Goal: Task Accomplishment & Management: Manage account settings

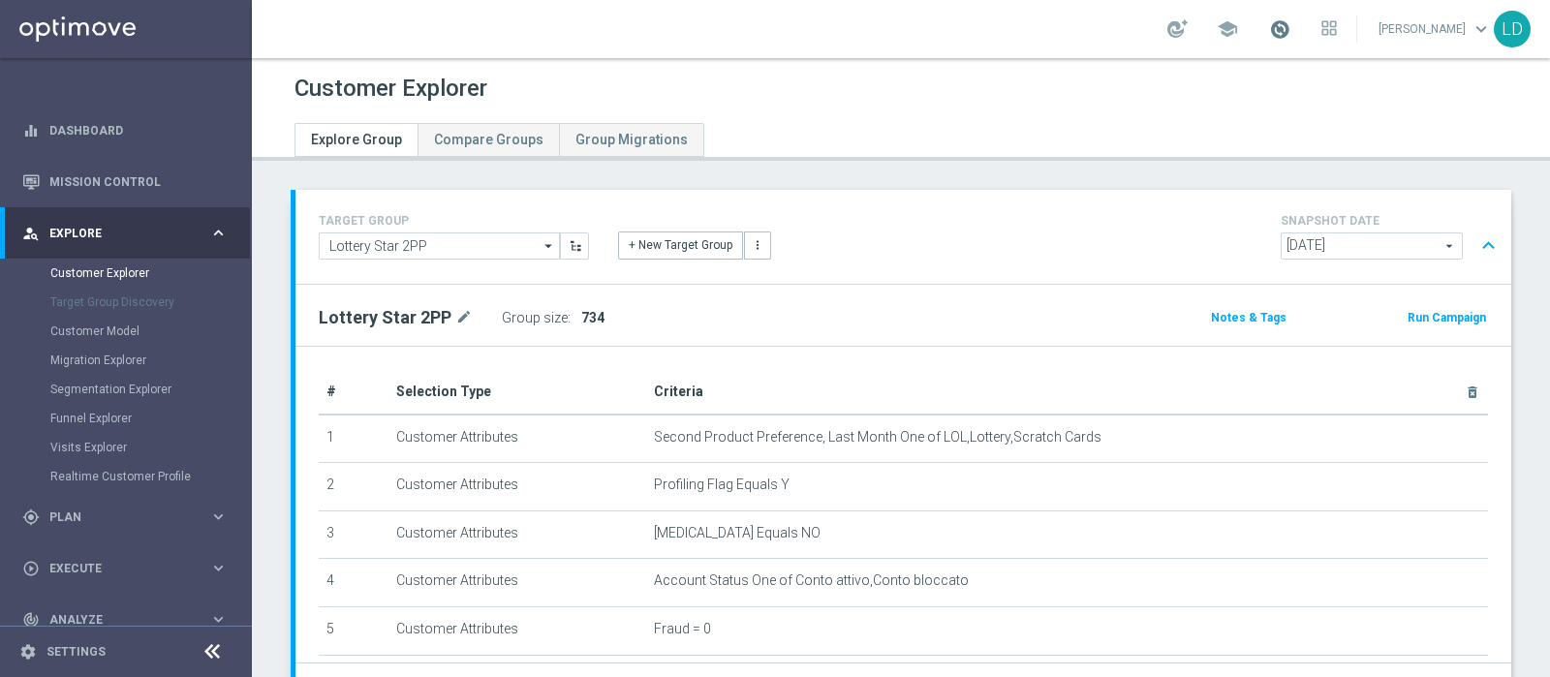
scroll to position [0, 3061]
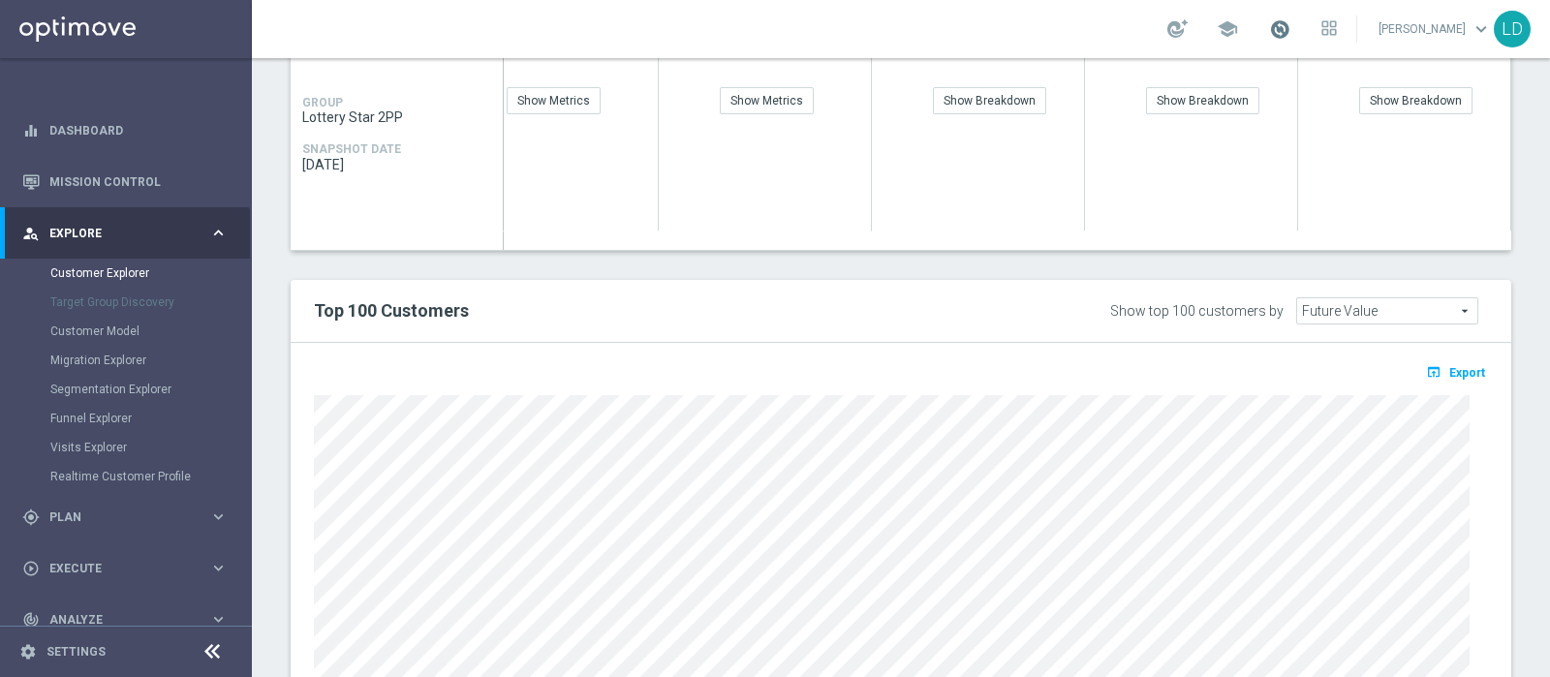
click at [1291, 26] on span at bounding box center [1279, 28] width 21 height 21
click at [1291, 24] on span at bounding box center [1279, 28] width 21 height 21
click at [1291, 28] on span at bounding box center [1279, 28] width 21 height 21
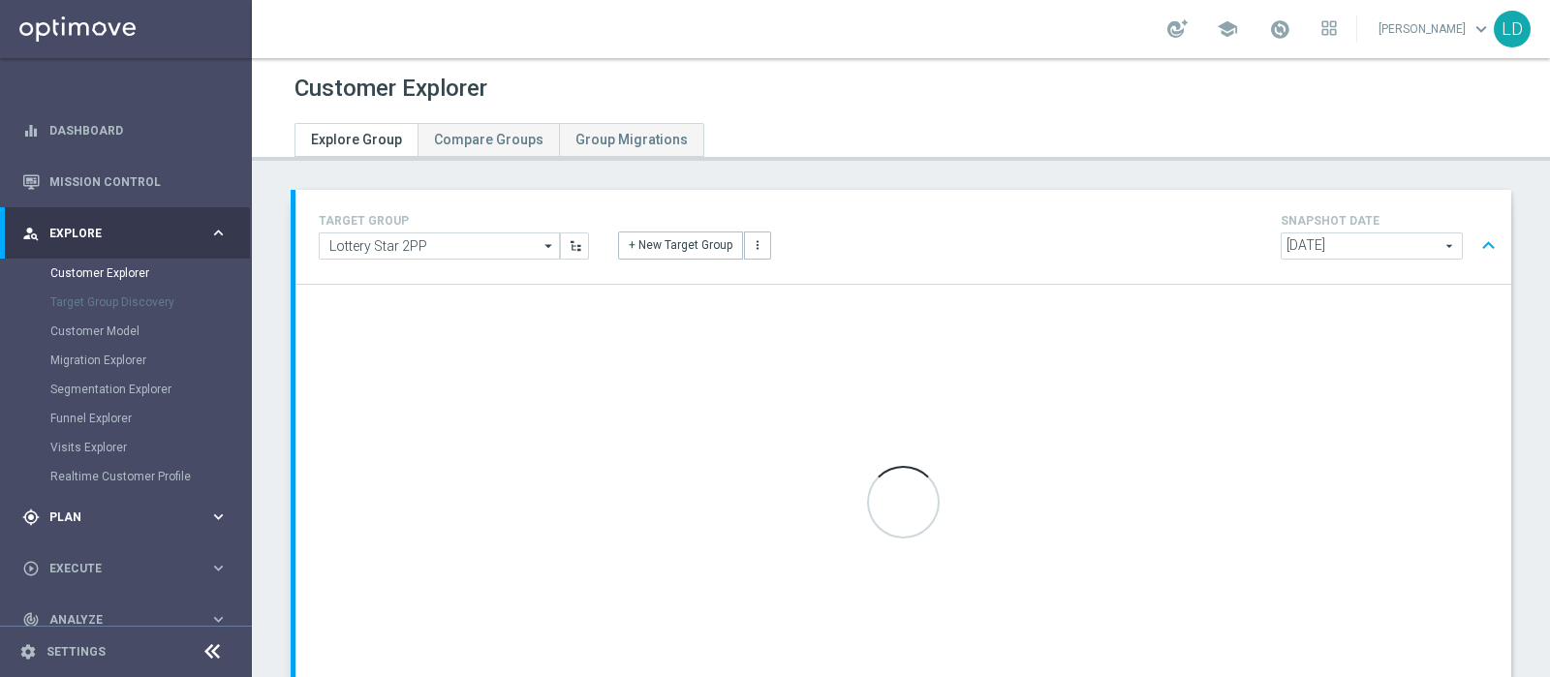
click at [87, 512] on span "Plan" at bounding box center [129, 518] width 160 height 12
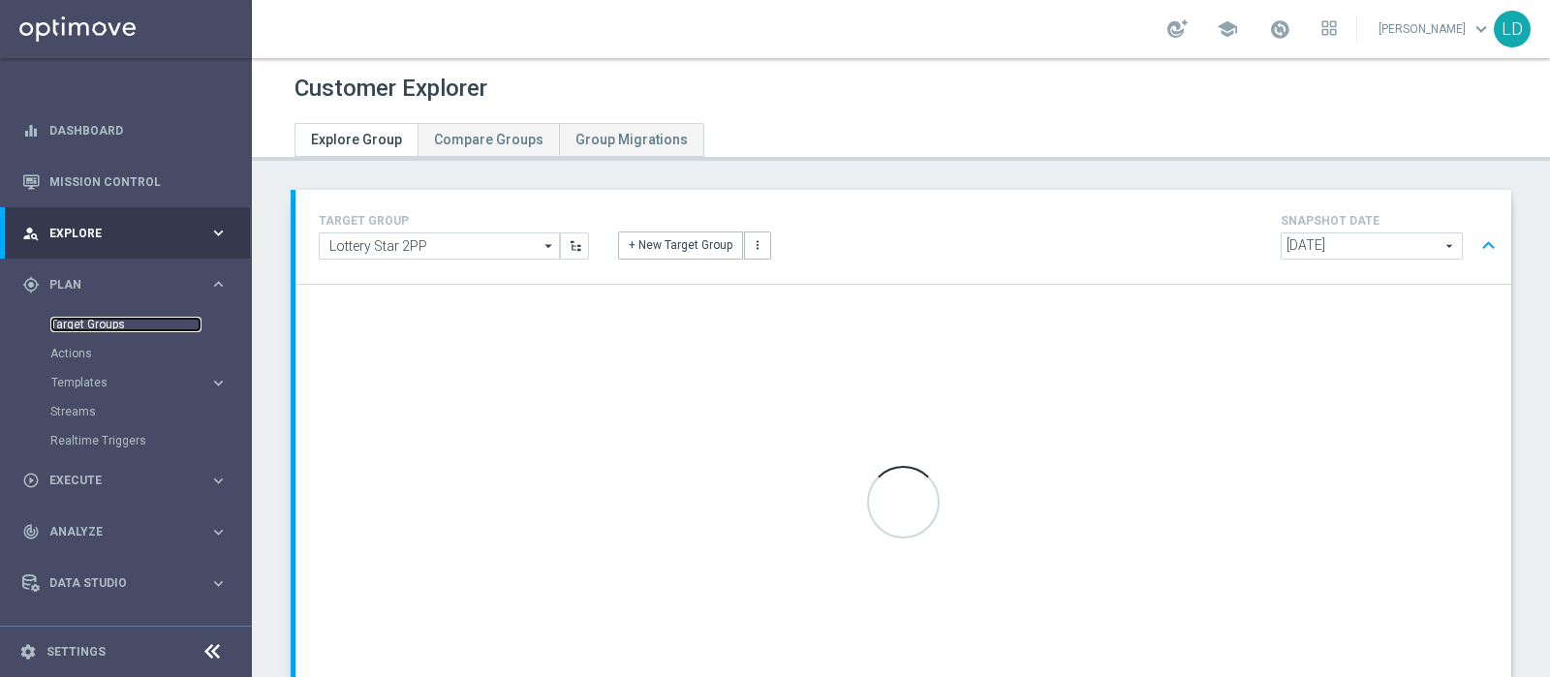
click at [90, 321] on link "Target Groups" at bounding box center [125, 325] width 151 height 16
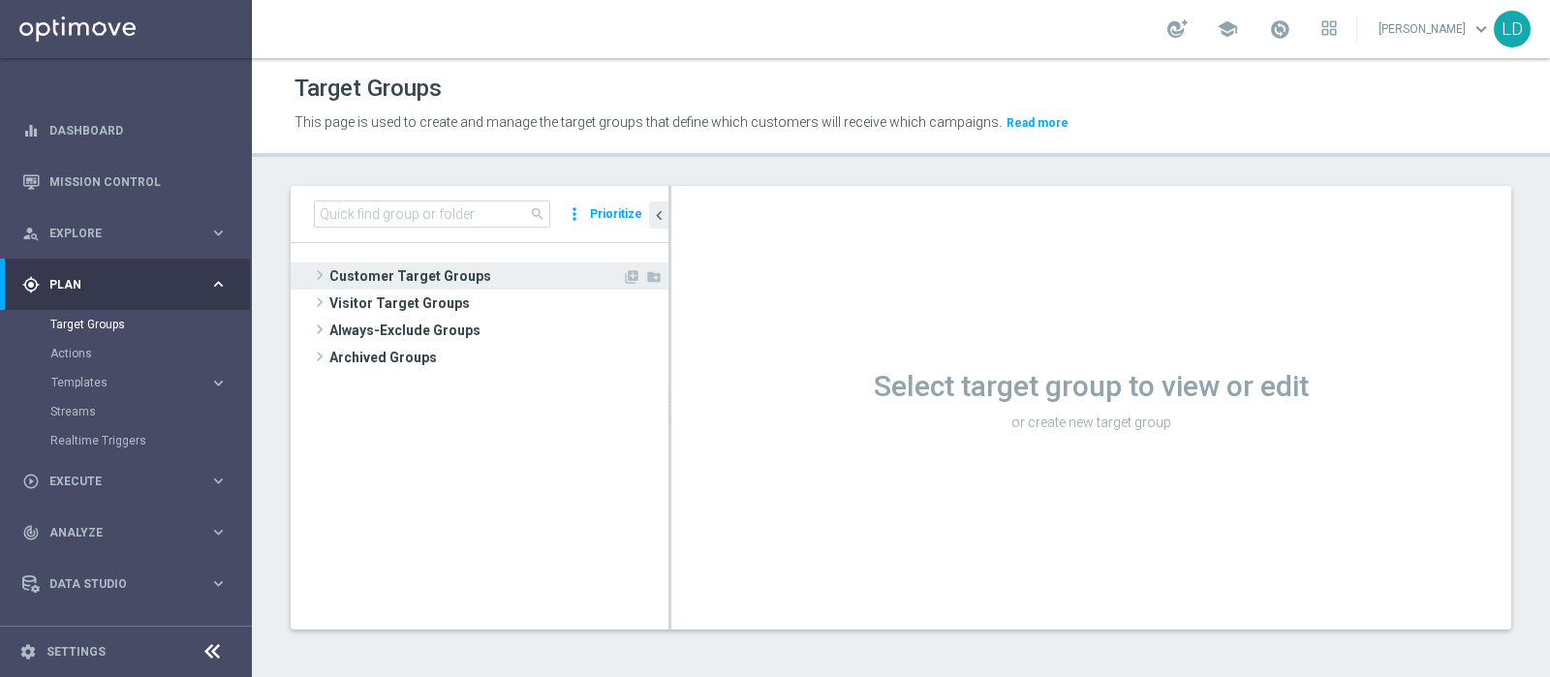
click at [430, 265] on span "Customer Target Groups" at bounding box center [475, 276] width 293 height 27
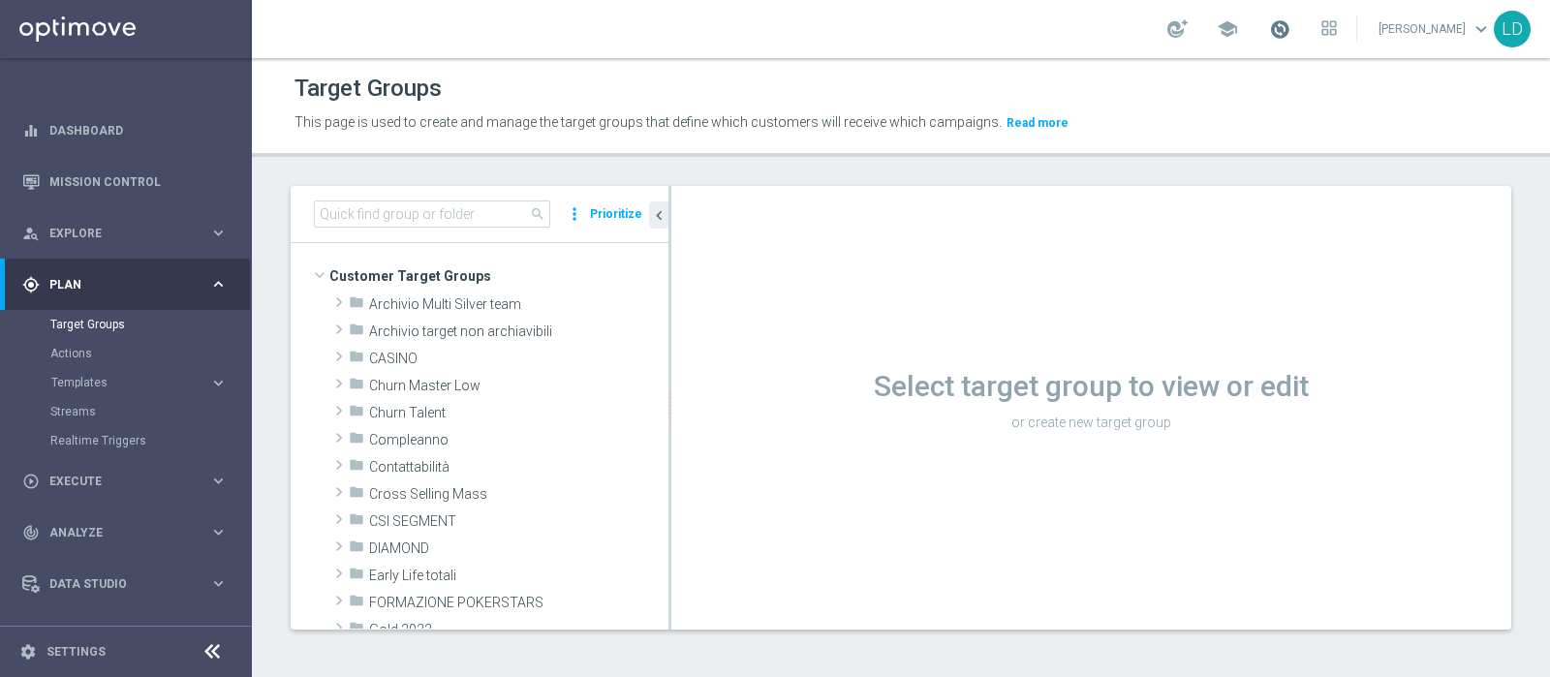
click at [1291, 26] on span at bounding box center [1279, 28] width 21 height 21
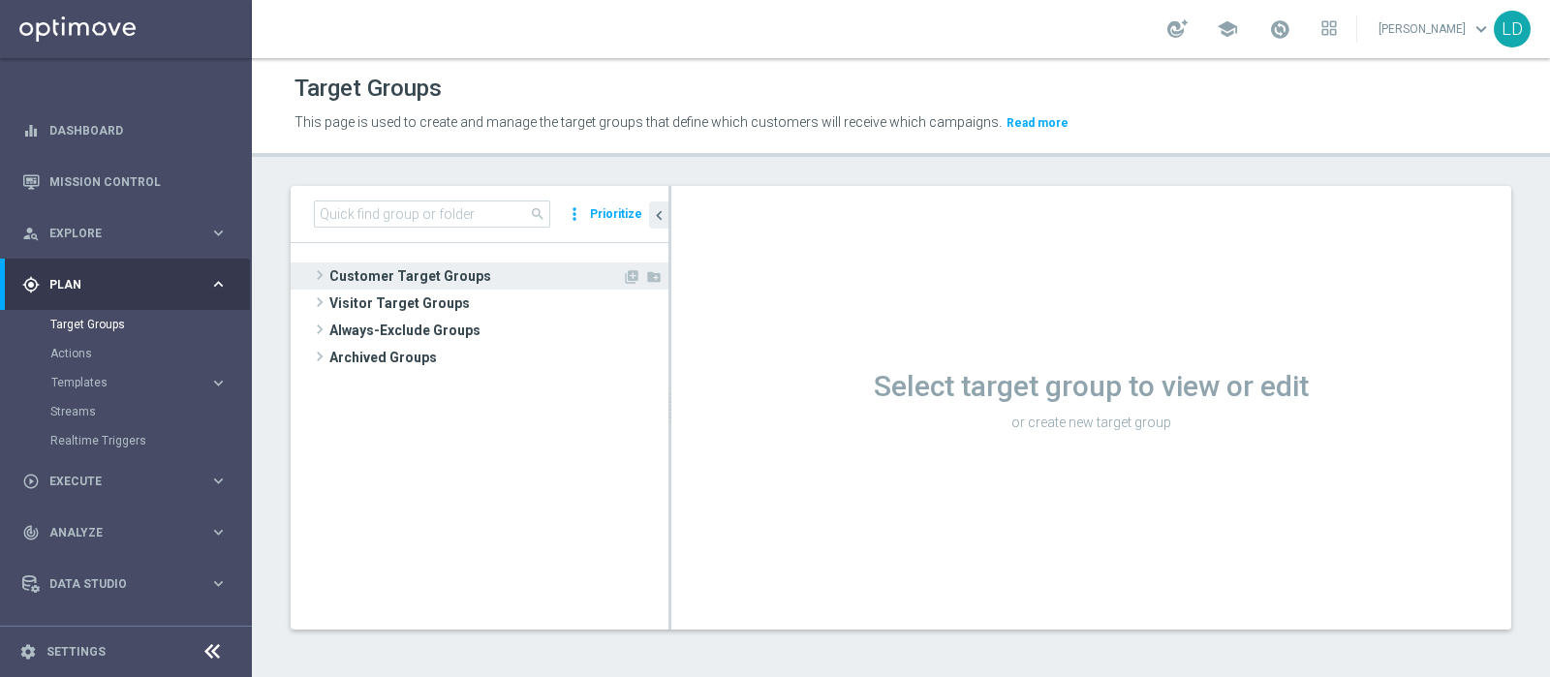
click at [368, 270] on span "Customer Target Groups" at bounding box center [475, 276] width 293 height 27
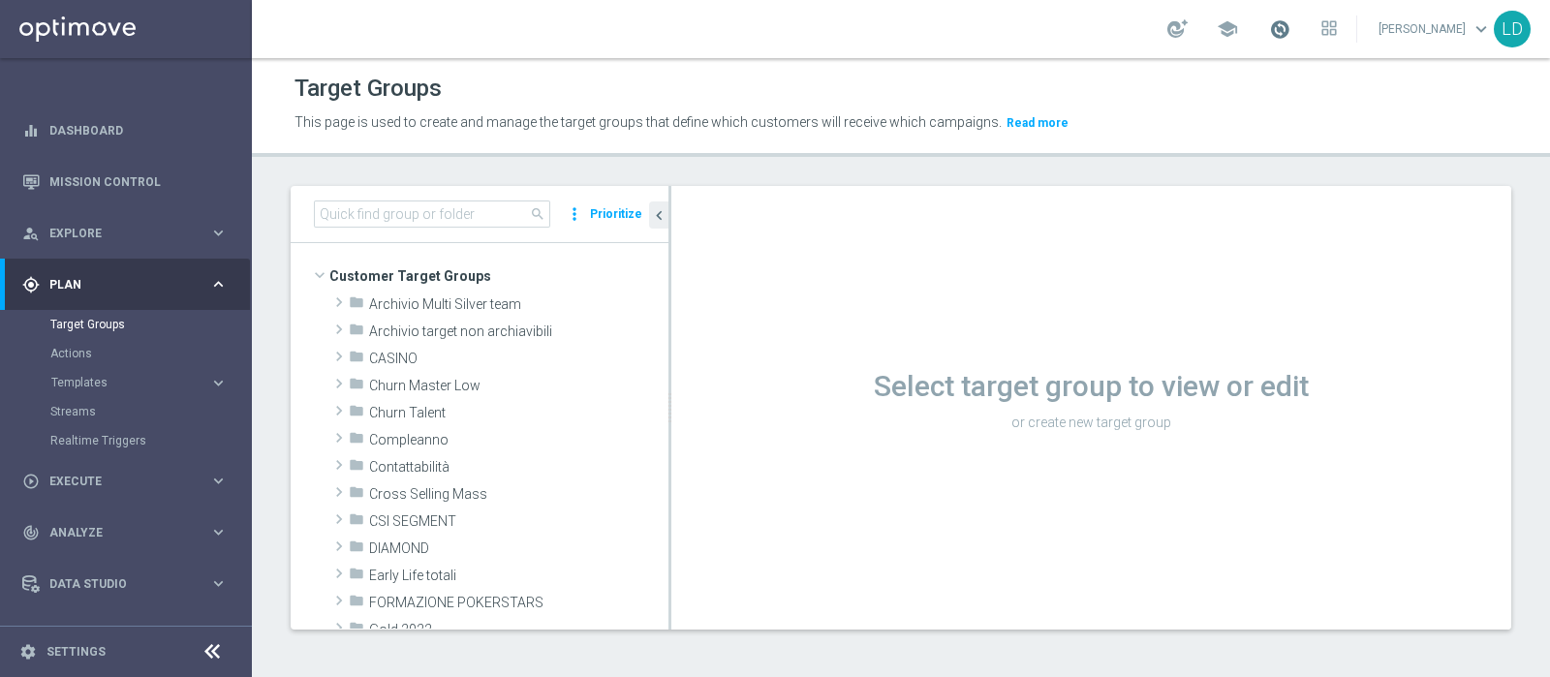
click at [1284, 31] on span at bounding box center [1279, 28] width 21 height 21
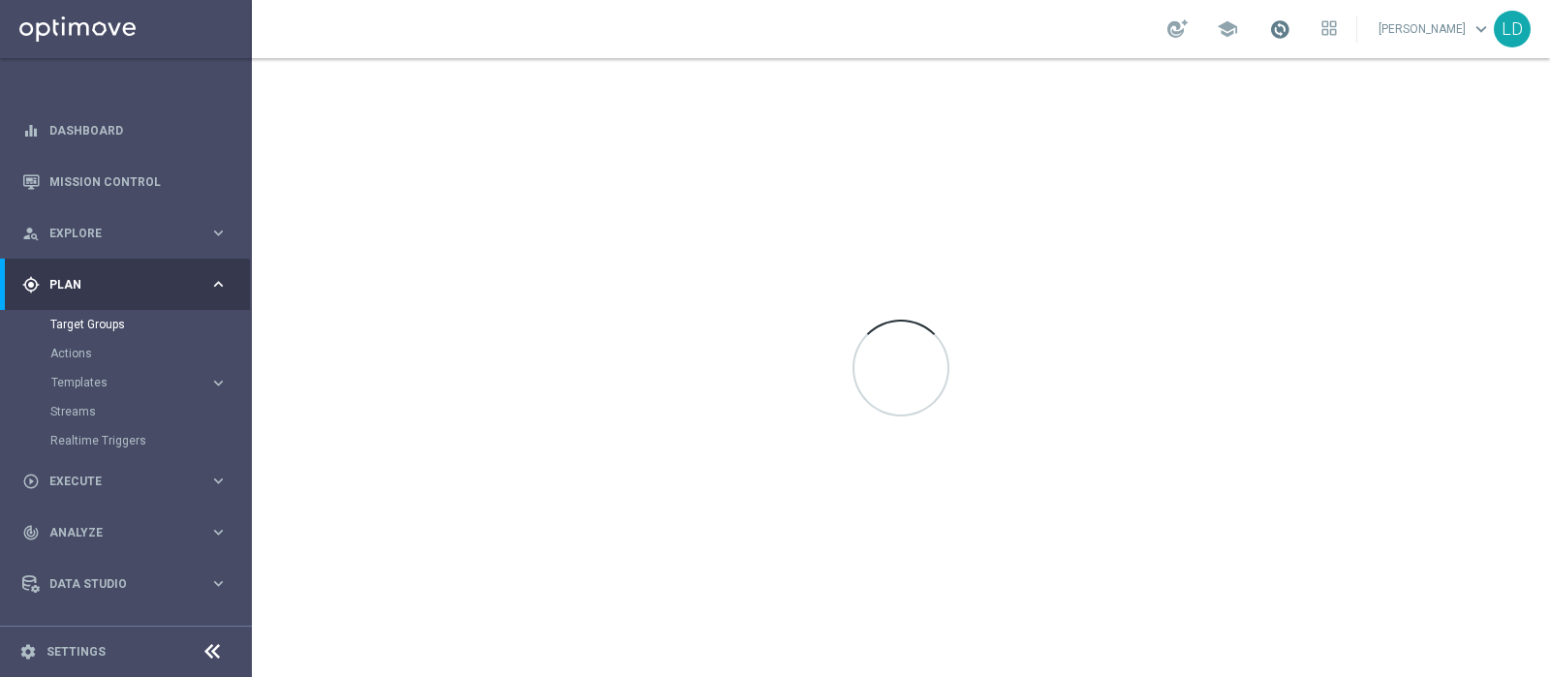
click at [1291, 28] on span at bounding box center [1279, 28] width 21 height 21
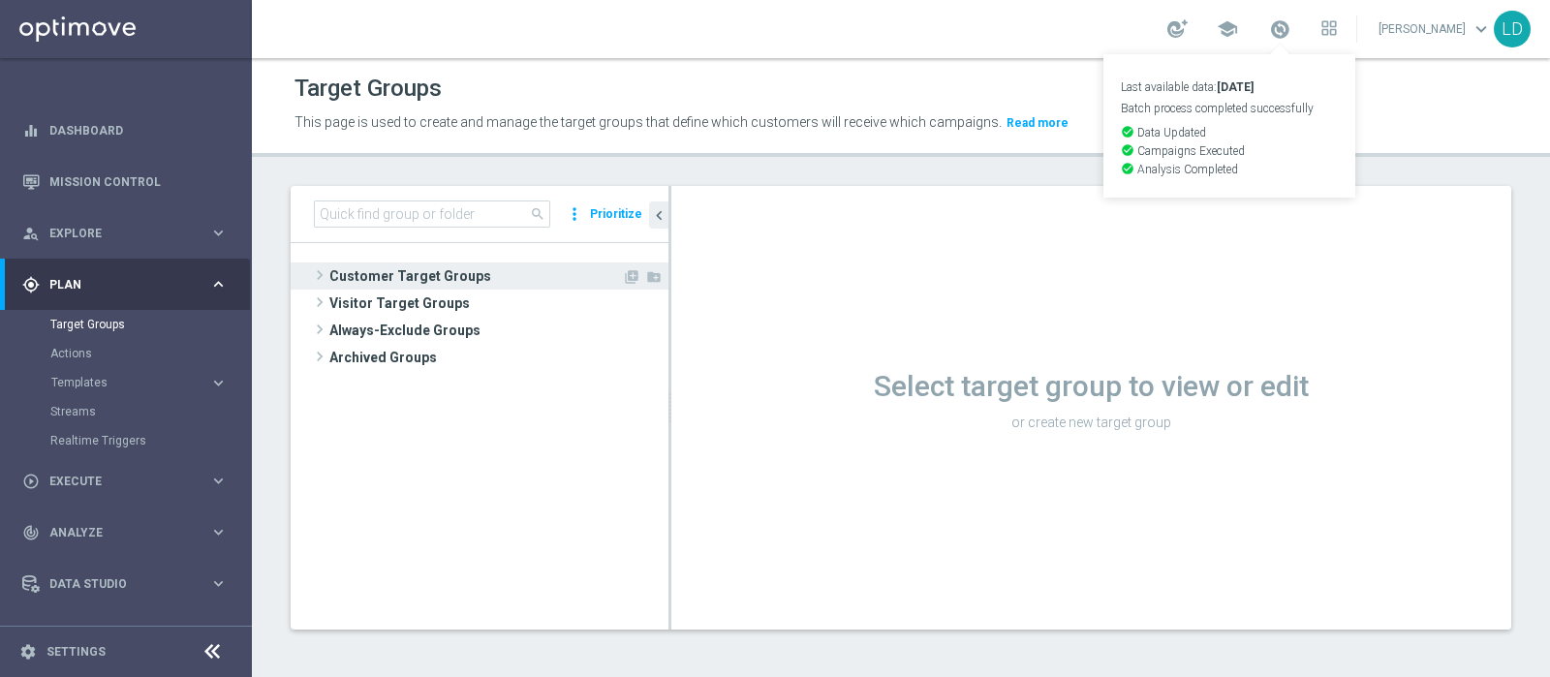
click at [335, 278] on span "Customer Target Groups" at bounding box center [475, 276] width 293 height 27
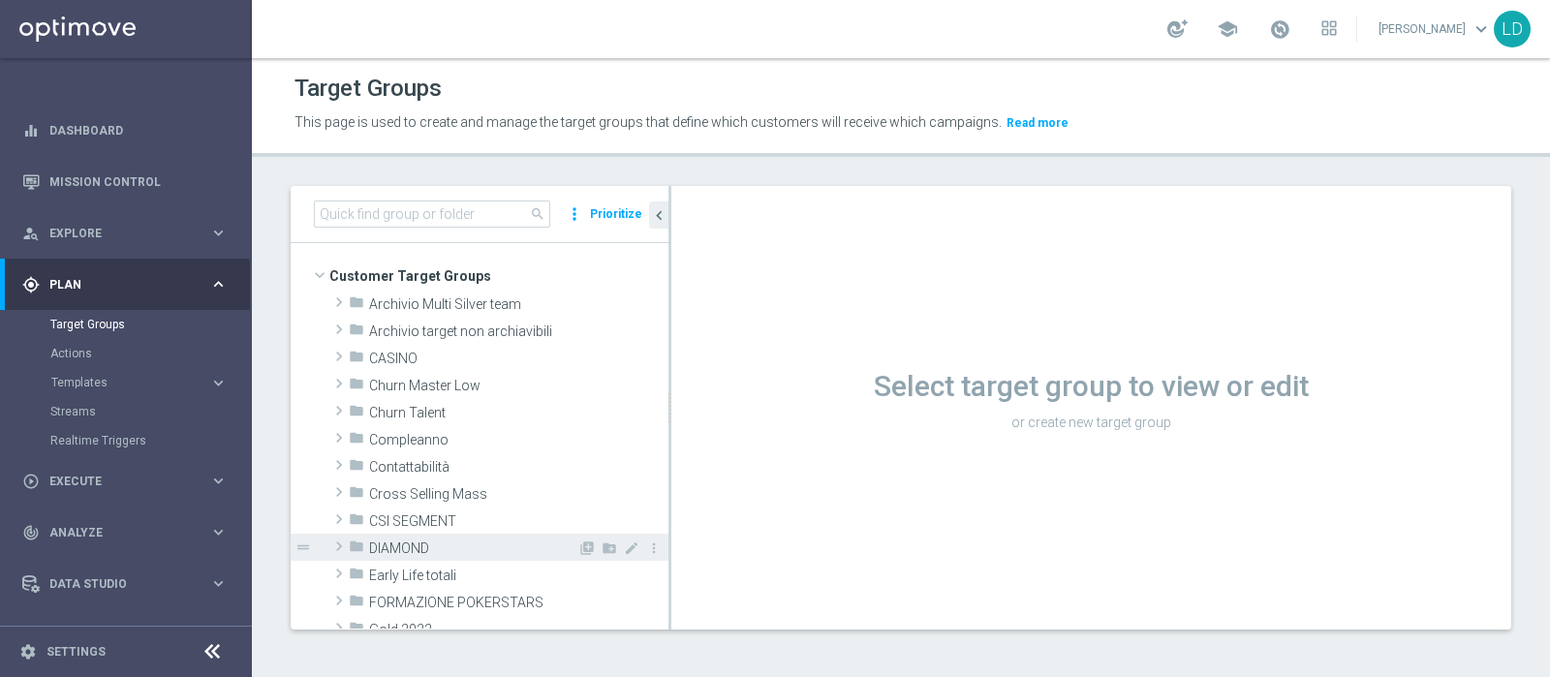
click at [422, 547] on span "DIAMOND" at bounding box center [473, 549] width 208 height 16
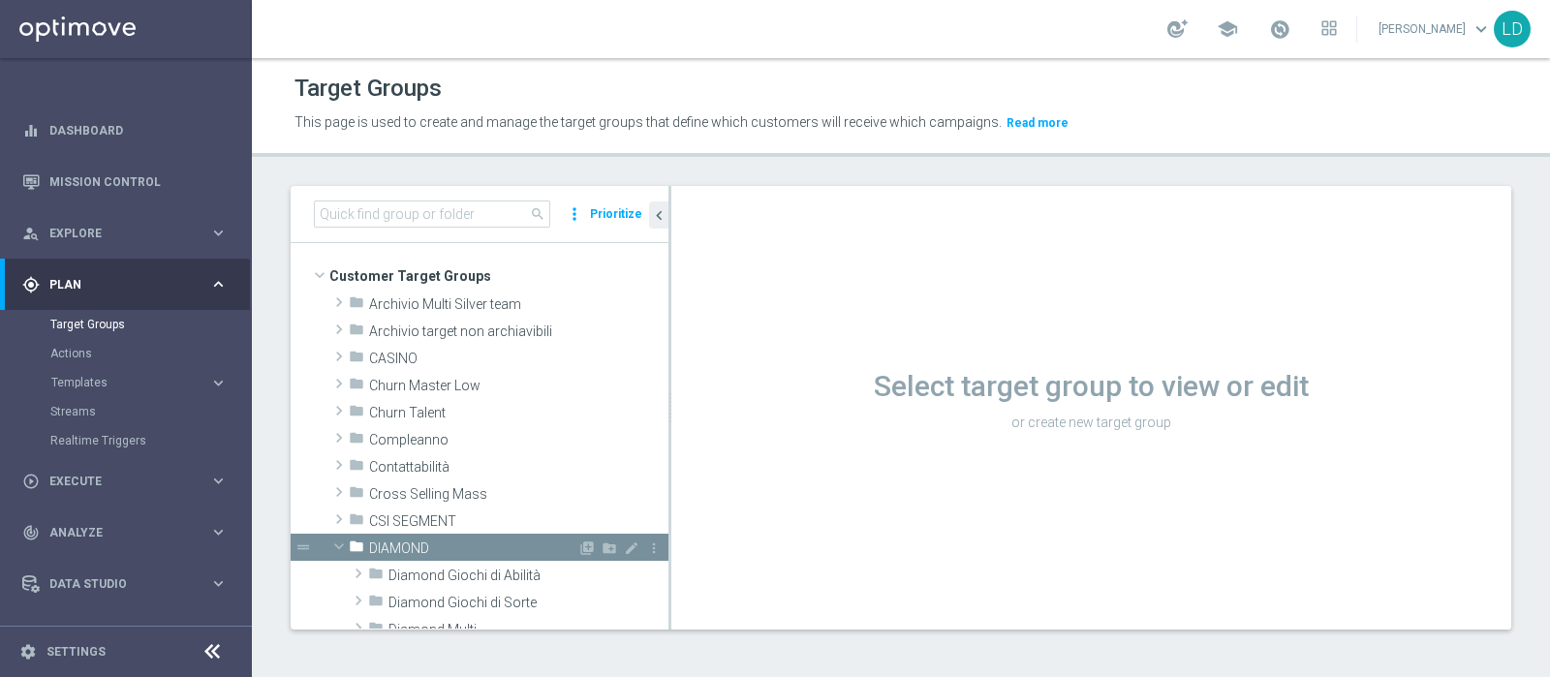
scroll to position [241, 0]
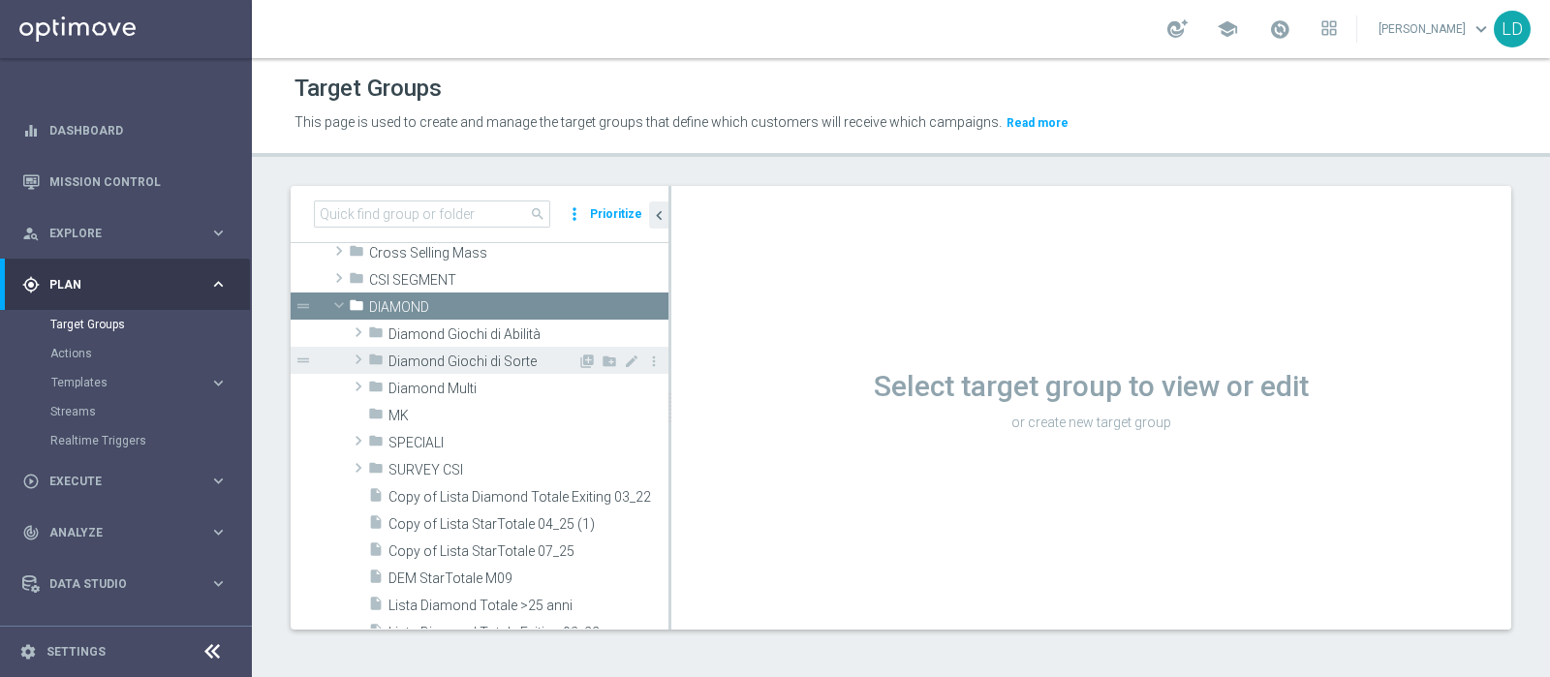
click at [471, 361] on span "Diamond Giochi di Sorte" at bounding box center [483, 362] width 189 height 16
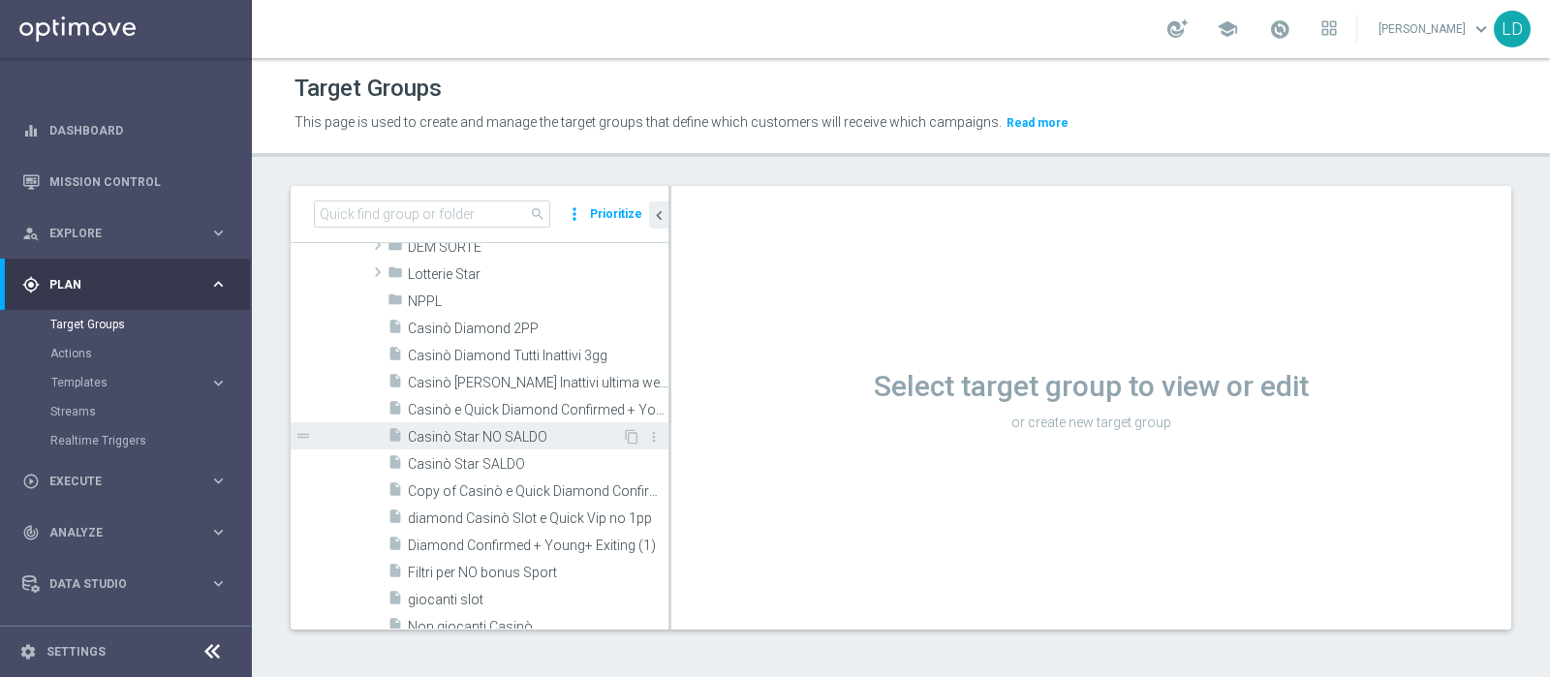
scroll to position [363, 0]
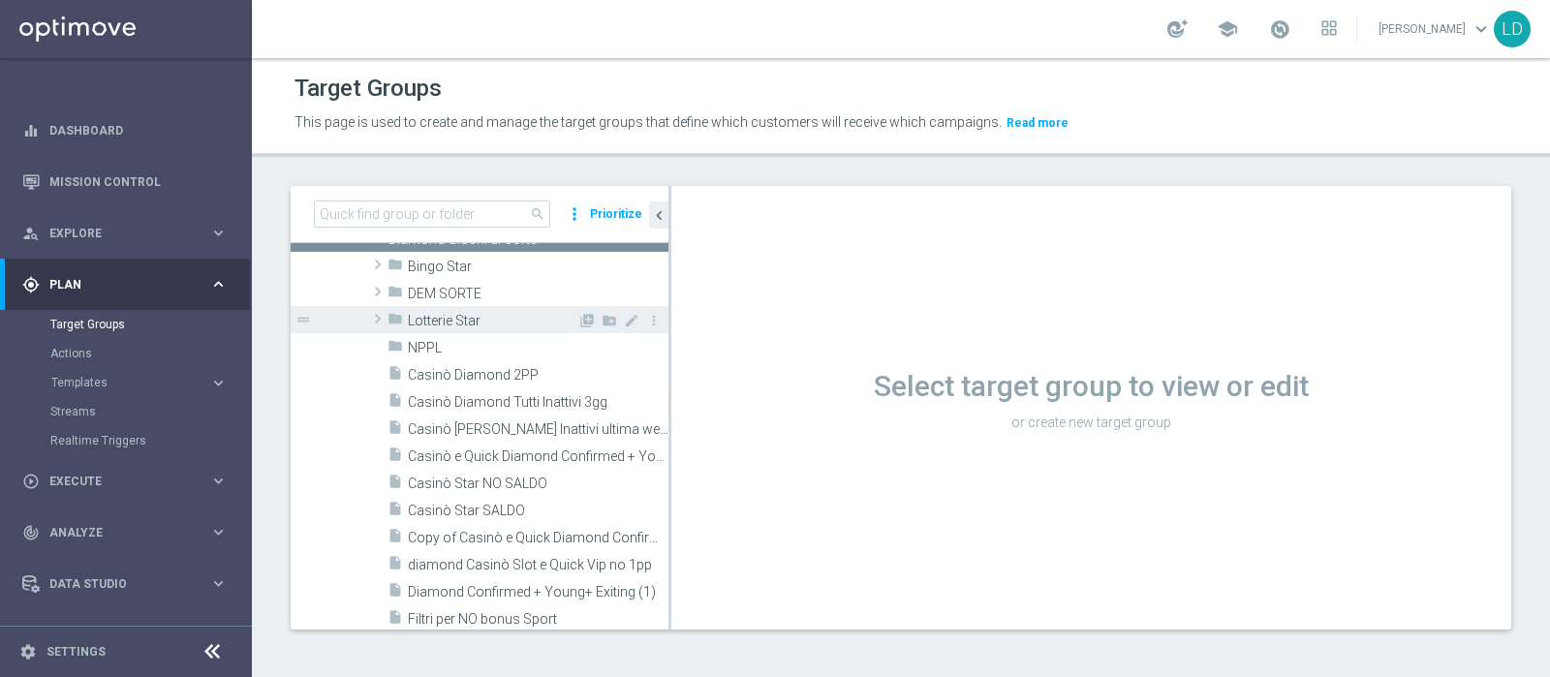
click at [460, 314] on span "Lotterie Star" at bounding box center [493, 321] width 170 height 16
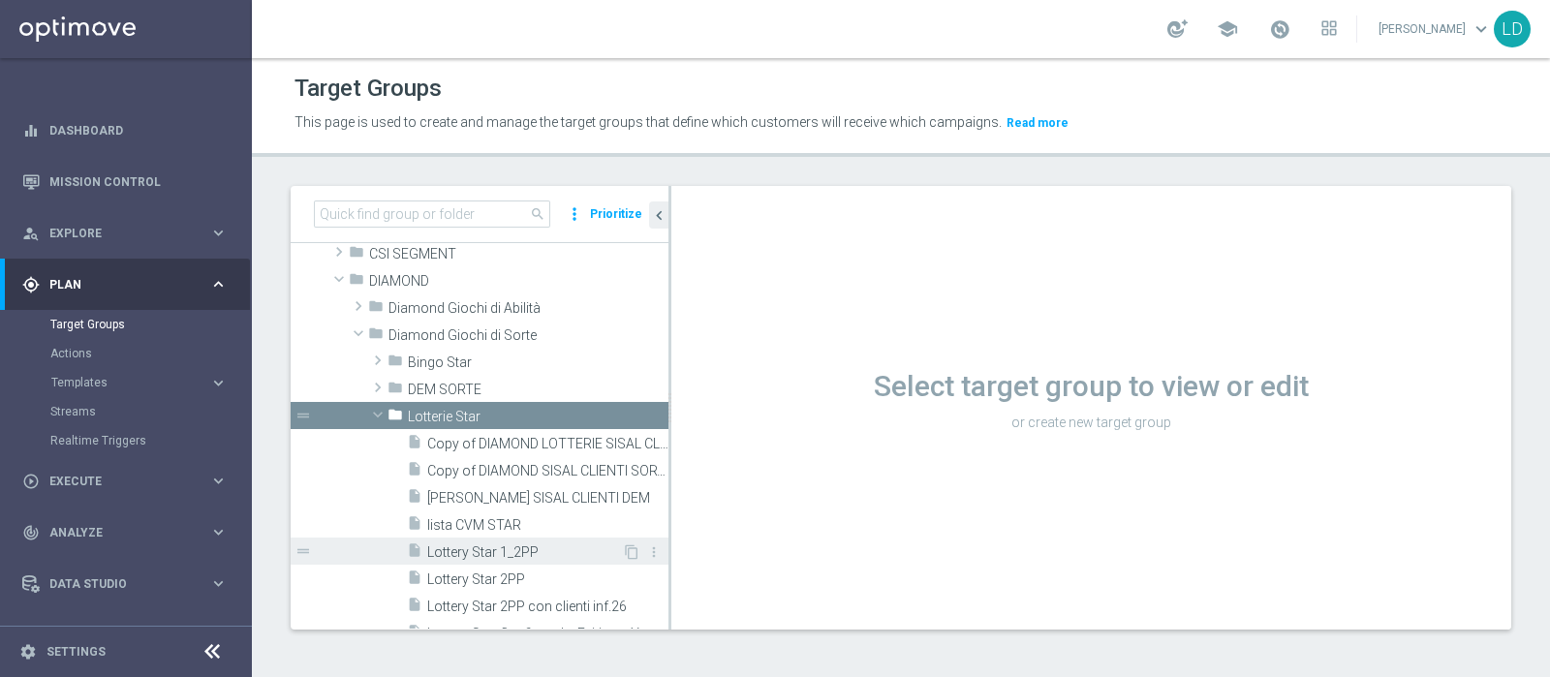
scroll to position [305, 0]
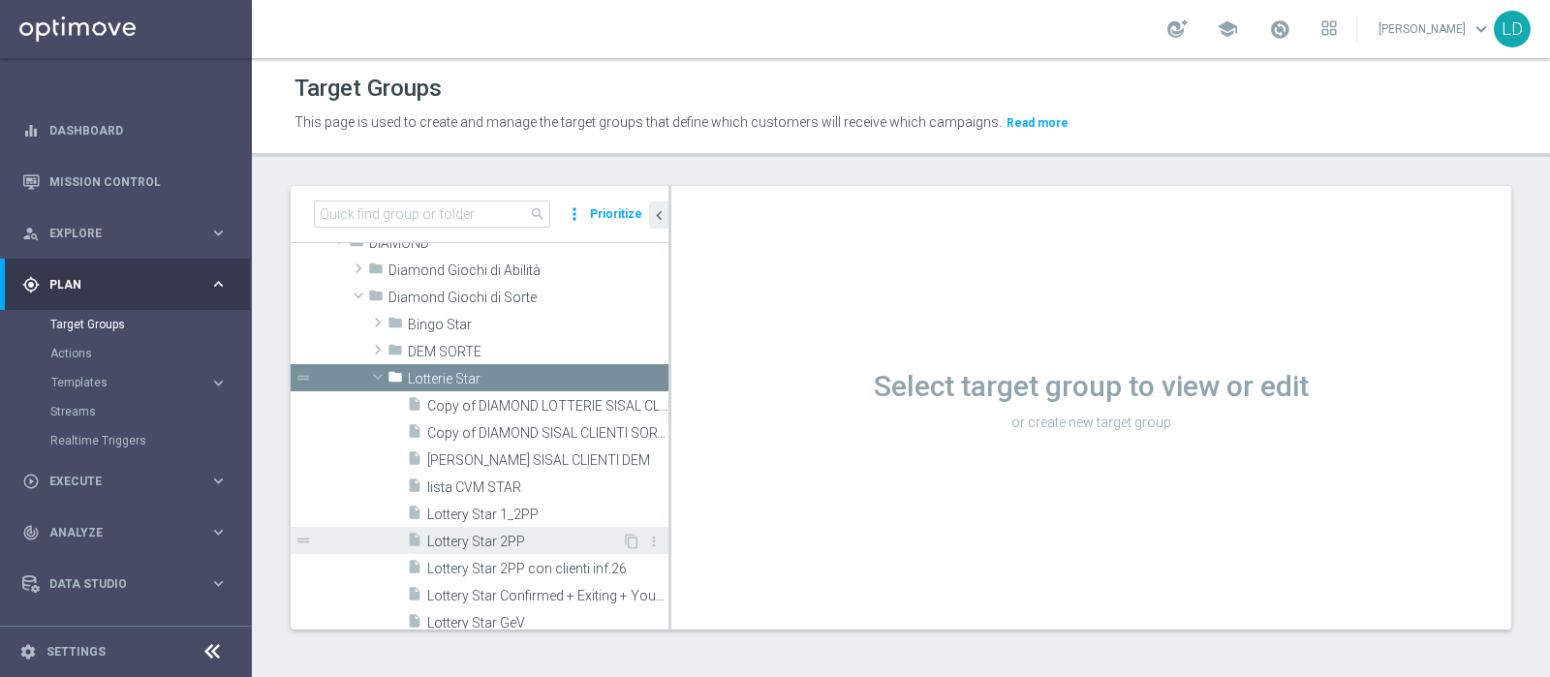
click at [503, 534] on span "Lottery Star 2PP" at bounding box center [524, 542] width 195 height 16
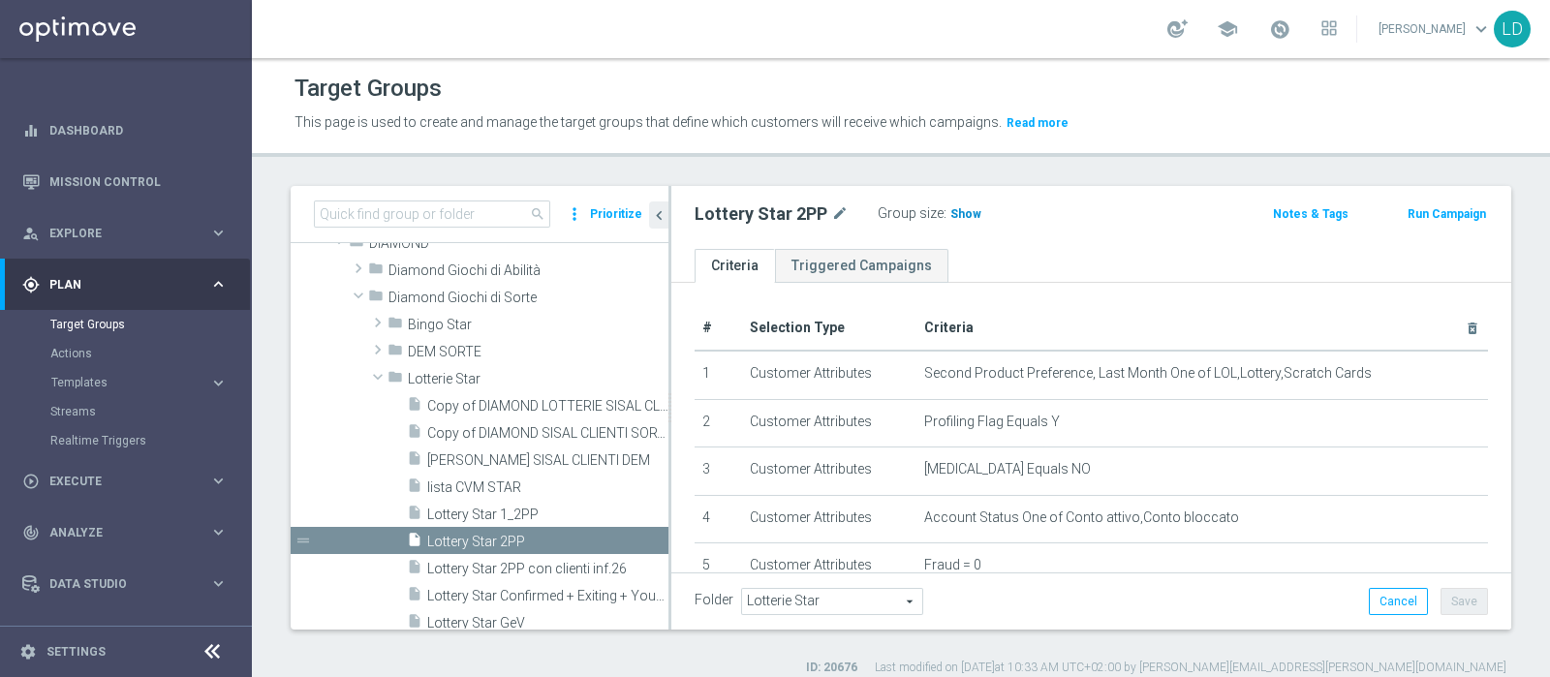
click at [961, 209] on span "Show" at bounding box center [966, 214] width 31 height 14
click at [960, 215] on span "734" at bounding box center [964, 216] width 24 height 18
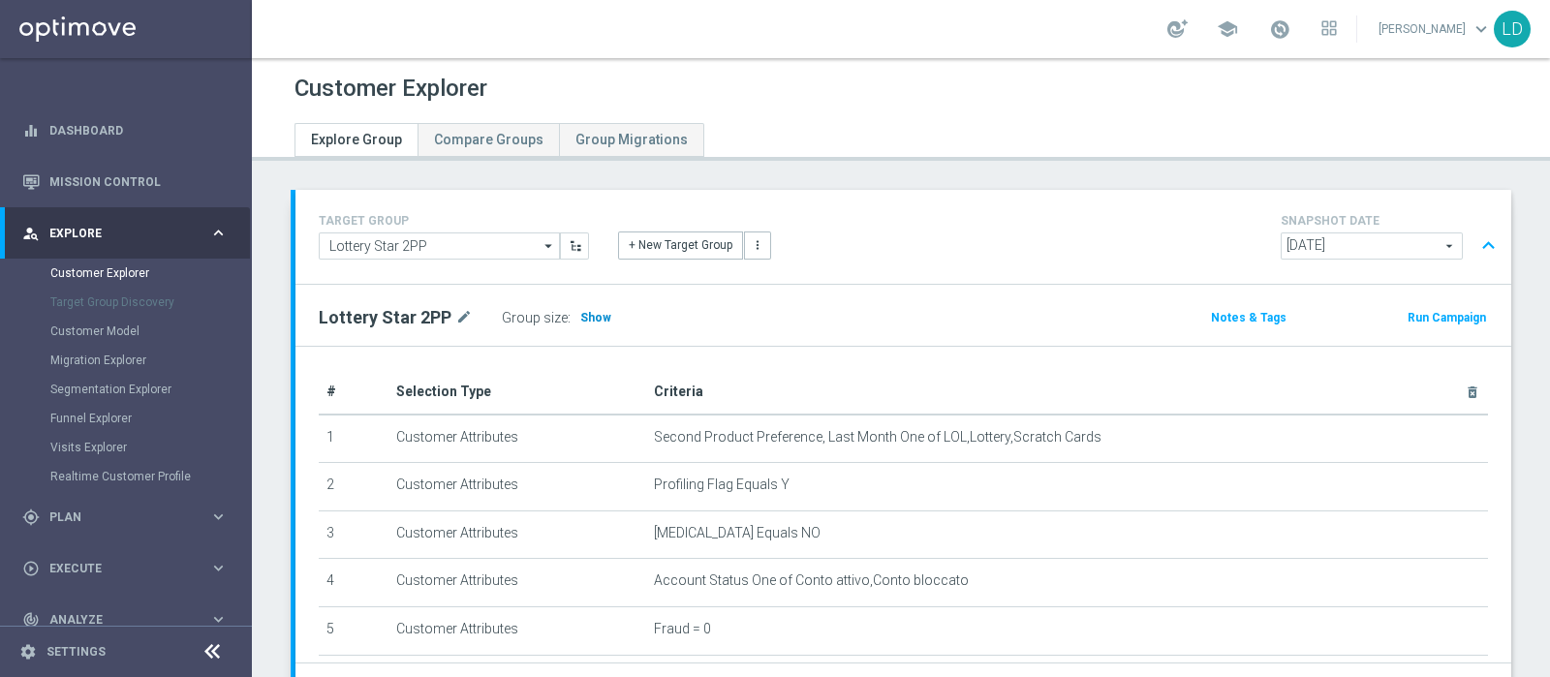
click at [586, 312] on span "Show" at bounding box center [595, 318] width 31 height 14
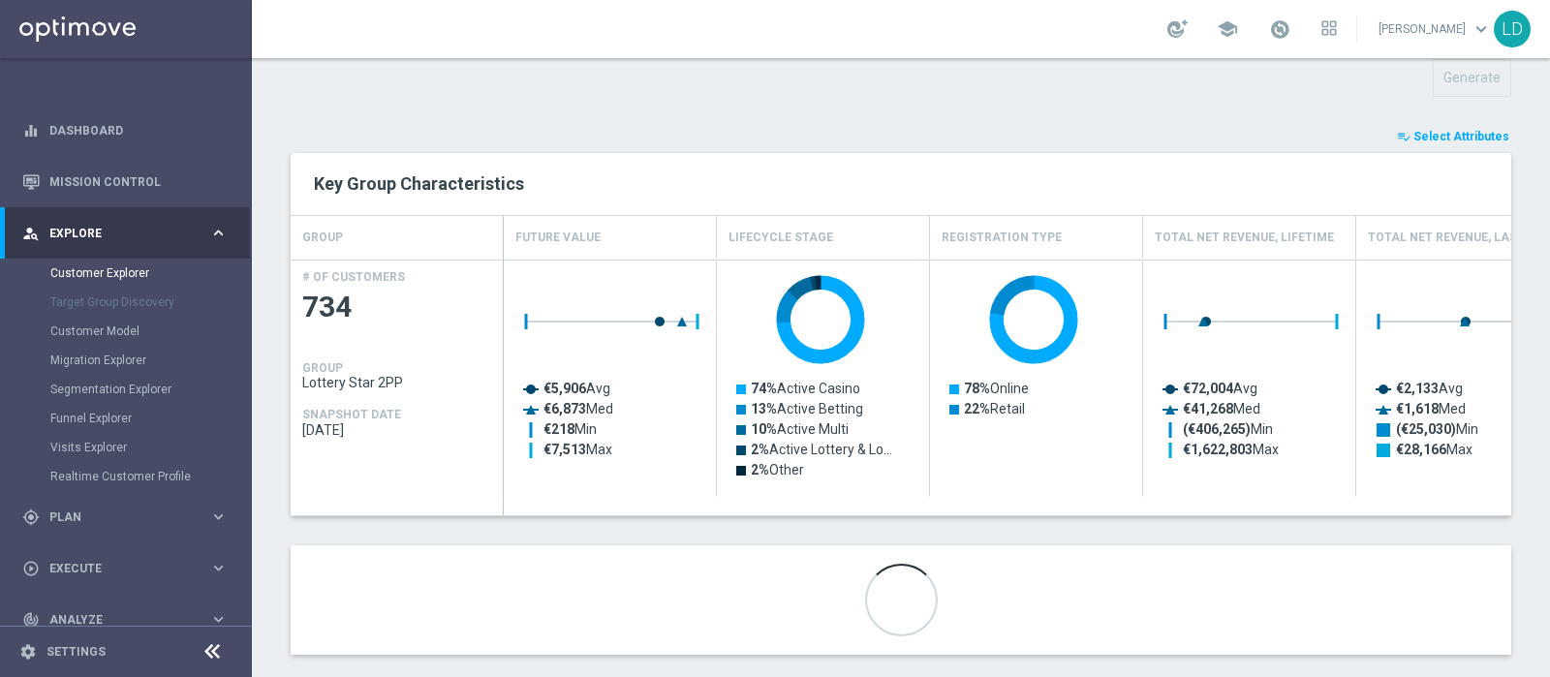
scroll to position [724, 0]
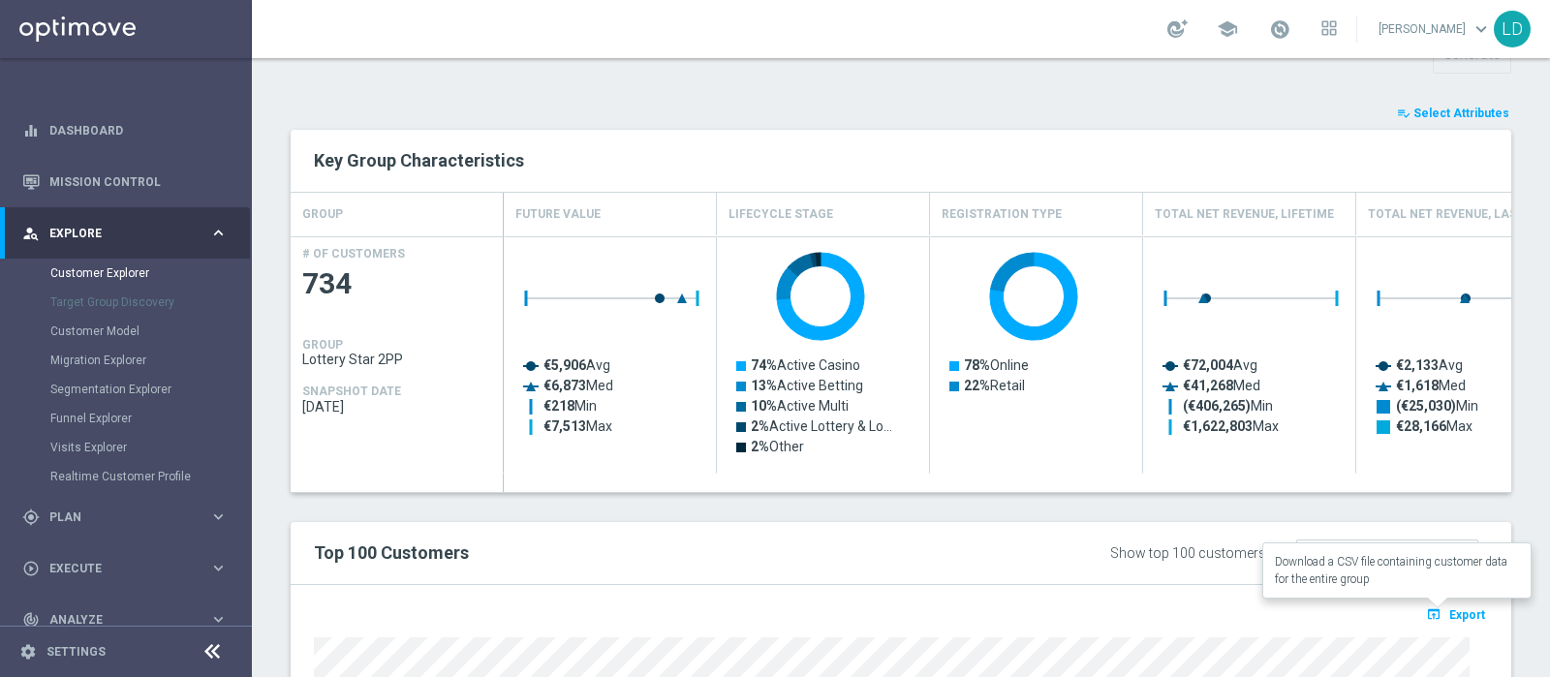
click at [1453, 615] on span "Export" at bounding box center [1468, 615] width 36 height 14
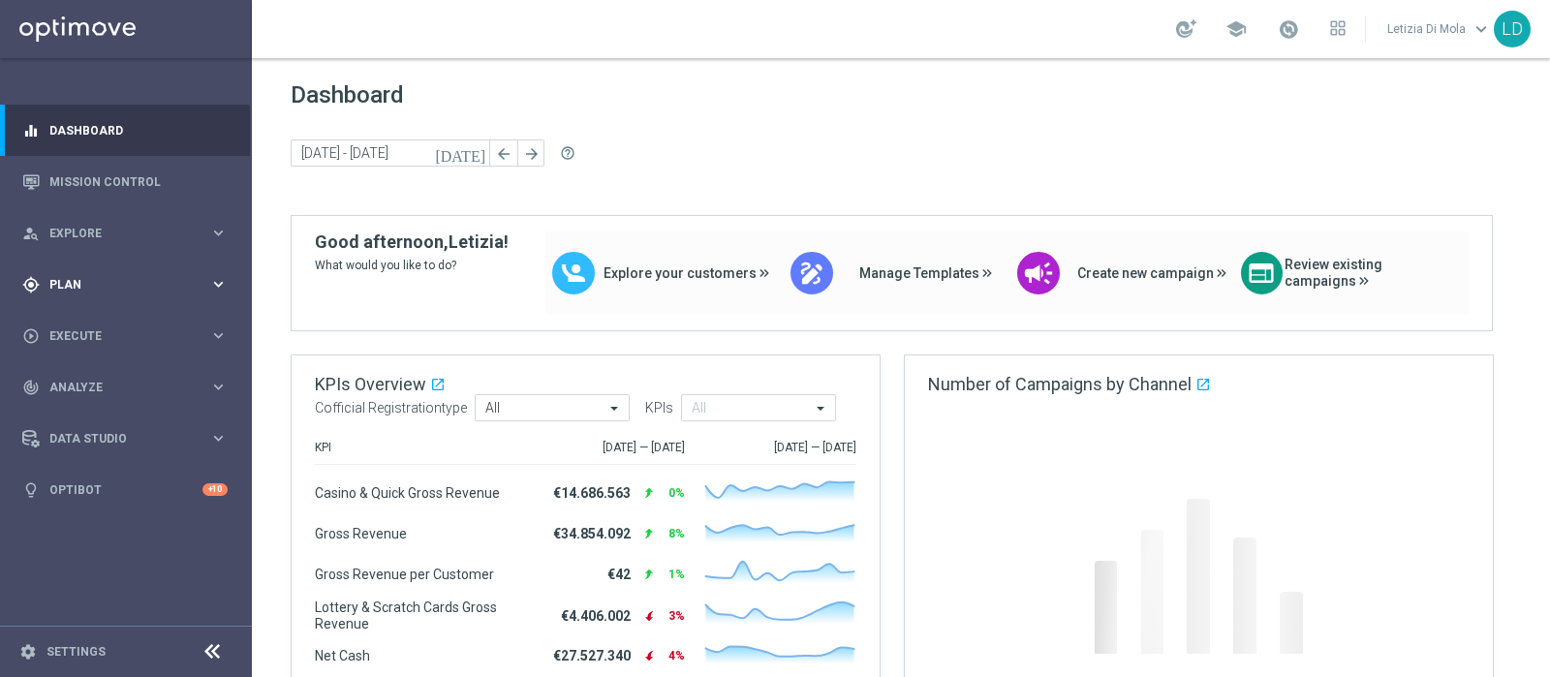
click at [228, 286] on button "gps_fixed Plan keyboard_arrow_right" at bounding box center [124, 285] width 207 height 16
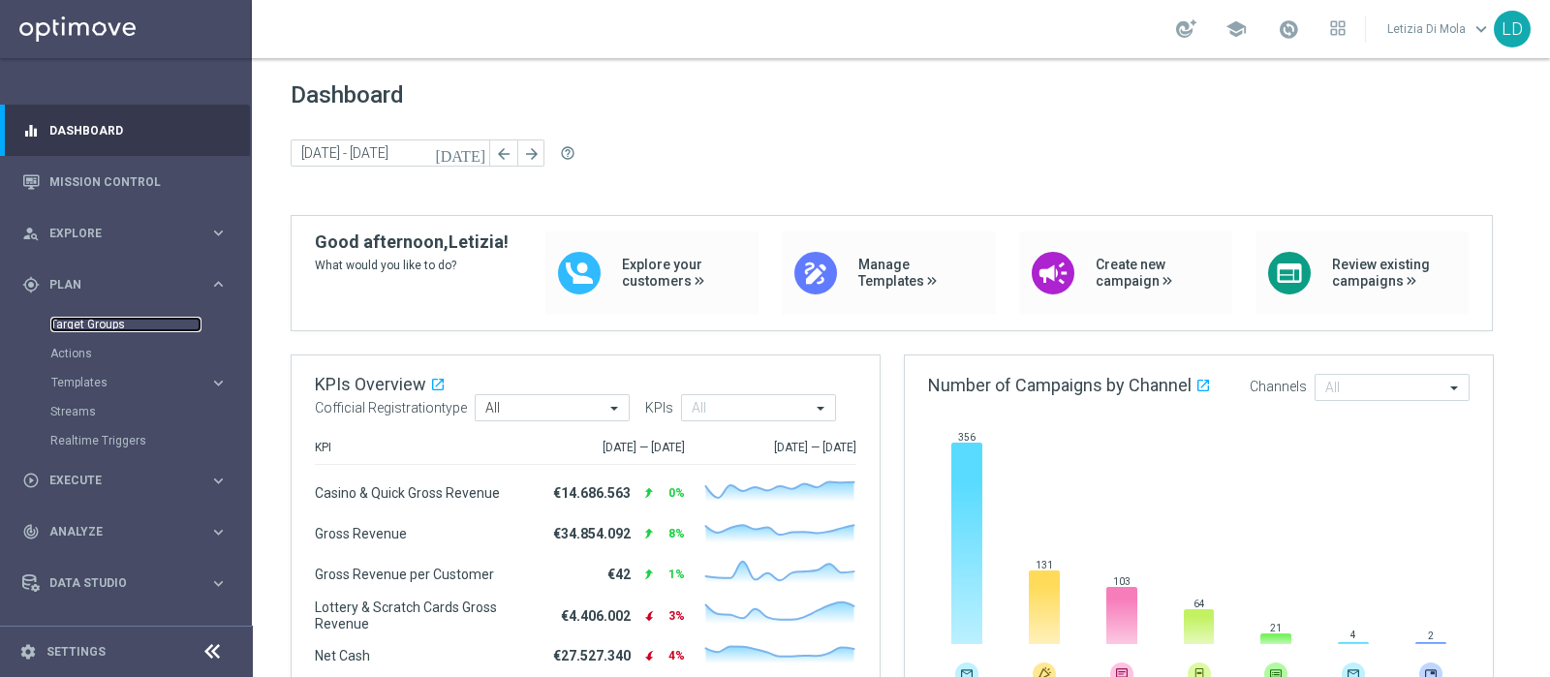
click at [73, 324] on link "Target Groups" at bounding box center [125, 325] width 151 height 16
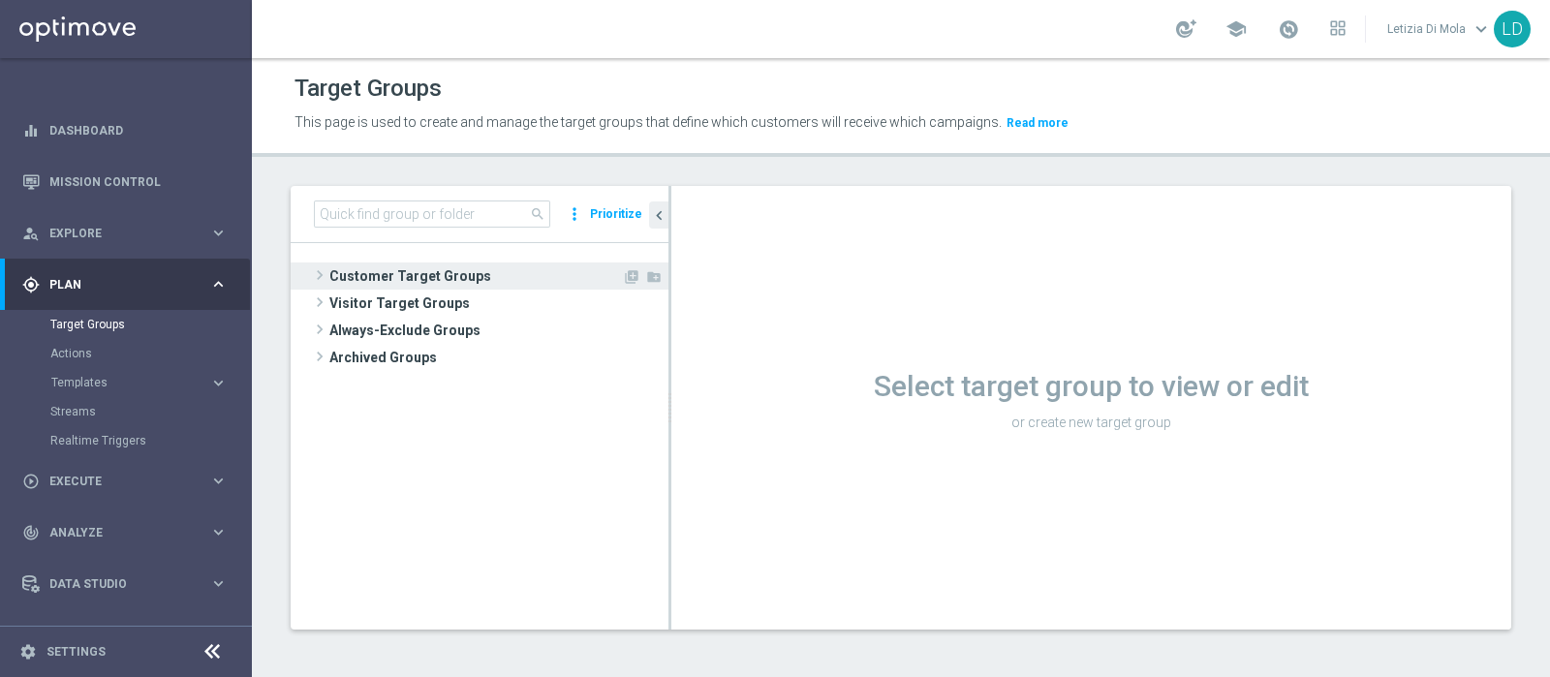
click at [436, 265] on span "Customer Target Groups" at bounding box center [475, 276] width 293 height 27
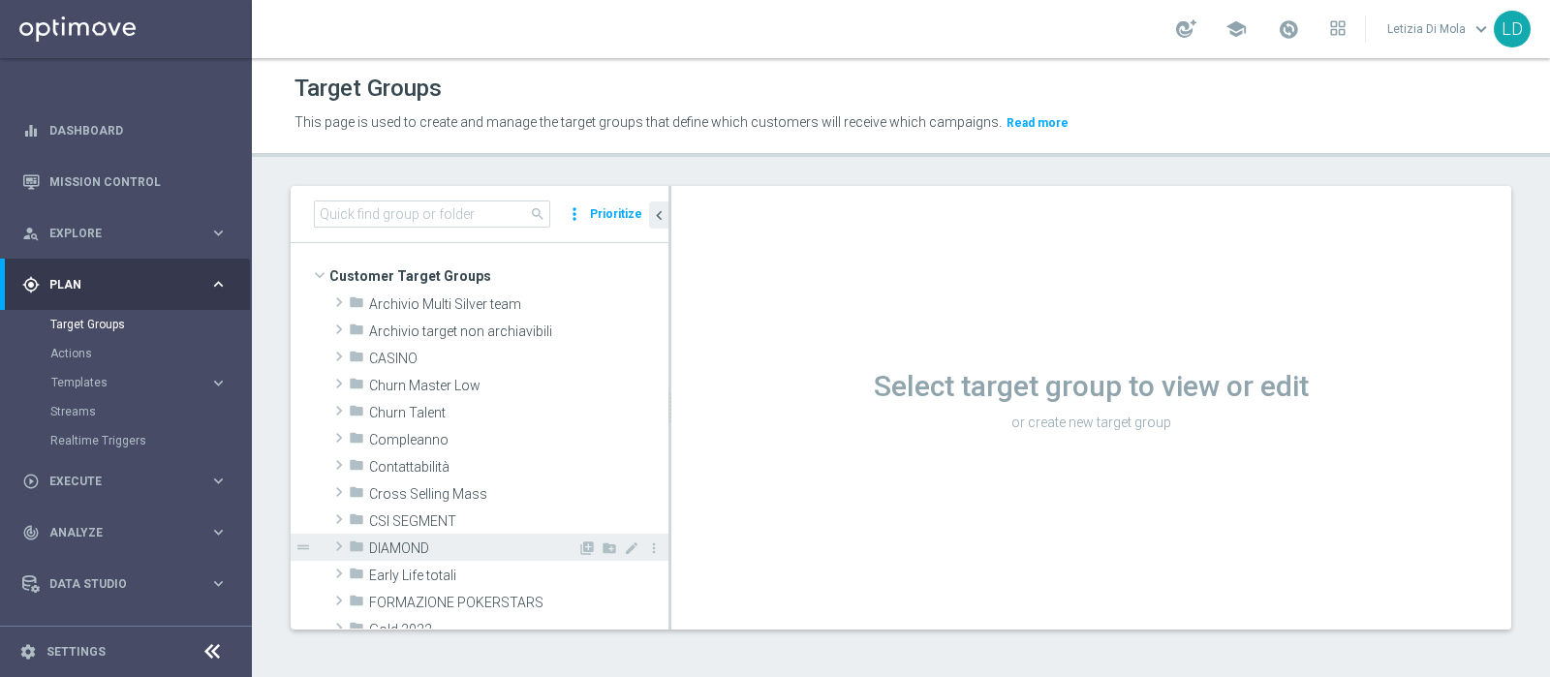
click at [426, 541] on span "DIAMOND" at bounding box center [473, 549] width 208 height 16
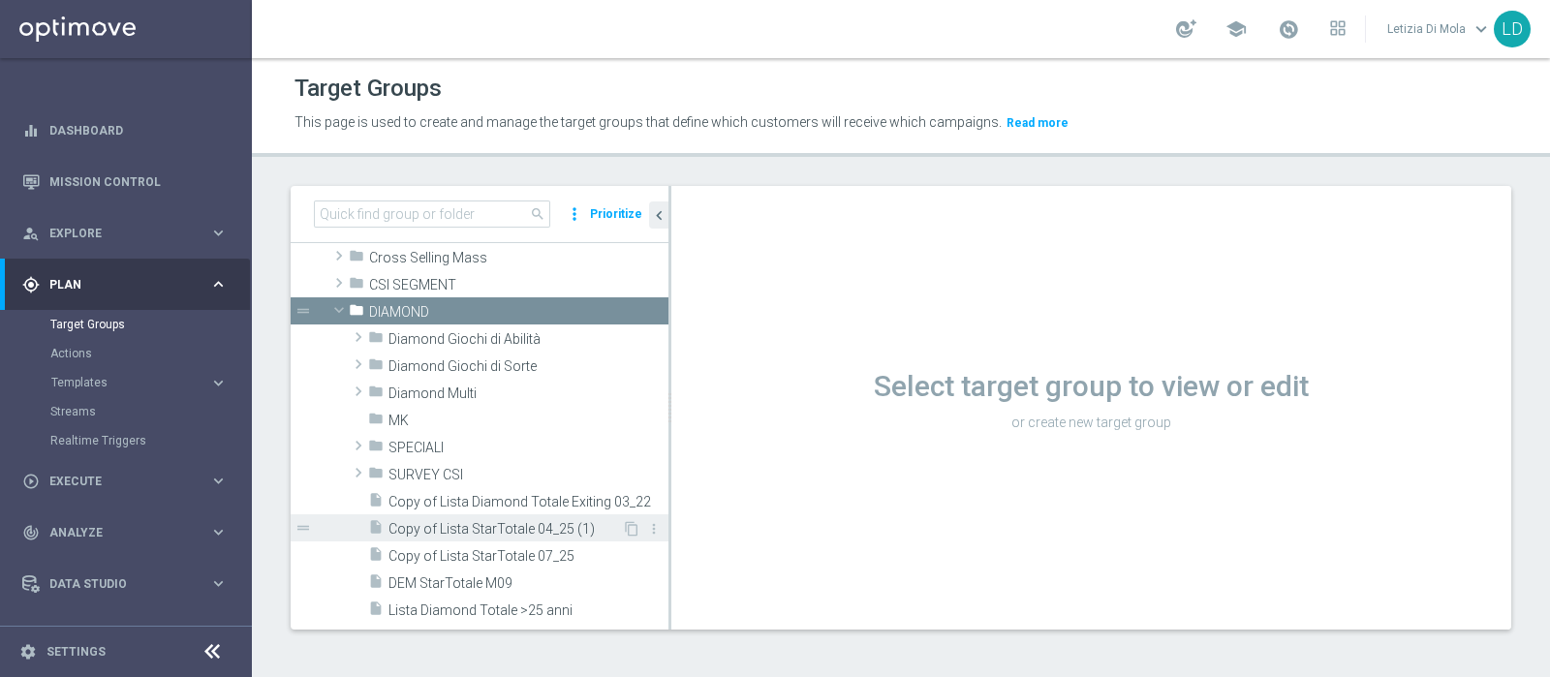
scroll to position [241, 0]
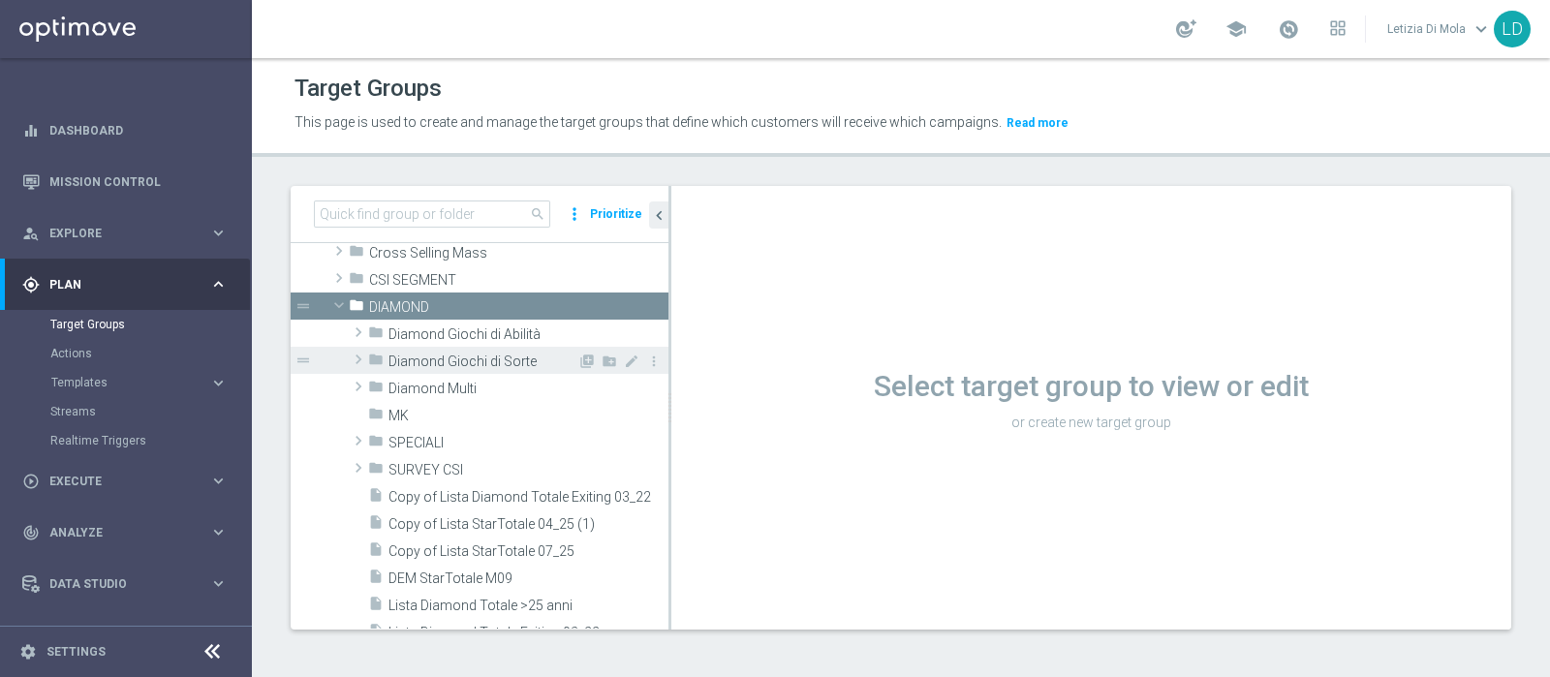
click at [494, 360] on span "Diamond Giochi di Sorte" at bounding box center [483, 362] width 189 height 16
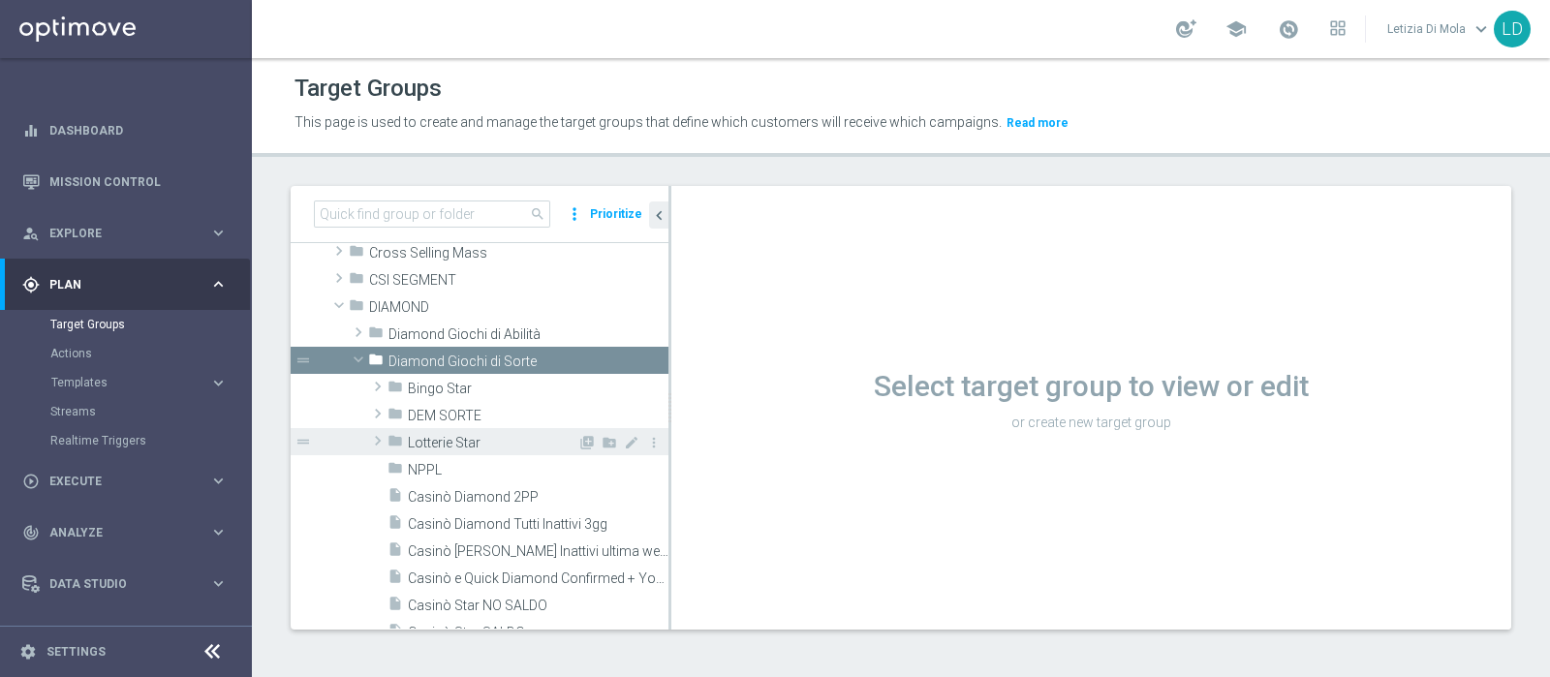
click at [492, 444] on span "Lotterie Star" at bounding box center [493, 443] width 170 height 16
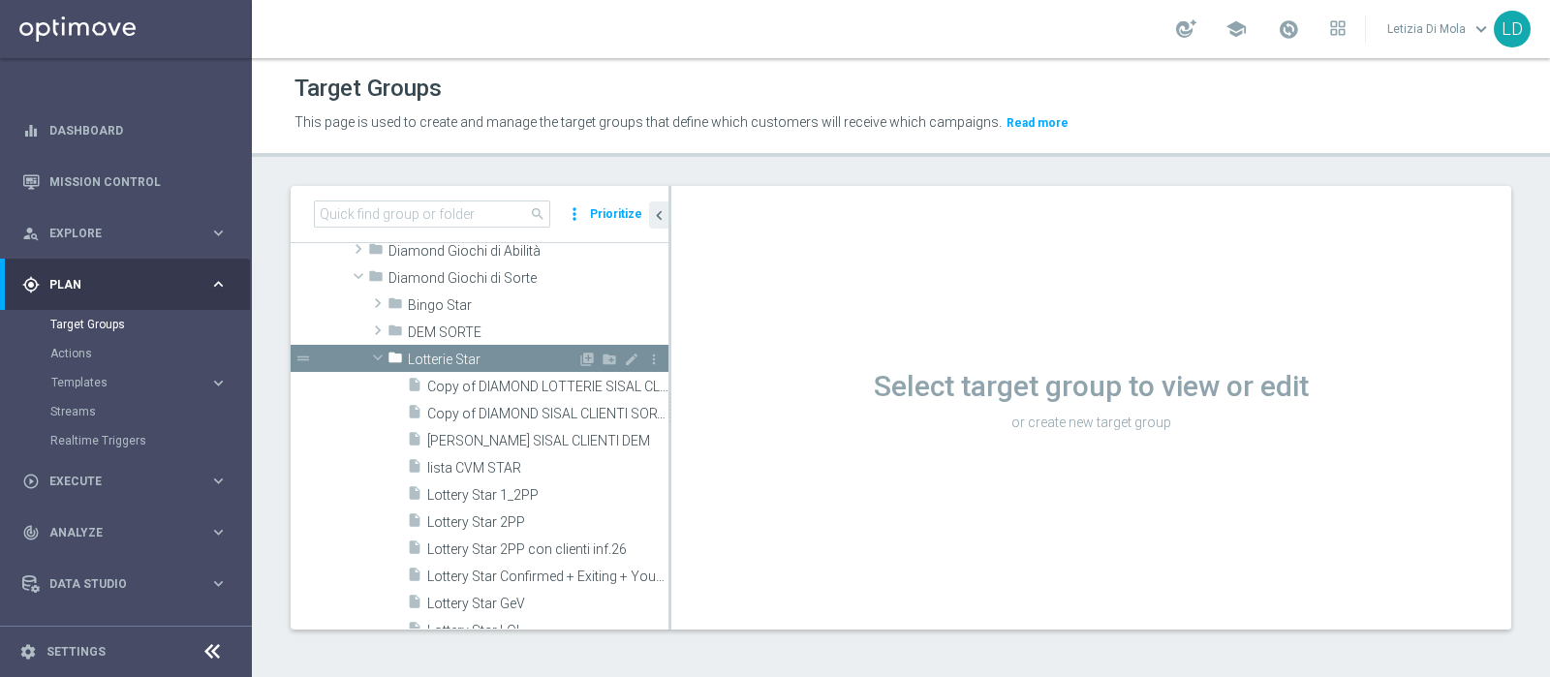
scroll to position [363, 0]
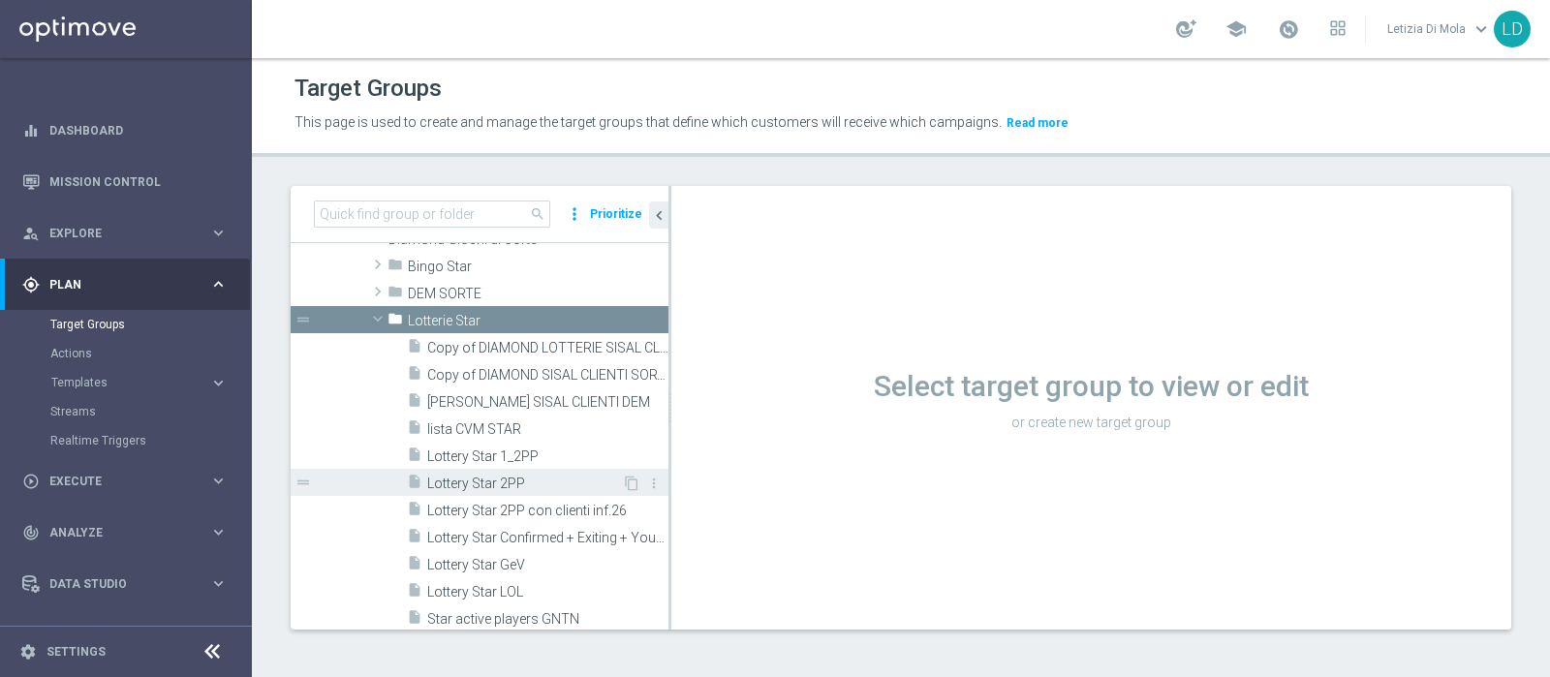
click at [518, 478] on span "Lottery Star 2PP" at bounding box center [524, 484] width 195 height 16
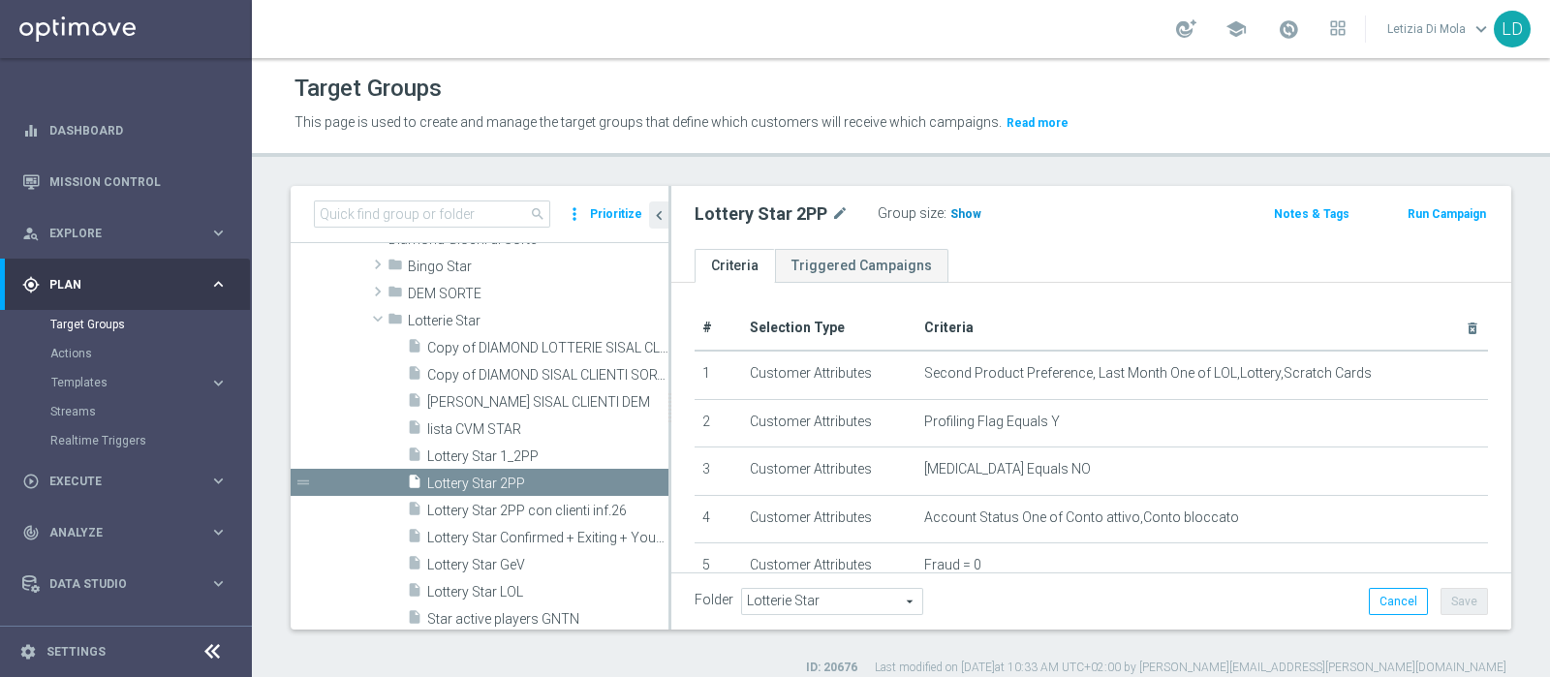
click at [956, 211] on span "Show" at bounding box center [966, 214] width 31 height 14
click at [961, 214] on span "734" at bounding box center [964, 216] width 24 height 18
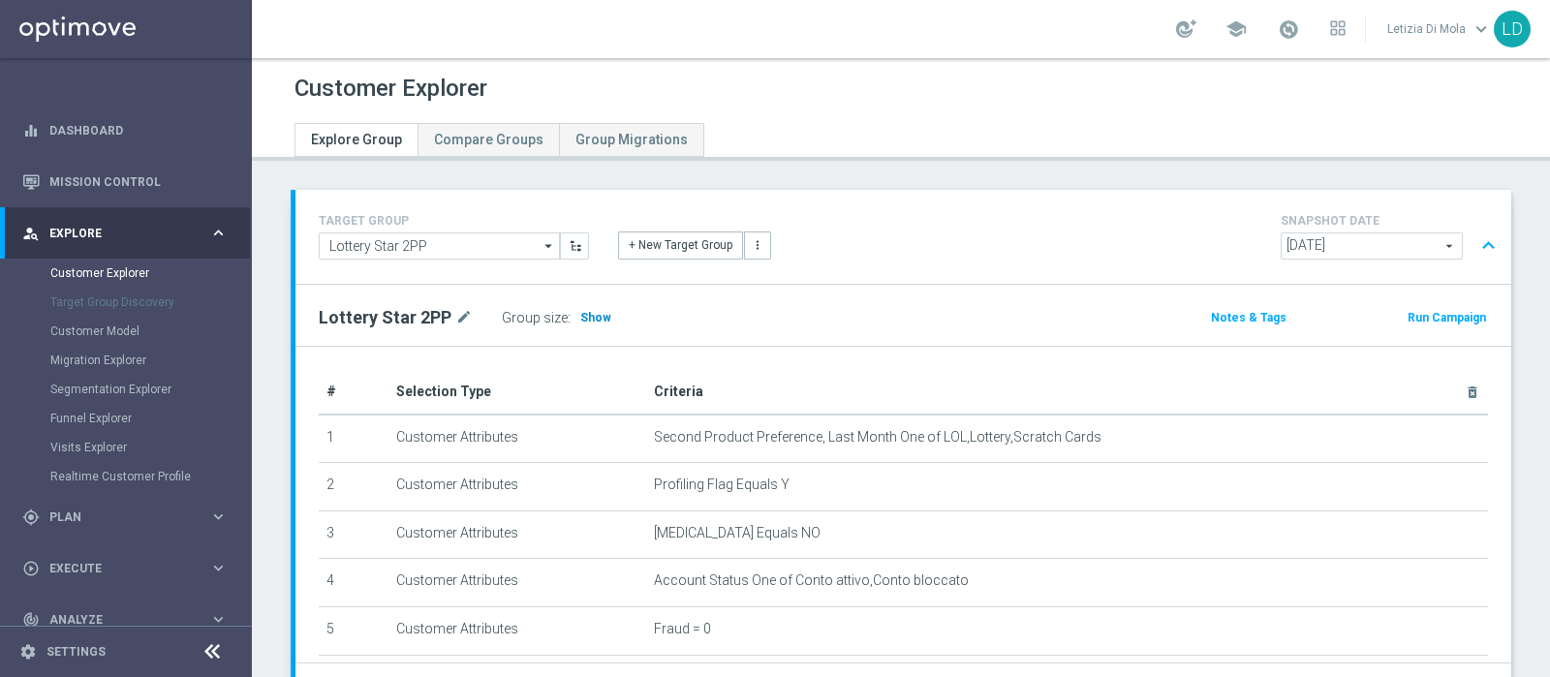
click at [597, 317] on span "Show" at bounding box center [595, 318] width 31 height 14
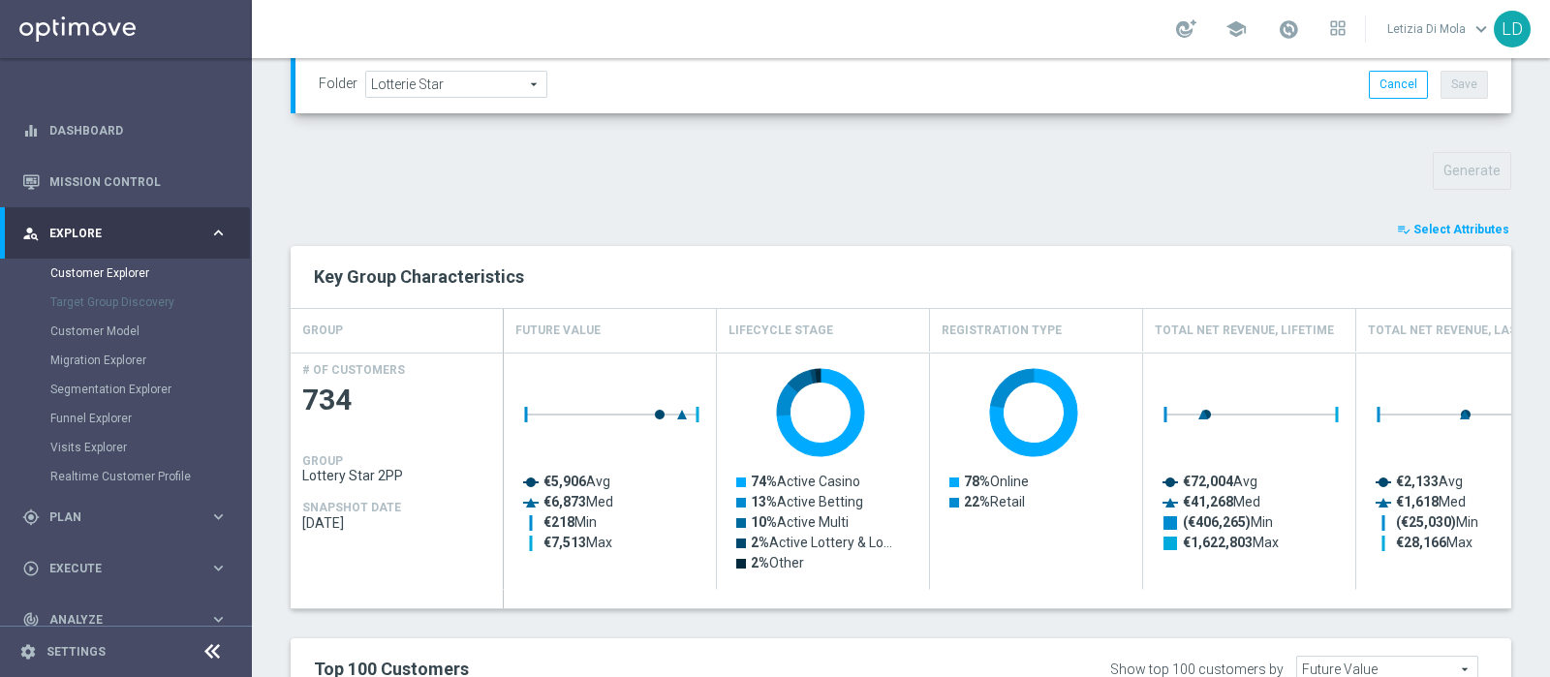
scroll to position [603, 0]
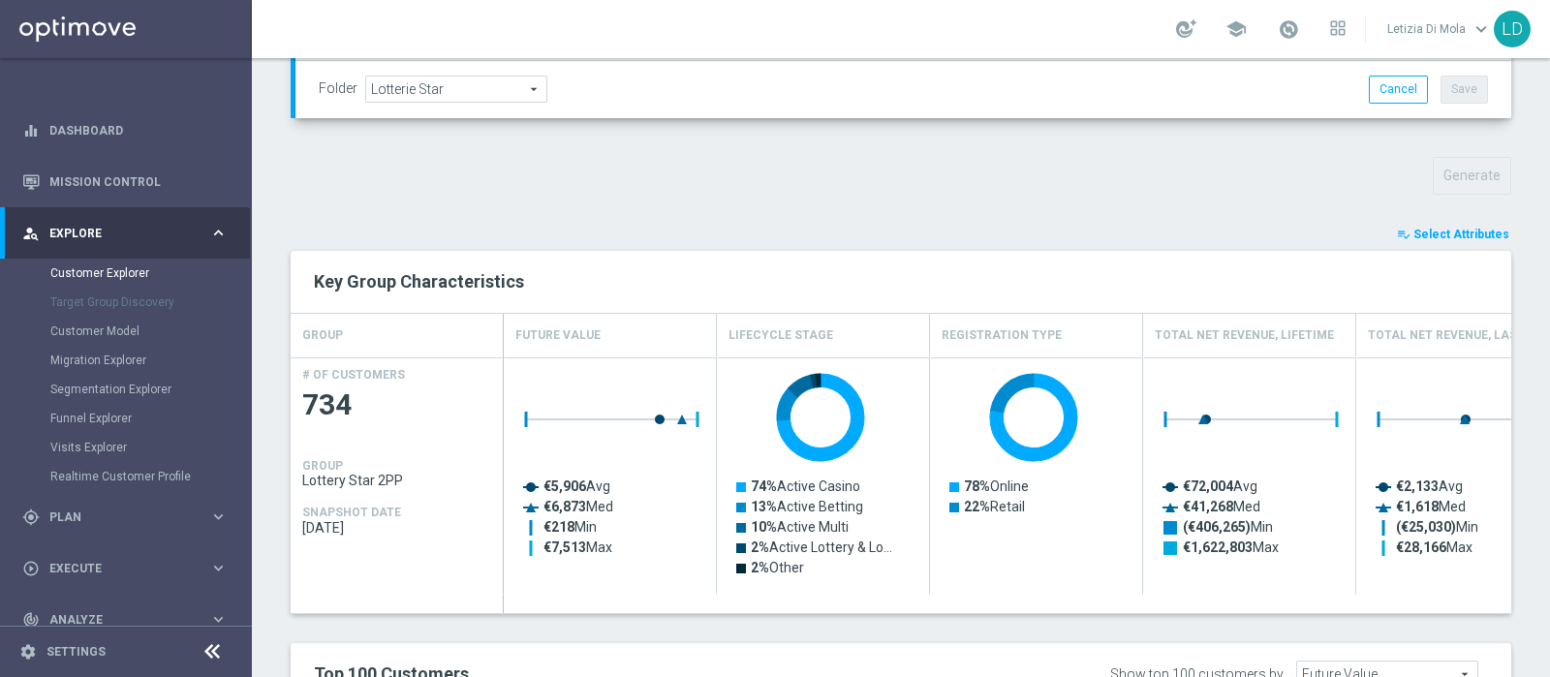
click at [1449, 230] on span "Select Attributes" at bounding box center [1462, 235] width 96 height 14
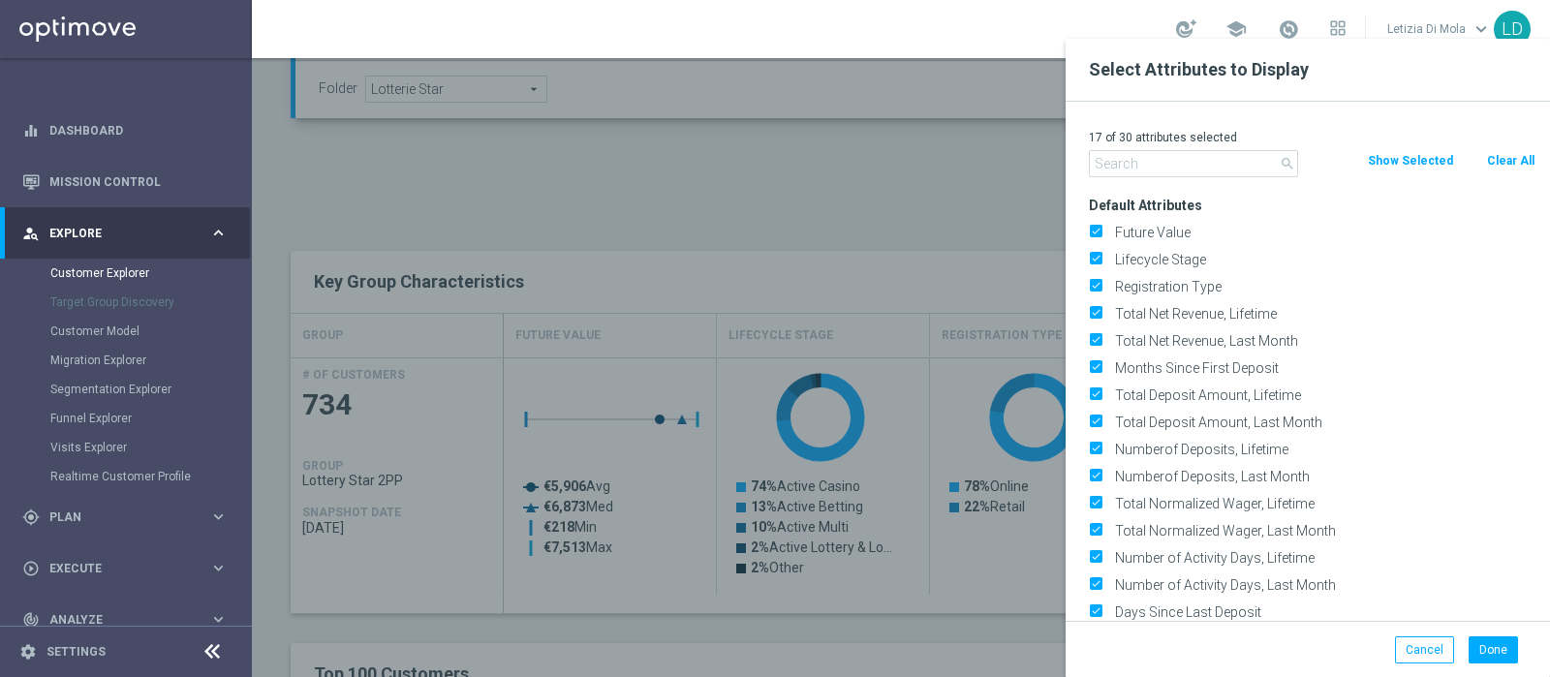
click at [1139, 169] on input "text" at bounding box center [1193, 163] width 209 height 27
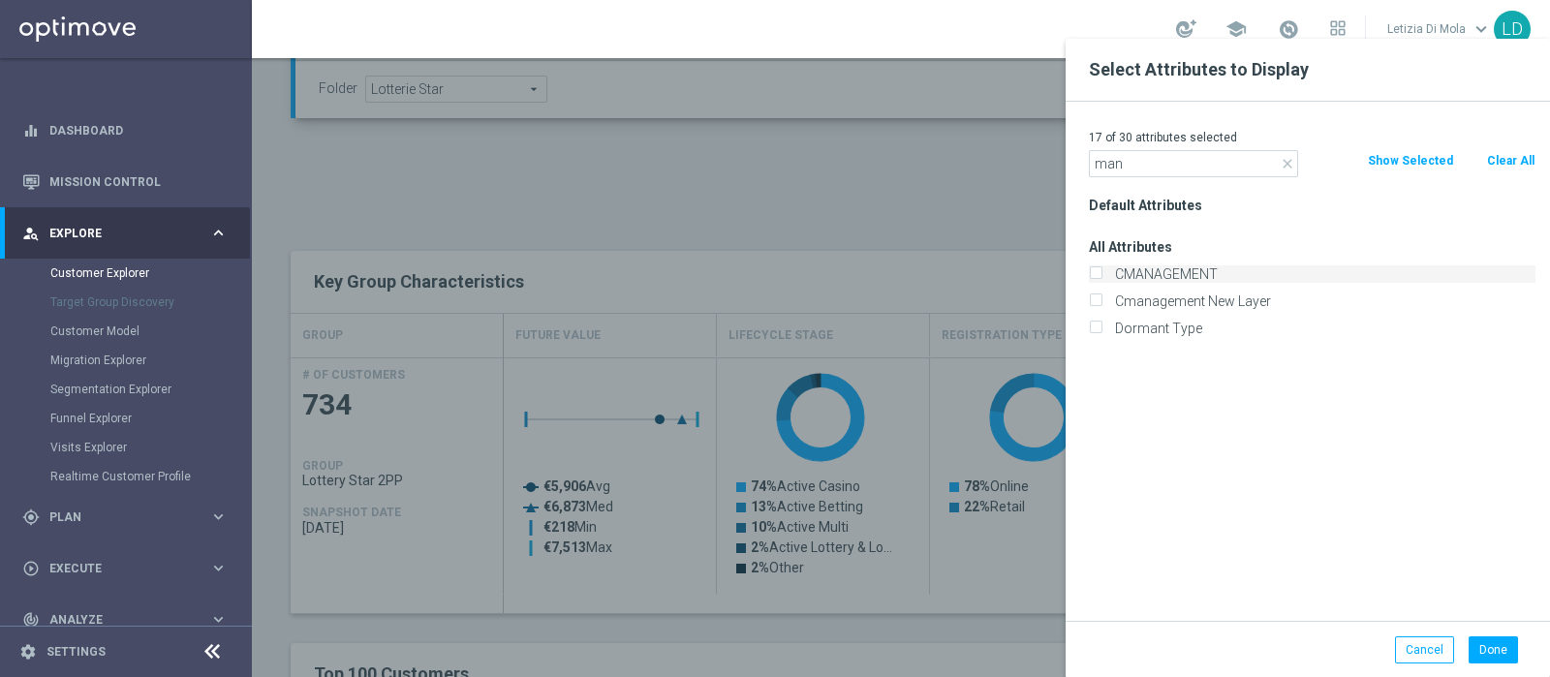
type input "man"
click at [1158, 267] on label "CMANAGEMENT" at bounding box center [1321, 273] width 427 height 17
click at [1102, 270] on input "CMANAGEMENT" at bounding box center [1095, 276] width 13 height 13
checkbox input "true"
click at [1493, 648] on button "Done" at bounding box center [1493, 650] width 49 height 27
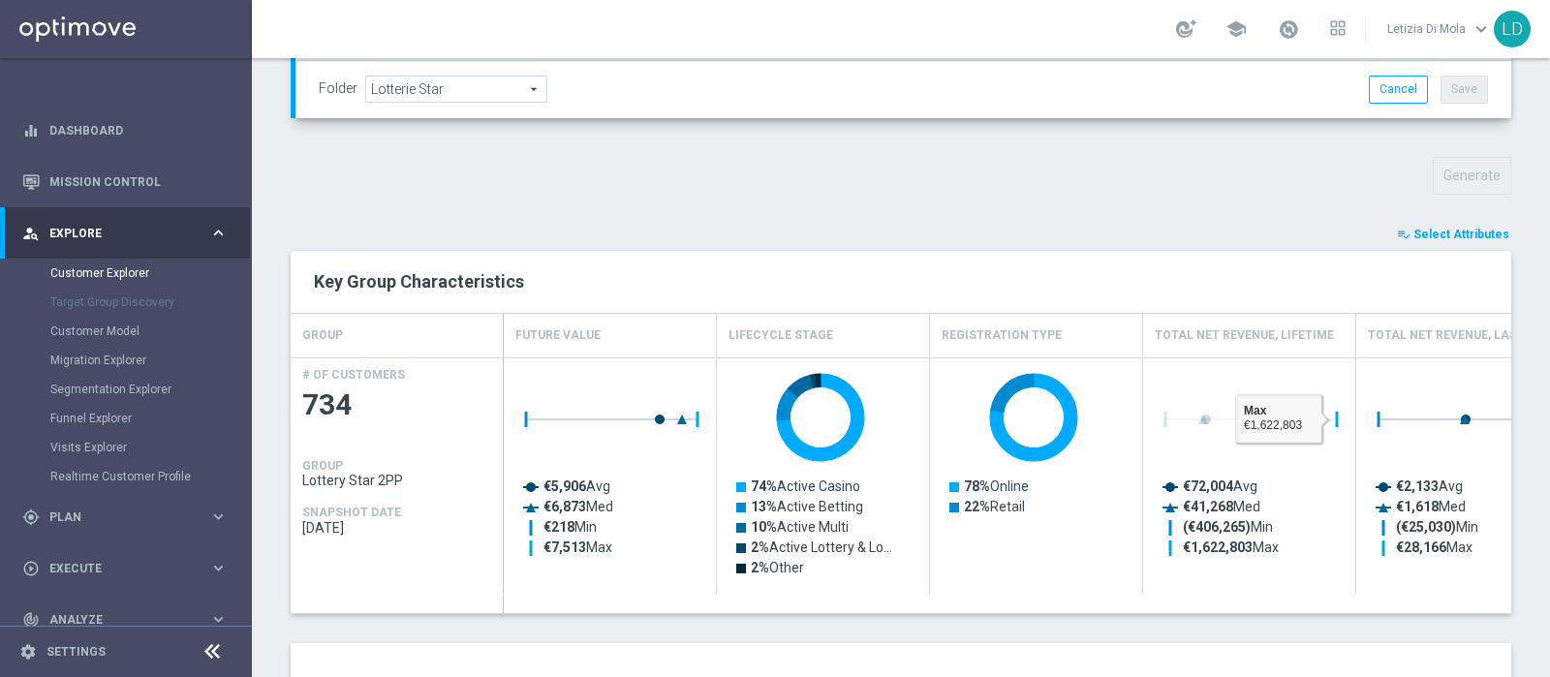
scroll to position [966, 0]
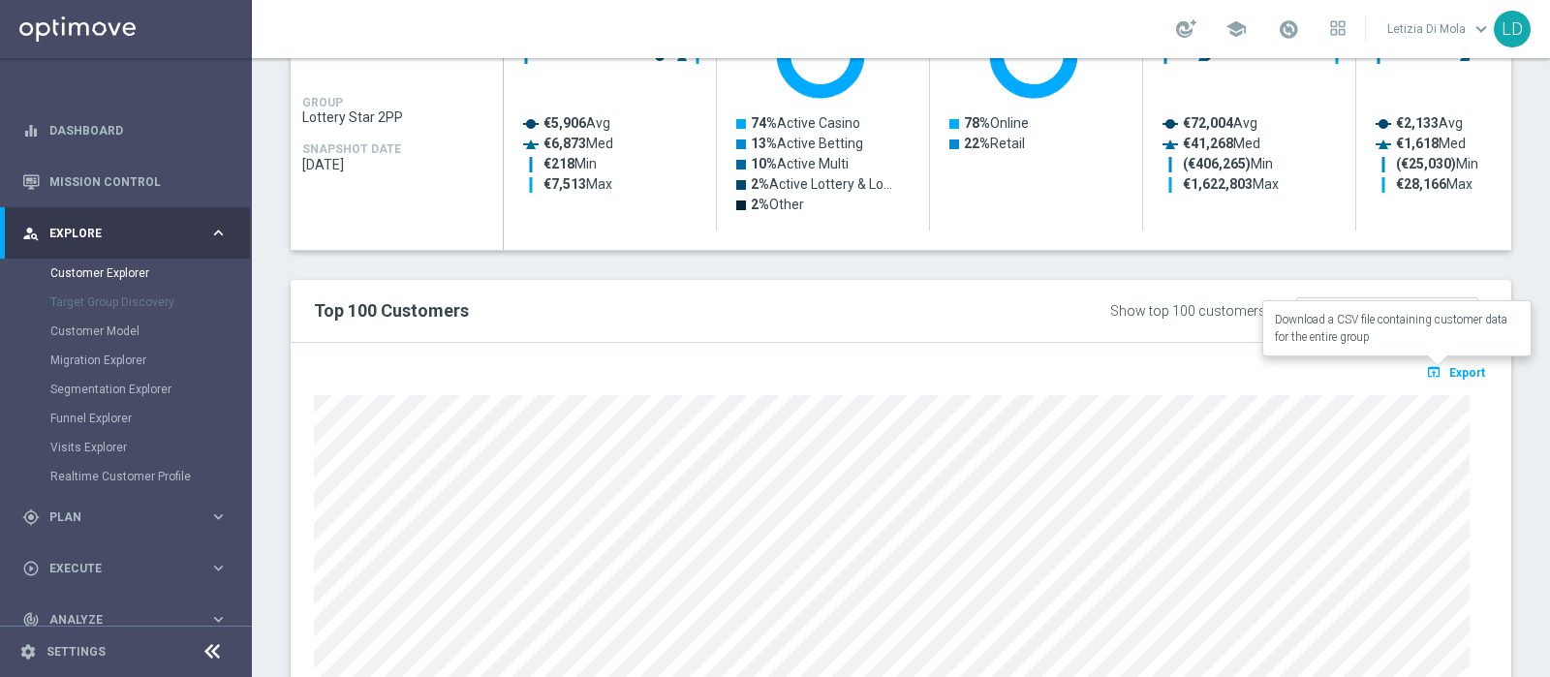
click at [1454, 370] on span "Export" at bounding box center [1468, 373] width 36 height 14
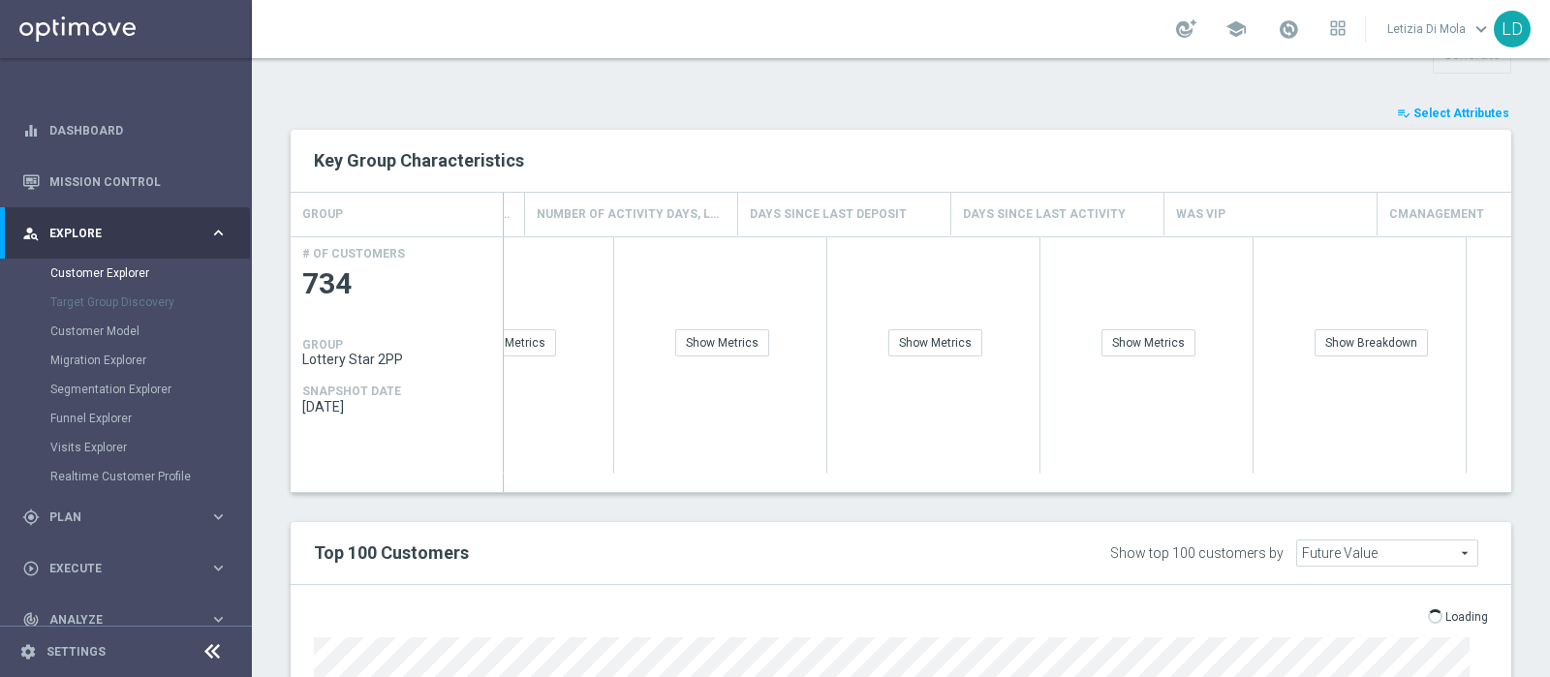
scroll to position [0, 2848]
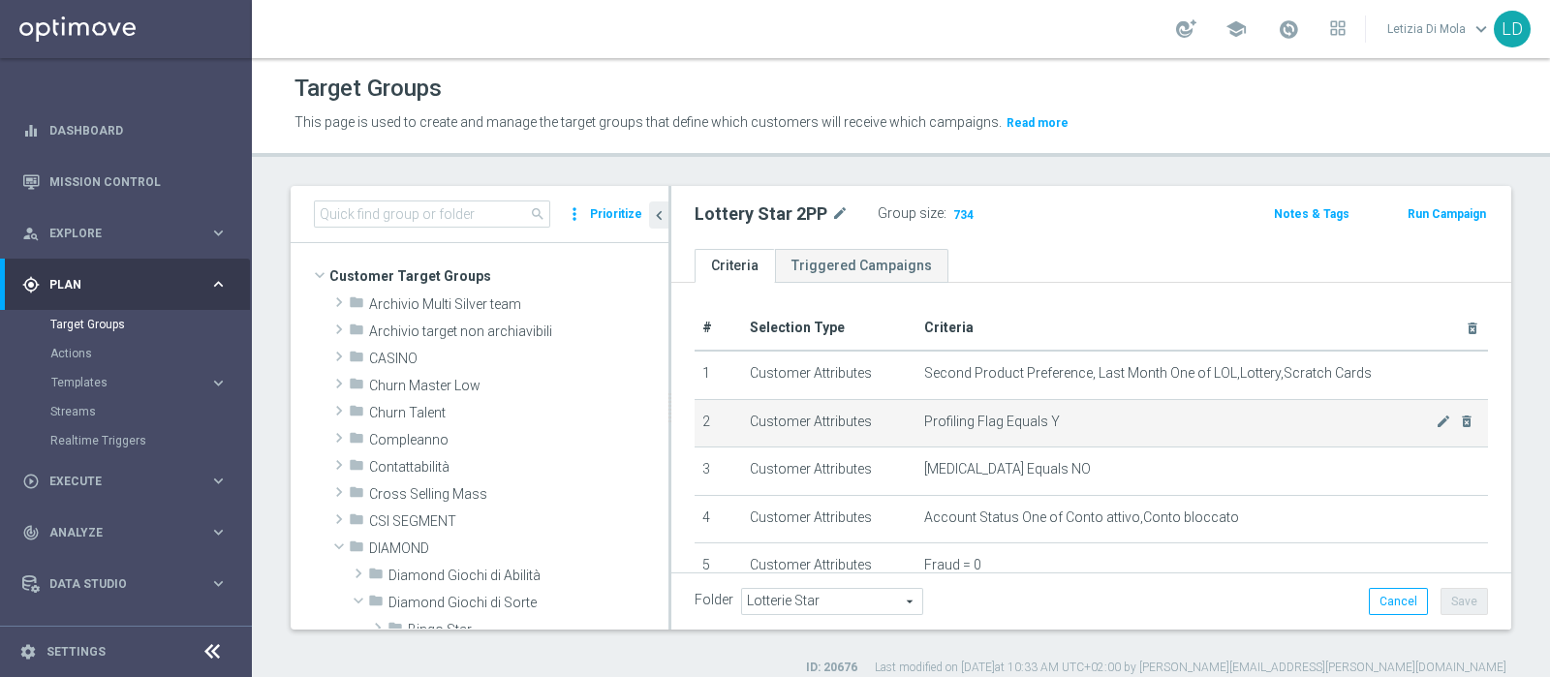
scroll to position [363, 0]
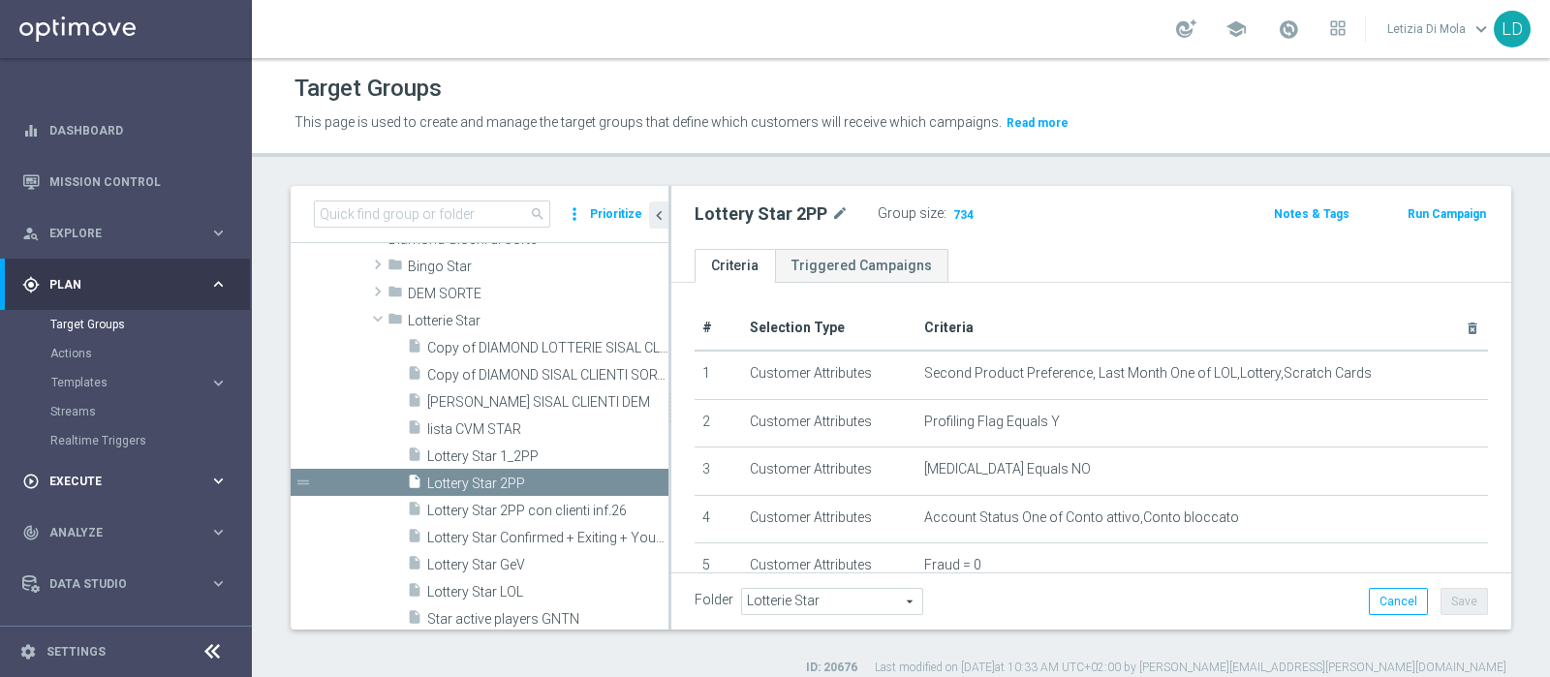
click at [189, 482] on span "Execute" at bounding box center [129, 482] width 160 height 12
click at [86, 370] on link "Campaign Builder" at bounding box center [125, 376] width 151 height 16
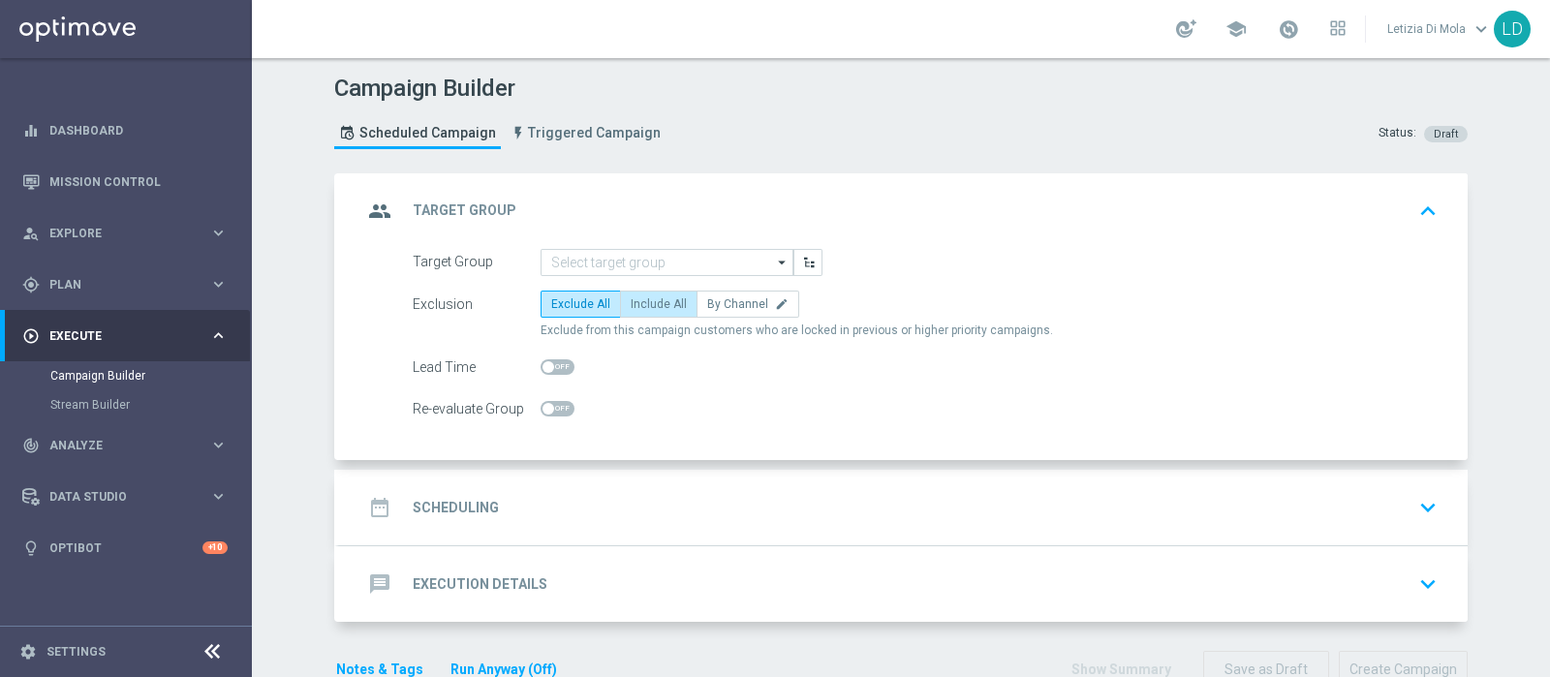
click at [654, 298] on span "Include All" at bounding box center [659, 304] width 56 height 14
click at [643, 301] on input "Include All" at bounding box center [637, 307] width 13 height 13
radio input "true"
click at [773, 260] on icon "arrow_drop_down" at bounding box center [782, 262] width 19 height 25
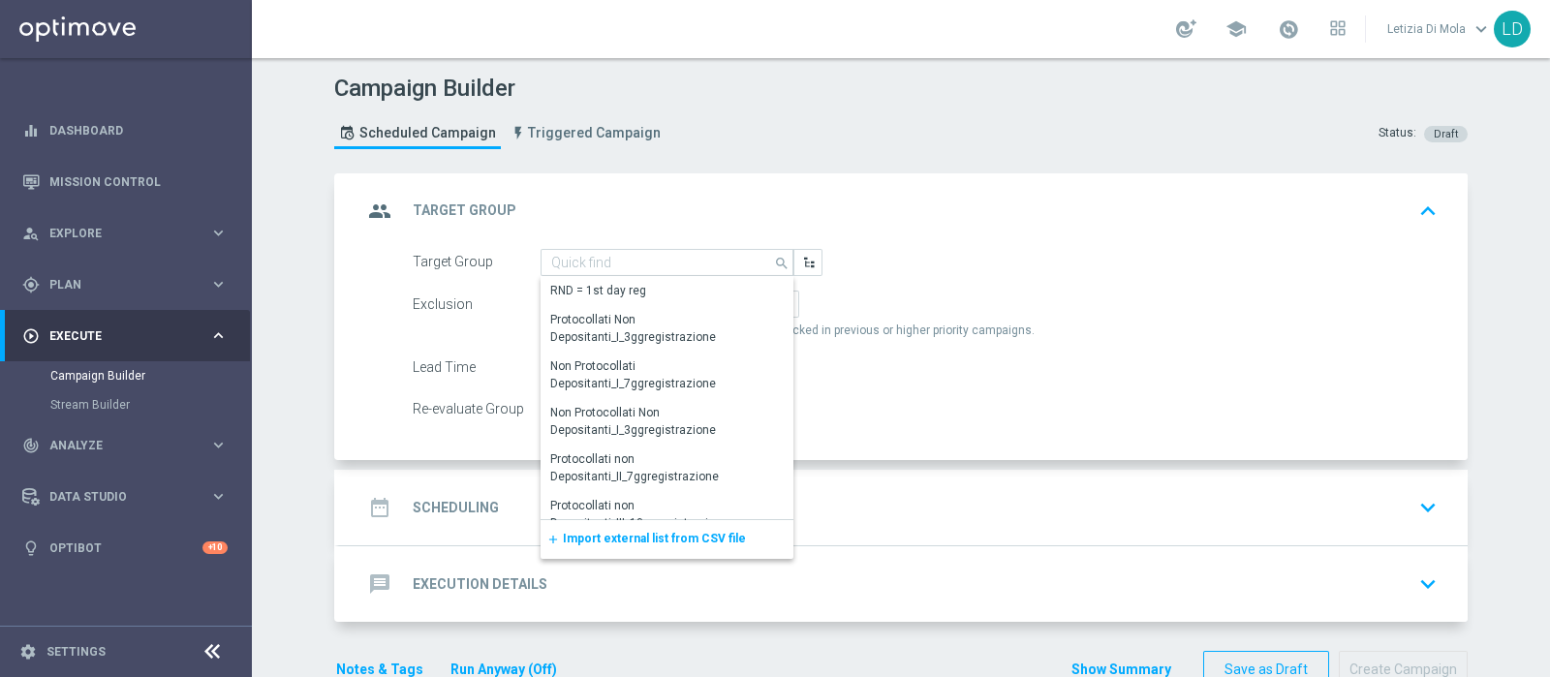
click at [671, 542] on span "Import external list from CSV file" at bounding box center [654, 539] width 183 height 14
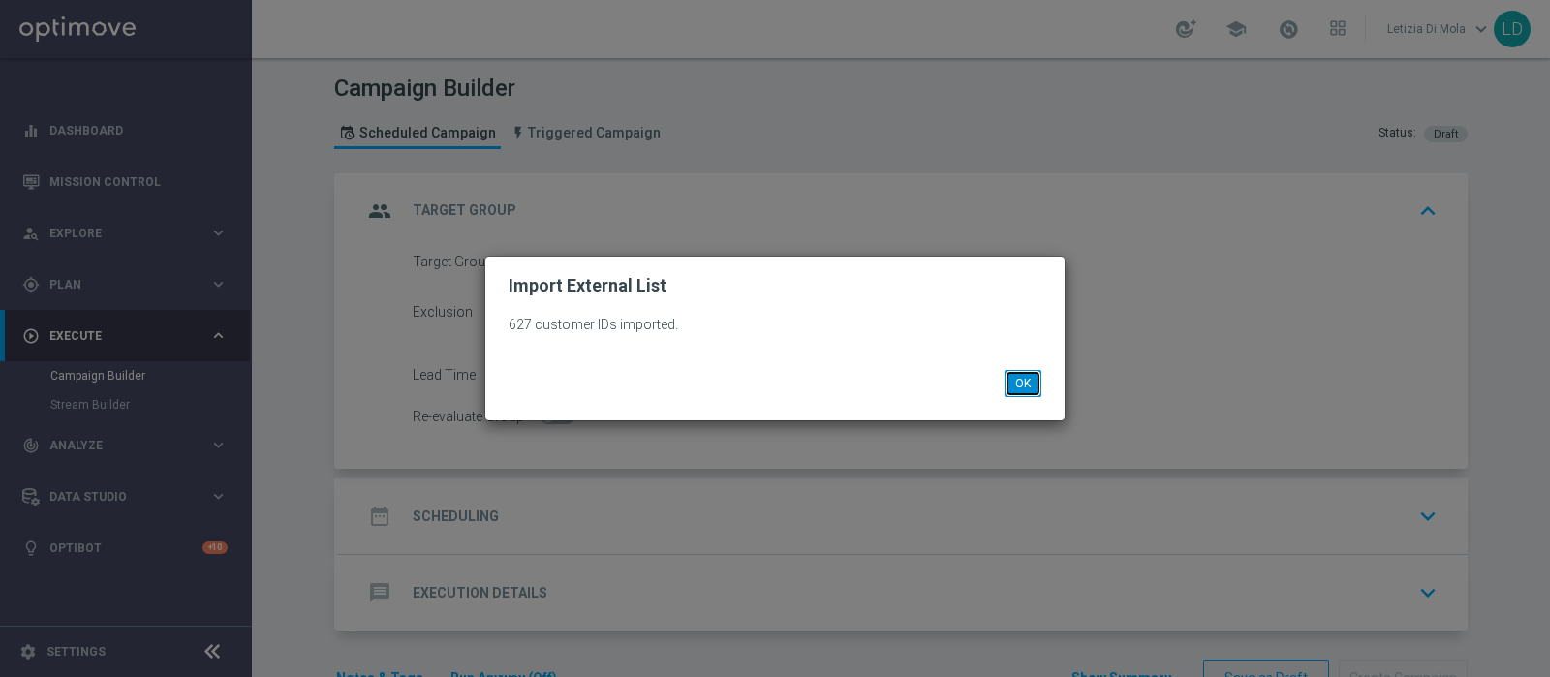
click at [1037, 382] on button "OK" at bounding box center [1023, 383] width 37 height 27
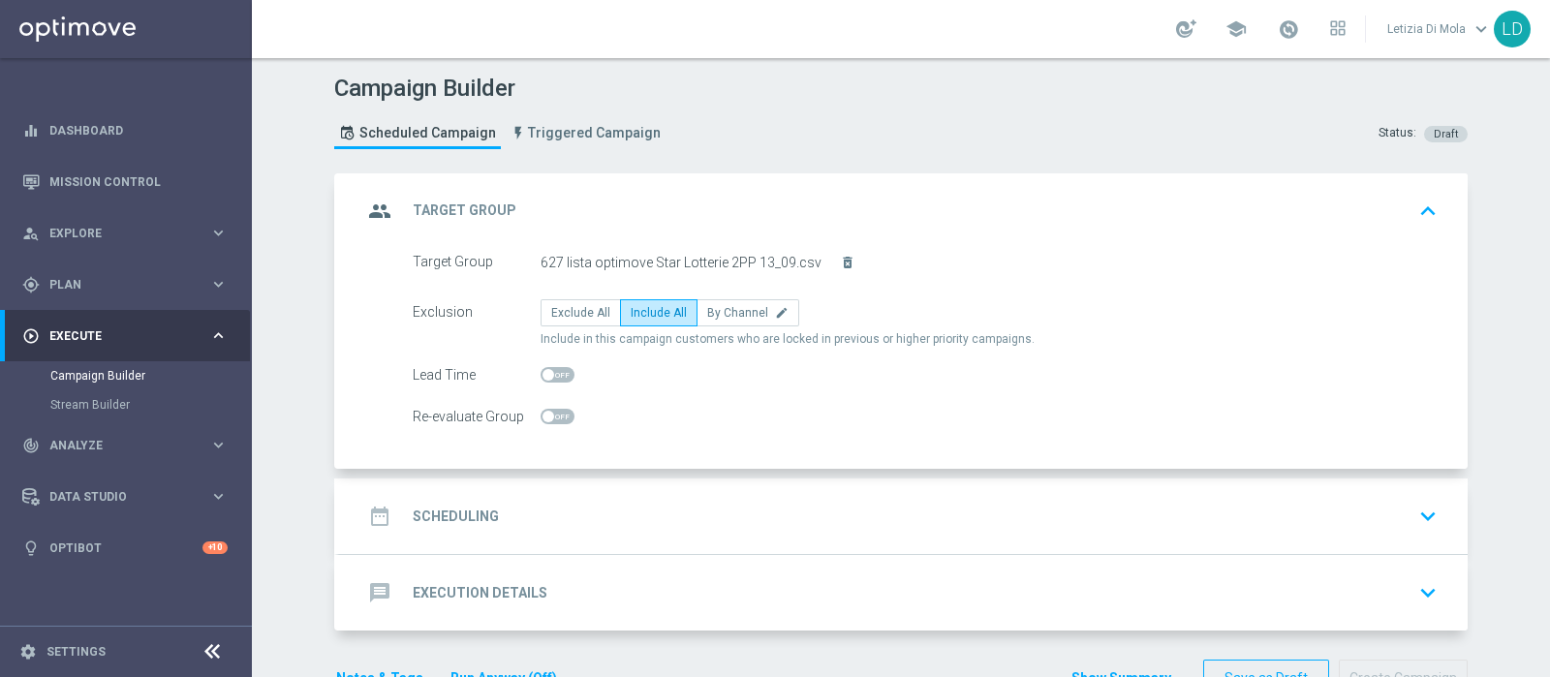
click at [368, 203] on icon "group" at bounding box center [379, 211] width 35 height 35
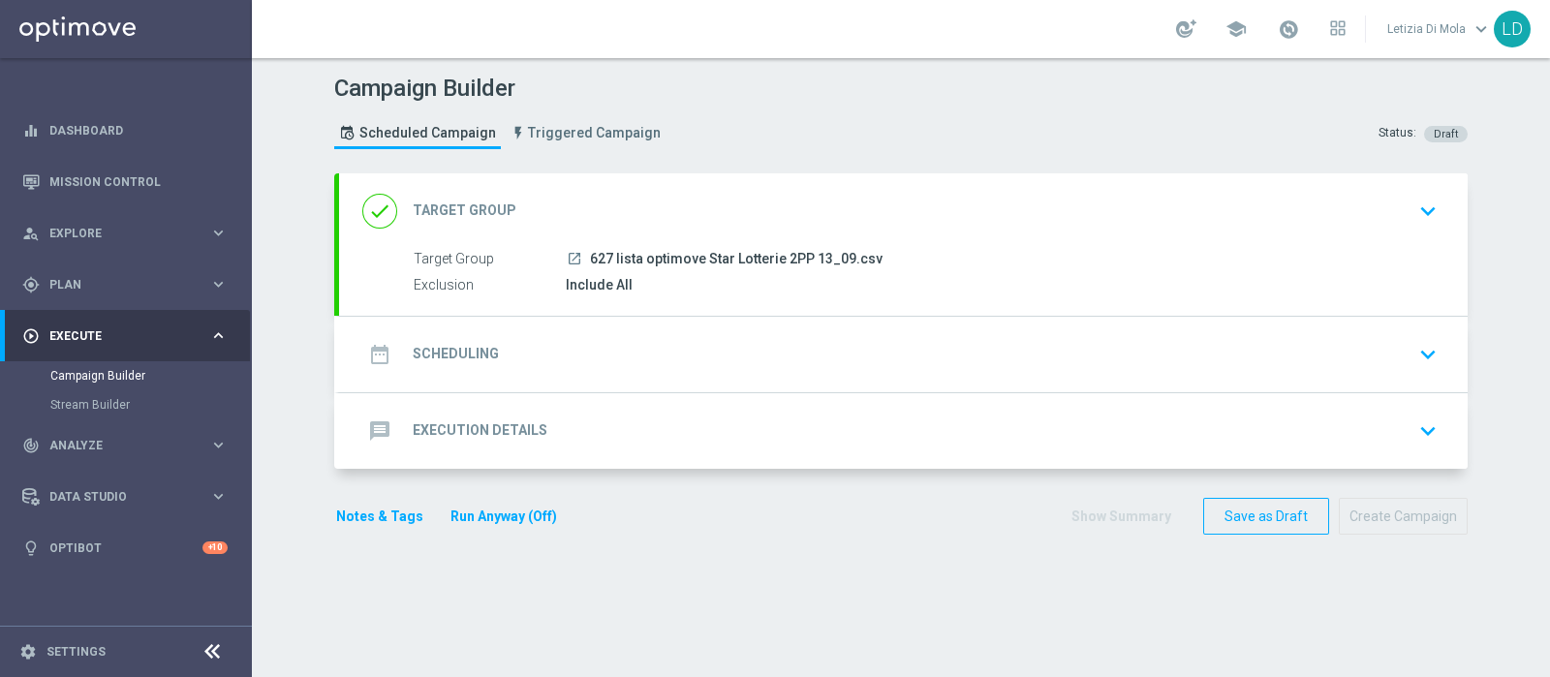
click at [388, 358] on div "date_range Scheduling" at bounding box center [430, 354] width 137 height 35
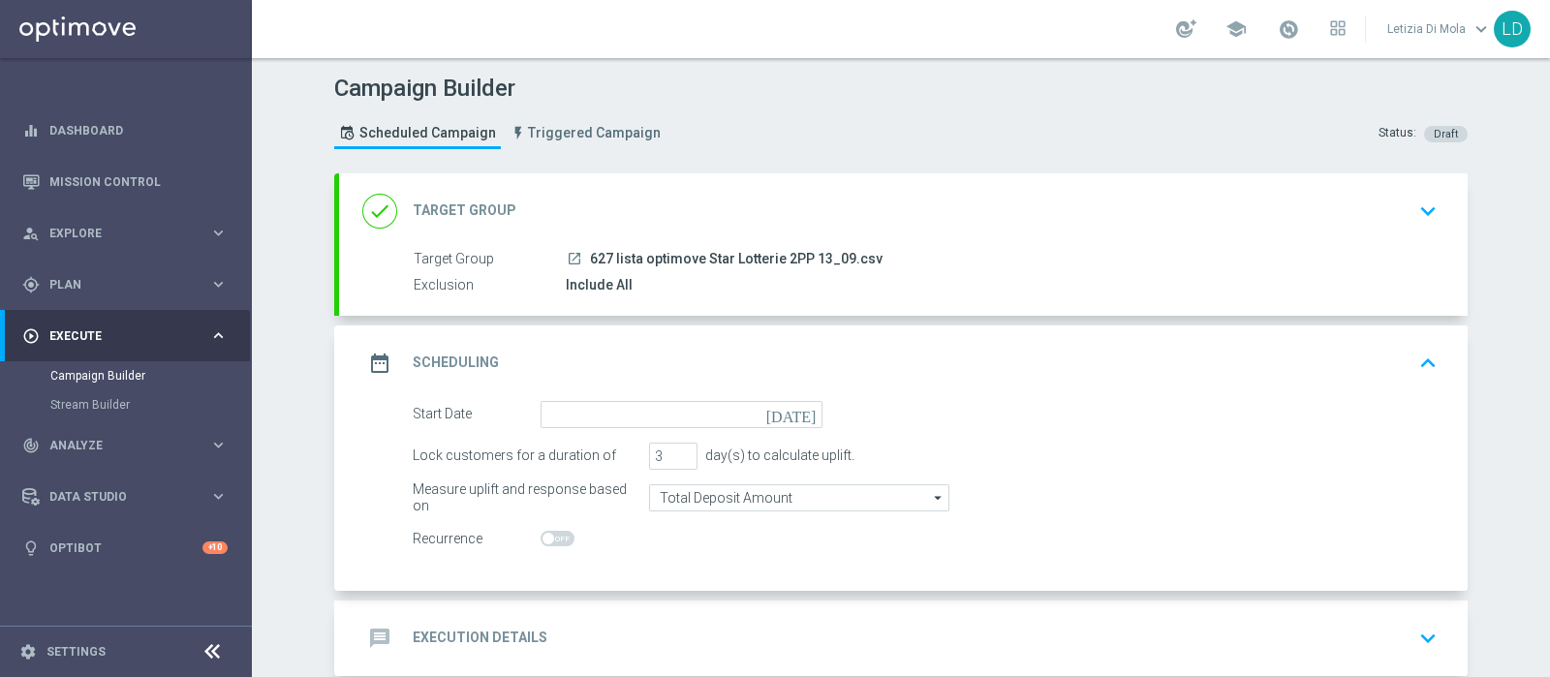
click at [799, 416] on icon "[DATE]" at bounding box center [794, 411] width 57 height 21
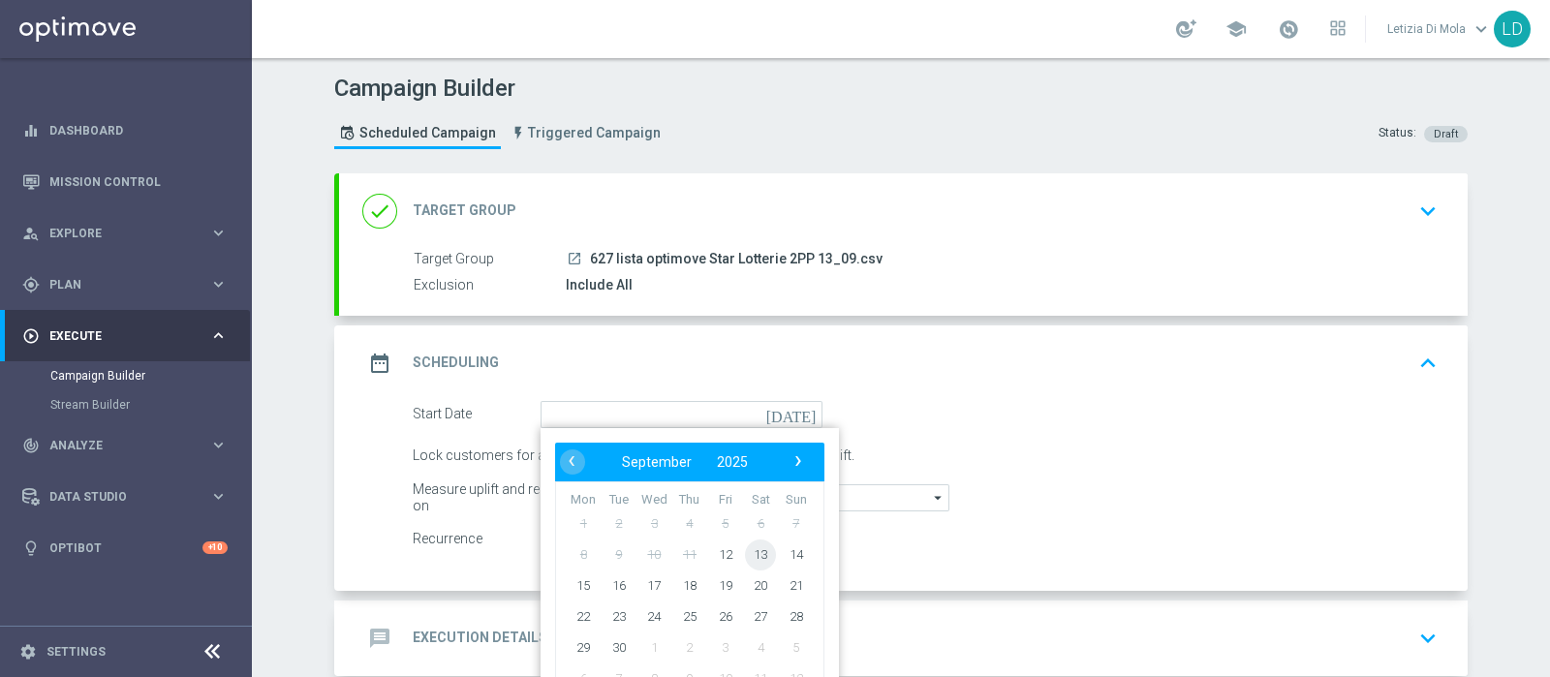
click at [756, 554] on span "13" at bounding box center [760, 554] width 31 height 31
type input "[DATE]"
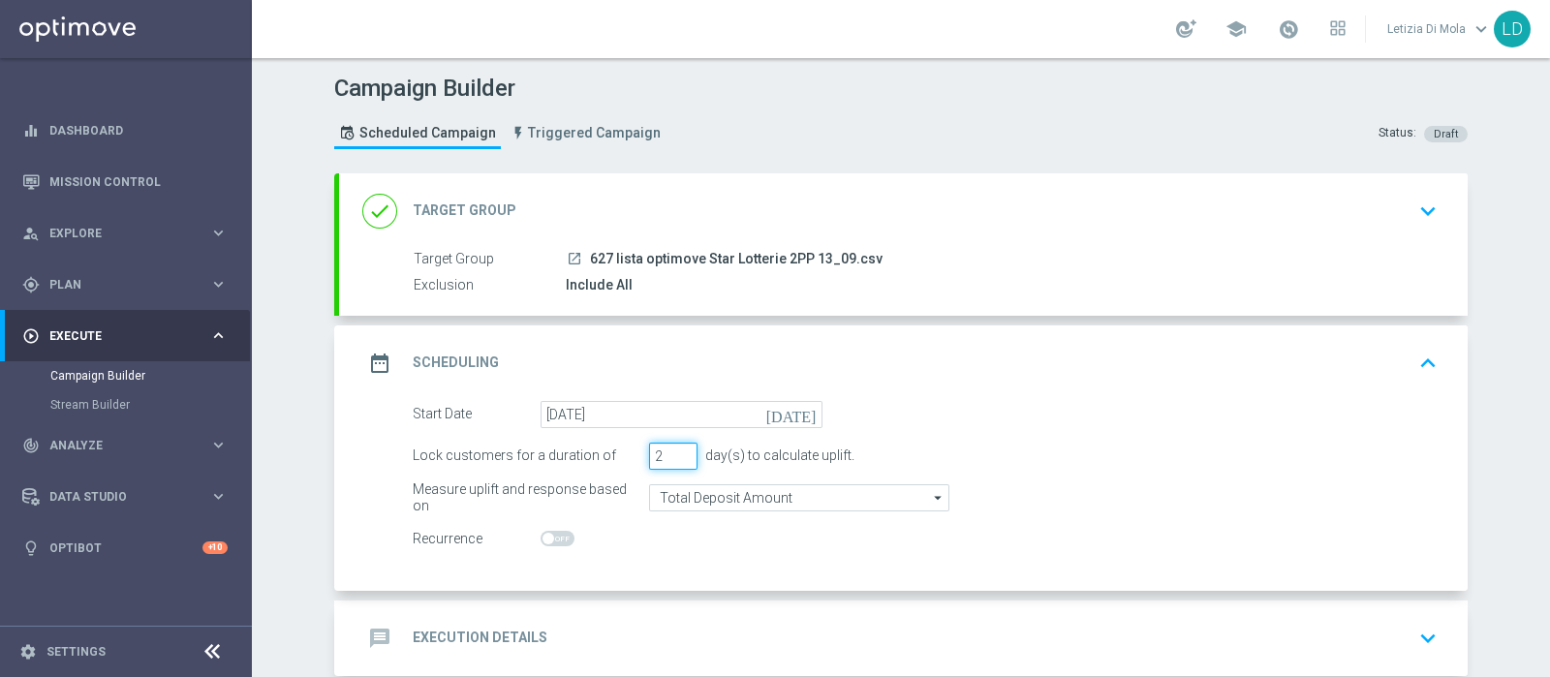
type input "2"
click at [675, 454] on input "2" at bounding box center [673, 456] width 48 height 27
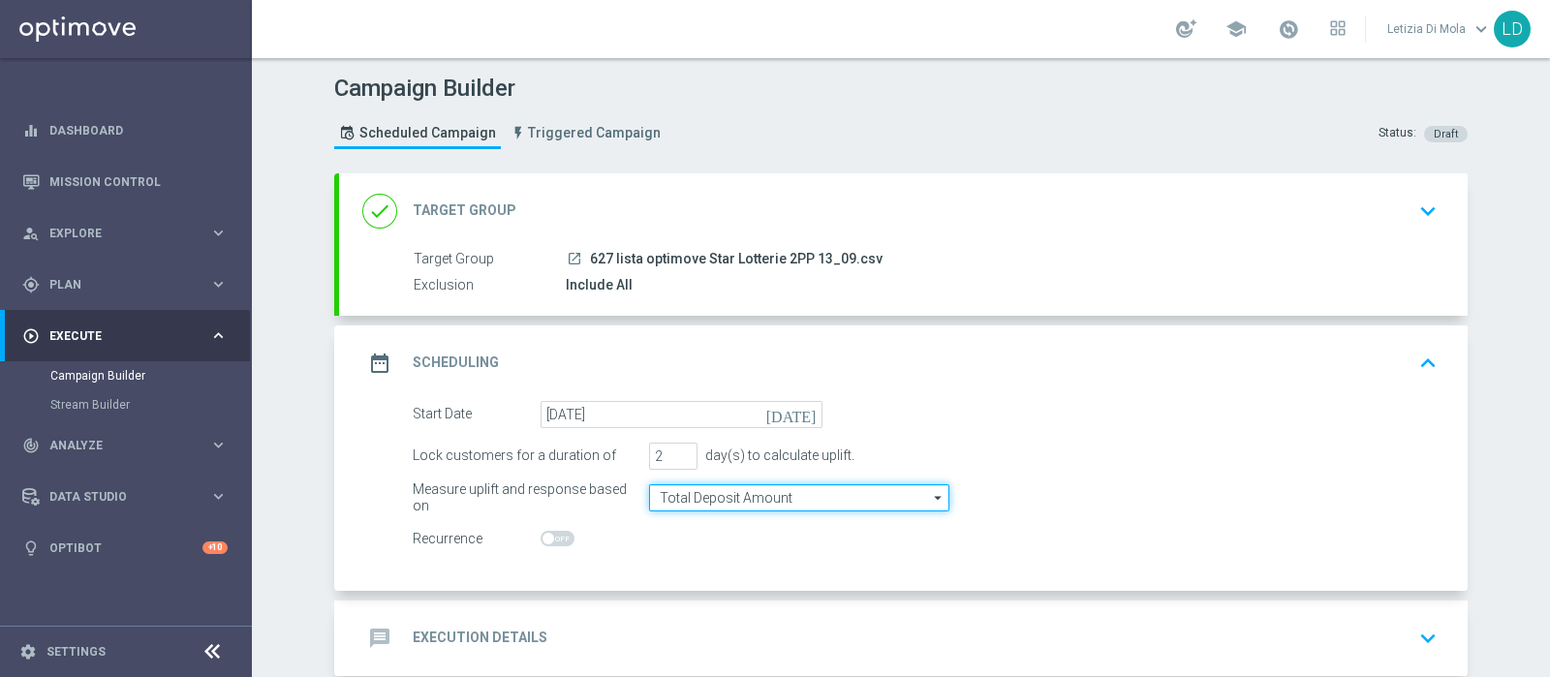
click at [853, 504] on input "Total Deposit Amount" at bounding box center [799, 497] width 300 height 27
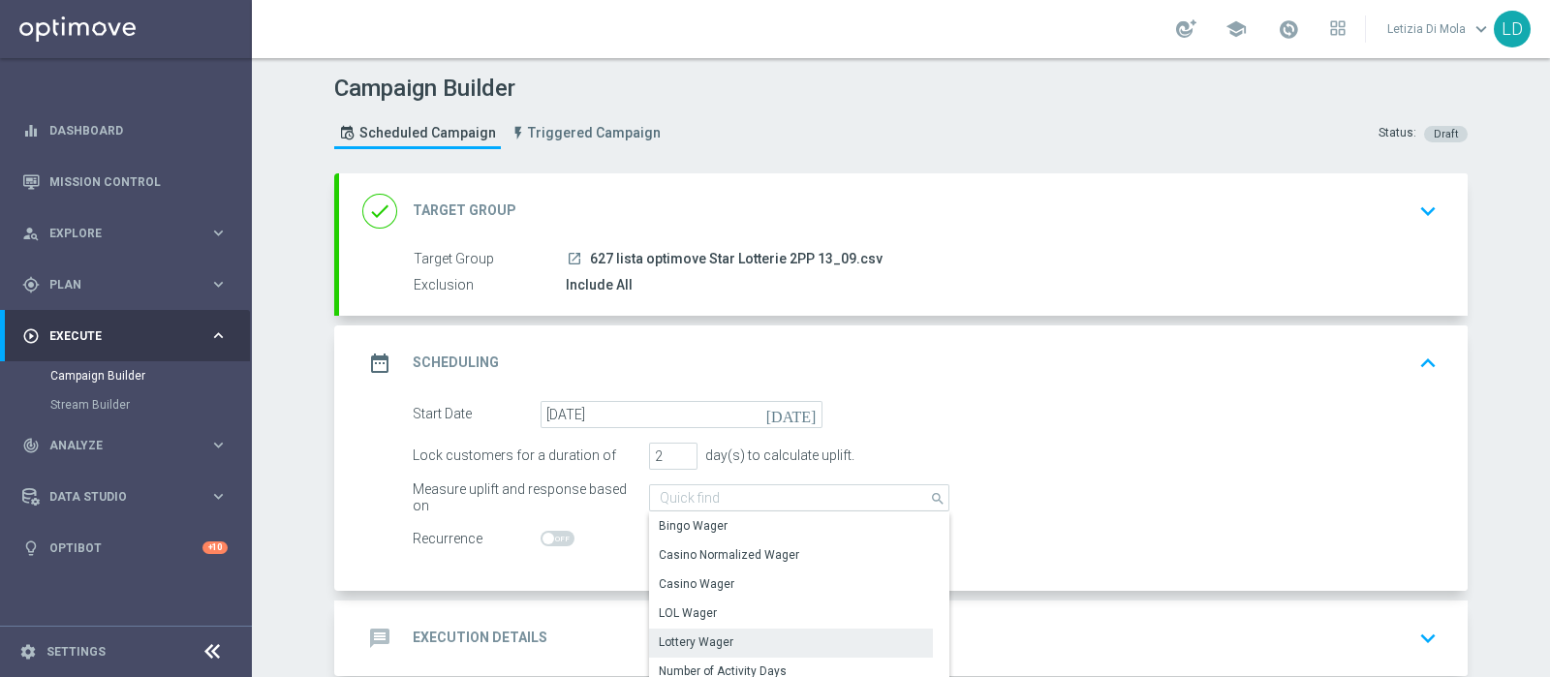
drag, startPoint x: 769, startPoint y: 640, endPoint x: 753, endPoint y: 628, distance: 20.7
click at [768, 641] on div "Lottery Wager" at bounding box center [791, 642] width 284 height 27
type input "Lottery Wager"
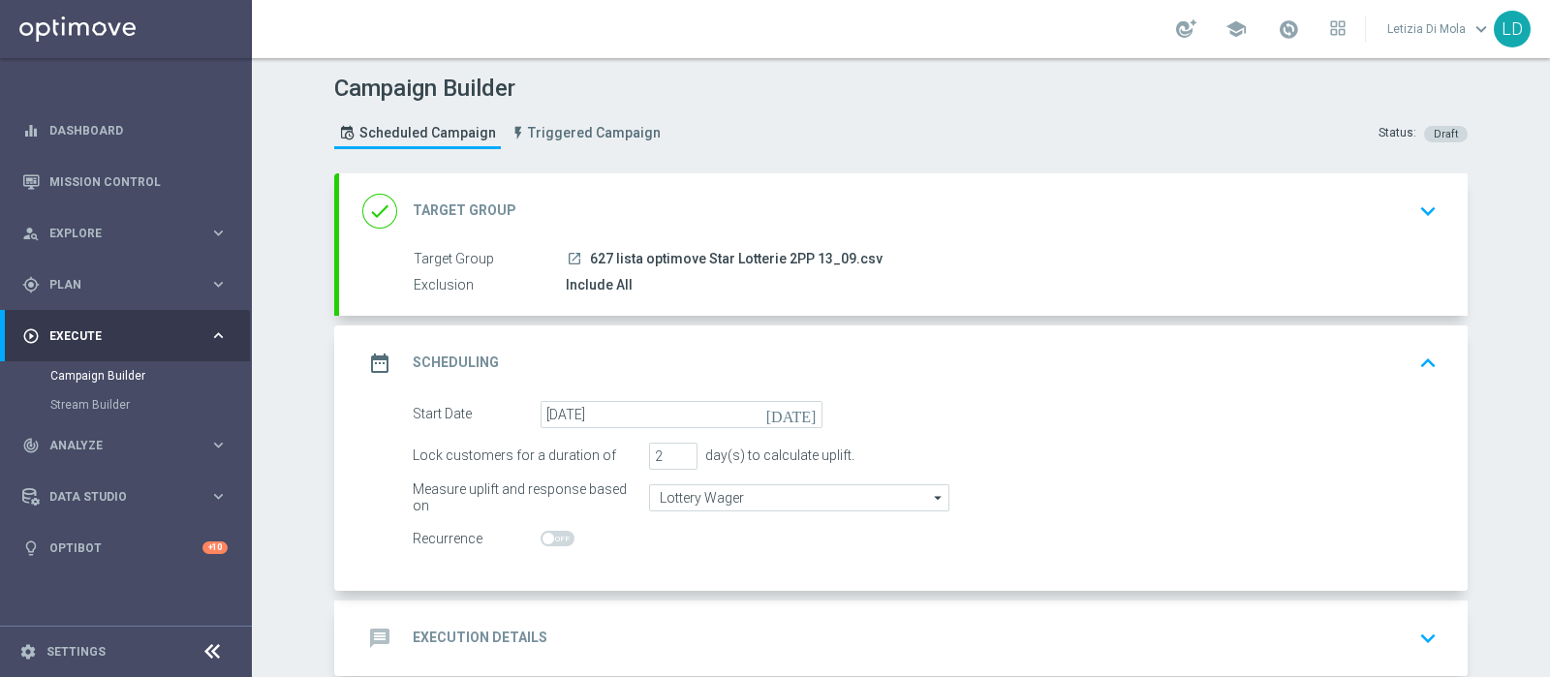
click at [383, 367] on icon "date_range" at bounding box center [379, 363] width 35 height 35
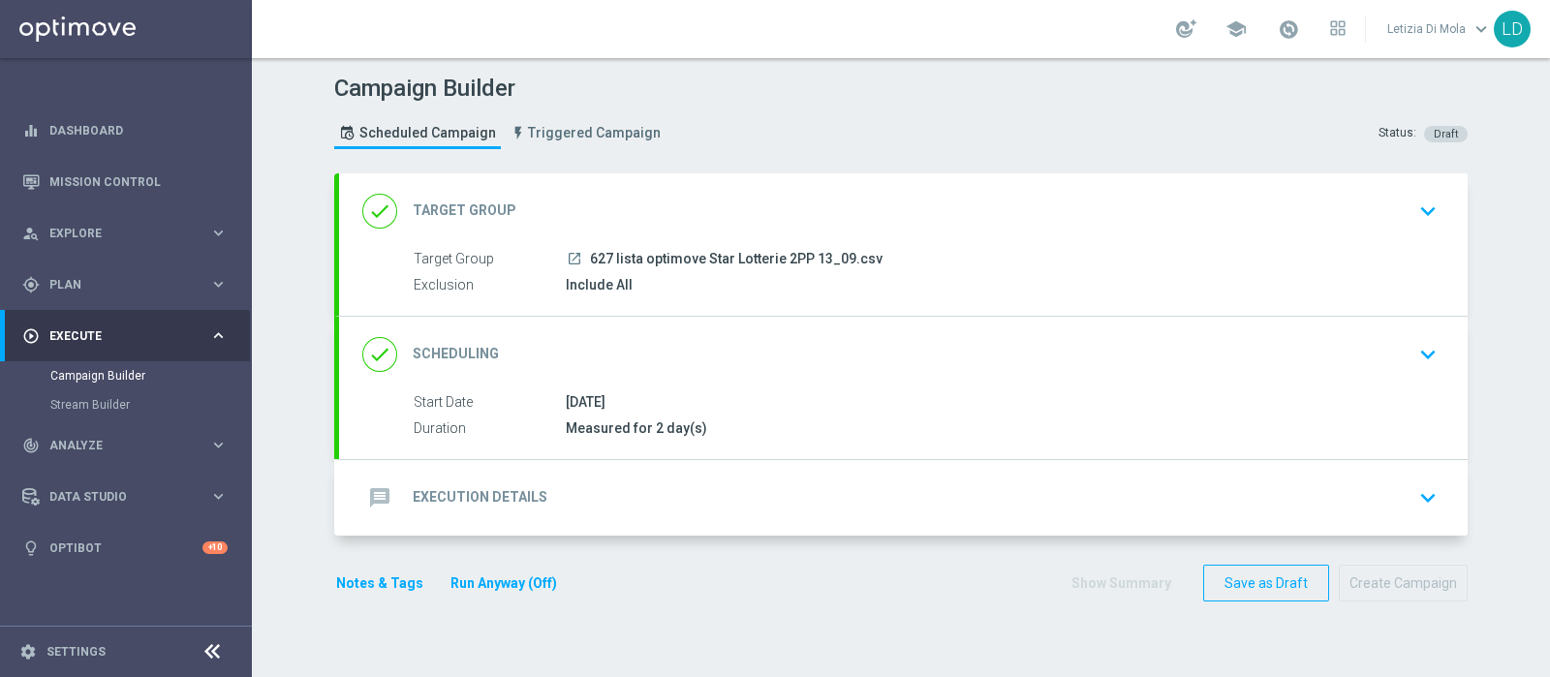
click at [372, 499] on icon "message" at bounding box center [379, 498] width 35 height 35
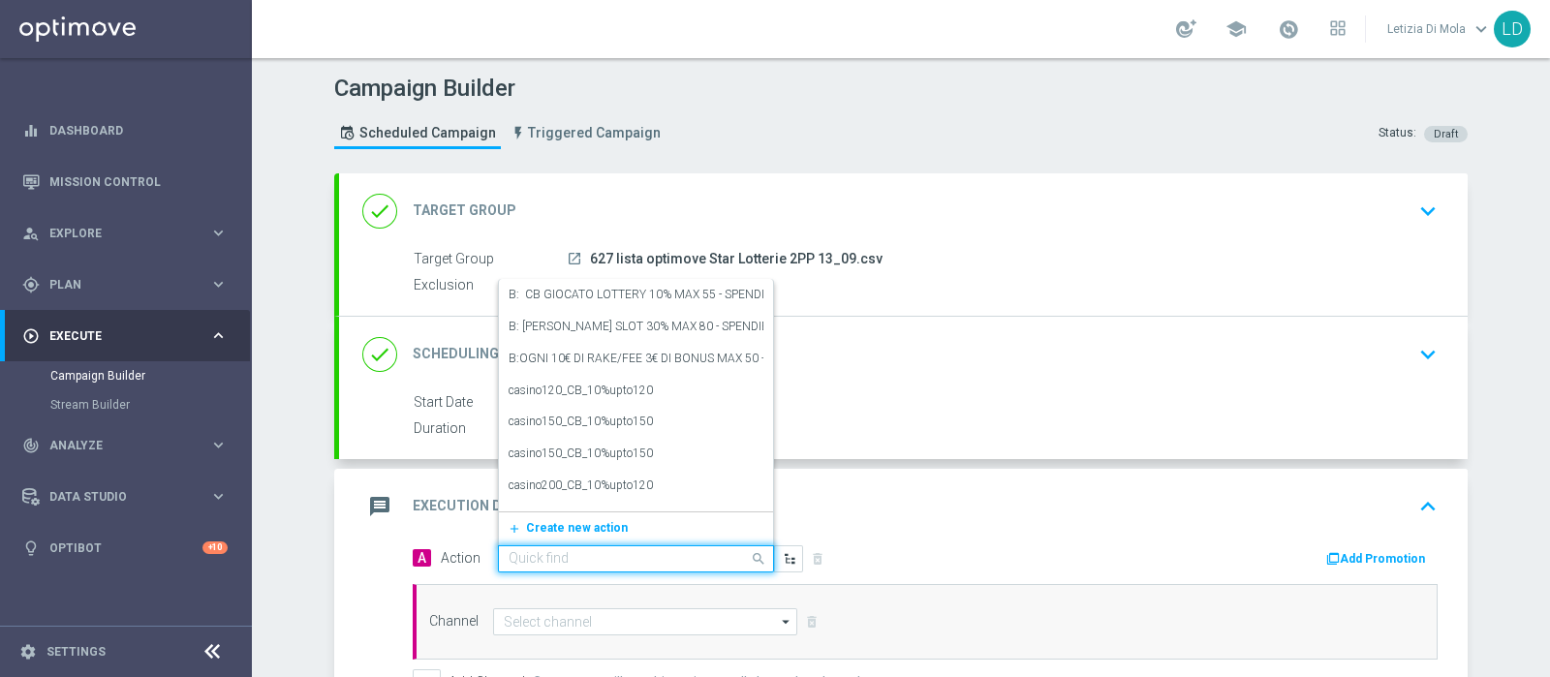
click at [754, 558] on span at bounding box center [761, 558] width 24 height 24
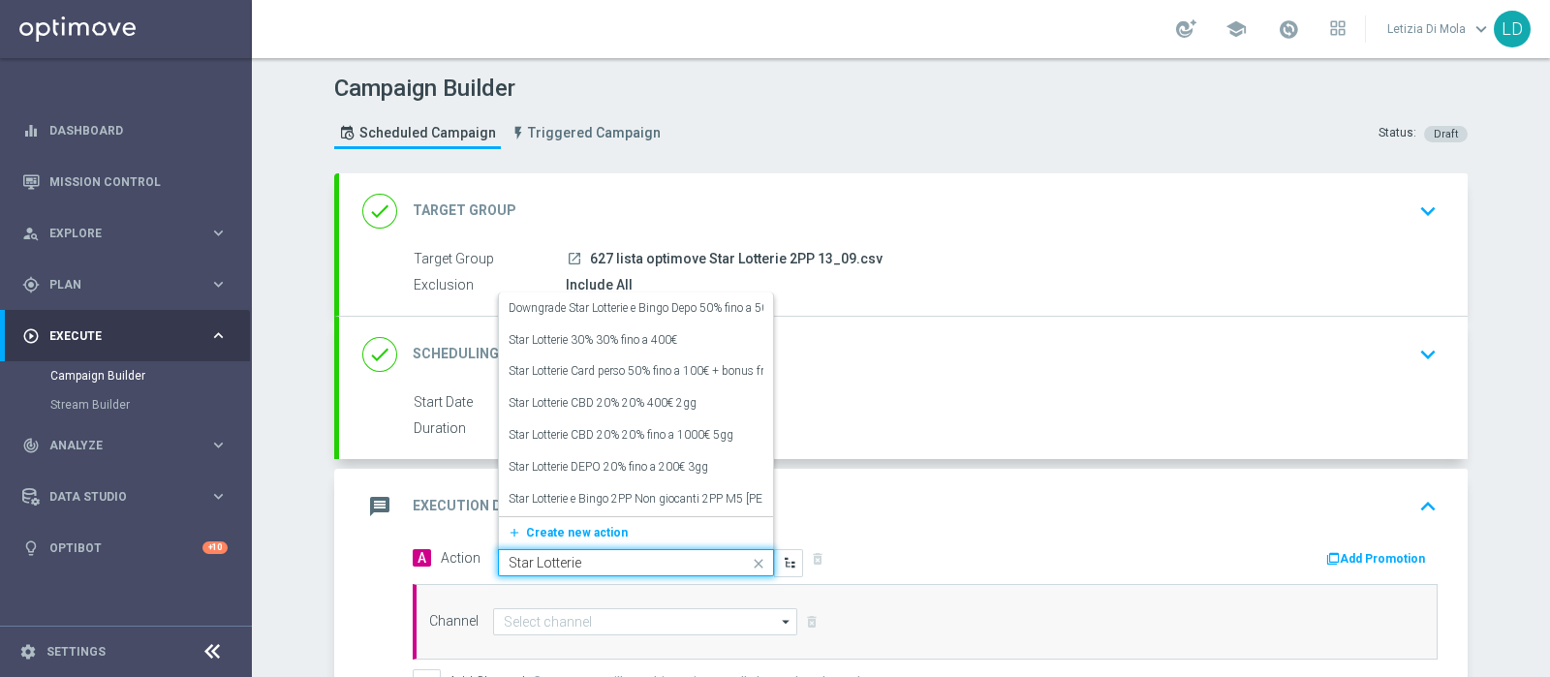
type input "Star Lotterie"
click at [584, 530] on span "Create new action" at bounding box center [577, 533] width 102 height 14
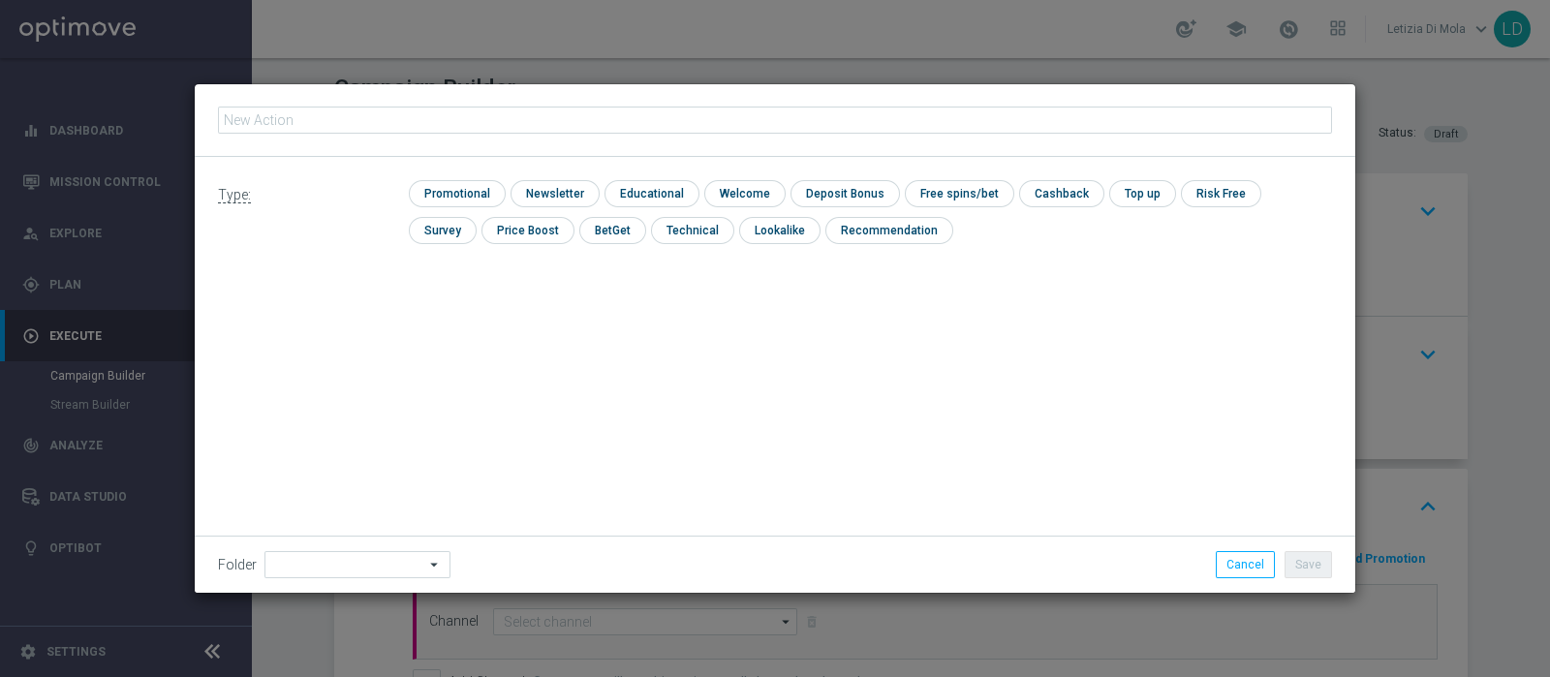
click at [402, 128] on input "text" at bounding box center [775, 120] width 1114 height 27
type input "Star Lotterie CBD 20 20 500€ 2gg"
click at [470, 181] on input "checkbox" at bounding box center [455, 193] width 92 height 26
checkbox input "true"
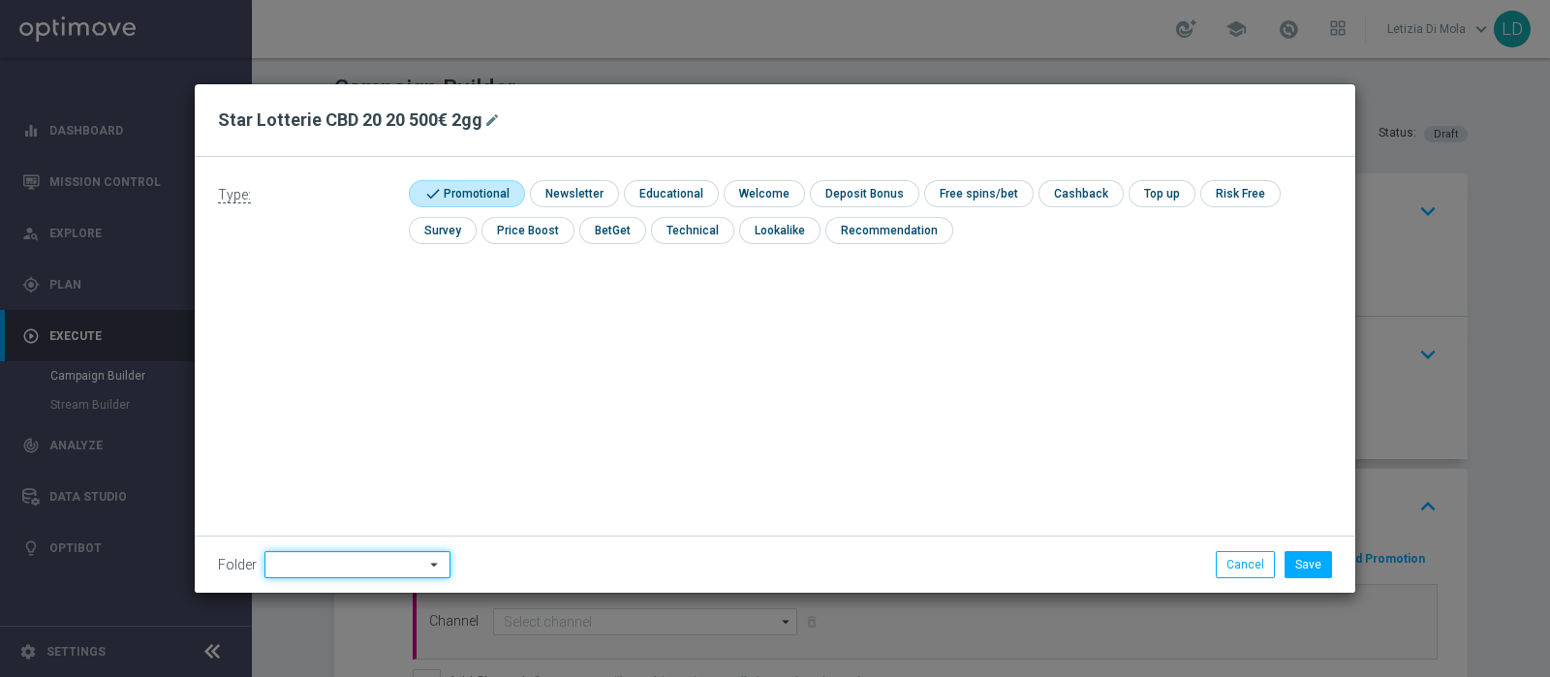
click at [323, 569] on input at bounding box center [358, 564] width 186 height 27
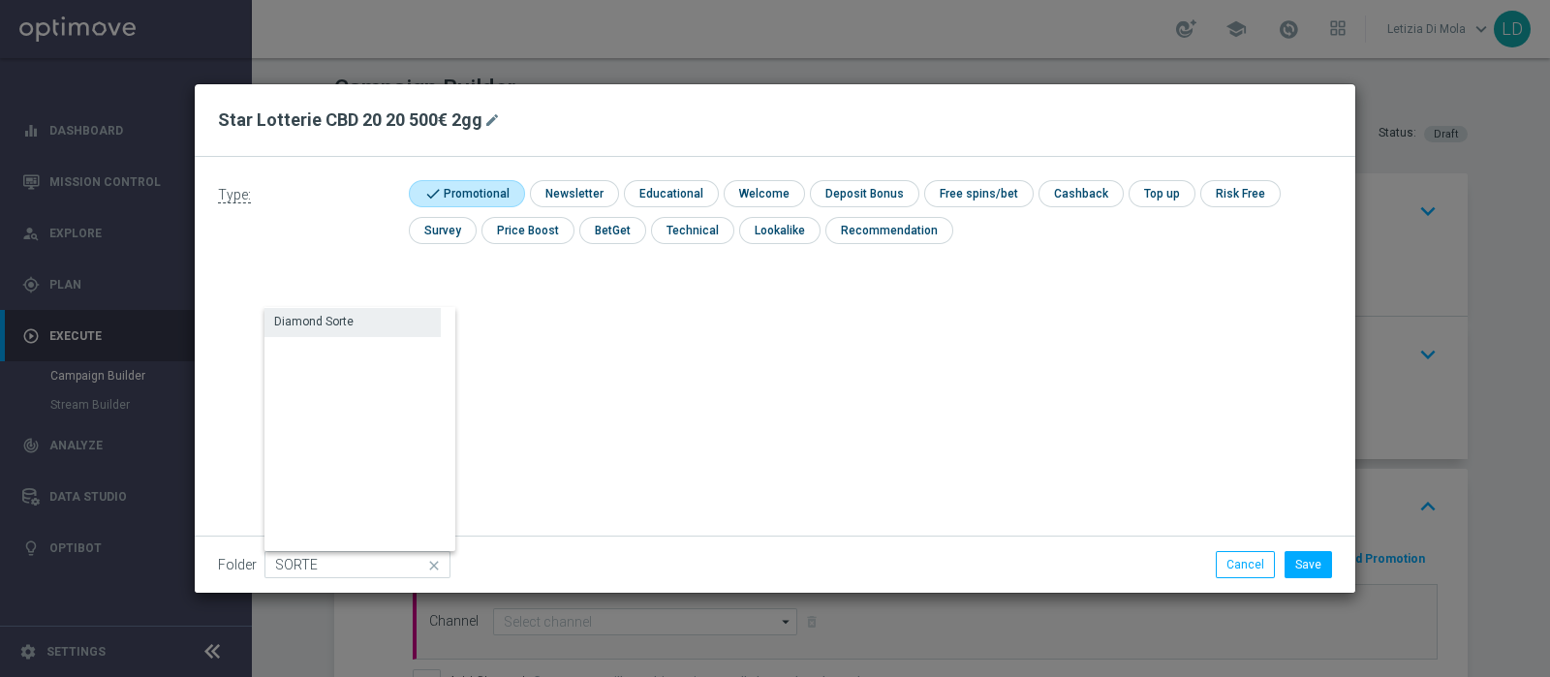
click at [326, 312] on div "Diamond Sorte" at bounding box center [353, 321] width 176 height 27
type input "Diamond Sorte"
click at [1310, 572] on button "Save" at bounding box center [1308, 564] width 47 height 27
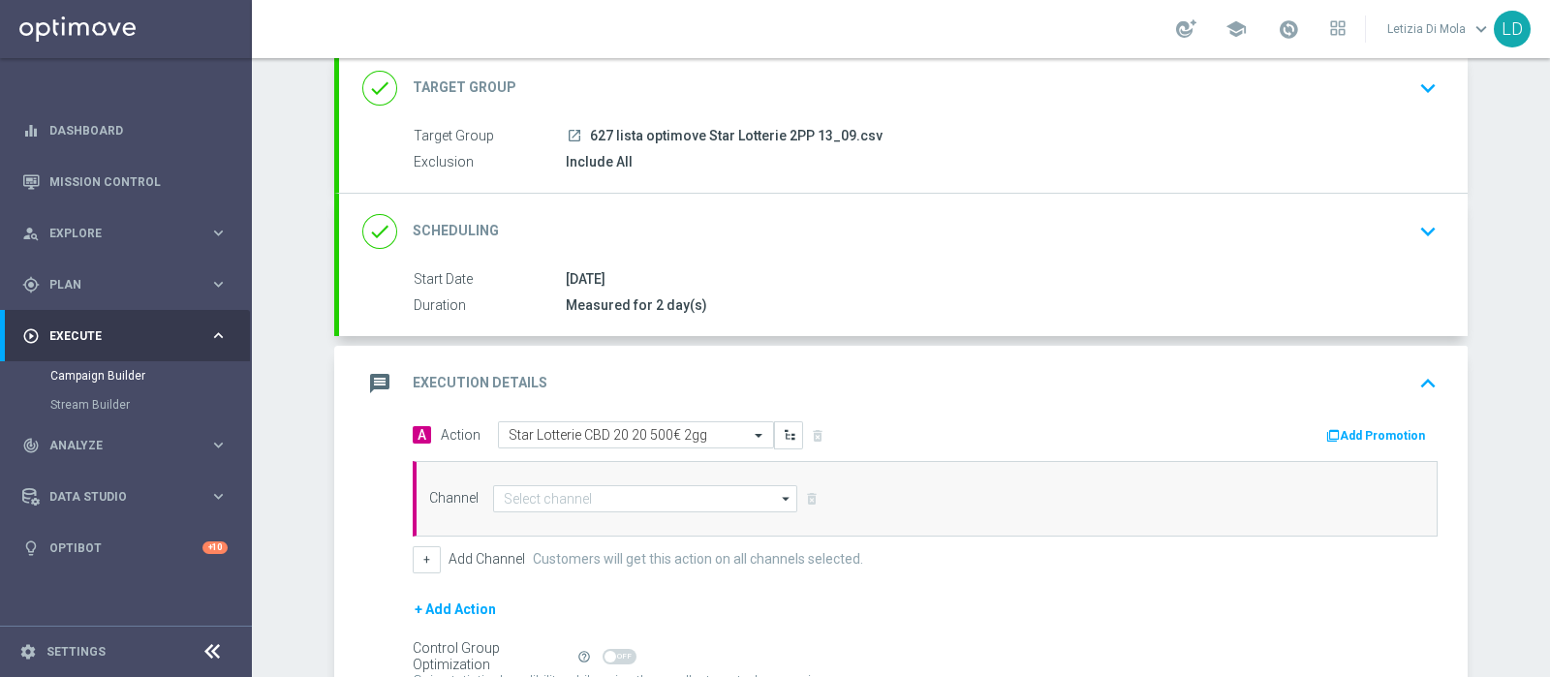
scroll to position [241, 0]
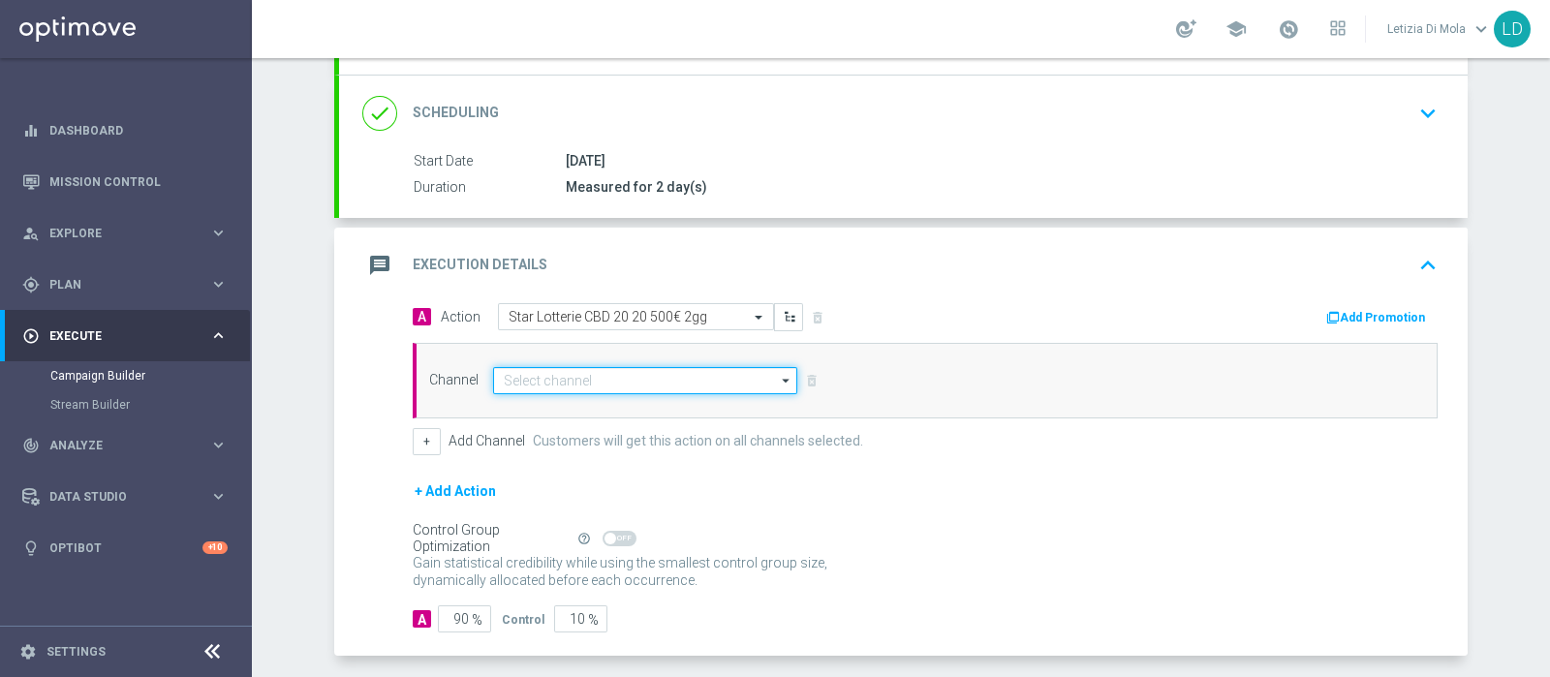
click at [764, 383] on input at bounding box center [645, 380] width 304 height 27
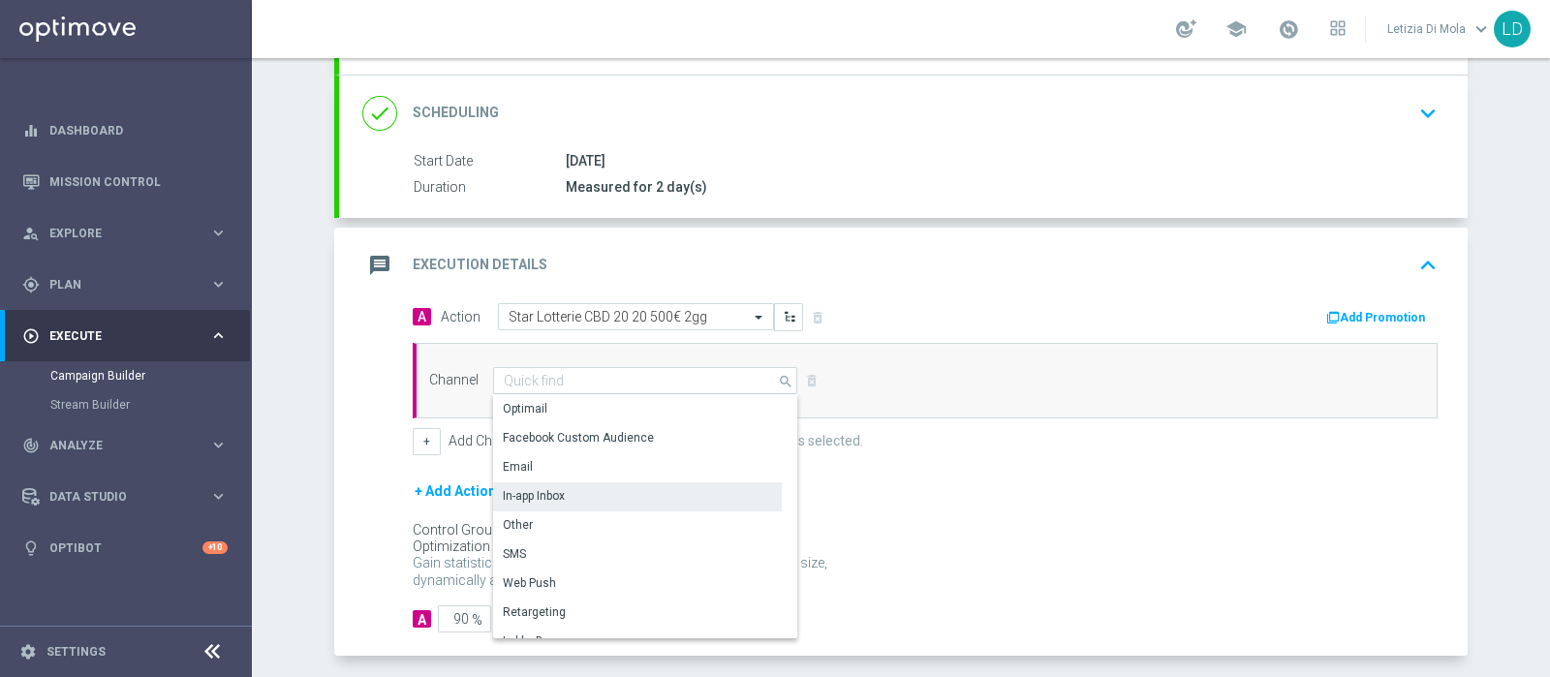
click at [586, 491] on div "In-app Inbox" at bounding box center [637, 496] width 289 height 27
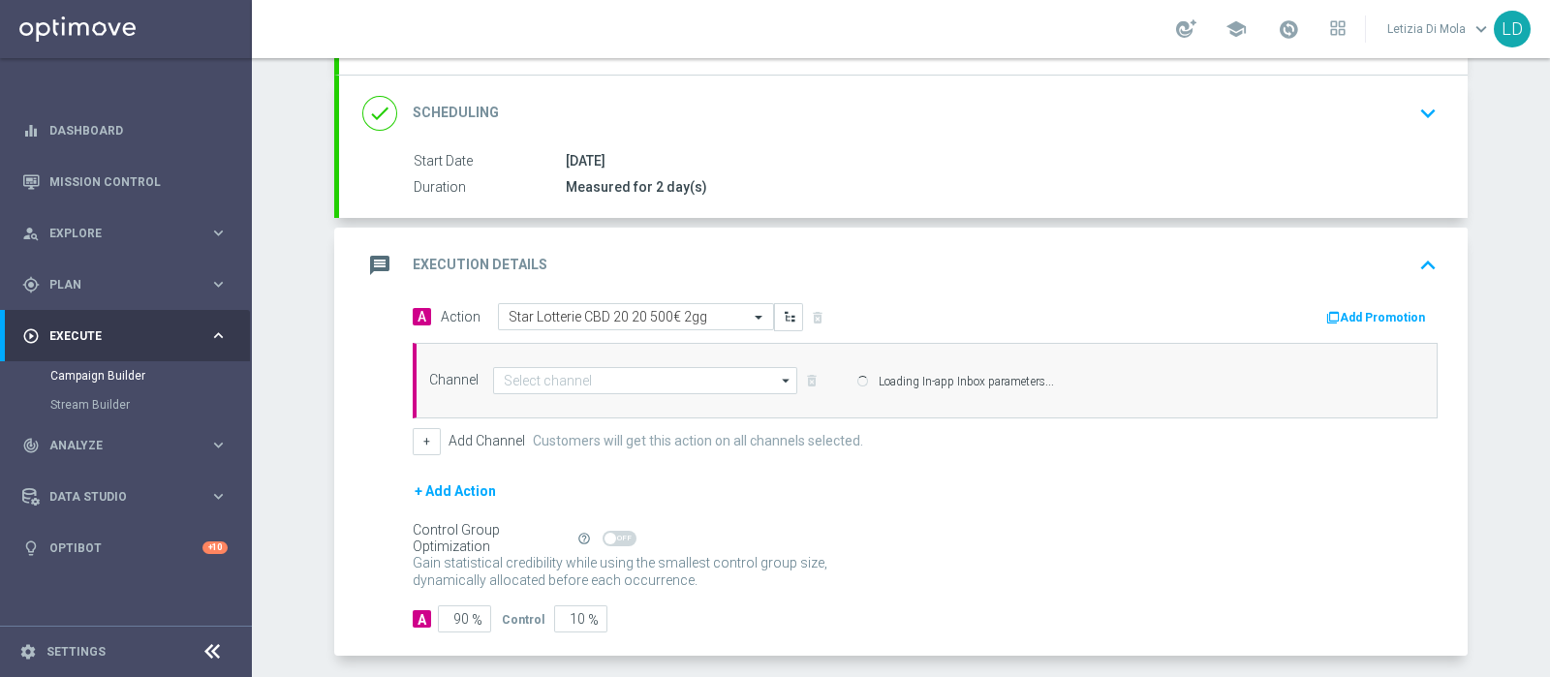
type input "In-app Inbox"
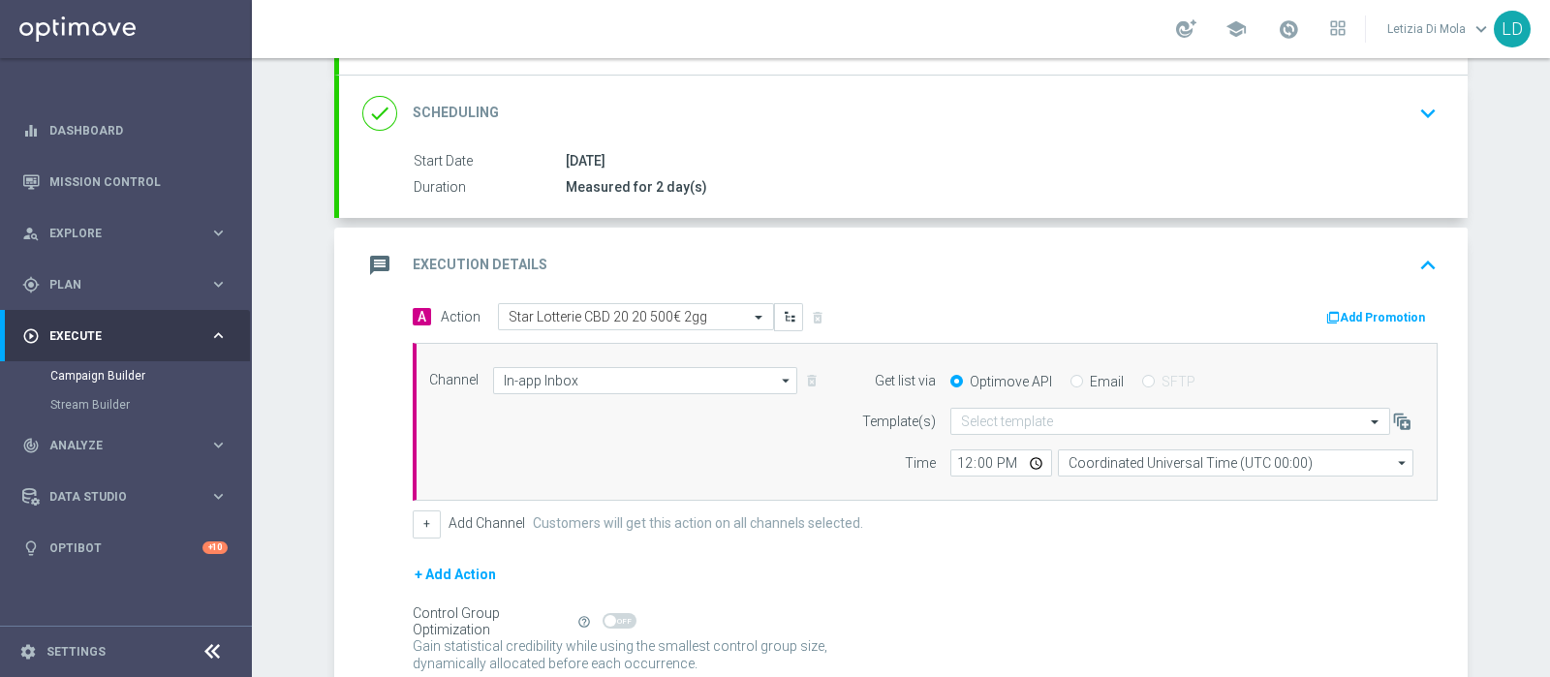
click at [1090, 384] on label "Email" at bounding box center [1107, 381] width 34 height 17
click at [1083, 384] on input "Email" at bounding box center [1077, 383] width 13 height 13
radio input "true"
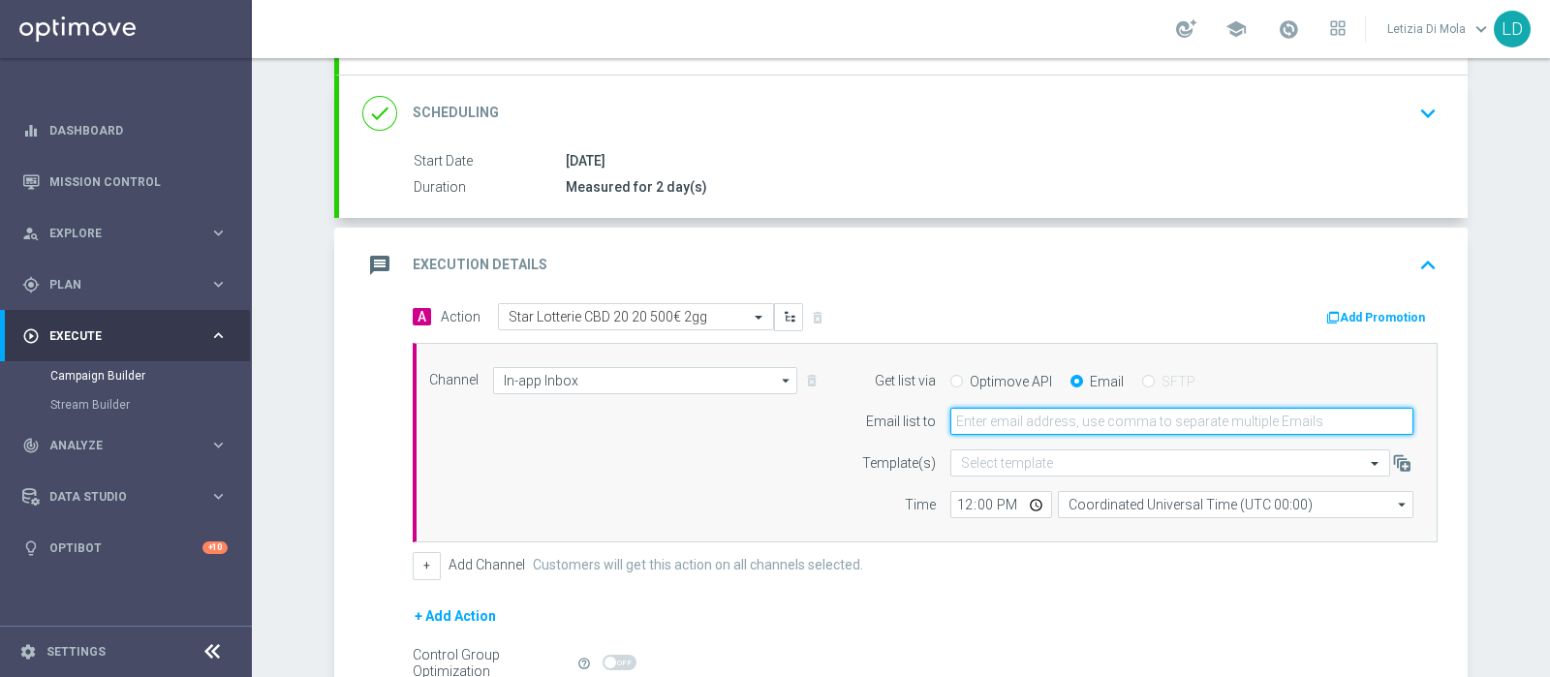
click at [1032, 414] on input "email" at bounding box center [1182, 421] width 463 height 27
type input "letizia.dimola@sisal.it"
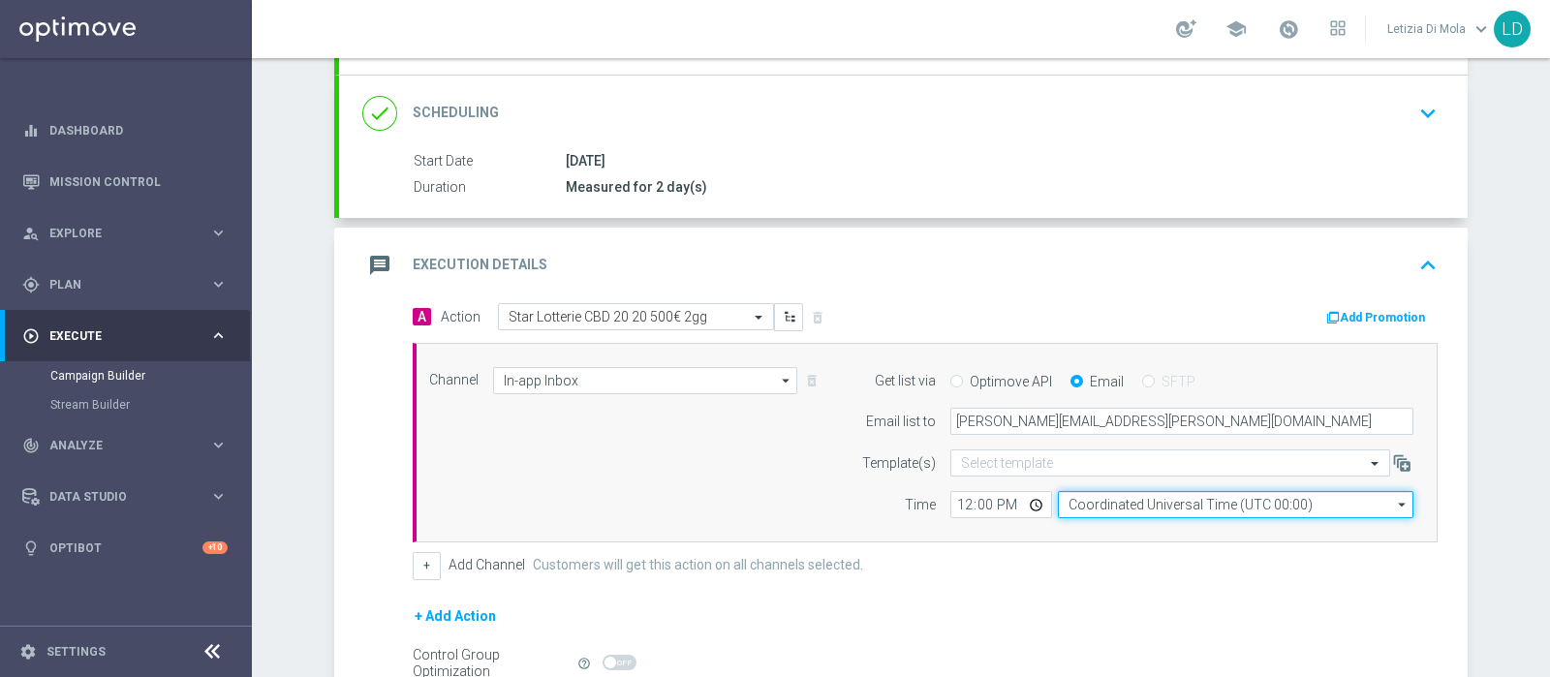
click at [1076, 501] on input "Coordinated Universal Time (UTC 00:00)" at bounding box center [1236, 504] width 356 height 27
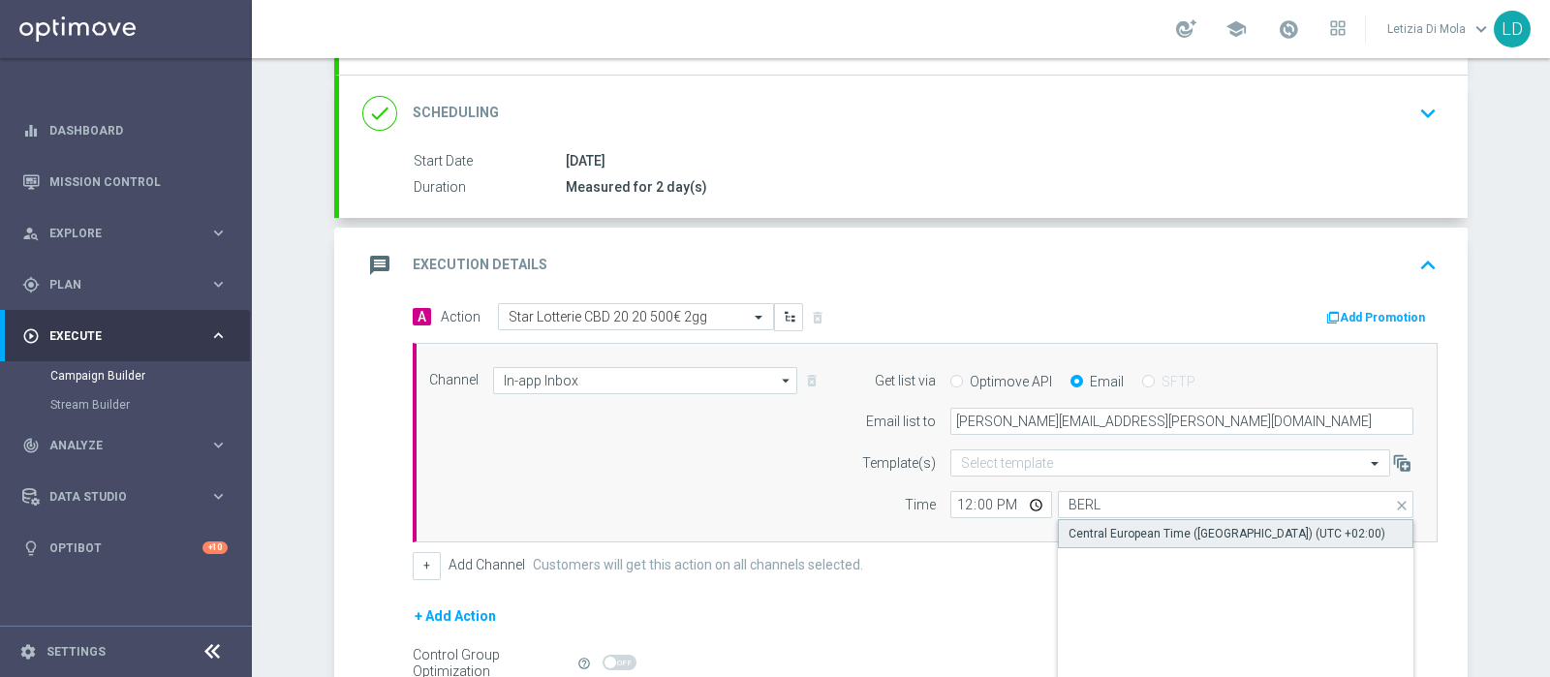
click at [1115, 535] on div "Central European Time (Berlin) (UTC +02:00)" at bounding box center [1227, 533] width 317 height 17
type input "Central European Time (Berlin) (UTC +02:00)"
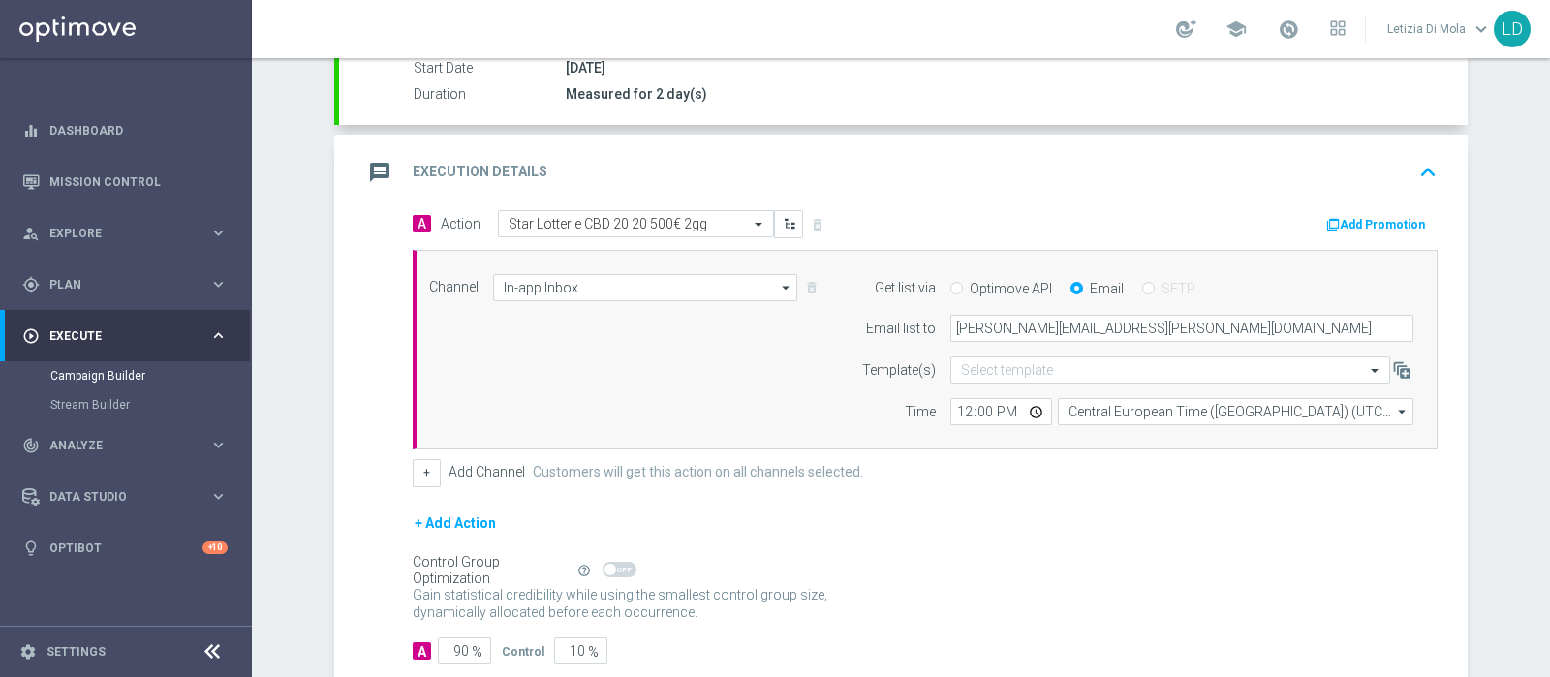
scroll to position [446, 0]
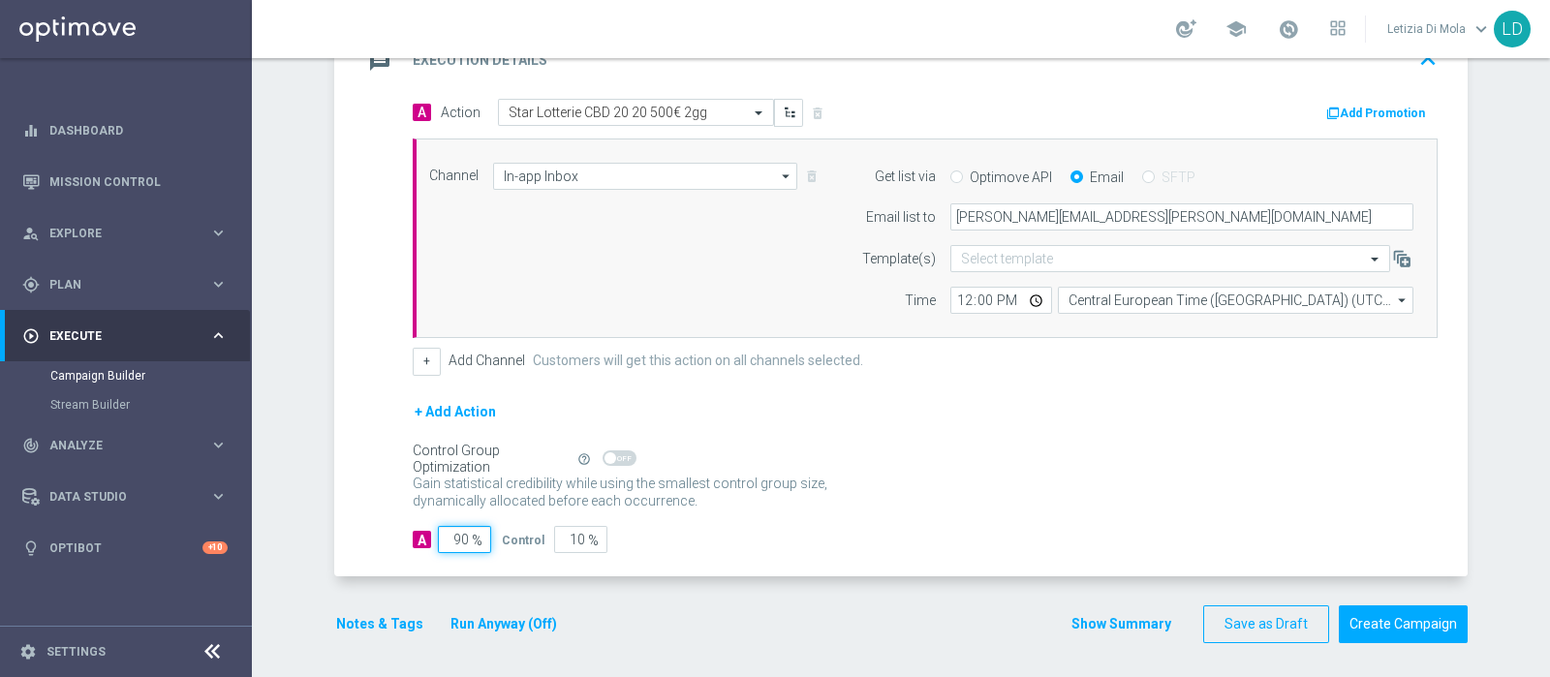
drag, startPoint x: 454, startPoint y: 534, endPoint x: 436, endPoint y: 532, distance: 18.5
click at [438, 532] on input "90" at bounding box center [464, 539] width 53 height 27
type input "10"
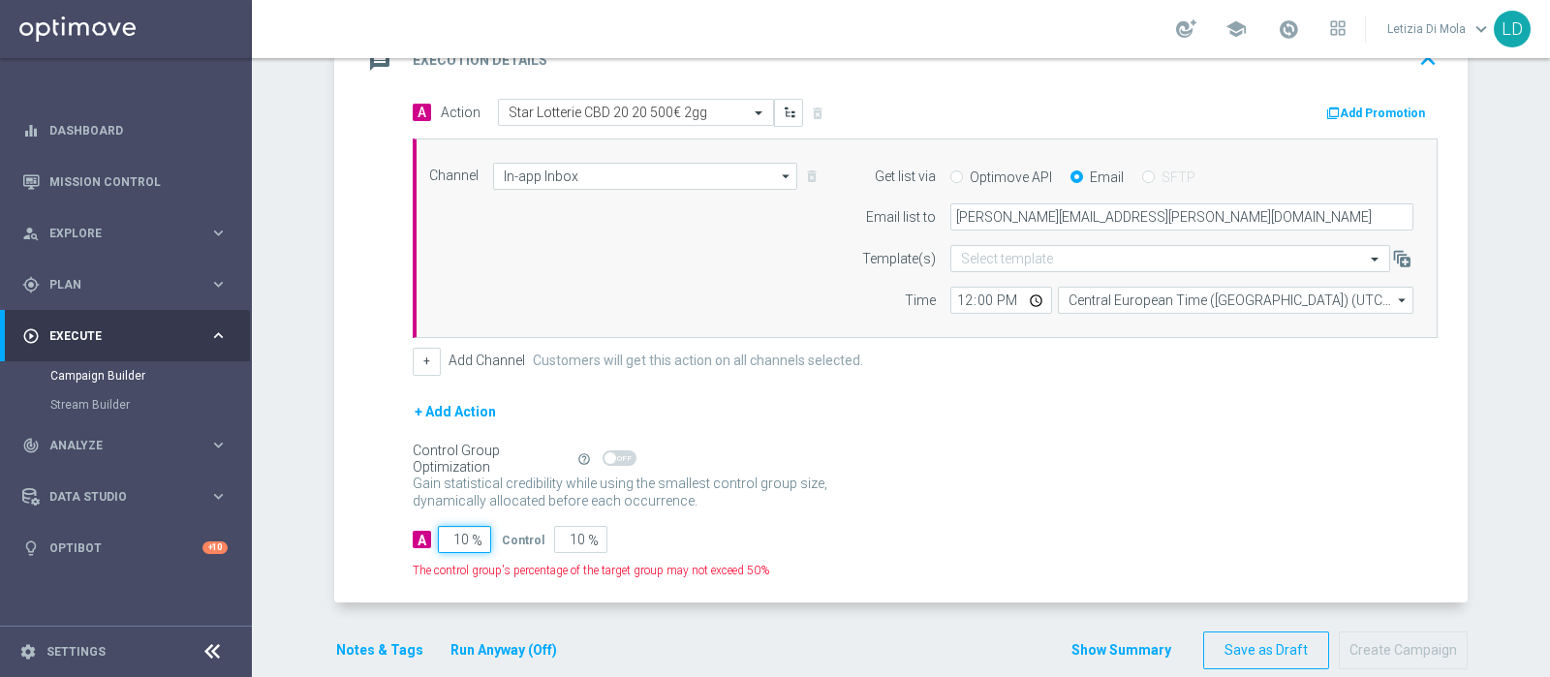
type input "90"
type input "100"
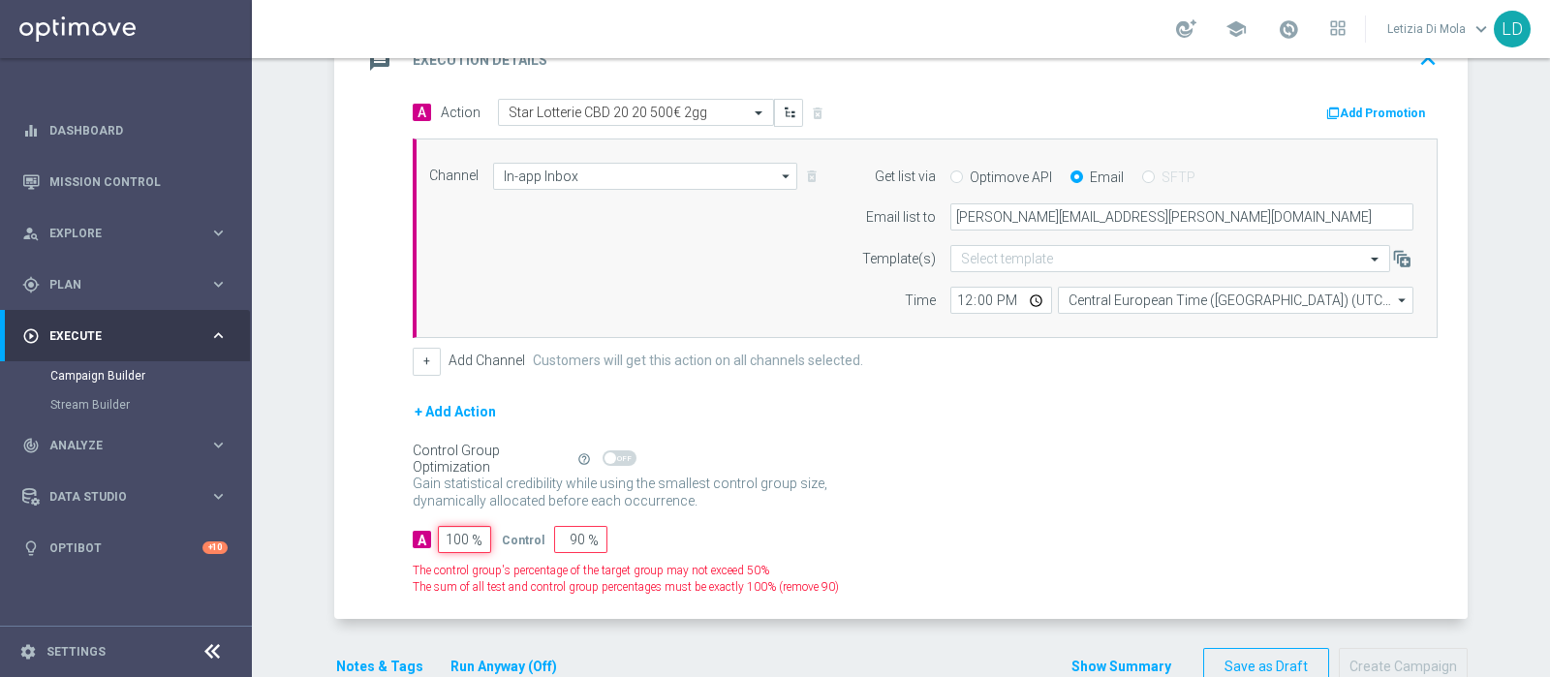
type input "0"
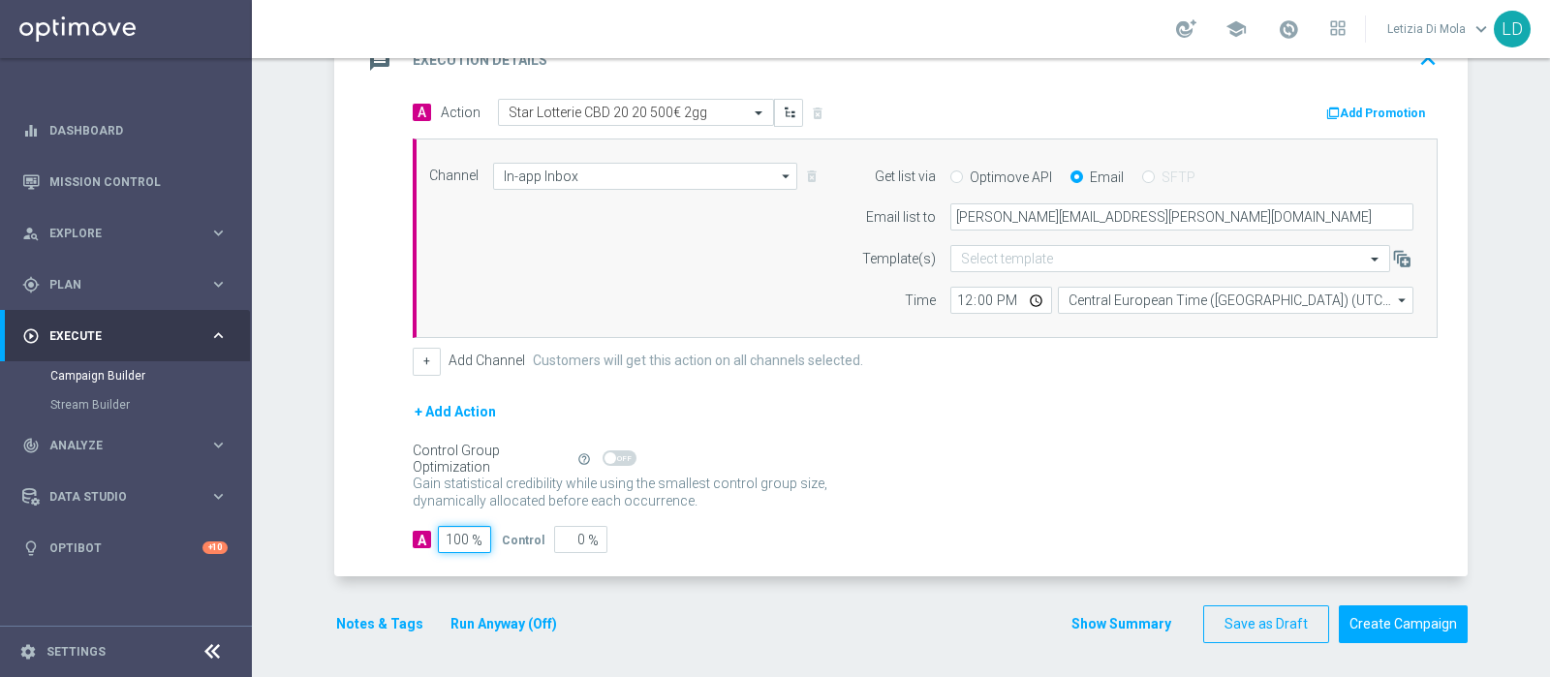
scroll to position [203, 0]
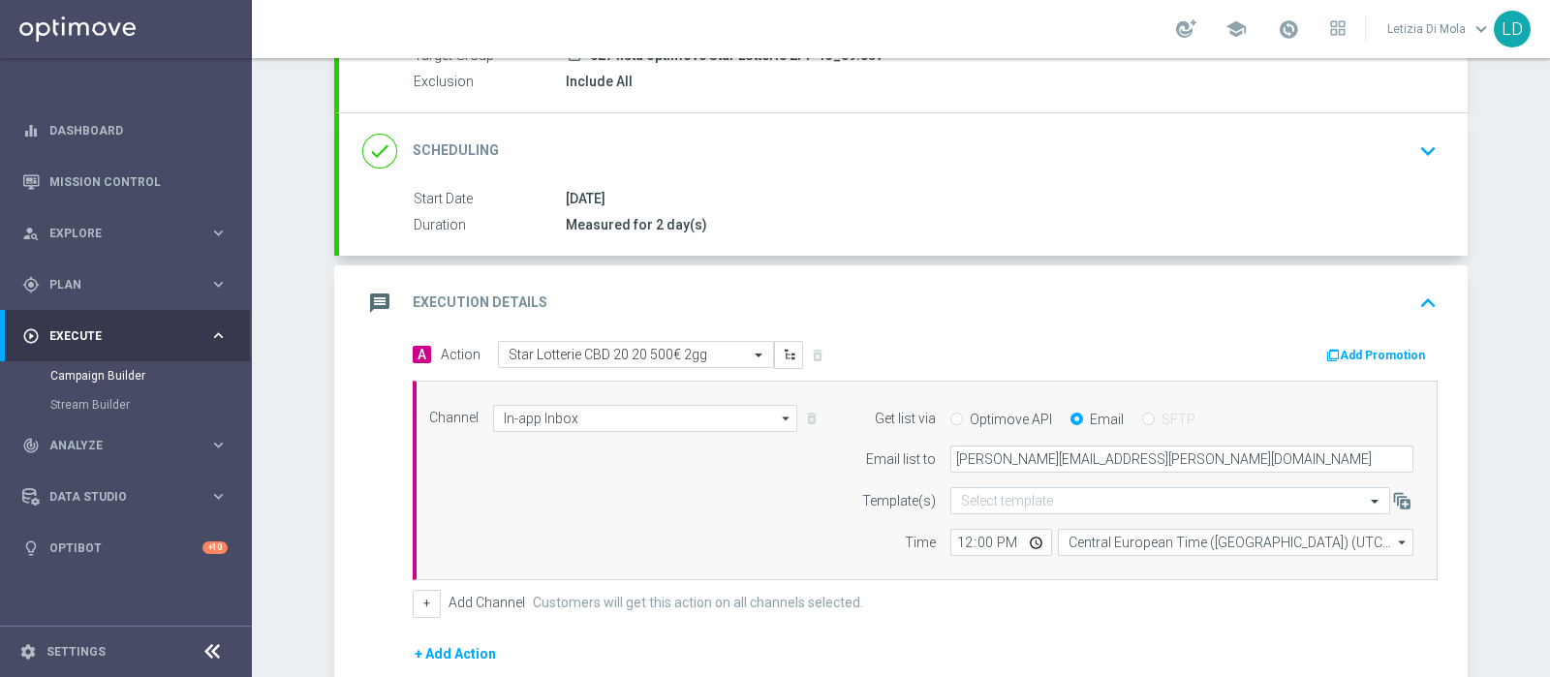
type input "100"
click at [362, 295] on icon "message" at bounding box center [379, 303] width 35 height 35
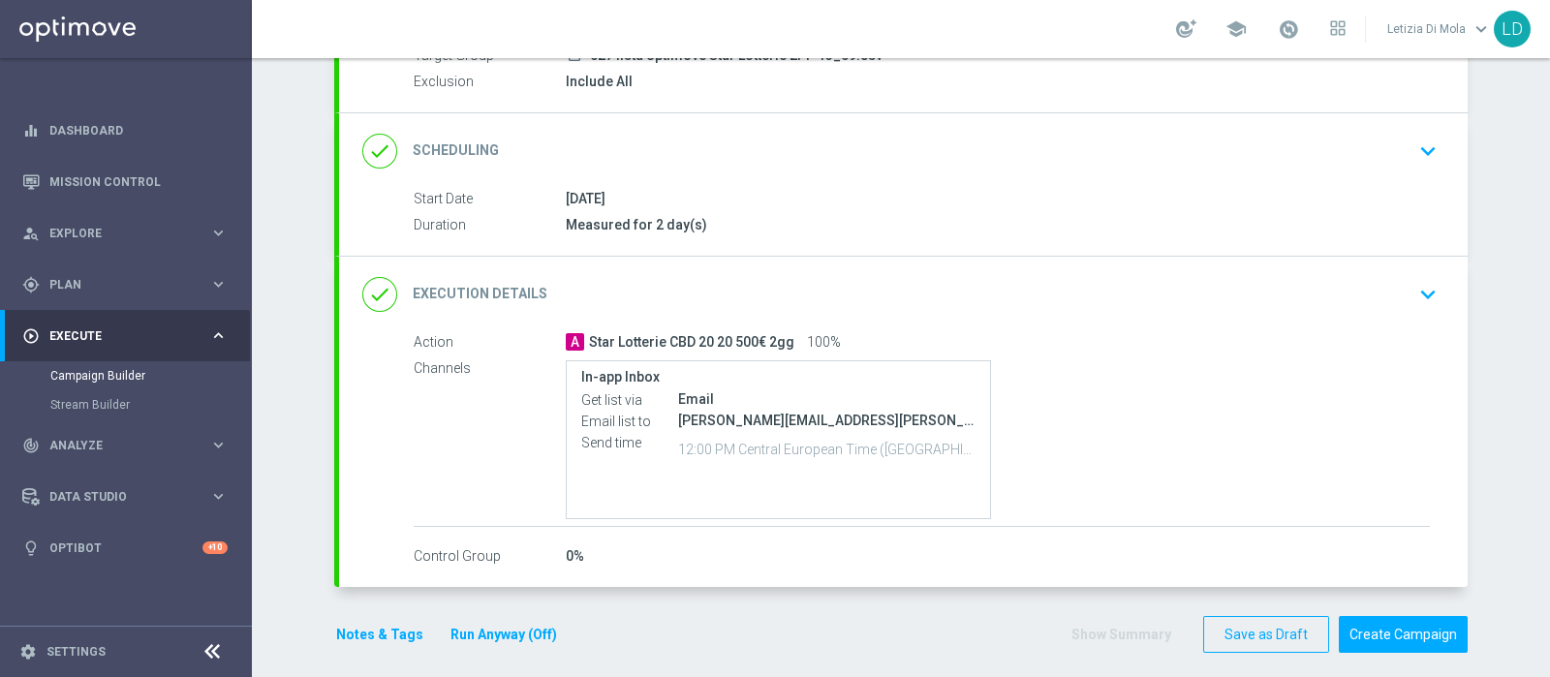
click at [353, 633] on button "Notes & Tags" at bounding box center [379, 635] width 91 height 24
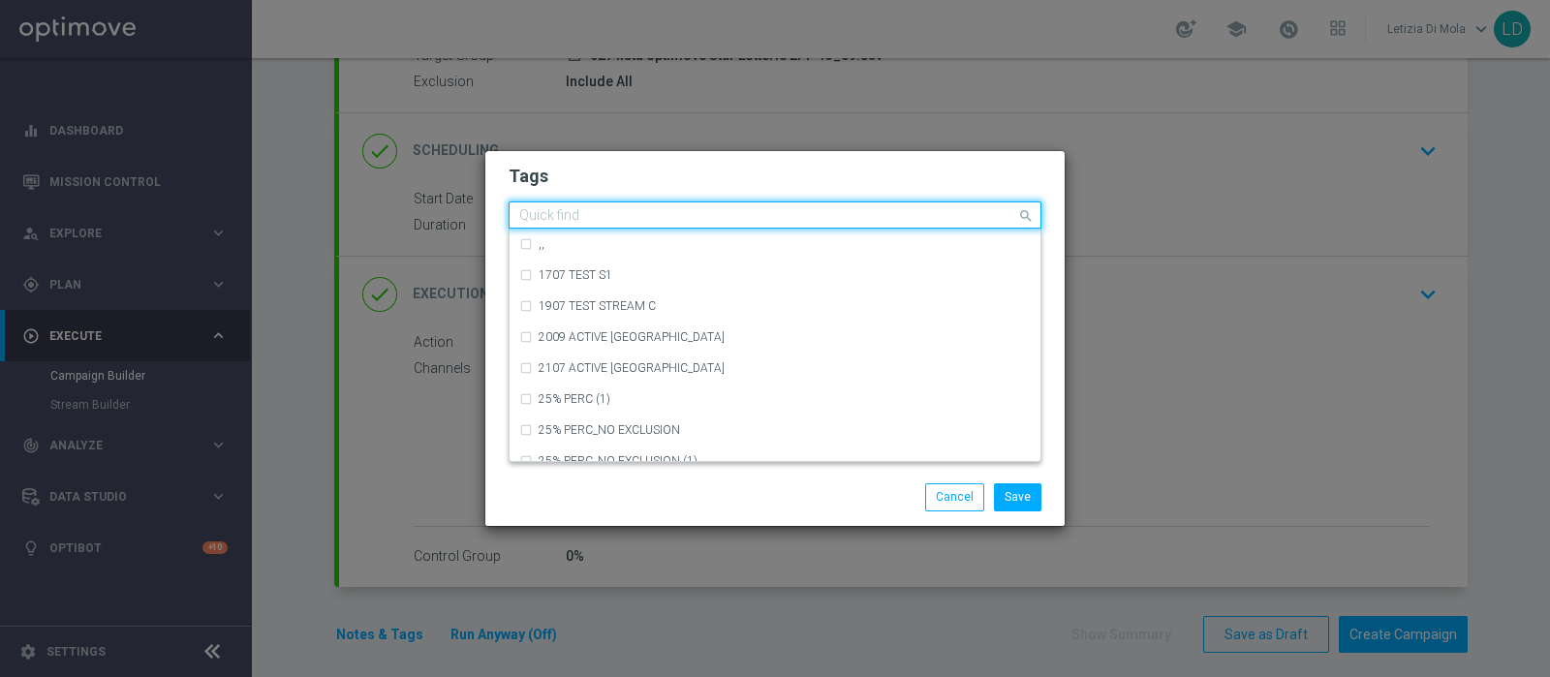
click at [622, 216] on input "text" at bounding box center [767, 216] width 497 height 16
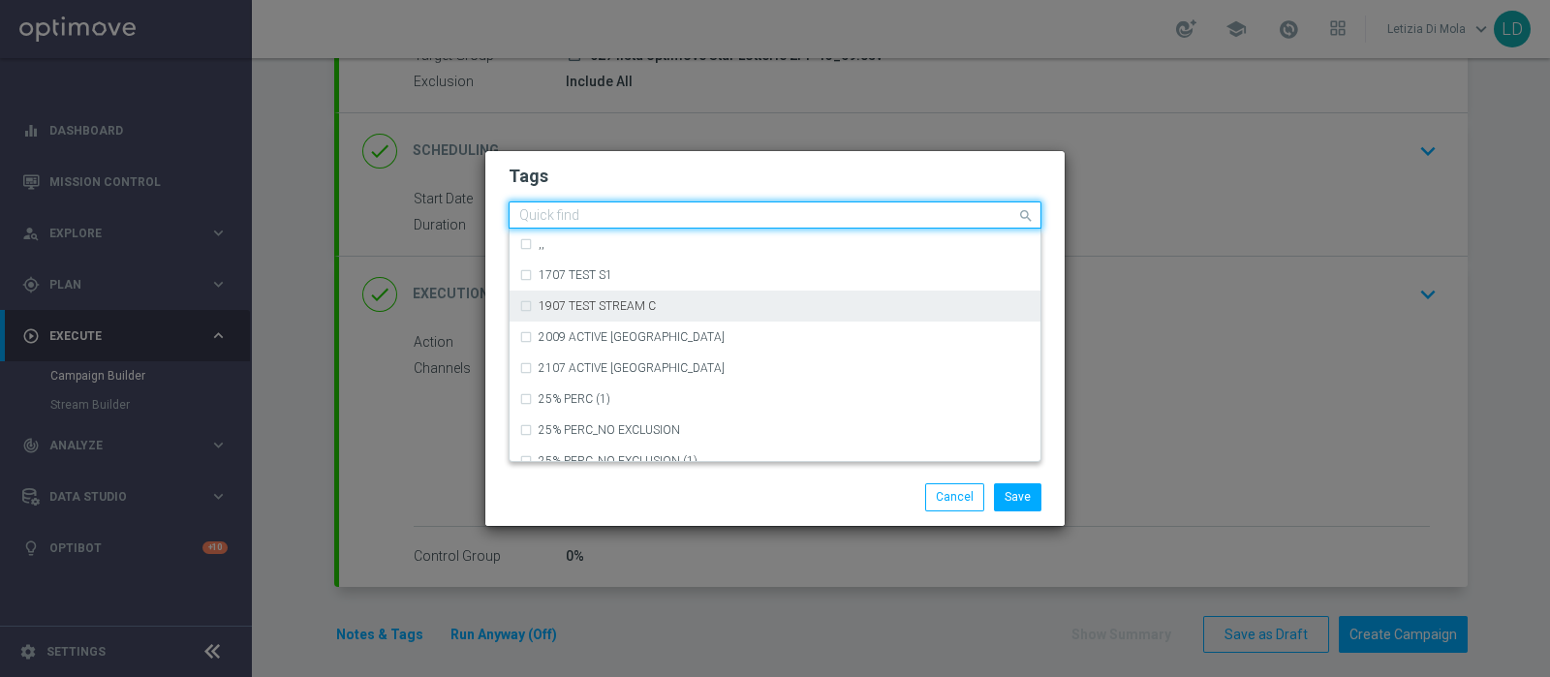
type input "S"
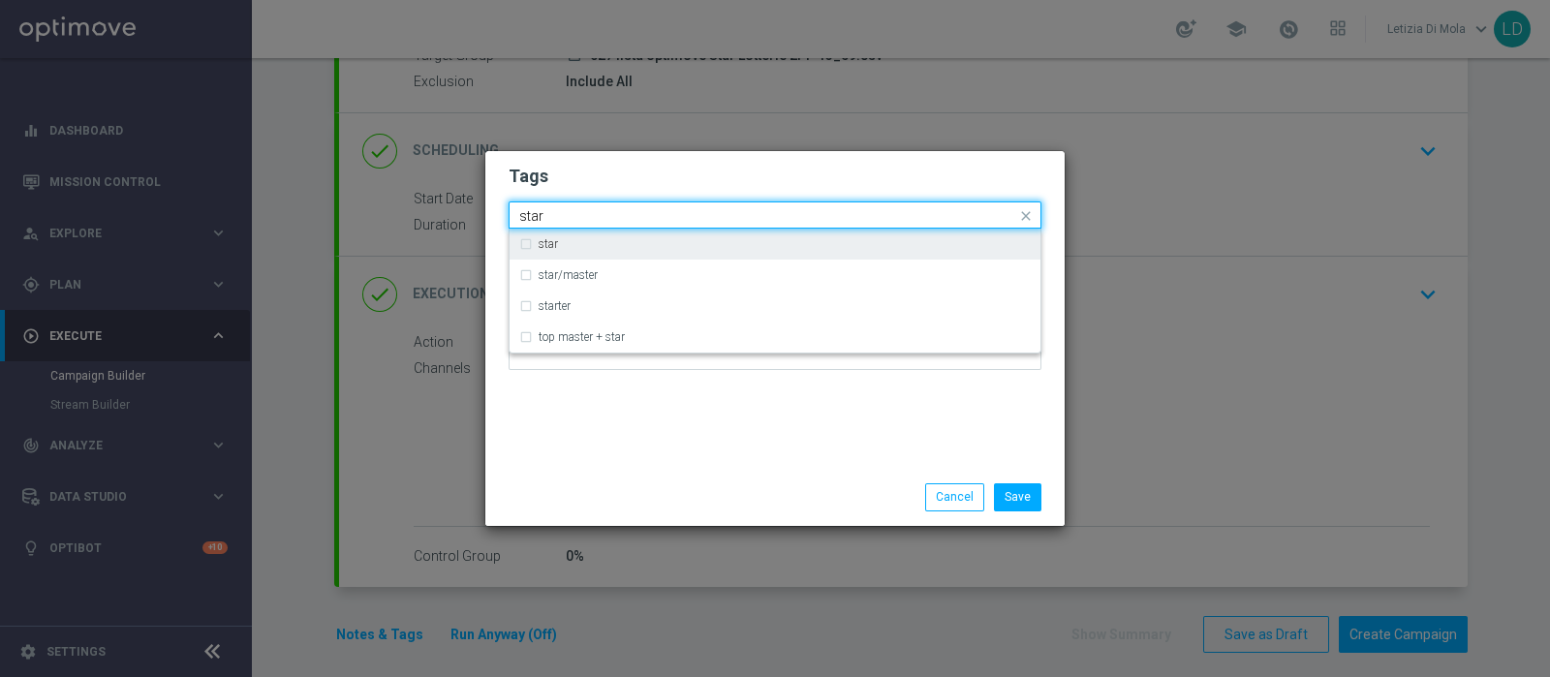
click at [547, 242] on label "star" at bounding box center [548, 244] width 19 height 12
type input "star"
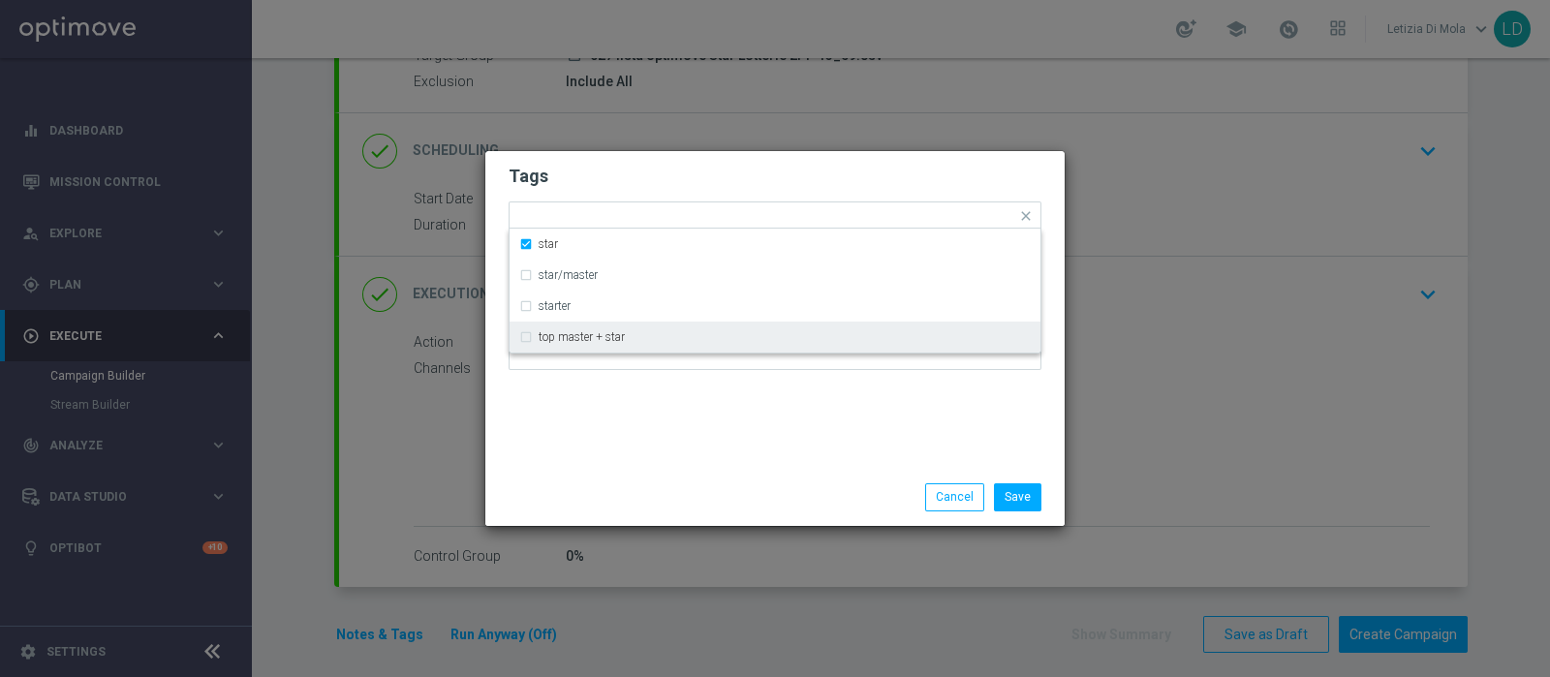
click at [621, 454] on div "Tags Quick find × star star star/master starter top master + star Notes" at bounding box center [774, 310] width 579 height 318
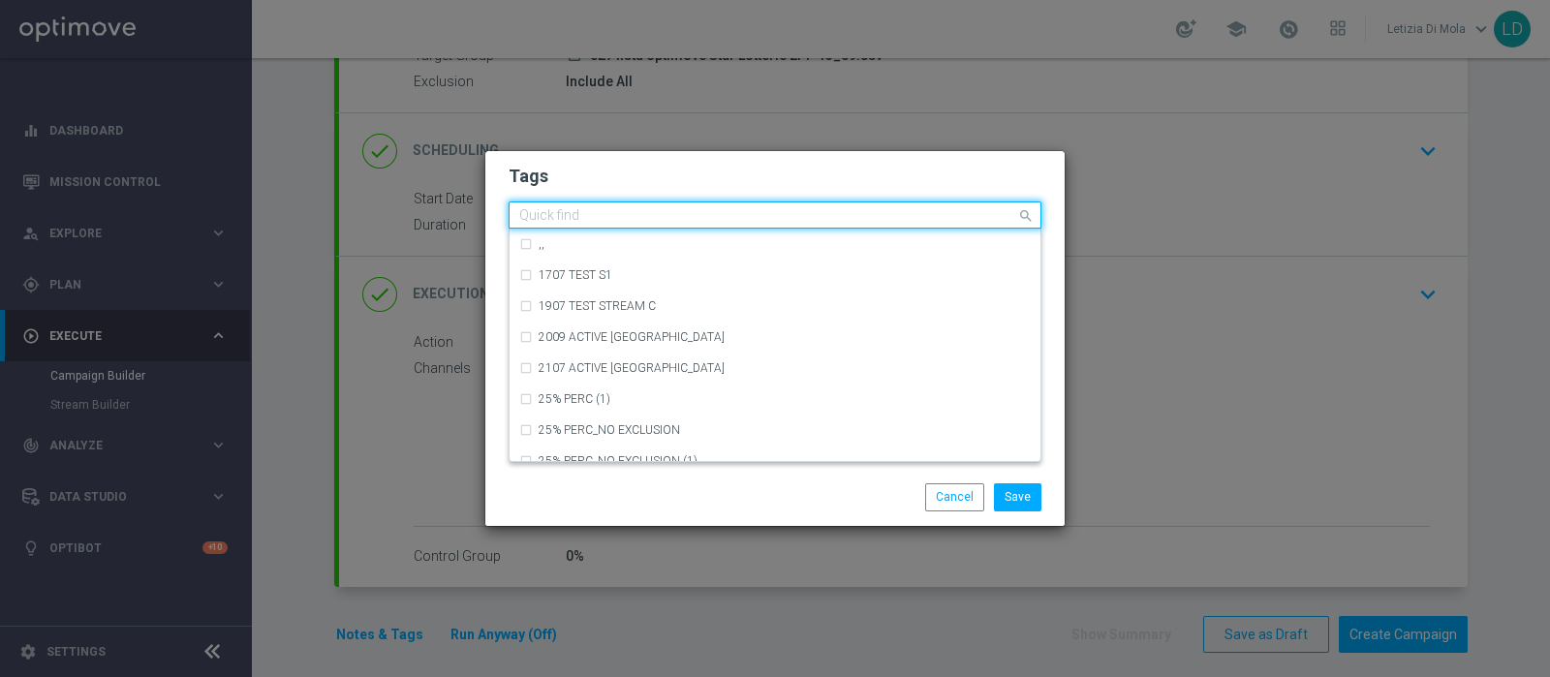
click at [649, 218] on input "text" at bounding box center [767, 216] width 497 height 16
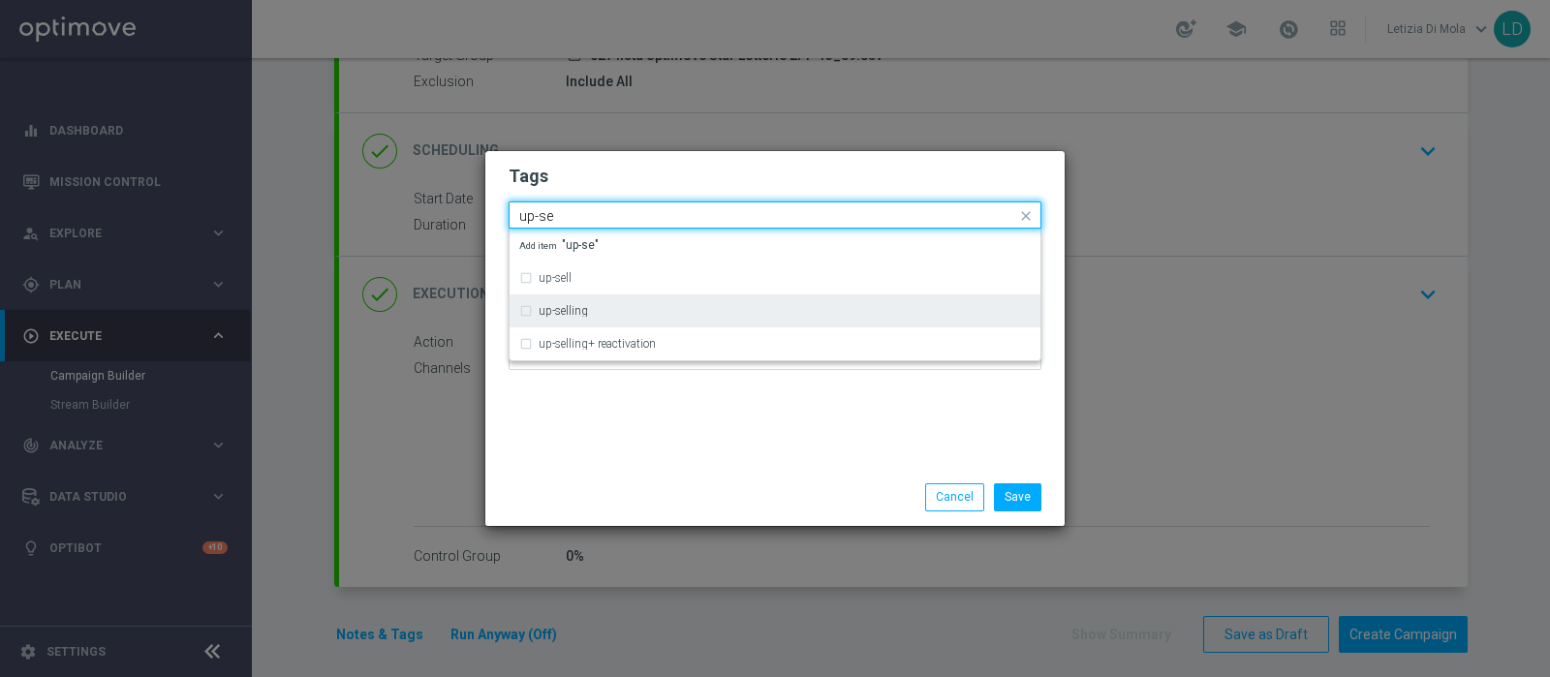
click at [654, 307] on div "up-selling" at bounding box center [785, 311] width 492 height 12
type input "up-se"
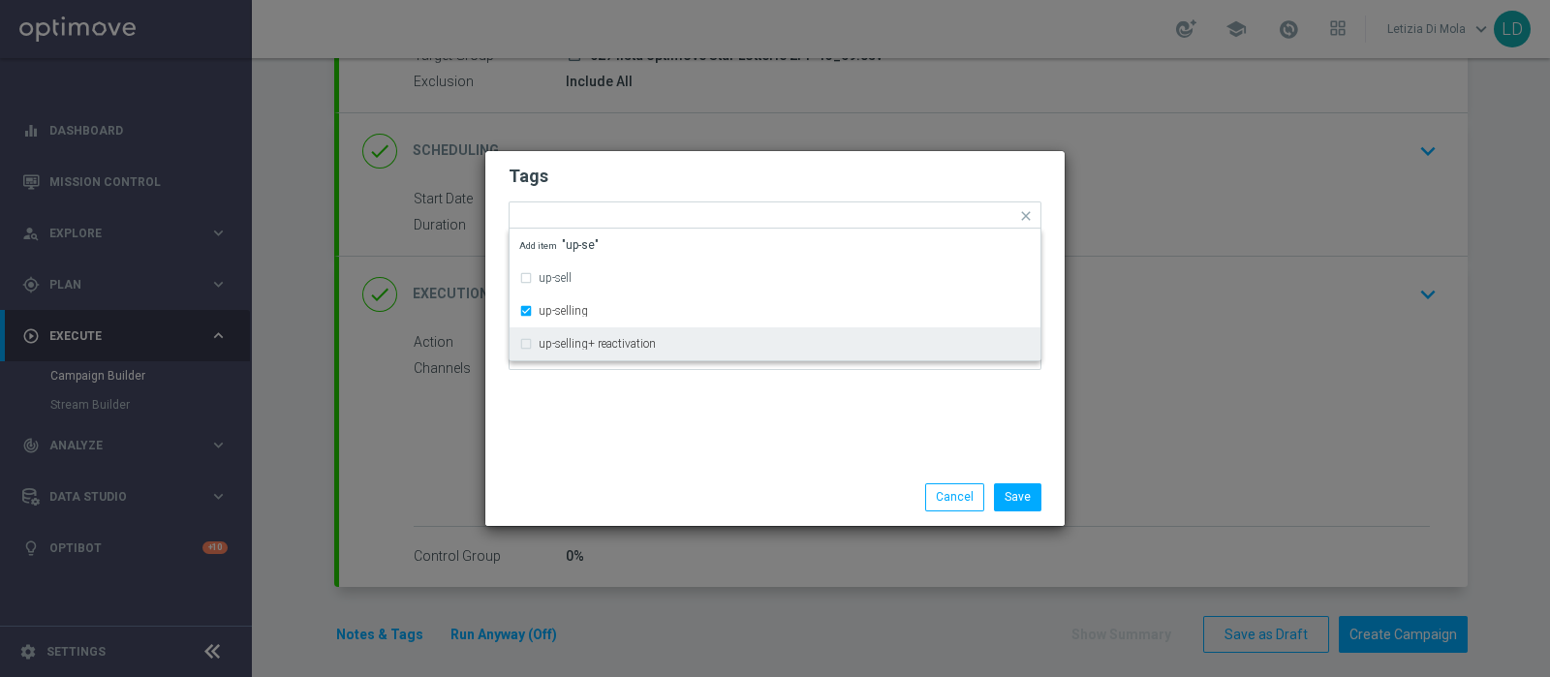
click at [670, 451] on div "Tags Quick find × star × up-selling up-sell up-selling up-selling+ reactivation…" at bounding box center [774, 310] width 579 height 318
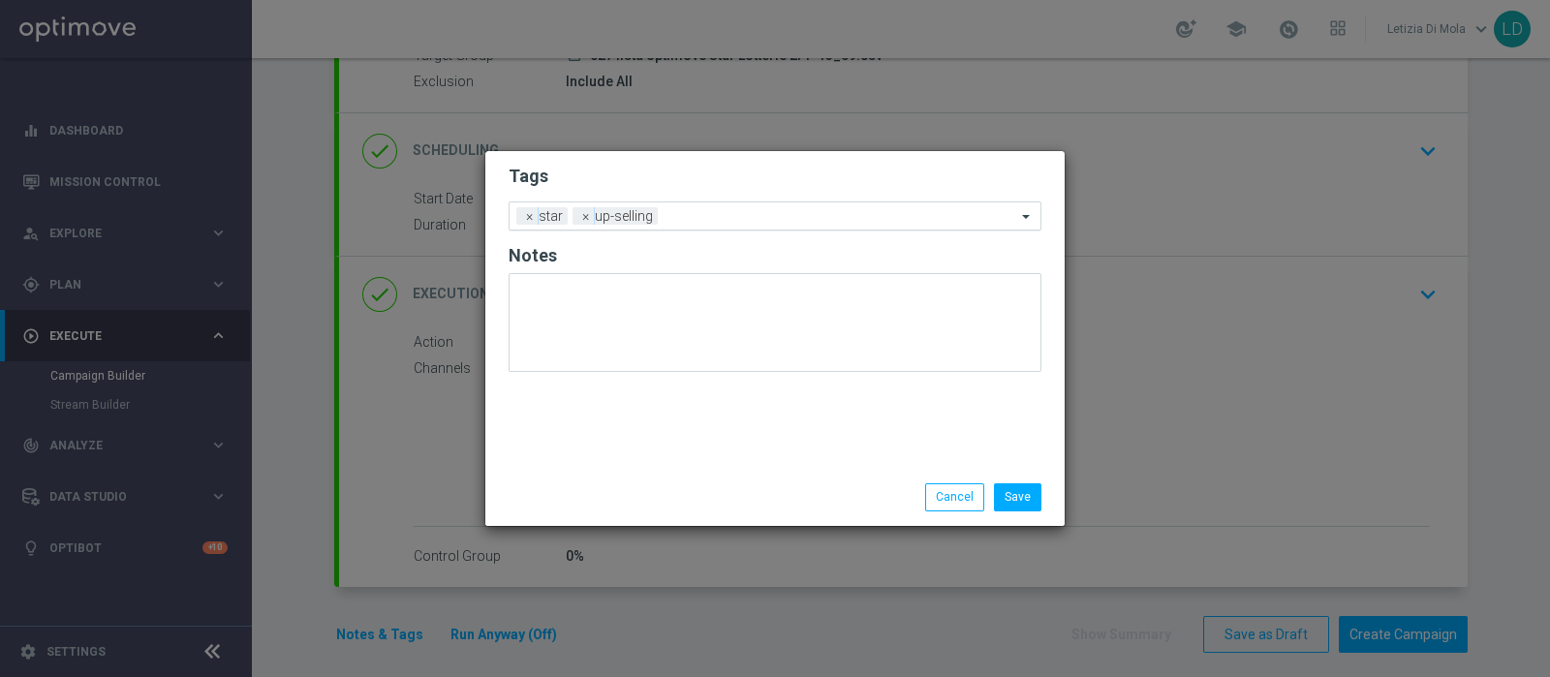
click at [729, 223] on input "text" at bounding box center [841, 217] width 351 height 16
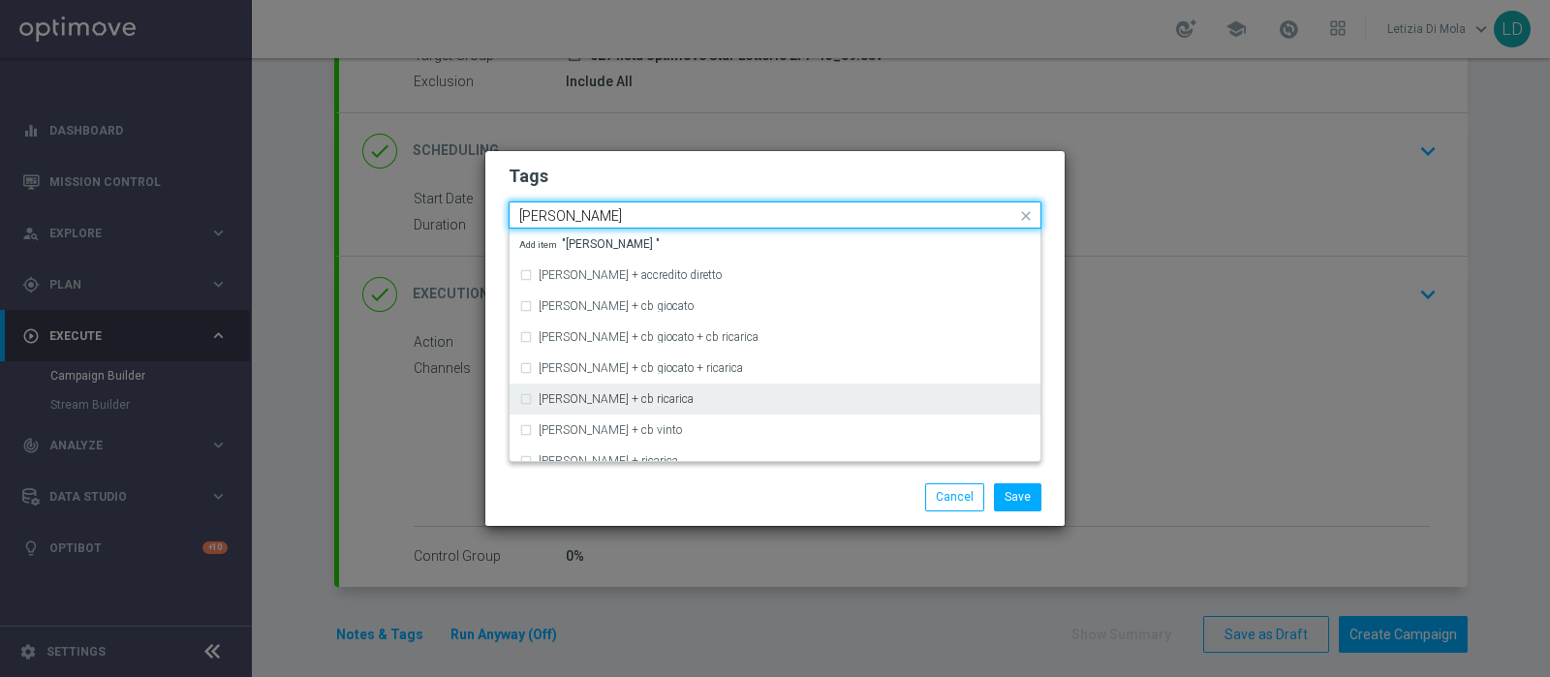
click at [683, 392] on div "cb perso + cb ricarica" at bounding box center [775, 399] width 512 height 31
type input "cb perso"
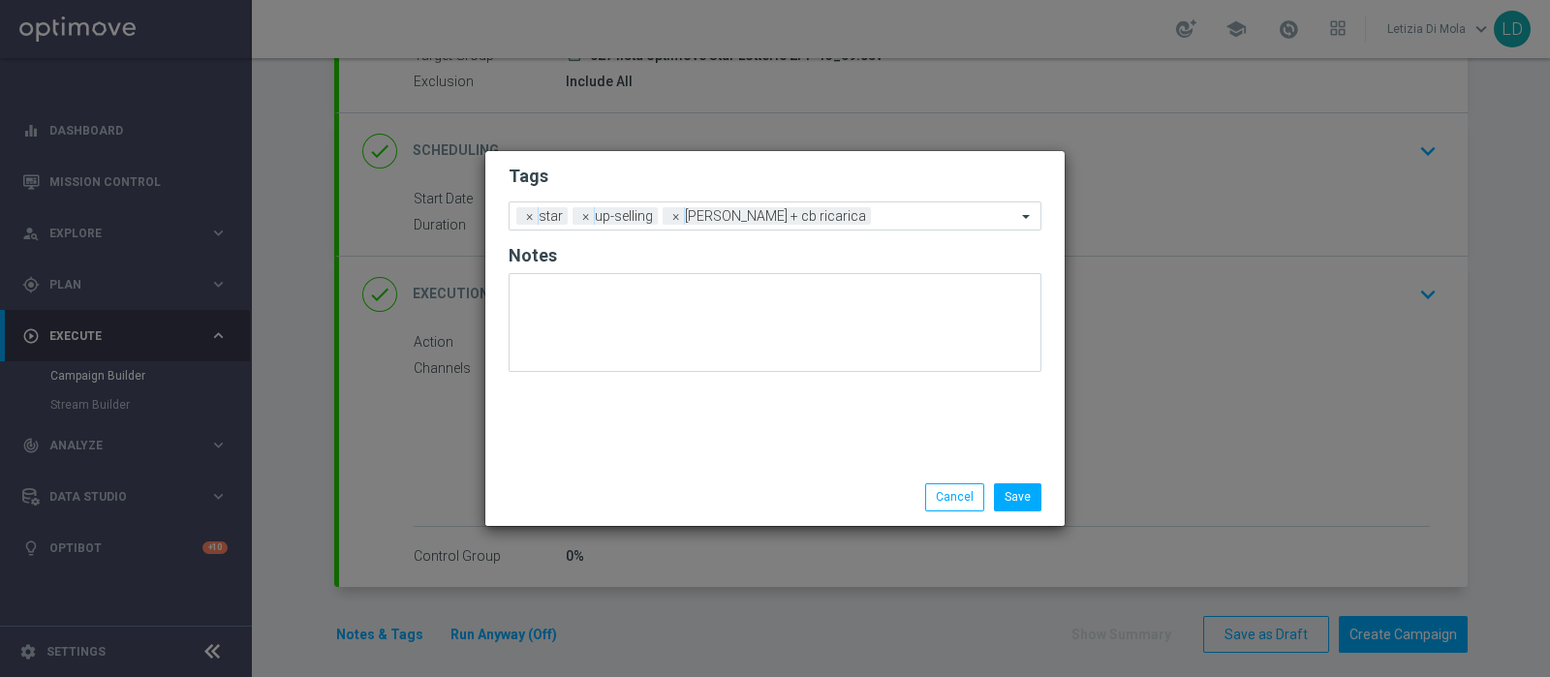
click at [683, 497] on div "Save Cancel" at bounding box center [868, 497] width 375 height 27
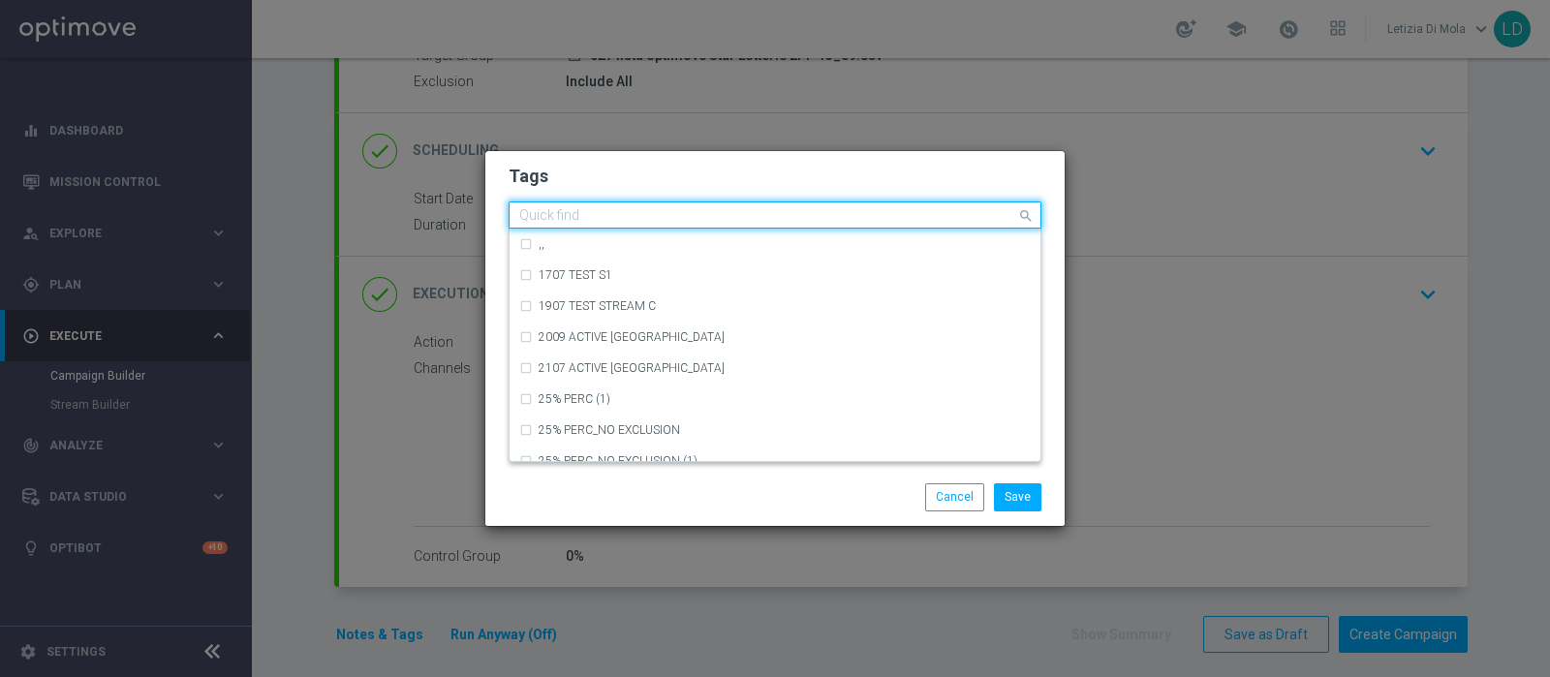
click at [841, 217] on input "text" at bounding box center [767, 216] width 497 height 16
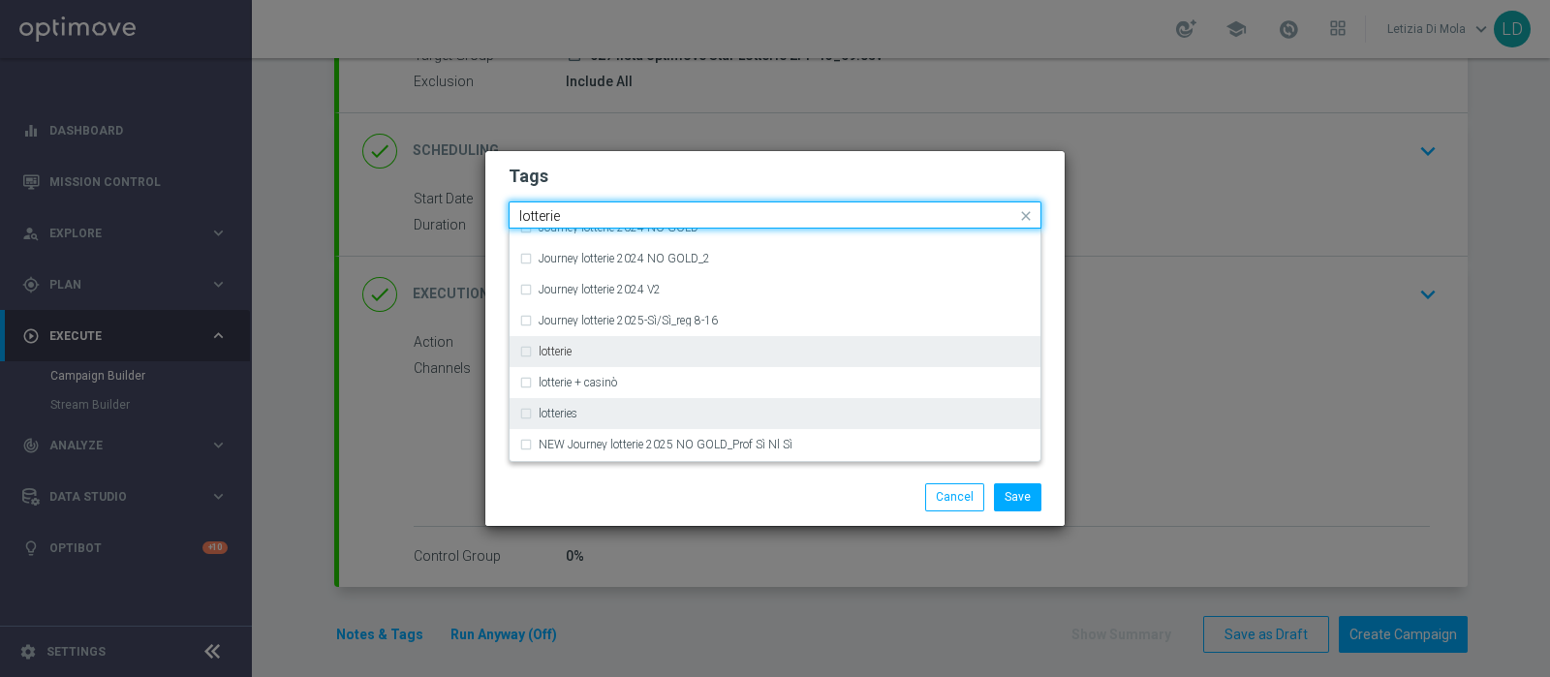
scroll to position [241, 0]
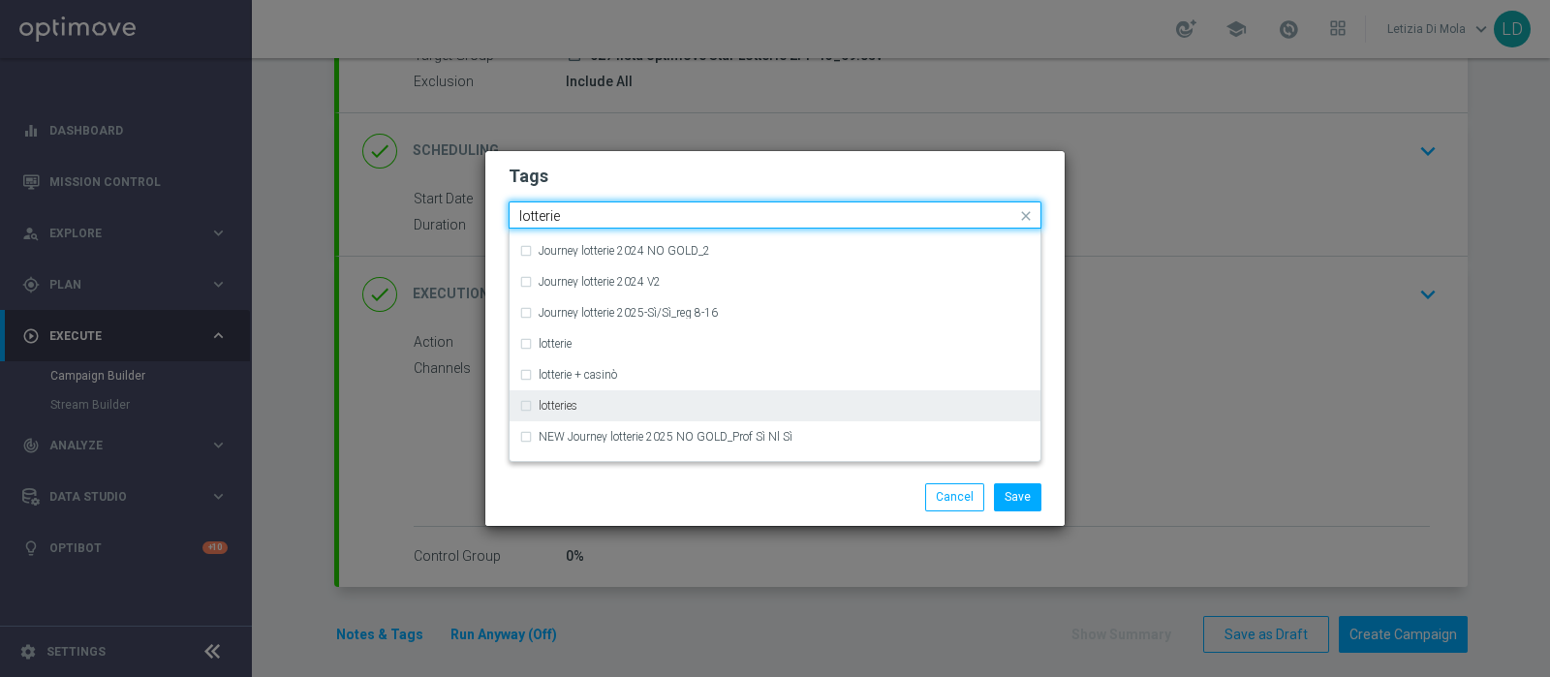
click at [656, 407] on div "lotteries" at bounding box center [785, 406] width 492 height 12
type input "lotterie"
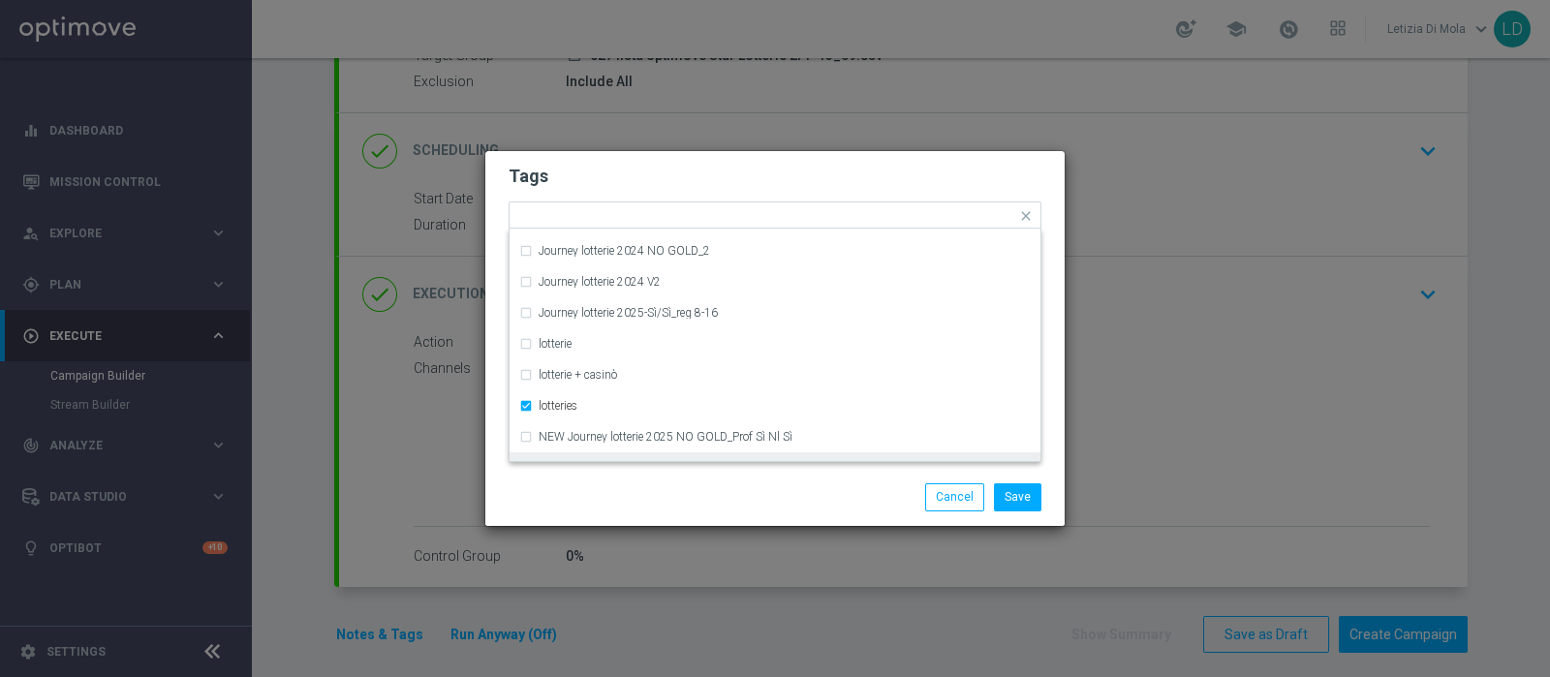
click at [681, 491] on div "Save Cancel" at bounding box center [868, 497] width 375 height 27
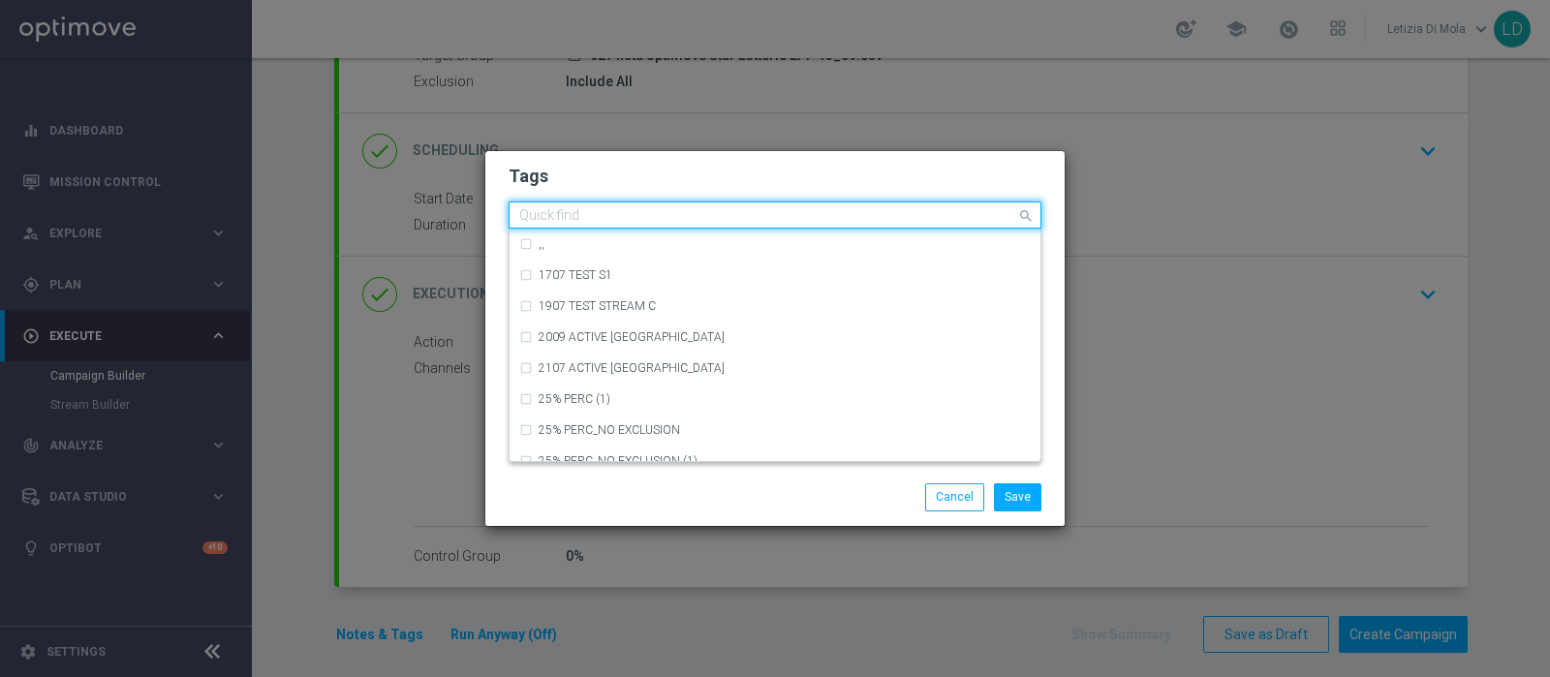
click at [925, 220] on input "text" at bounding box center [767, 216] width 497 height 16
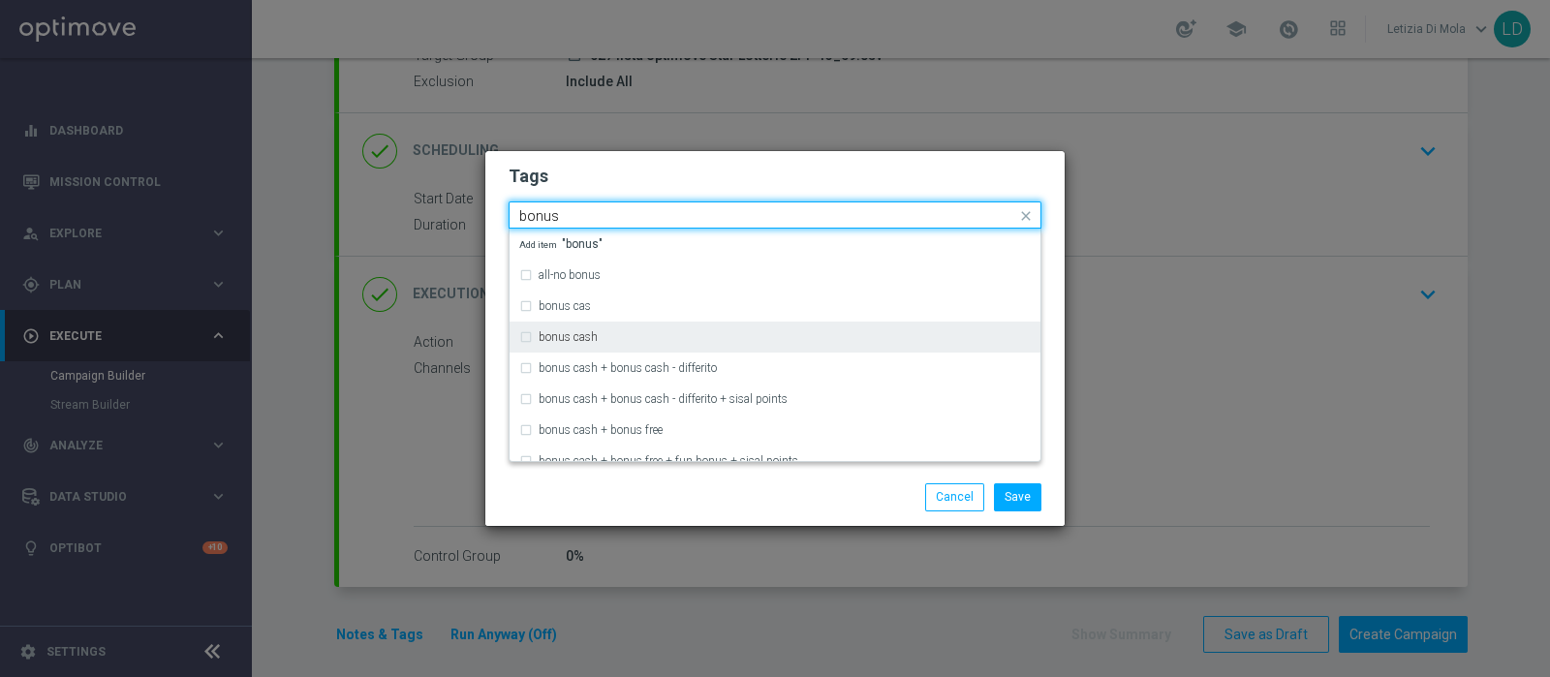
click at [693, 335] on div "bonus cash" at bounding box center [785, 337] width 492 height 12
type input "bonus"
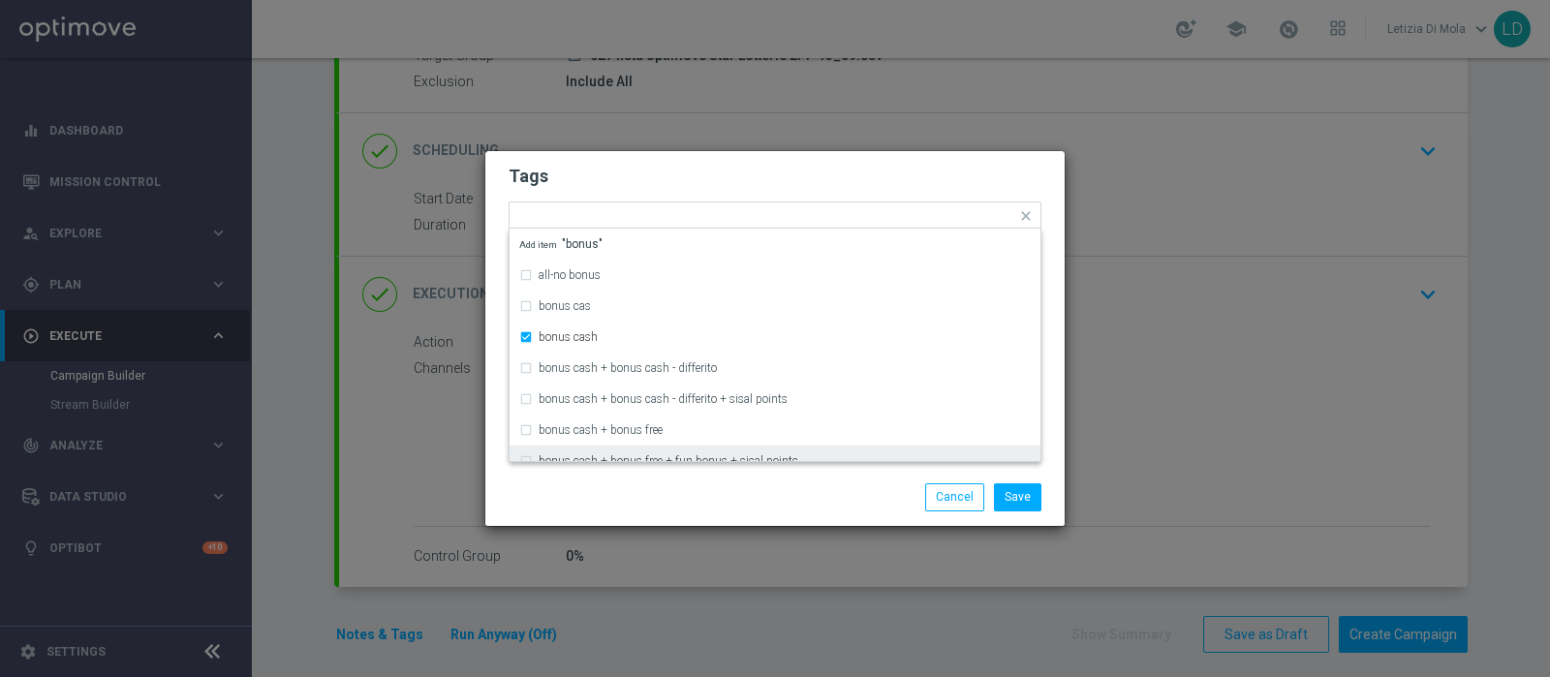
click at [687, 489] on div "Save Cancel" at bounding box center [868, 497] width 375 height 27
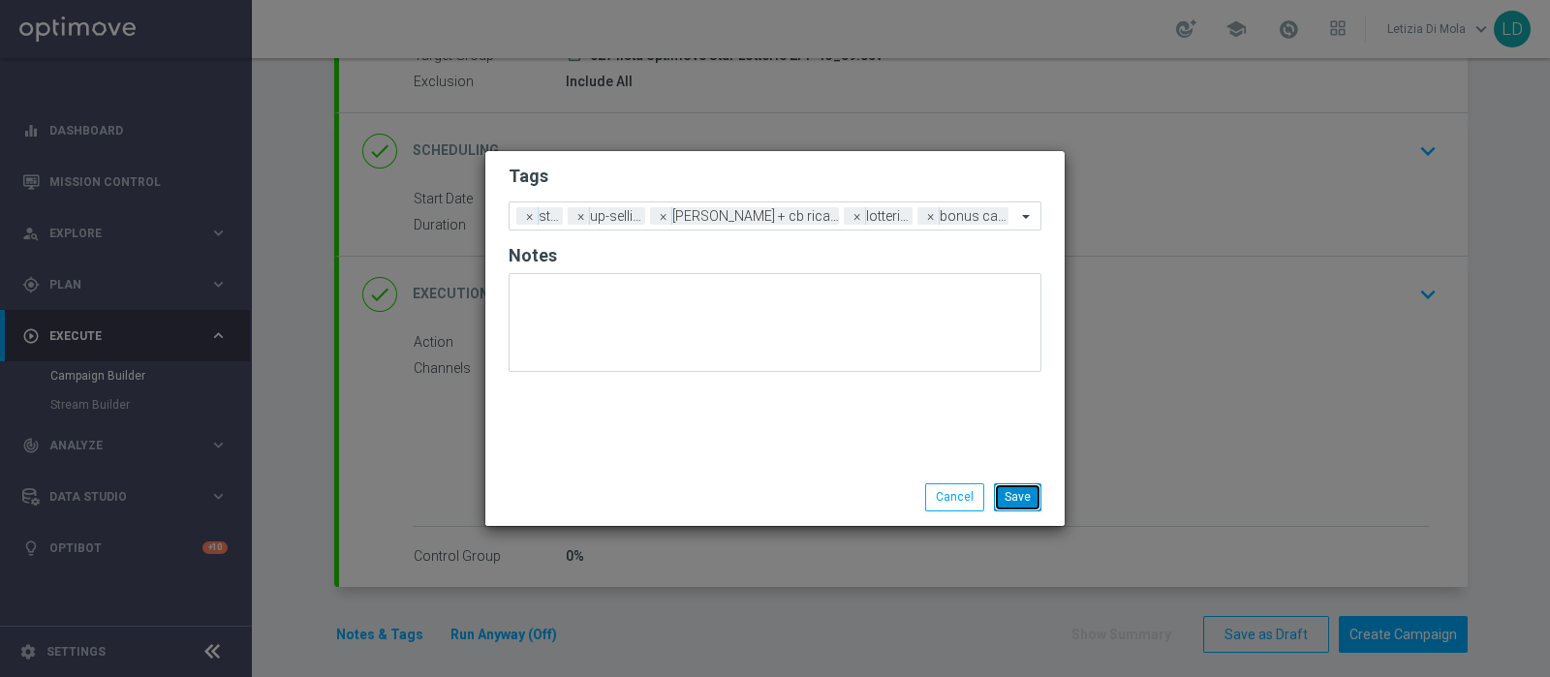
click at [1023, 493] on button "Save" at bounding box center [1017, 497] width 47 height 27
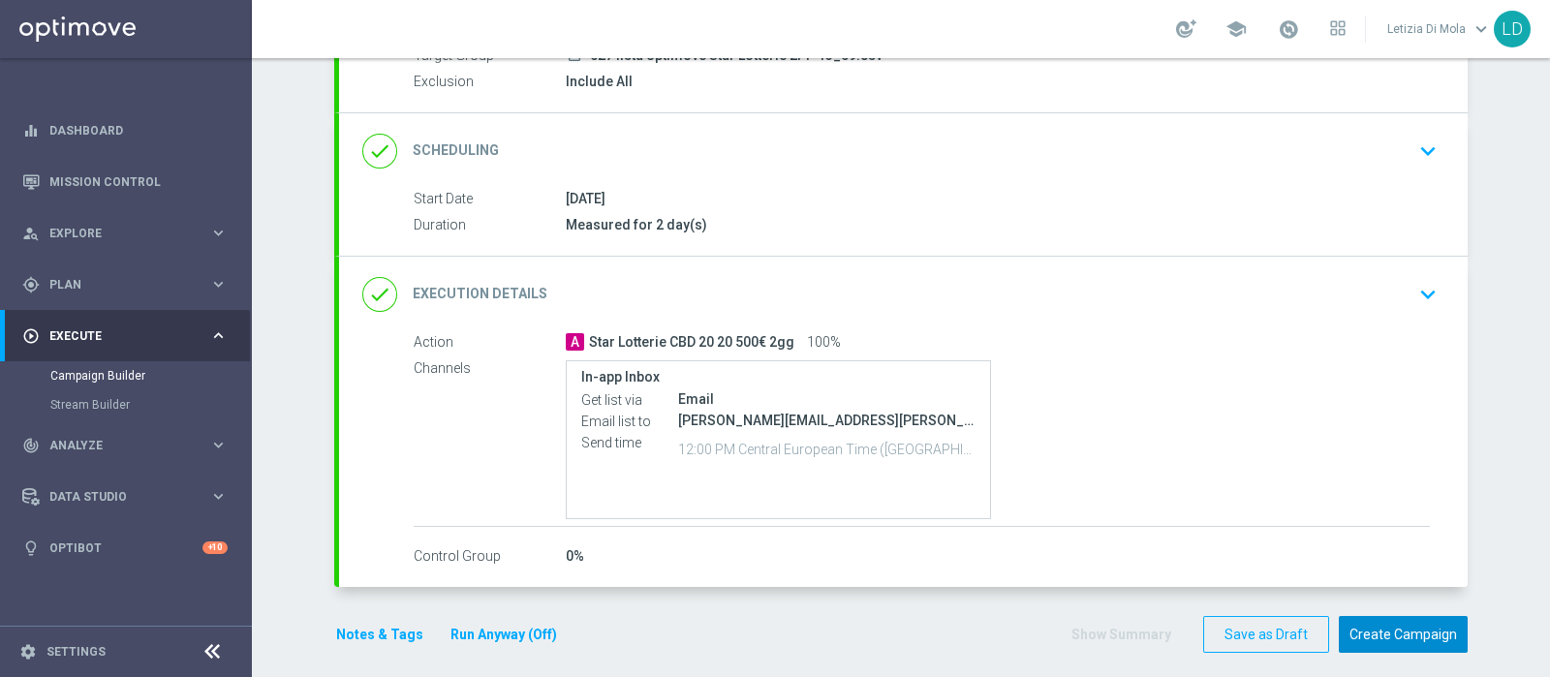
click at [1402, 630] on button "Create Campaign" at bounding box center [1403, 635] width 129 height 38
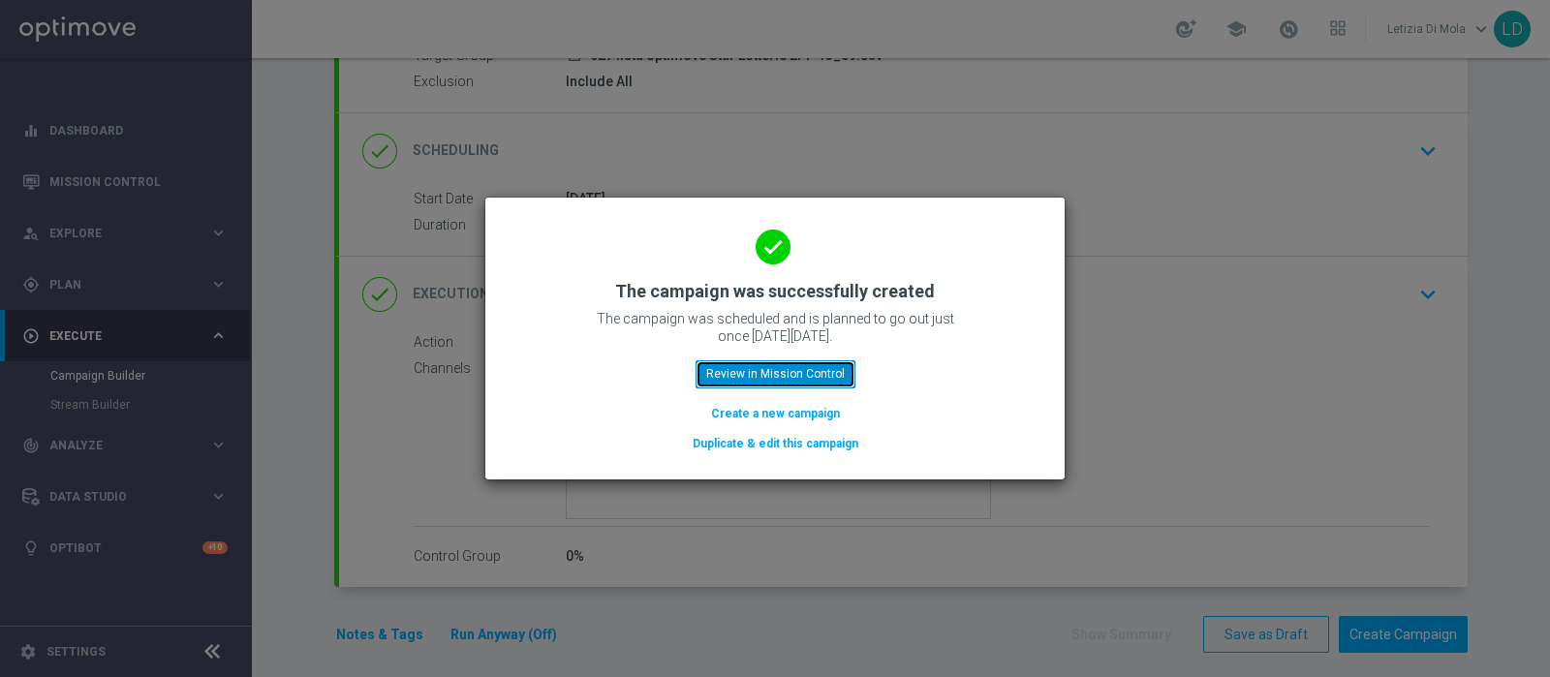
click at [809, 376] on button "Review in Mission Control" at bounding box center [776, 373] width 160 height 27
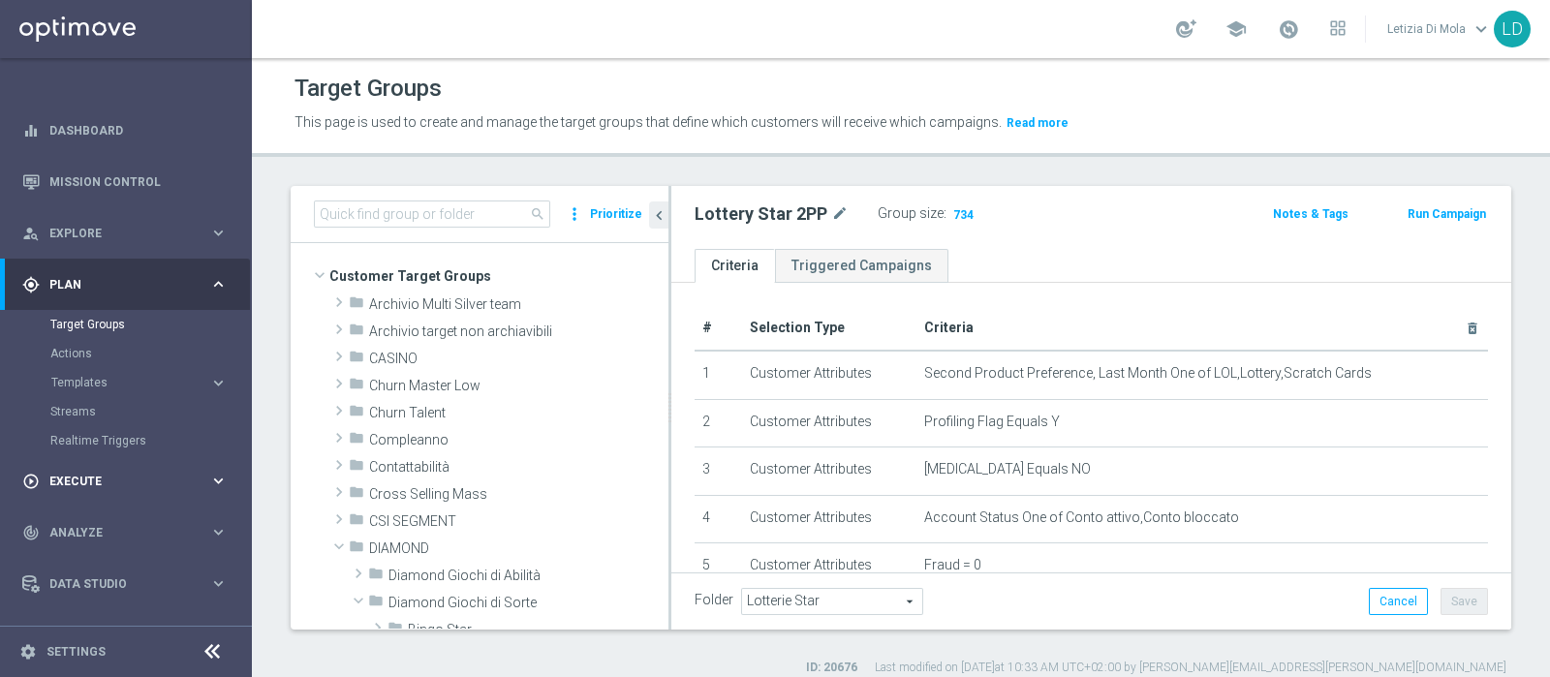
scroll to position [305, 0]
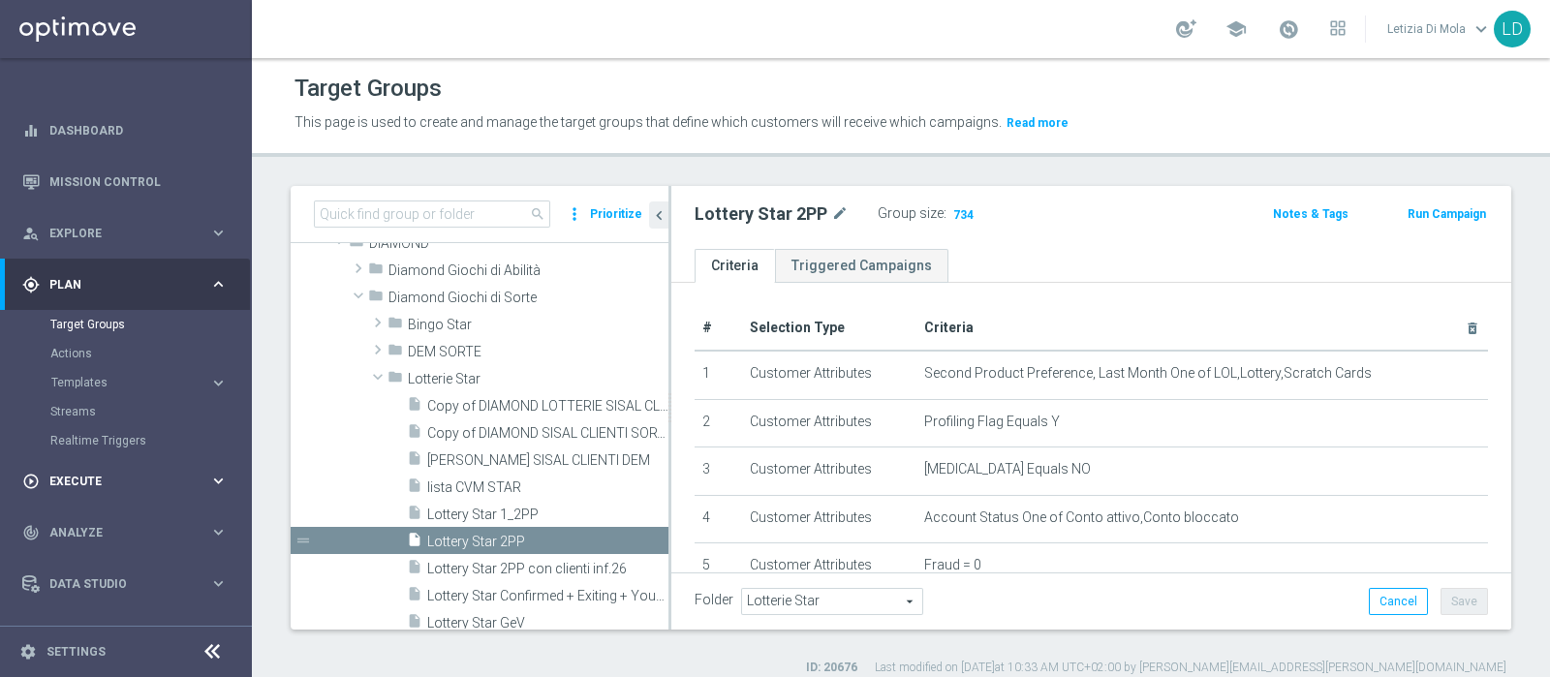
click at [99, 483] on span "Execute" at bounding box center [129, 482] width 160 height 12
click at [96, 279] on span "Plan" at bounding box center [129, 285] width 160 height 12
click at [82, 382] on span "Templates" at bounding box center [120, 383] width 139 height 12
click at [93, 409] on link "Optimail" at bounding box center [130, 412] width 141 height 16
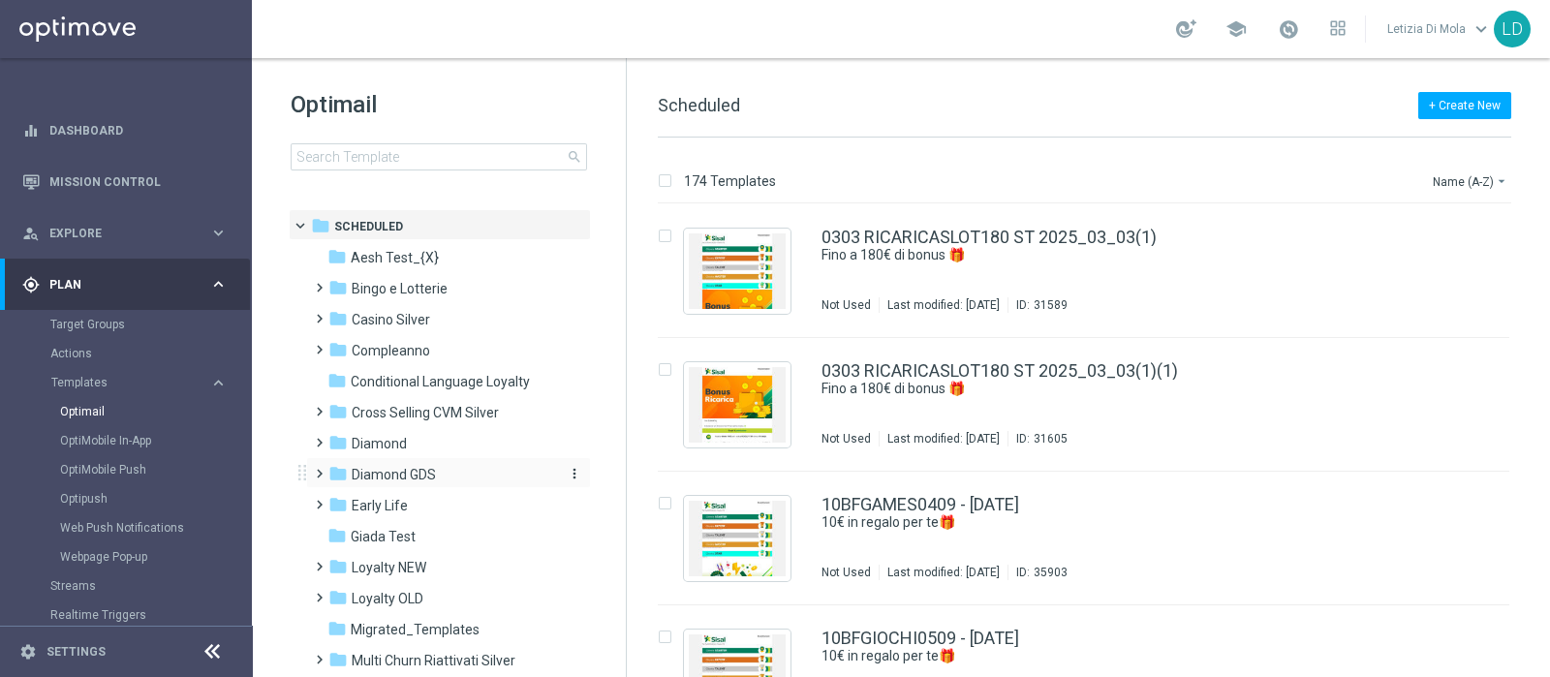
click at [382, 474] on span "Diamond GDS" at bounding box center [394, 474] width 84 height 17
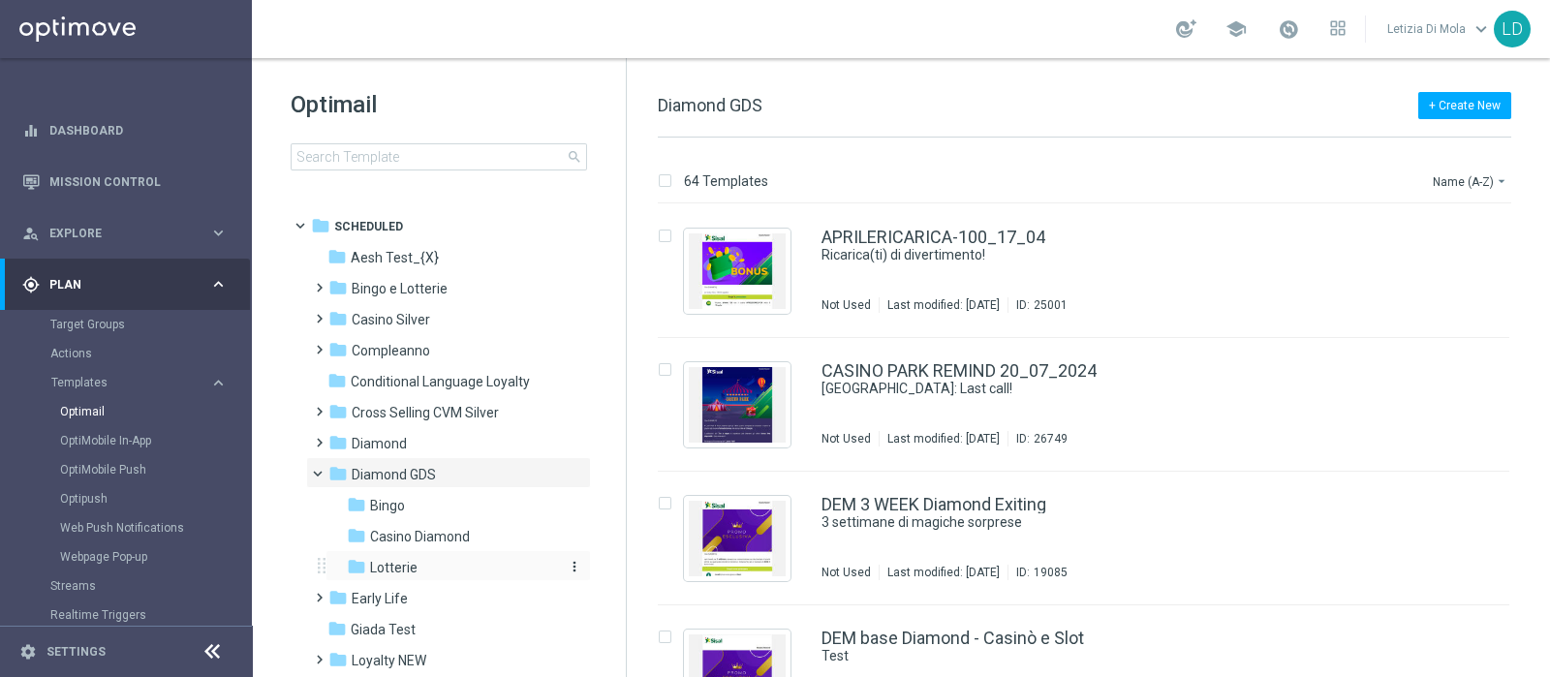
click at [412, 561] on span "Lotterie" at bounding box center [393, 567] width 47 height 17
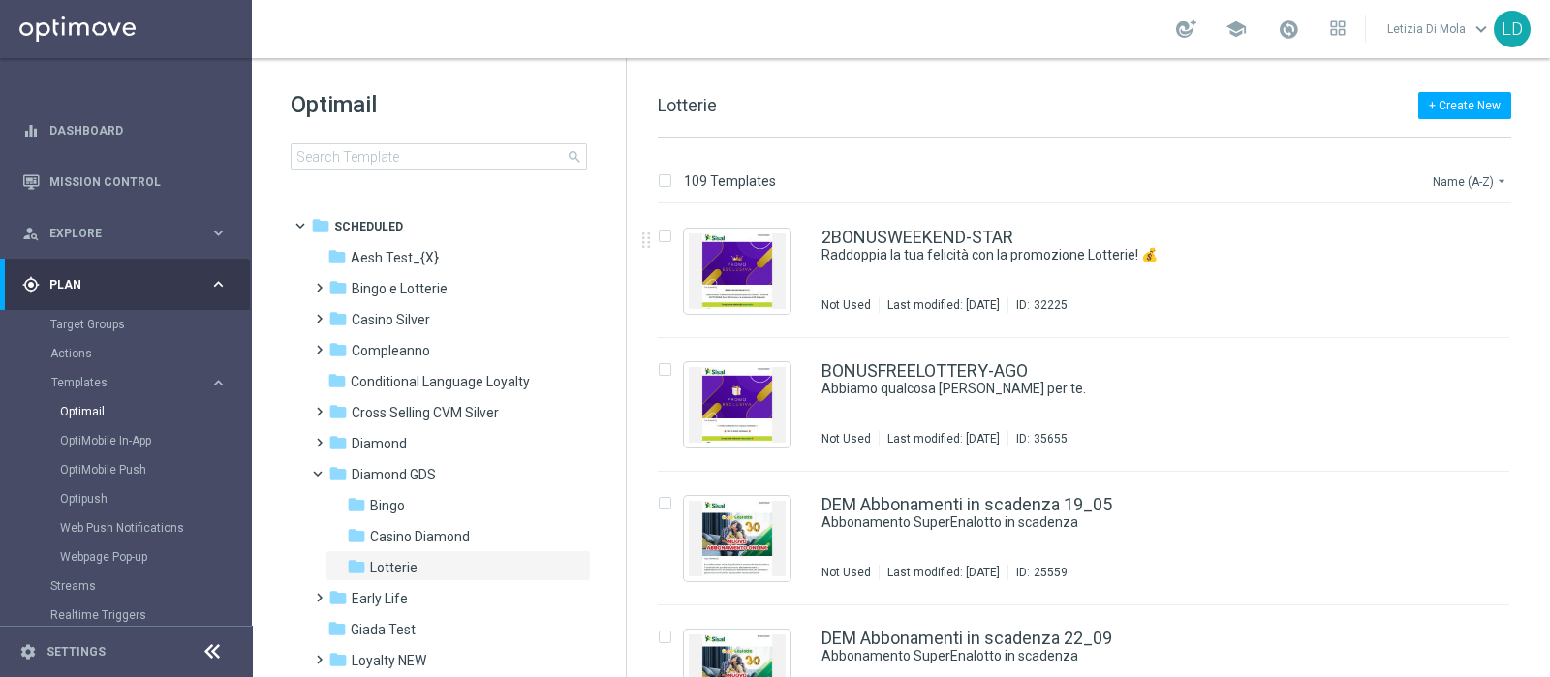
click at [1445, 175] on button "Name (A-Z) arrow_drop_down" at bounding box center [1471, 181] width 80 height 23
click at [1420, 270] on span "Date Modified (Newest)" at bounding box center [1437, 268] width 130 height 14
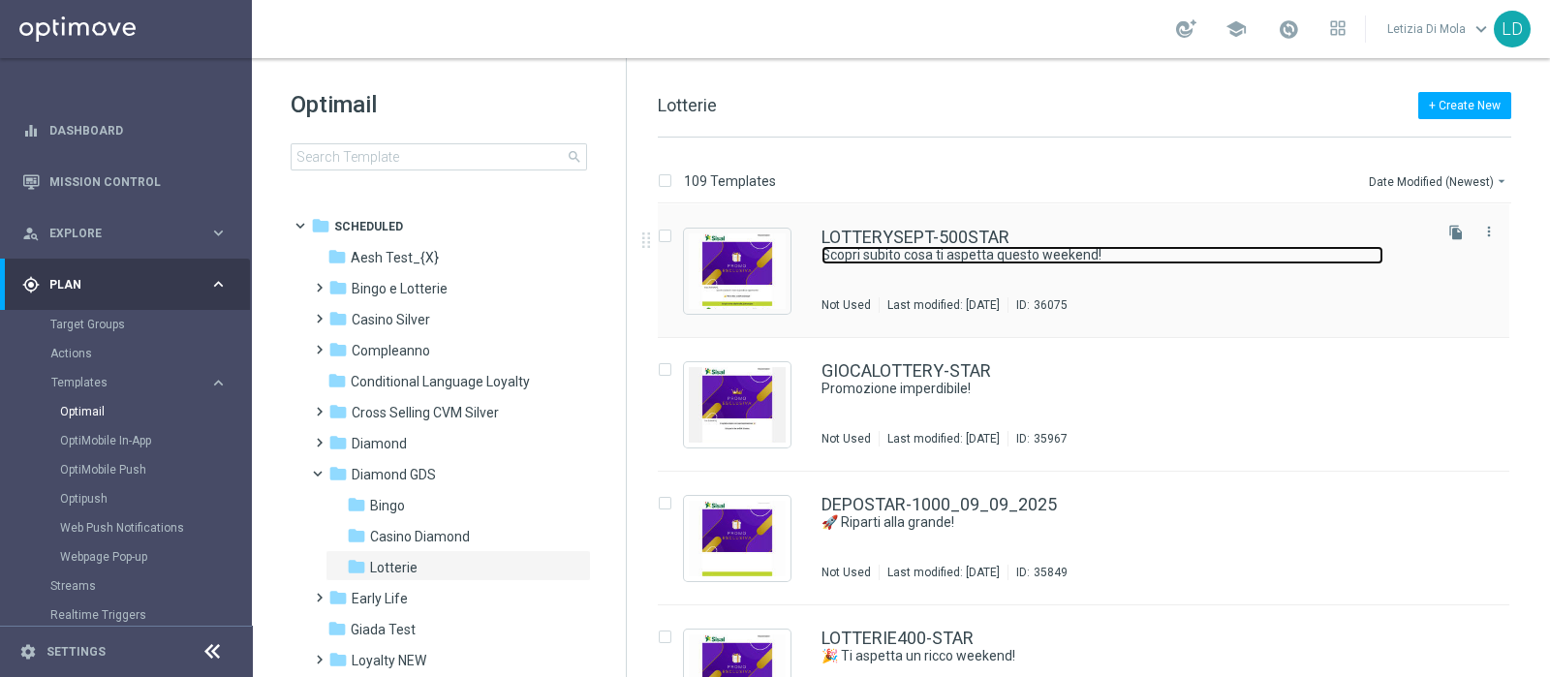
click at [955, 253] on link "Scopri subito cosa ti aspetta questo weekend!" at bounding box center [1103, 255] width 562 height 18
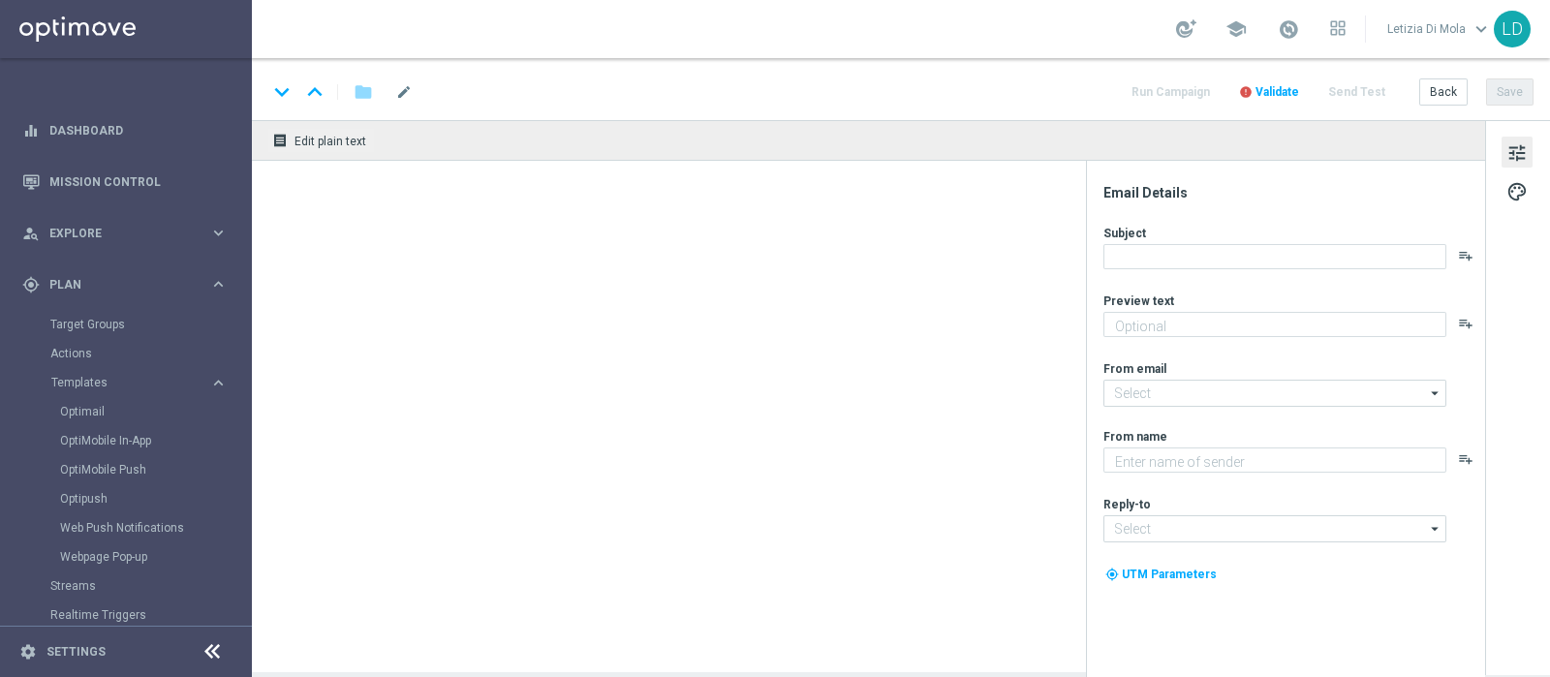
type textarea "fino a 500€ di bonus!"
type input "giochi@comunicazioni.sisal.it"
type textarea "Sisal Vip"
type input "teamvip@sisal.it"
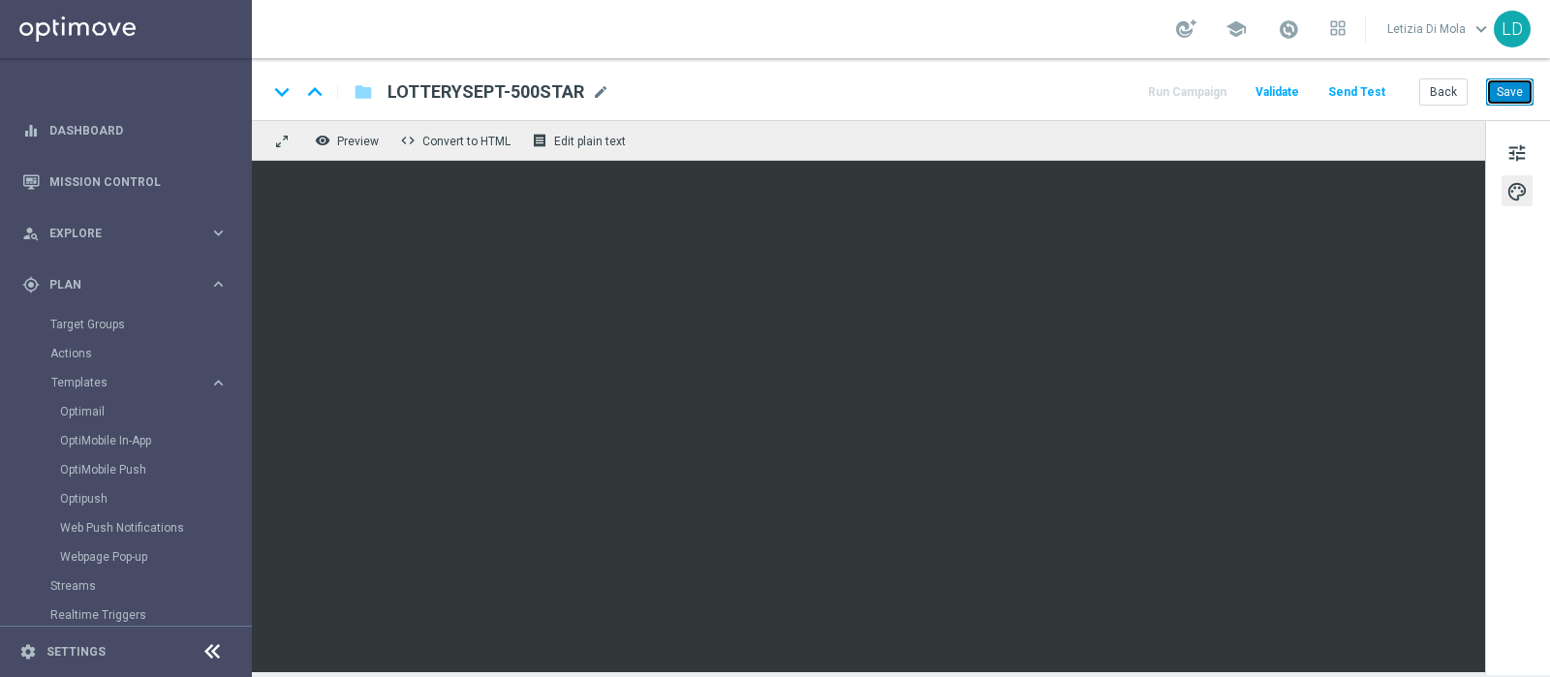
click at [1514, 90] on button "Save" at bounding box center [1509, 91] width 47 height 27
click at [1516, 89] on button "Save" at bounding box center [1509, 91] width 47 height 27
click at [1532, 151] on button "tune" at bounding box center [1517, 152] width 31 height 31
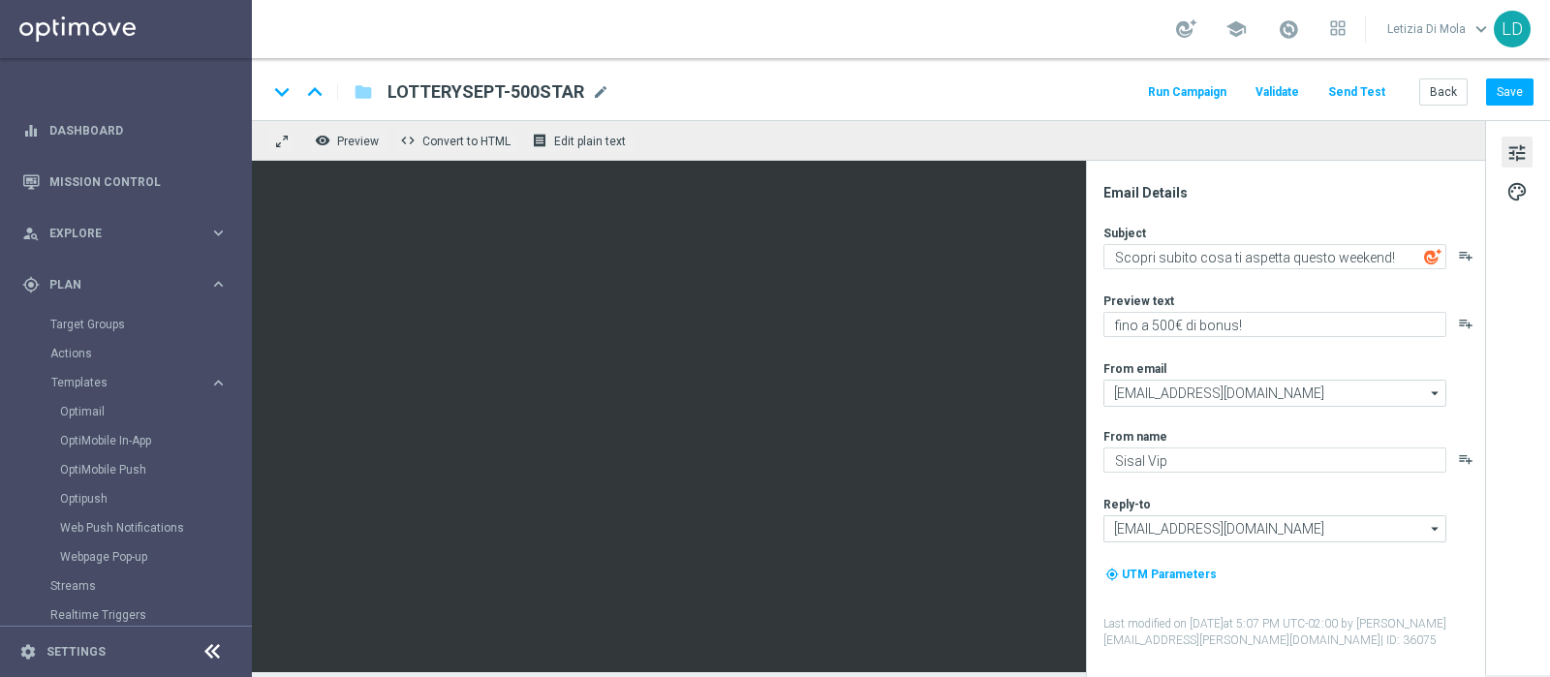
click at [1365, 87] on button "Send Test" at bounding box center [1357, 92] width 63 height 26
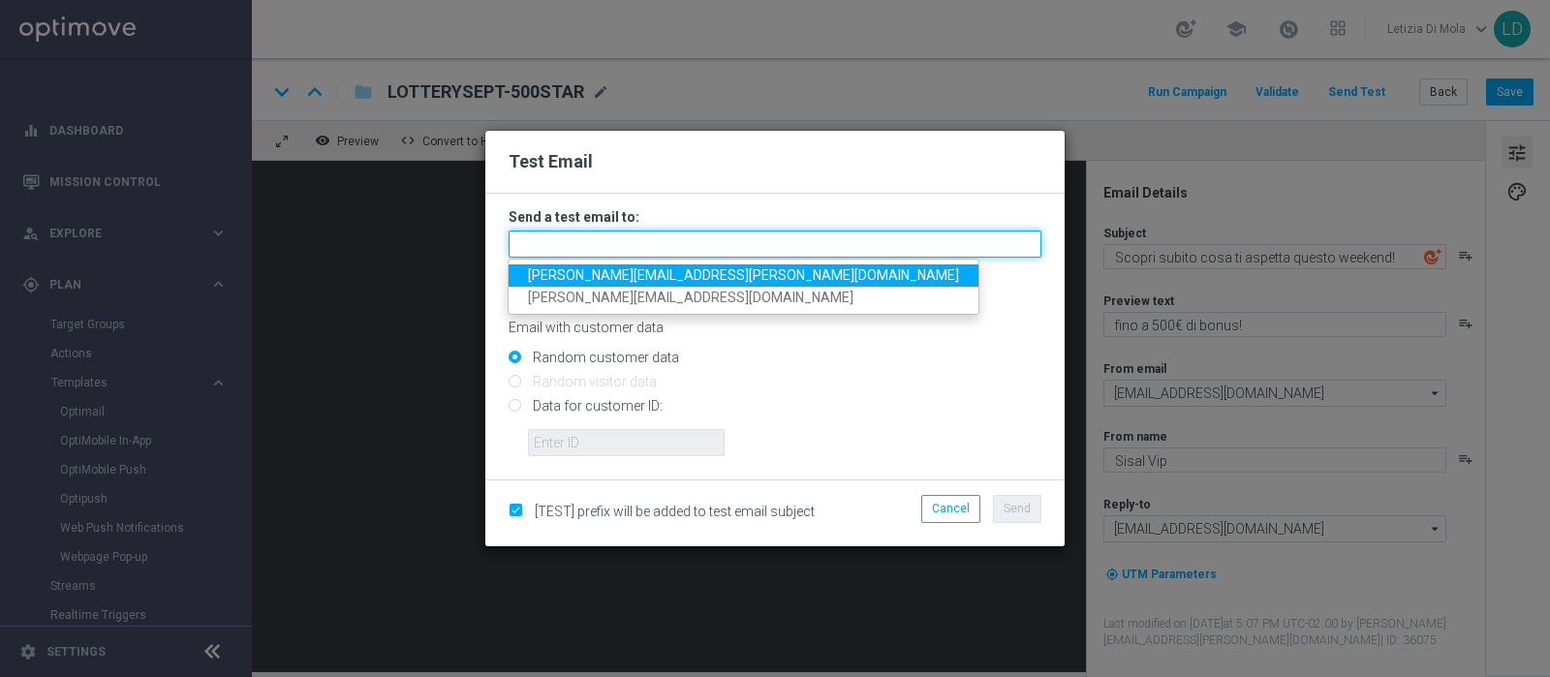
click at [678, 237] on input "text" at bounding box center [775, 244] width 533 height 27
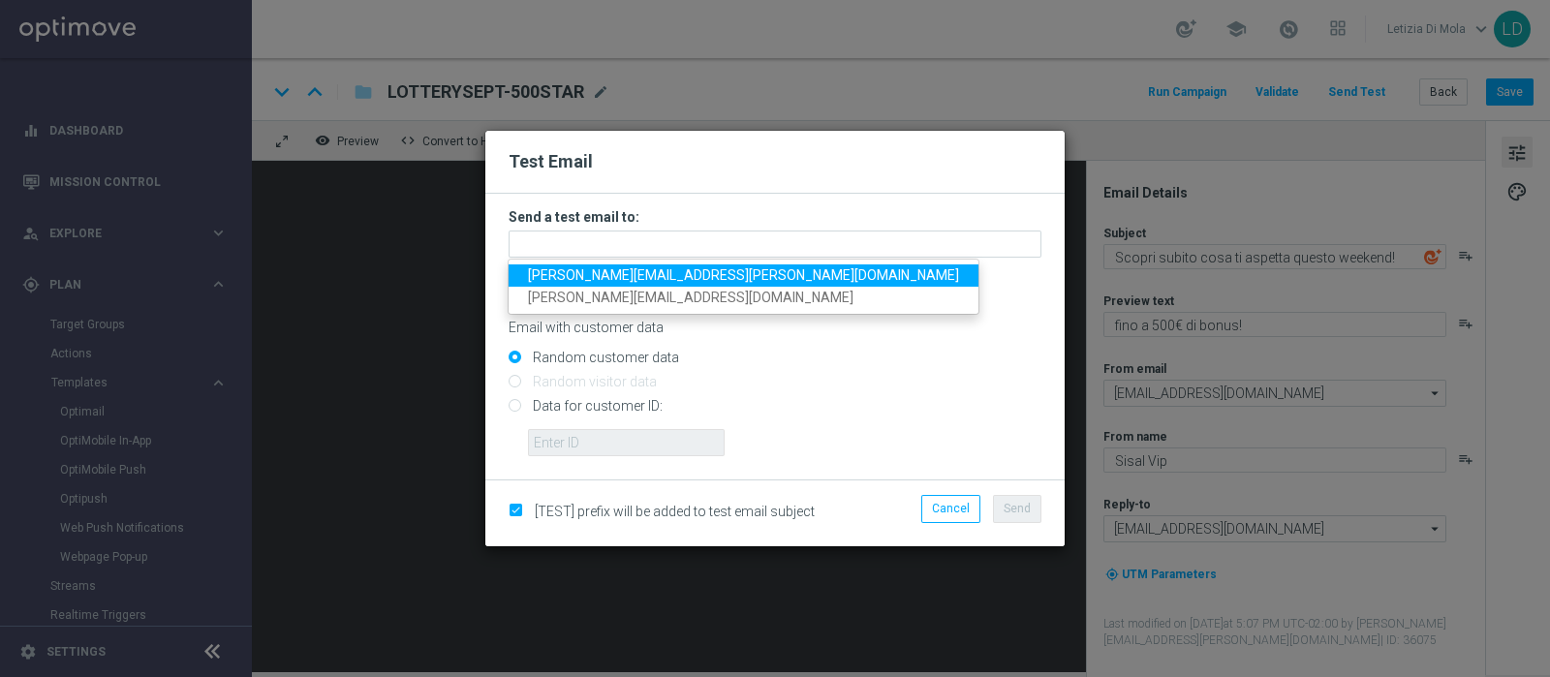
click at [631, 275] on span "letizia.dimola@sisal.it" at bounding box center [743, 275] width 431 height 16
type input "letizia.dimola@sisal.it"
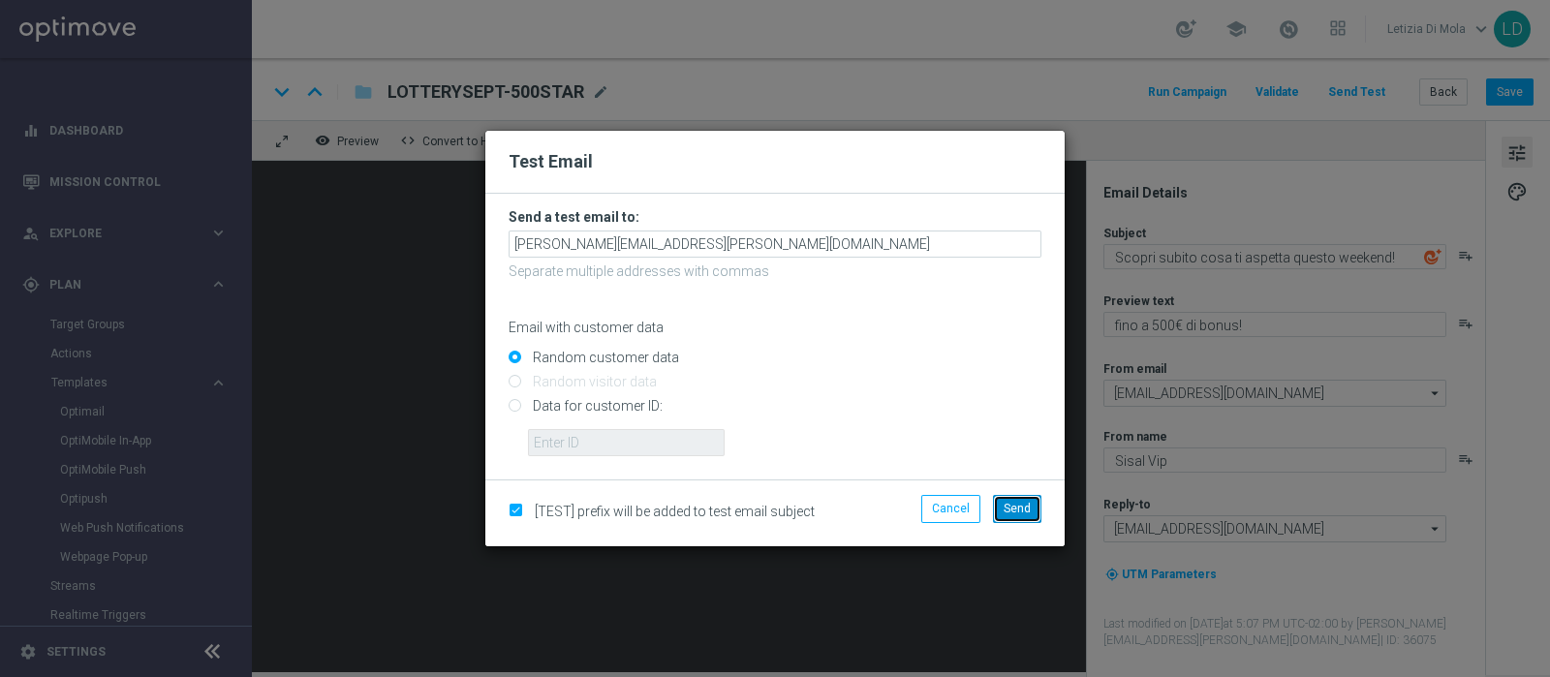
click at [1029, 509] on span "Send" at bounding box center [1017, 509] width 27 height 14
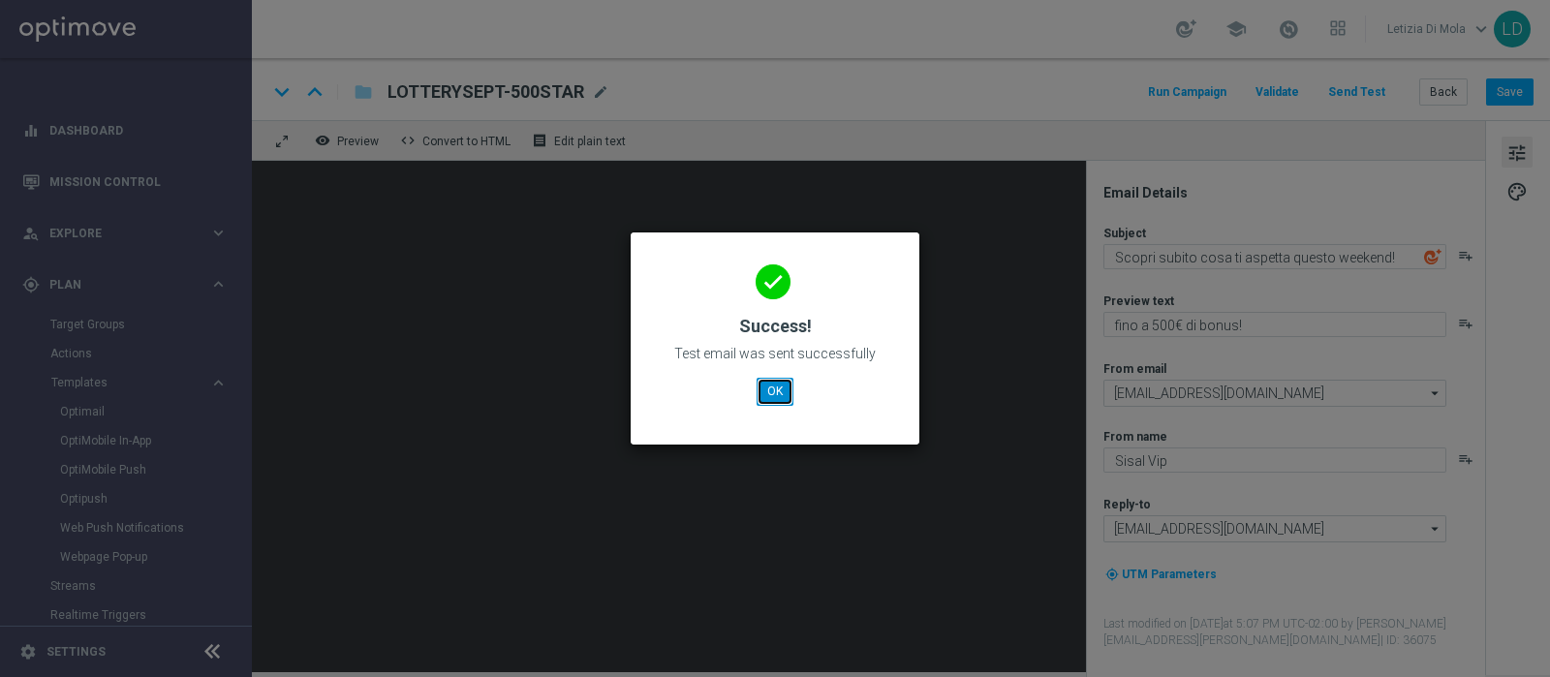
click at [769, 390] on button "OK" at bounding box center [775, 391] width 37 height 27
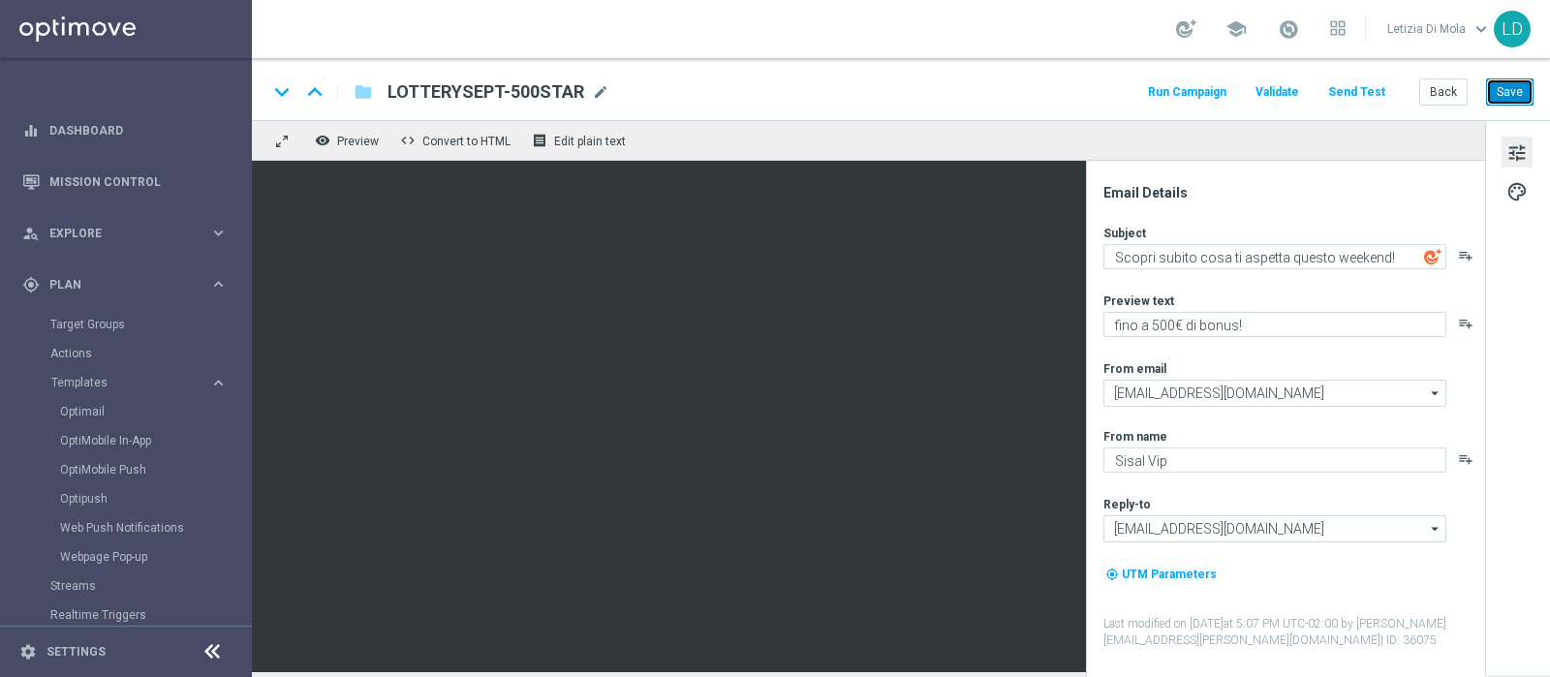
click at [1517, 90] on button "Save" at bounding box center [1509, 91] width 47 height 27
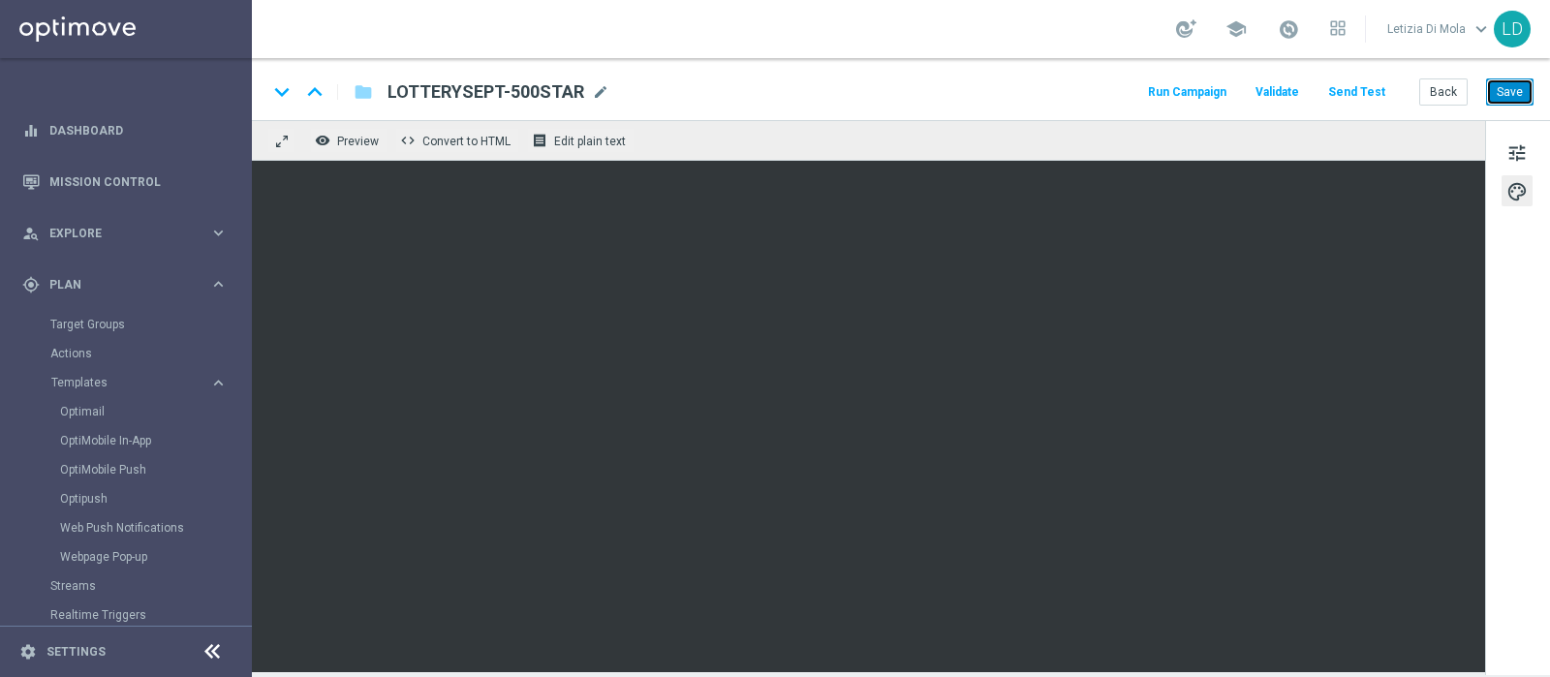
click at [1518, 89] on button "Save" at bounding box center [1509, 91] width 47 height 27
click at [1201, 90] on button "Run Campaign" at bounding box center [1187, 92] width 84 height 26
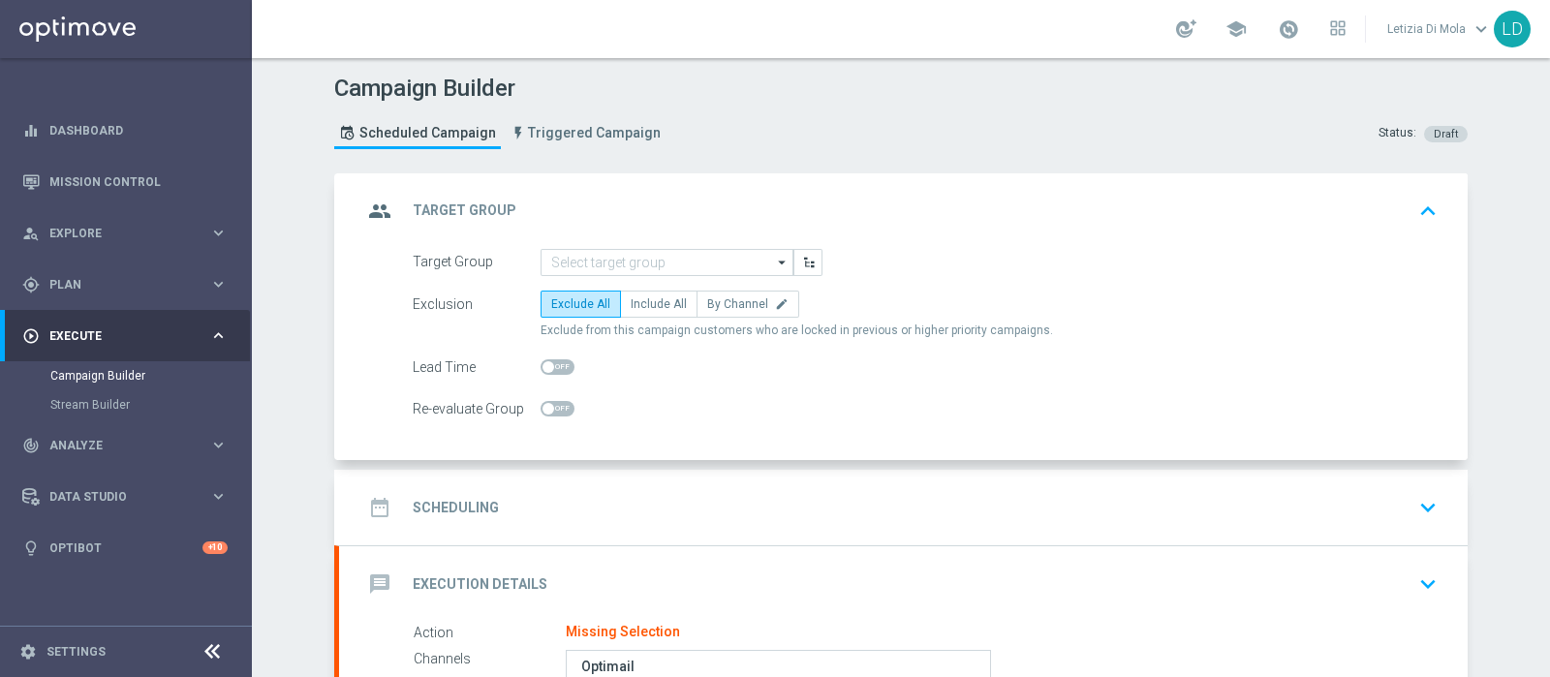
click at [781, 258] on icon "arrow_drop_down" at bounding box center [782, 262] width 19 height 25
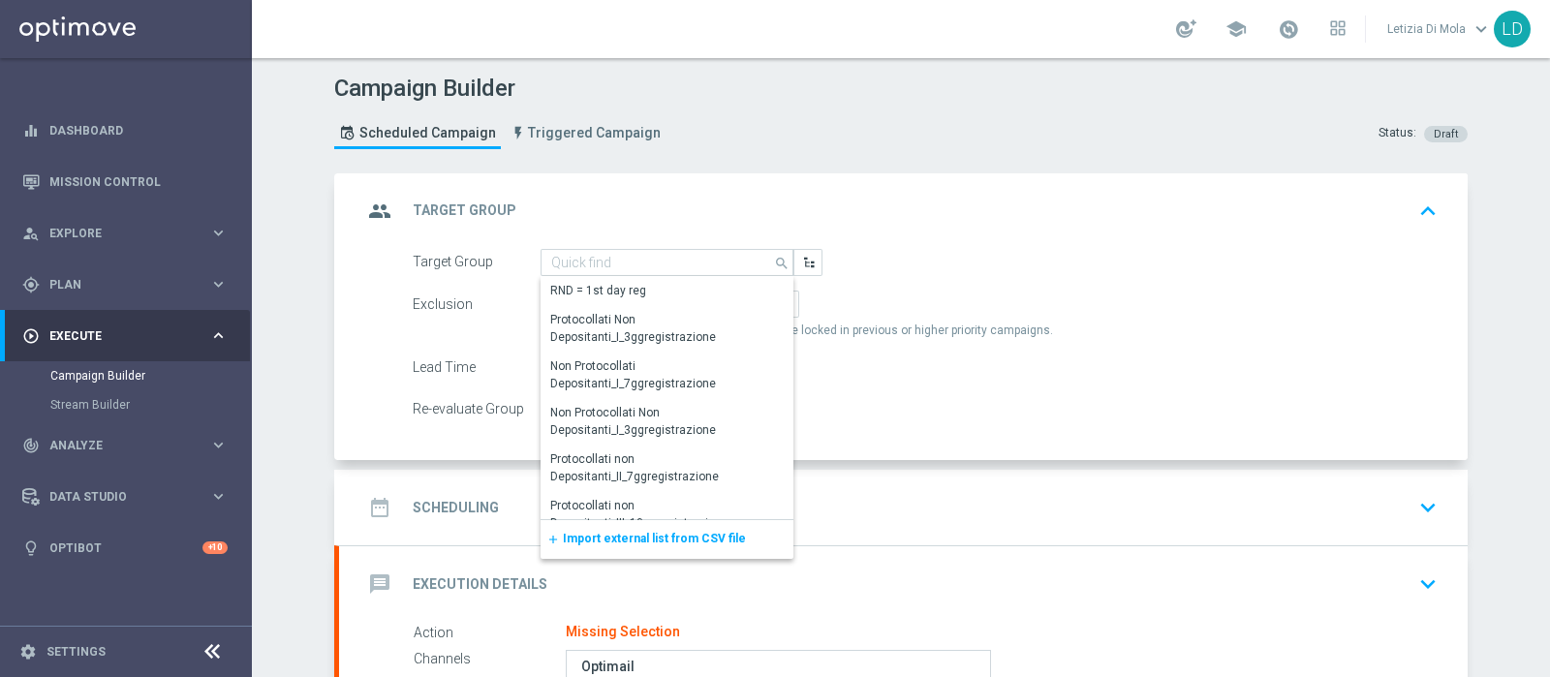
click at [993, 331] on span "Exclude from this campaign customers who are locked in previous or higher prior…" at bounding box center [797, 331] width 513 height 16
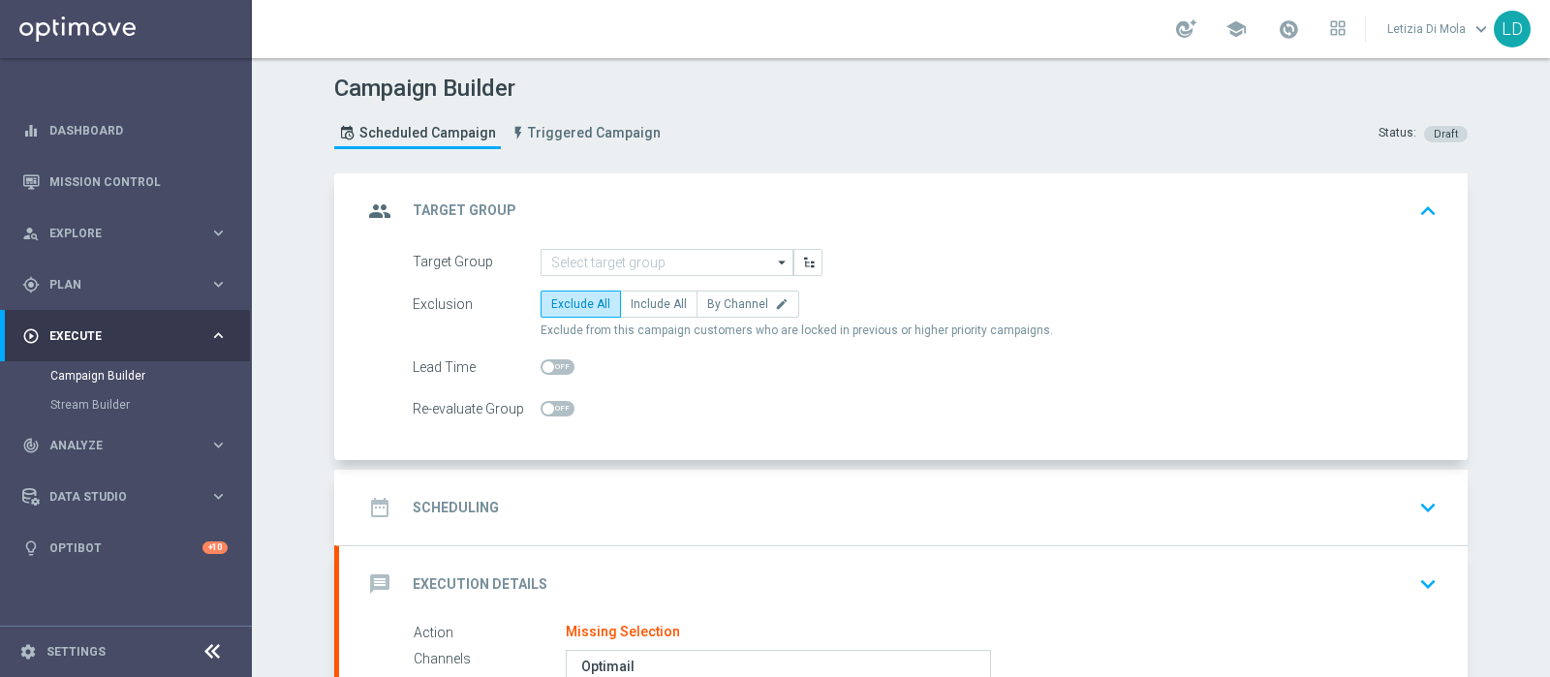
click at [775, 262] on icon "arrow_drop_down" at bounding box center [782, 262] width 19 height 25
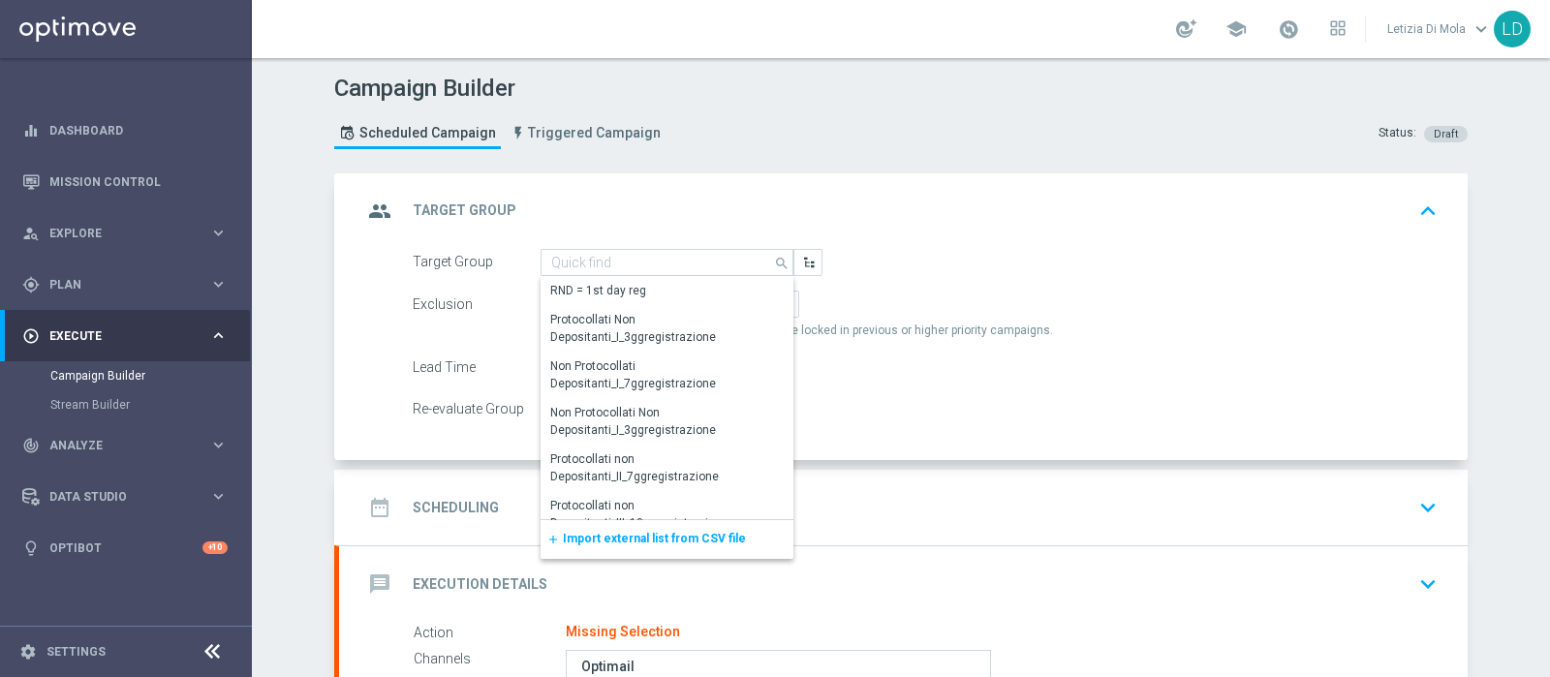
click at [643, 540] on span "Import external list from CSV file" at bounding box center [654, 539] width 183 height 14
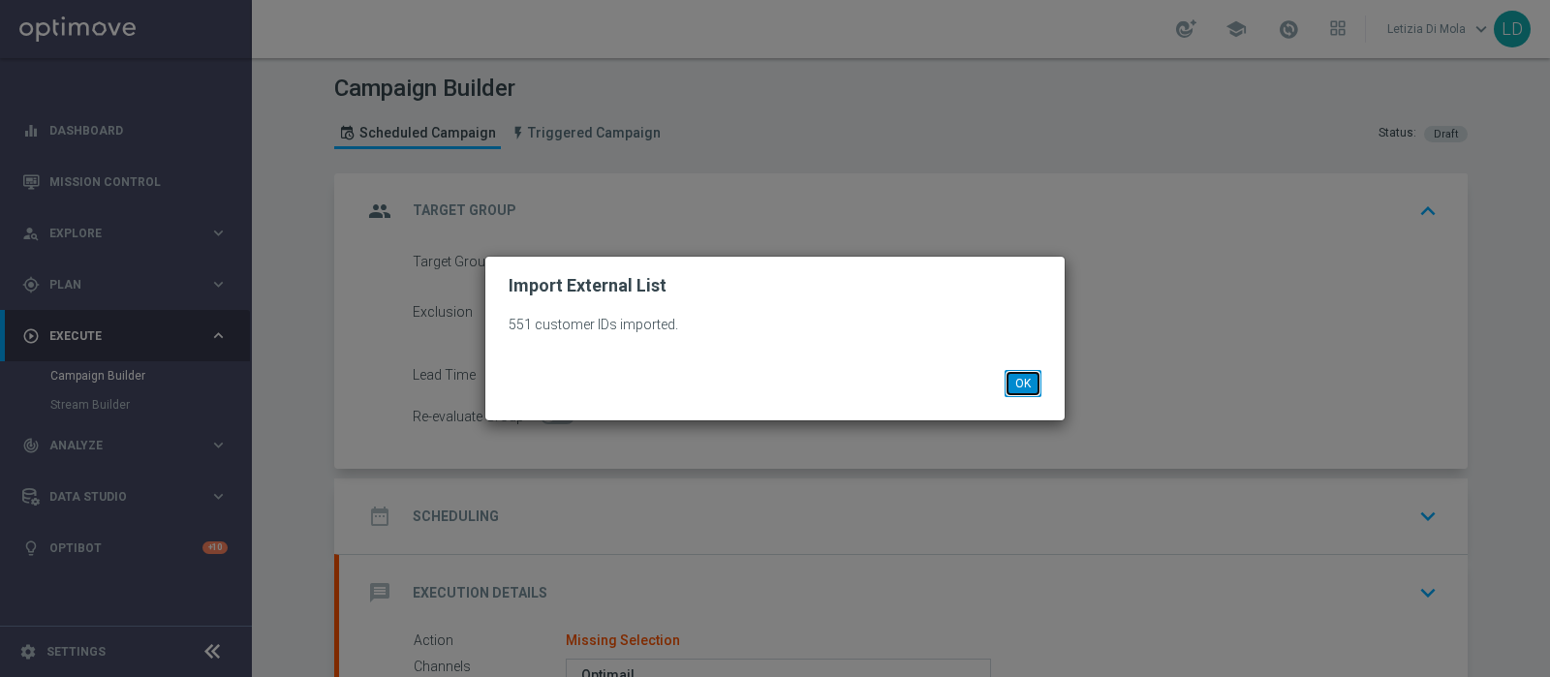
drag, startPoint x: 1013, startPoint y: 382, endPoint x: 973, endPoint y: 366, distance: 42.6
click at [1014, 382] on button "OK" at bounding box center [1023, 383] width 37 height 27
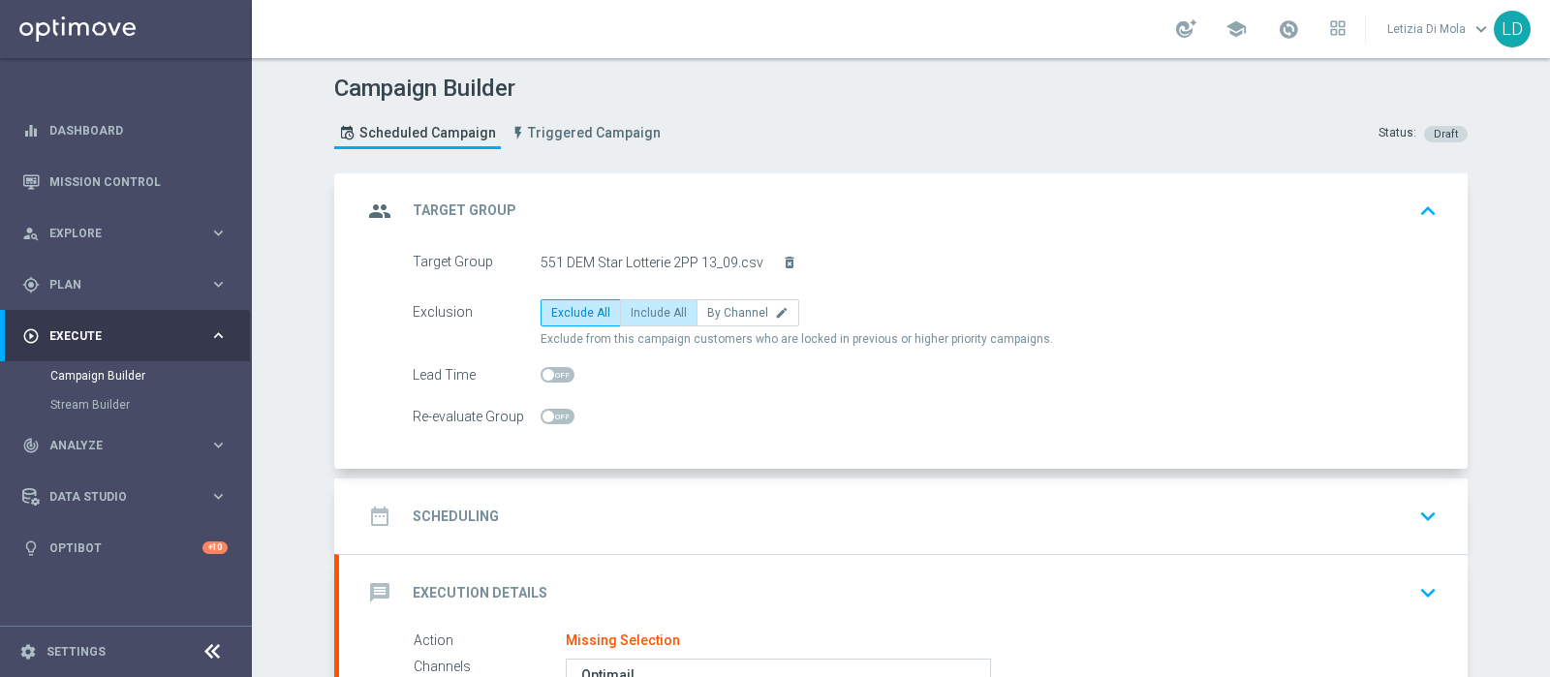
click at [666, 315] on span "Include All" at bounding box center [659, 313] width 56 height 14
click at [643, 315] on input "Include All" at bounding box center [637, 316] width 13 height 13
radio input "true"
click at [368, 215] on icon "group" at bounding box center [379, 211] width 35 height 35
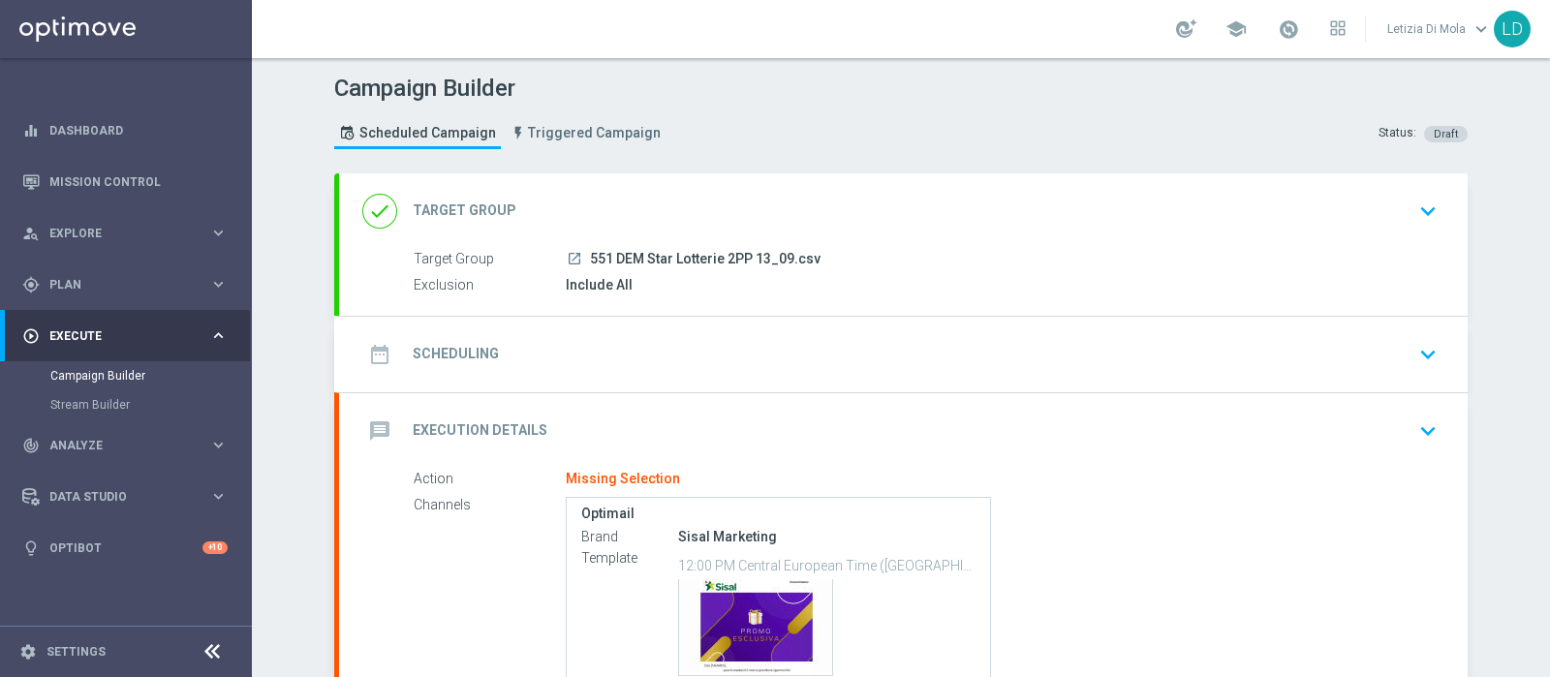
click at [377, 352] on icon "date_range" at bounding box center [379, 354] width 35 height 35
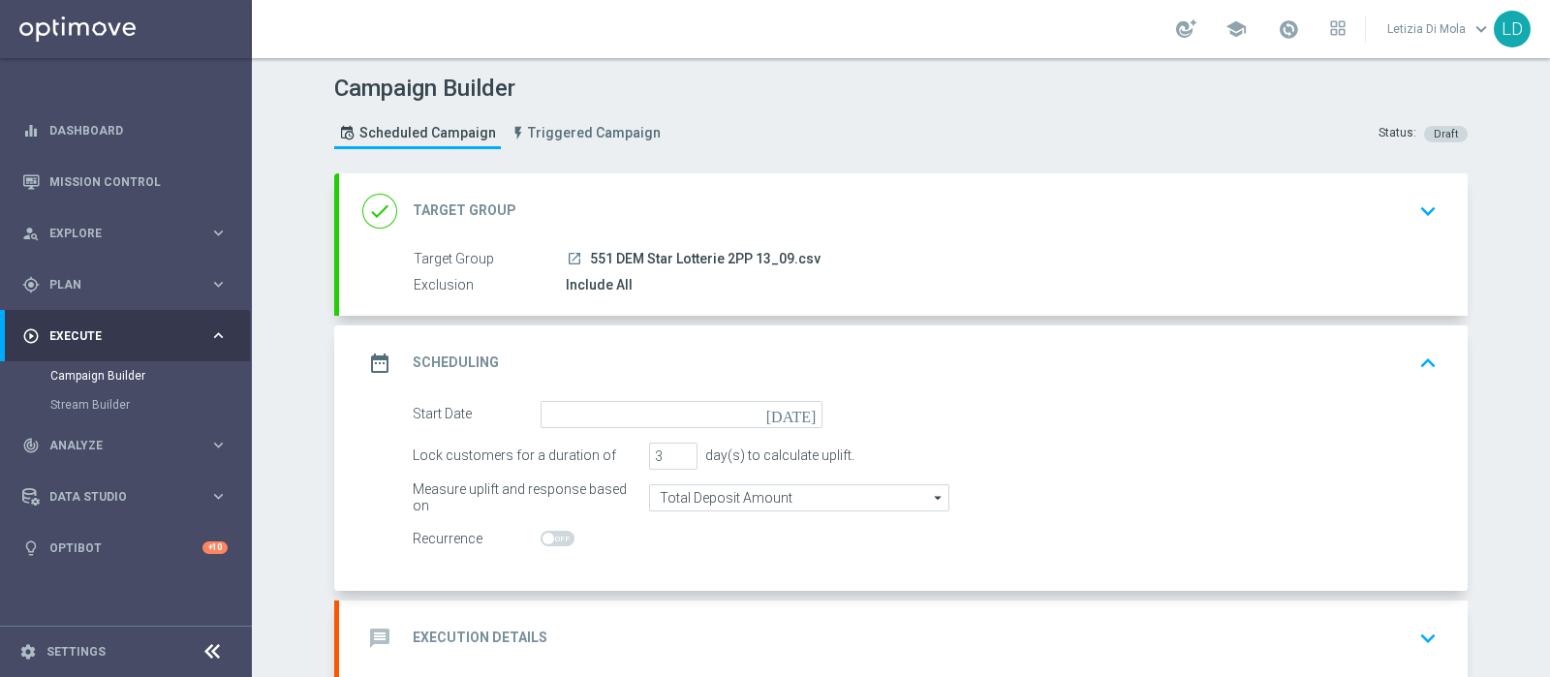
click at [799, 413] on icon "today" at bounding box center [794, 411] width 57 height 21
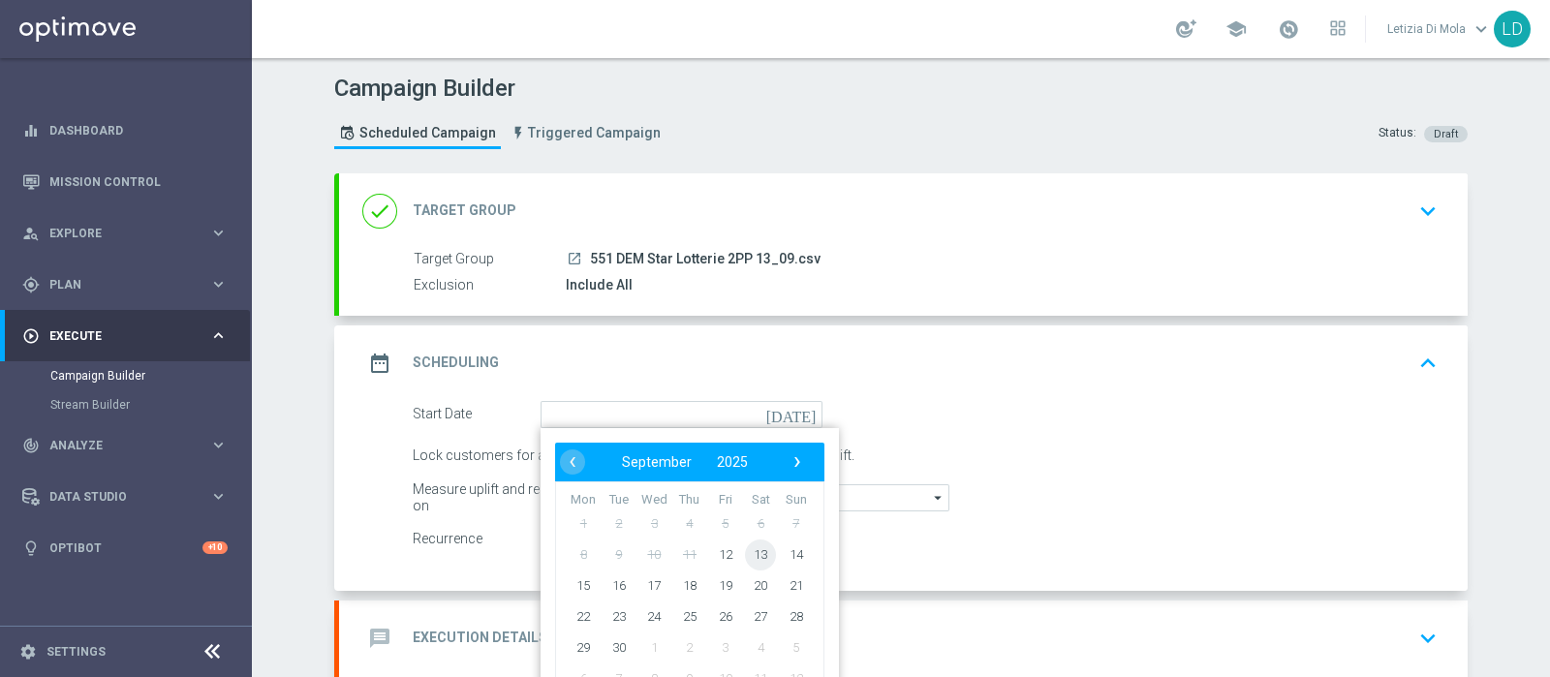
click at [753, 558] on span "13" at bounding box center [760, 554] width 31 height 31
type input "13 Sep 2025"
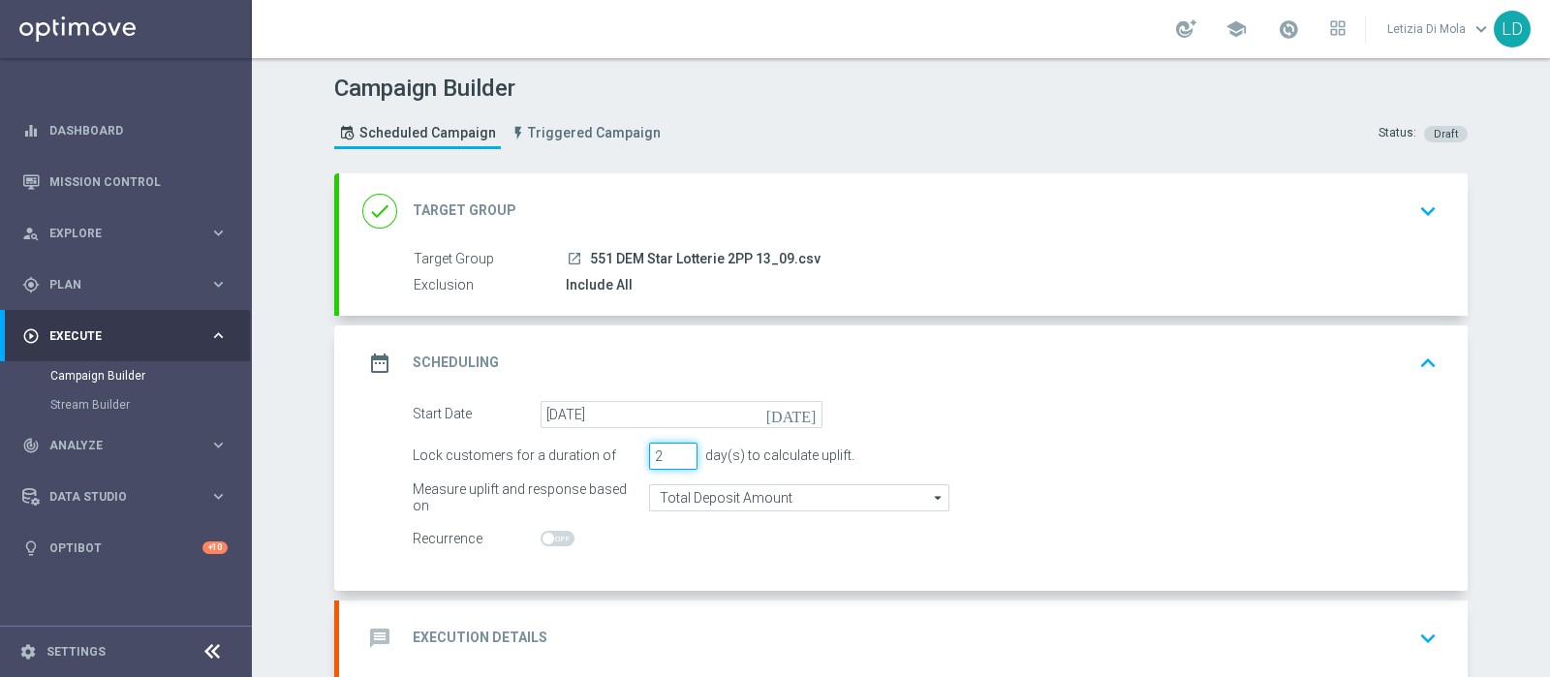
click at [675, 455] on input "2" at bounding box center [673, 456] width 48 height 27
type input "1"
click at [675, 455] on input "1" at bounding box center [673, 456] width 48 height 27
click at [387, 347] on icon "date_range" at bounding box center [379, 363] width 35 height 35
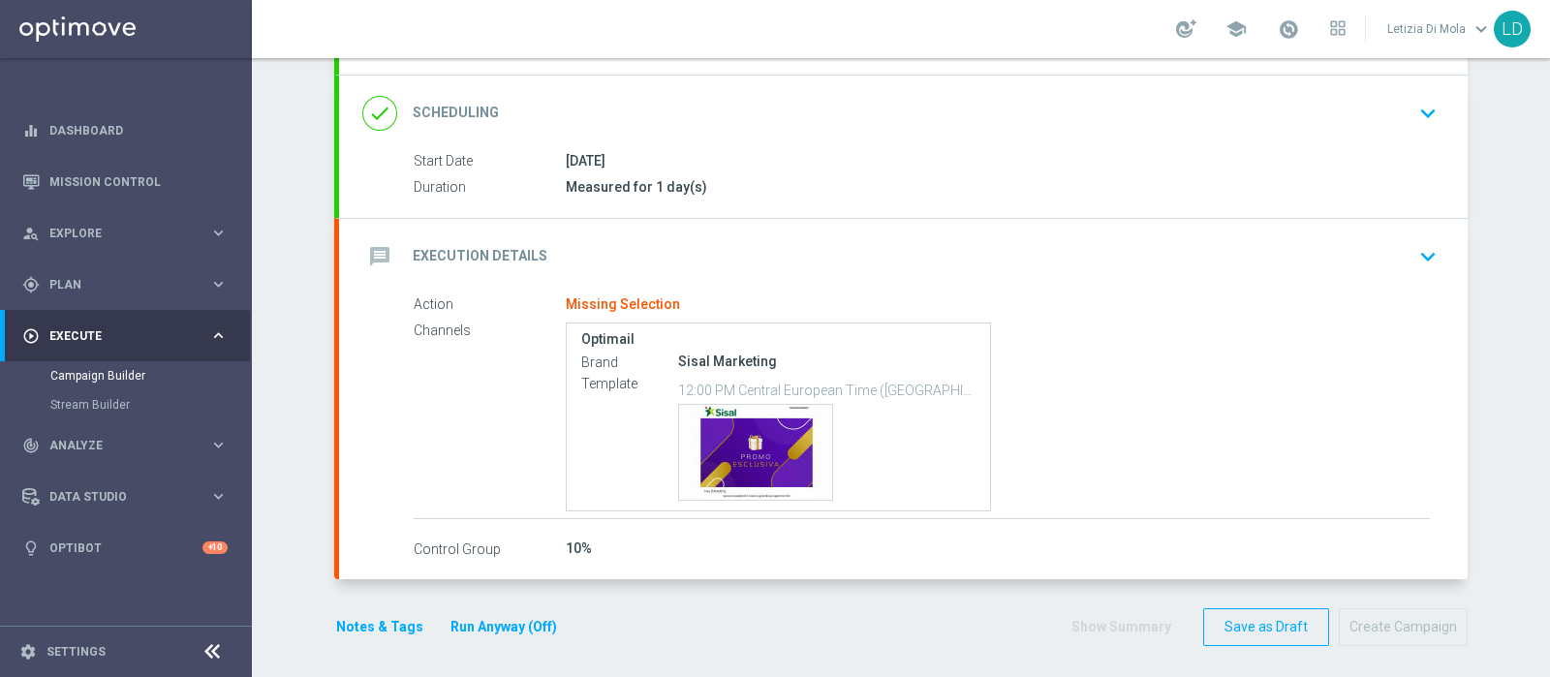
click at [380, 262] on icon "message" at bounding box center [379, 256] width 35 height 35
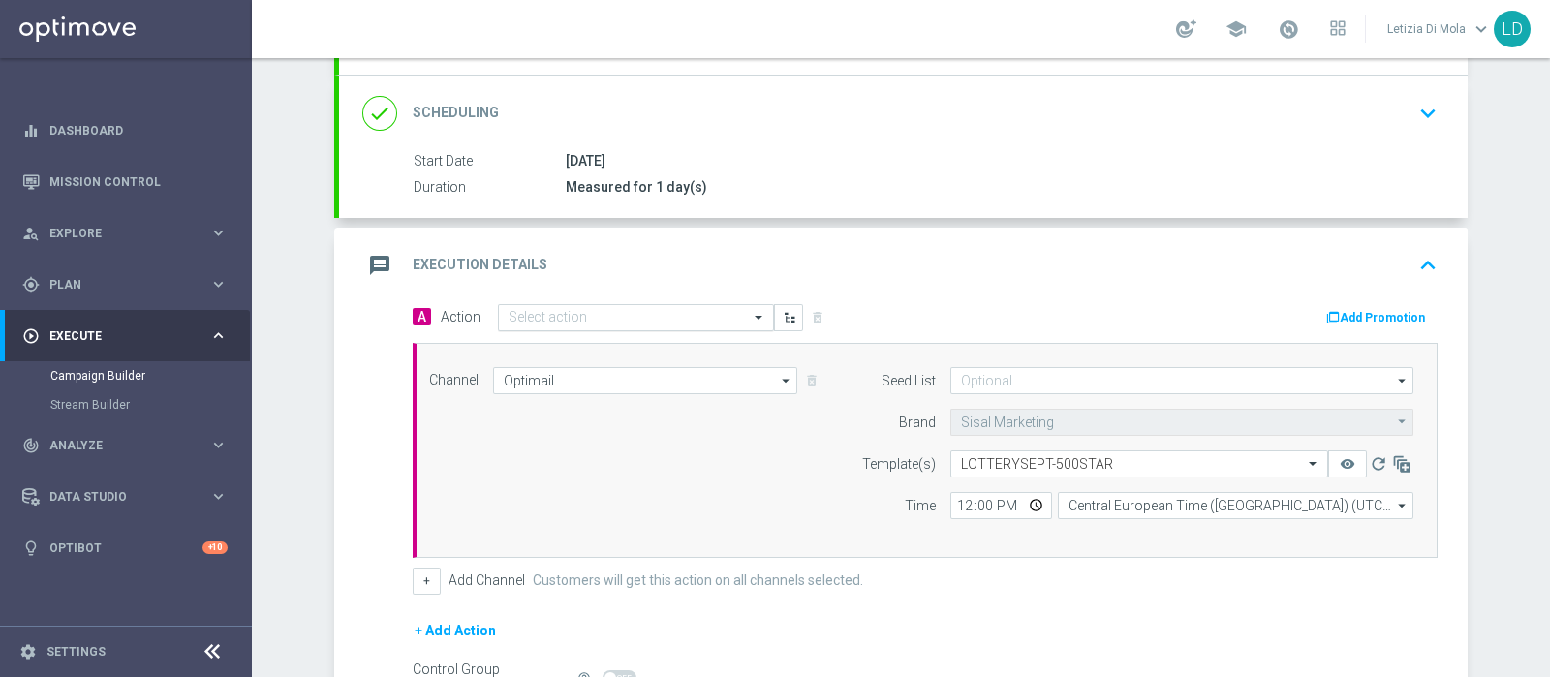
click at [756, 318] on span at bounding box center [761, 317] width 24 height 16
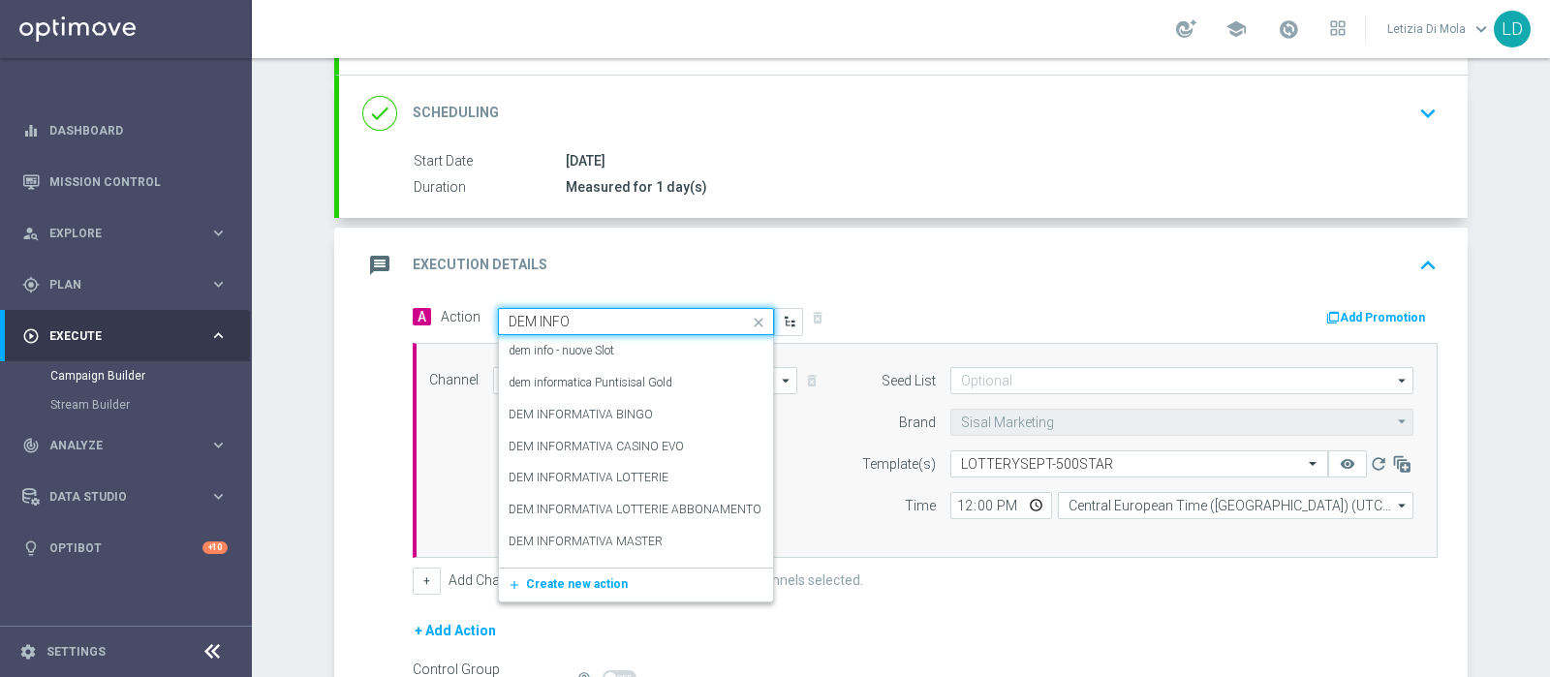
type input "DEM INFOR"
click at [678, 449] on div "DEM INFORMATIVA LOTTERIE edit" at bounding box center [636, 447] width 255 height 32
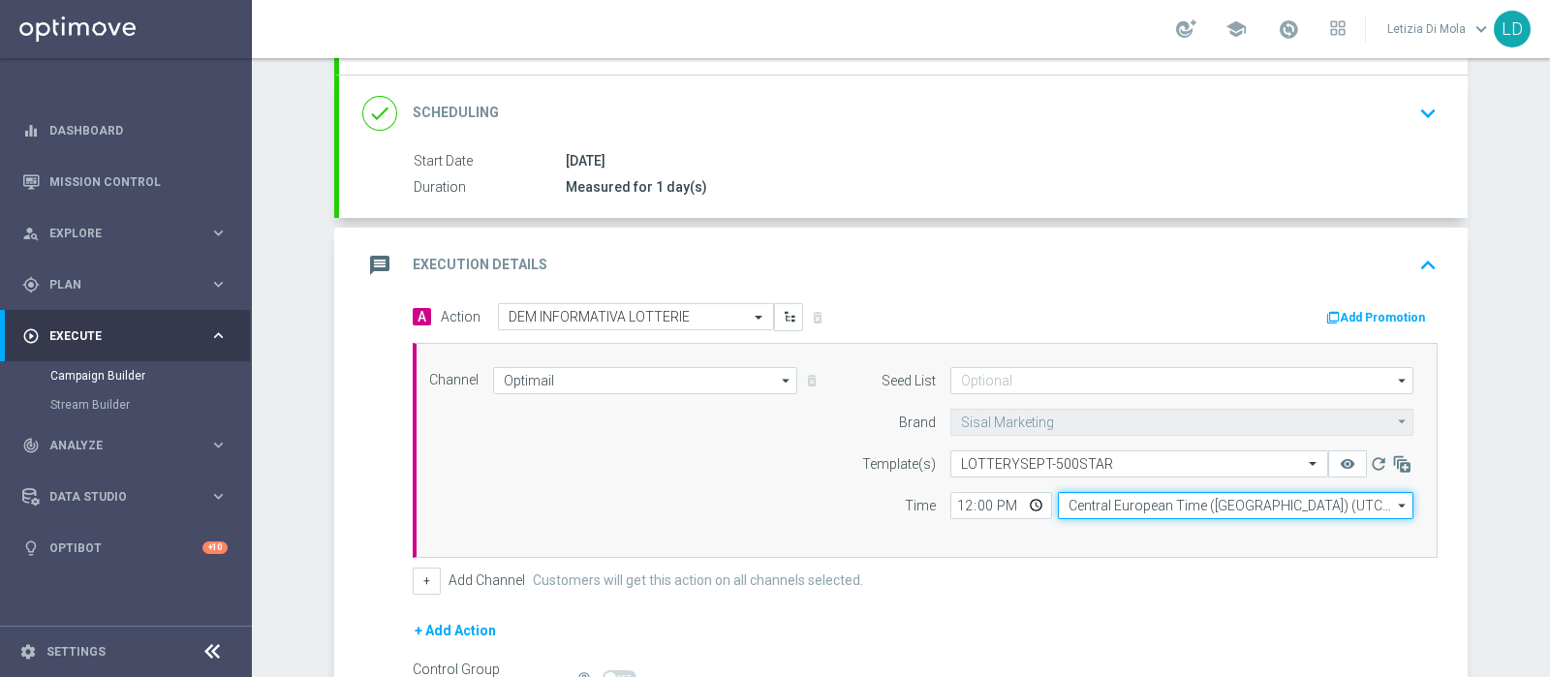
click at [1078, 506] on input "Central European Time (Berlin) (UTC +02:00)" at bounding box center [1236, 505] width 356 height 27
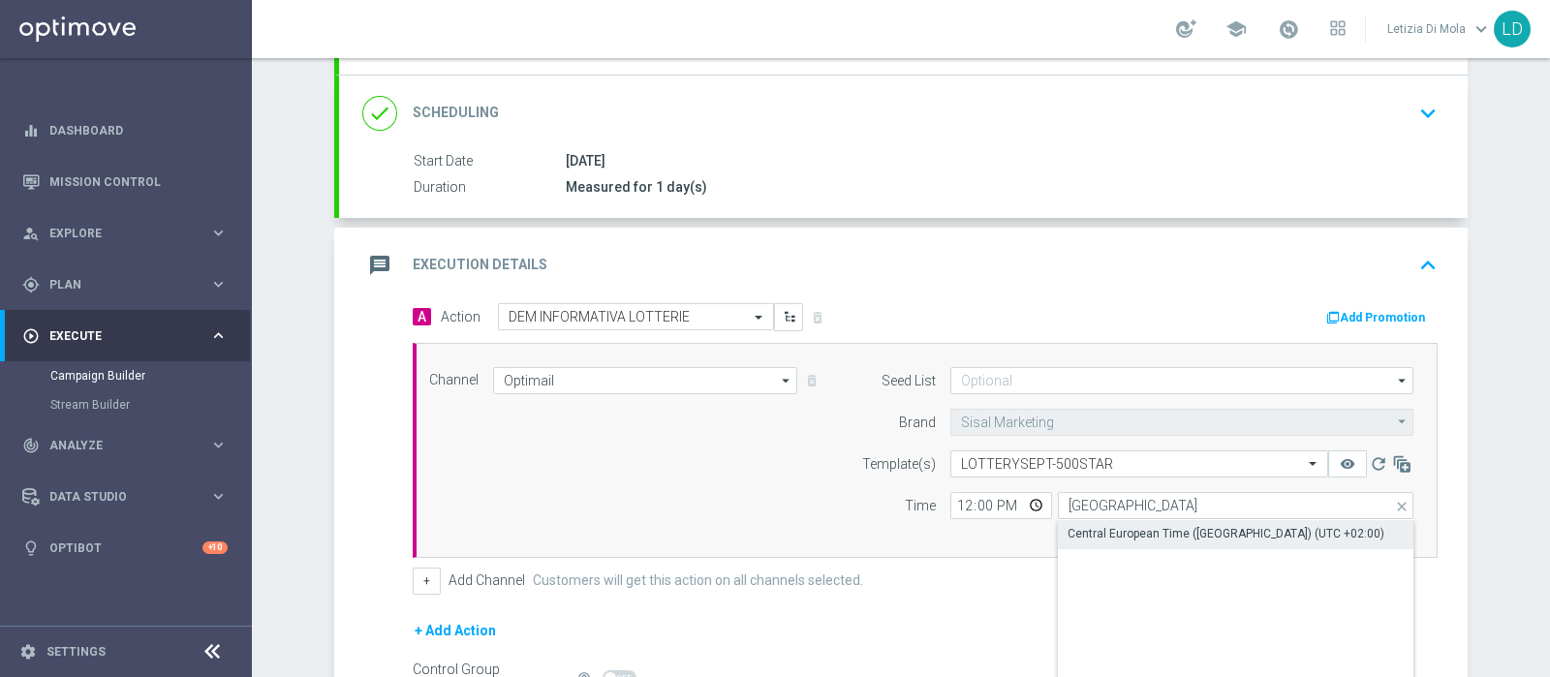
click at [1094, 537] on div "Central European Time (Berlin) (UTC +02:00)" at bounding box center [1226, 533] width 317 height 17
type input "Central European Time (Berlin) (UTC +02:00)"
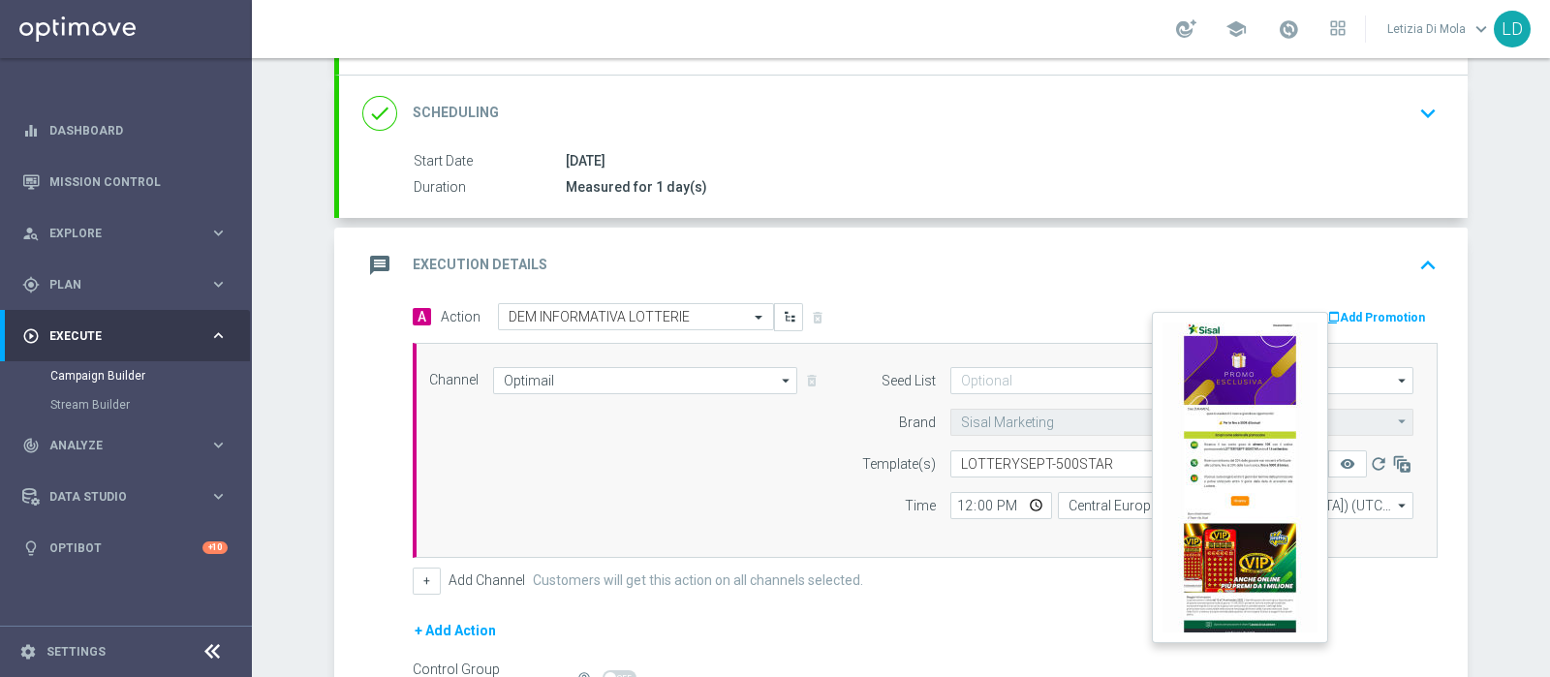
click at [1337, 468] on button "remove_red_eye" at bounding box center [1347, 464] width 39 height 27
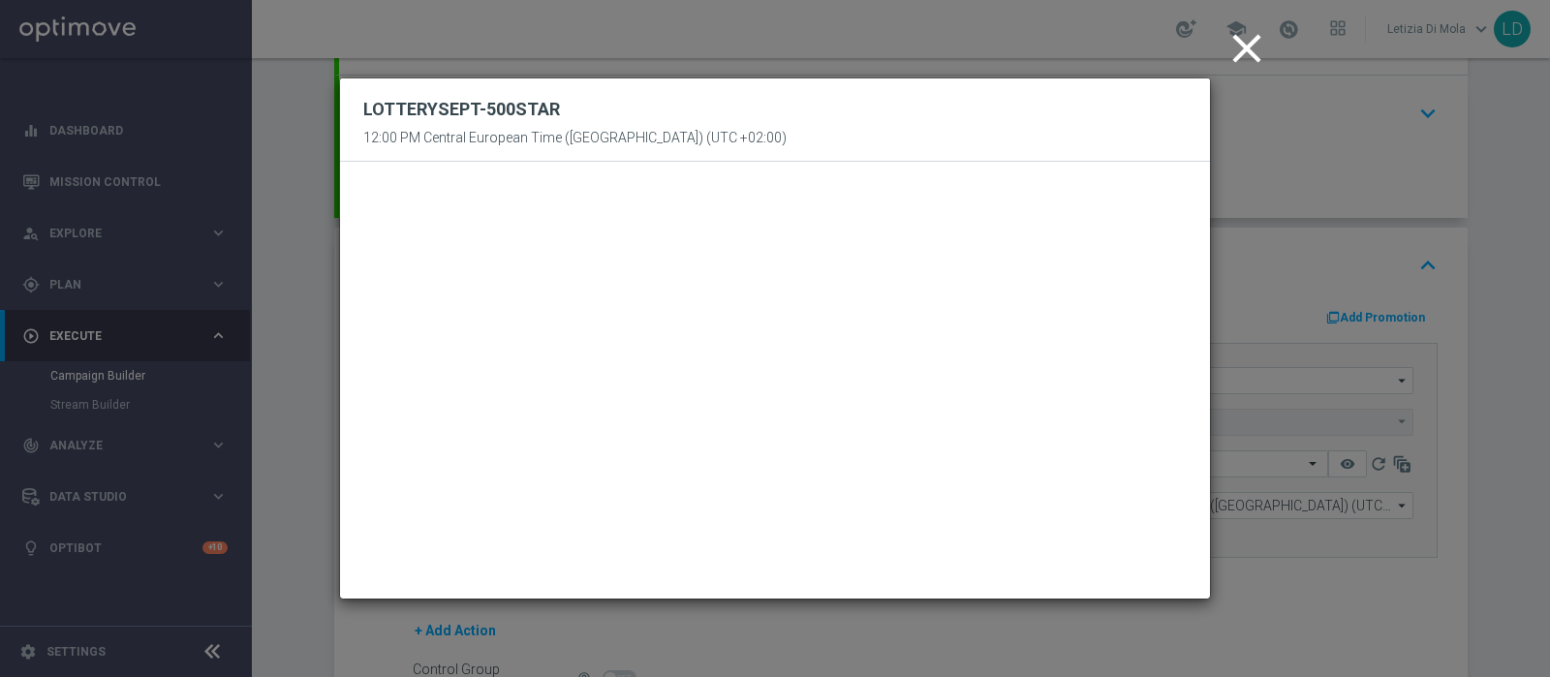
click at [1255, 35] on icon "close" at bounding box center [1247, 48] width 48 height 48
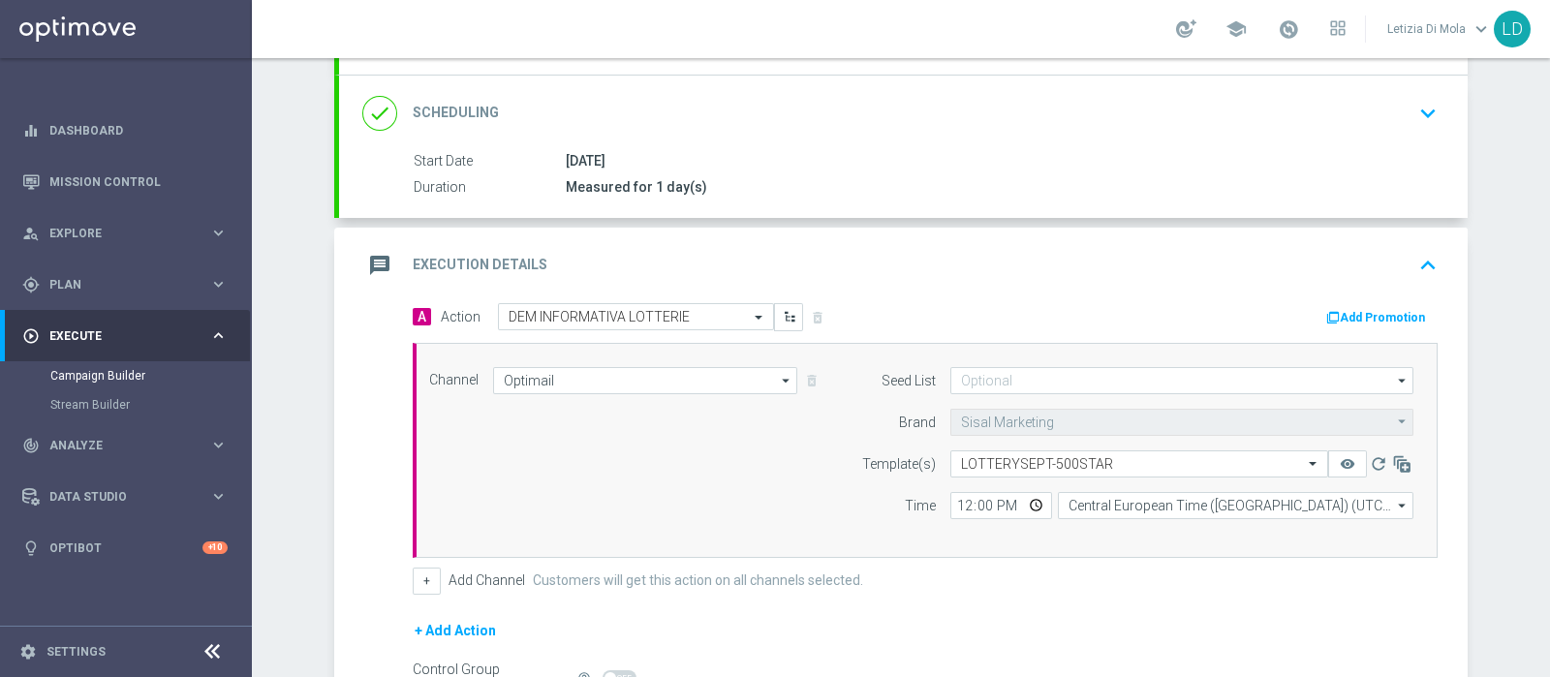
scroll to position [460, 0]
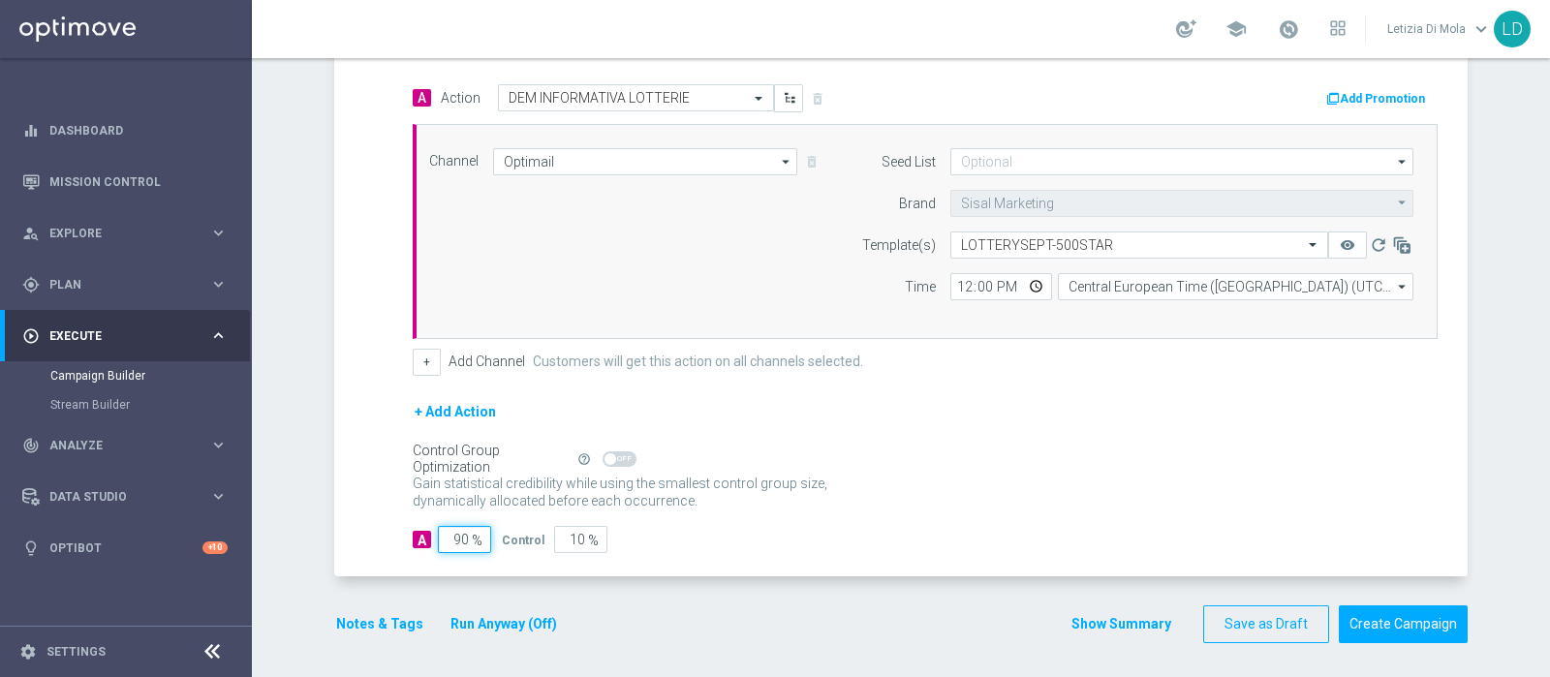
click at [444, 526] on input "90" at bounding box center [464, 539] width 53 height 27
type input "10"
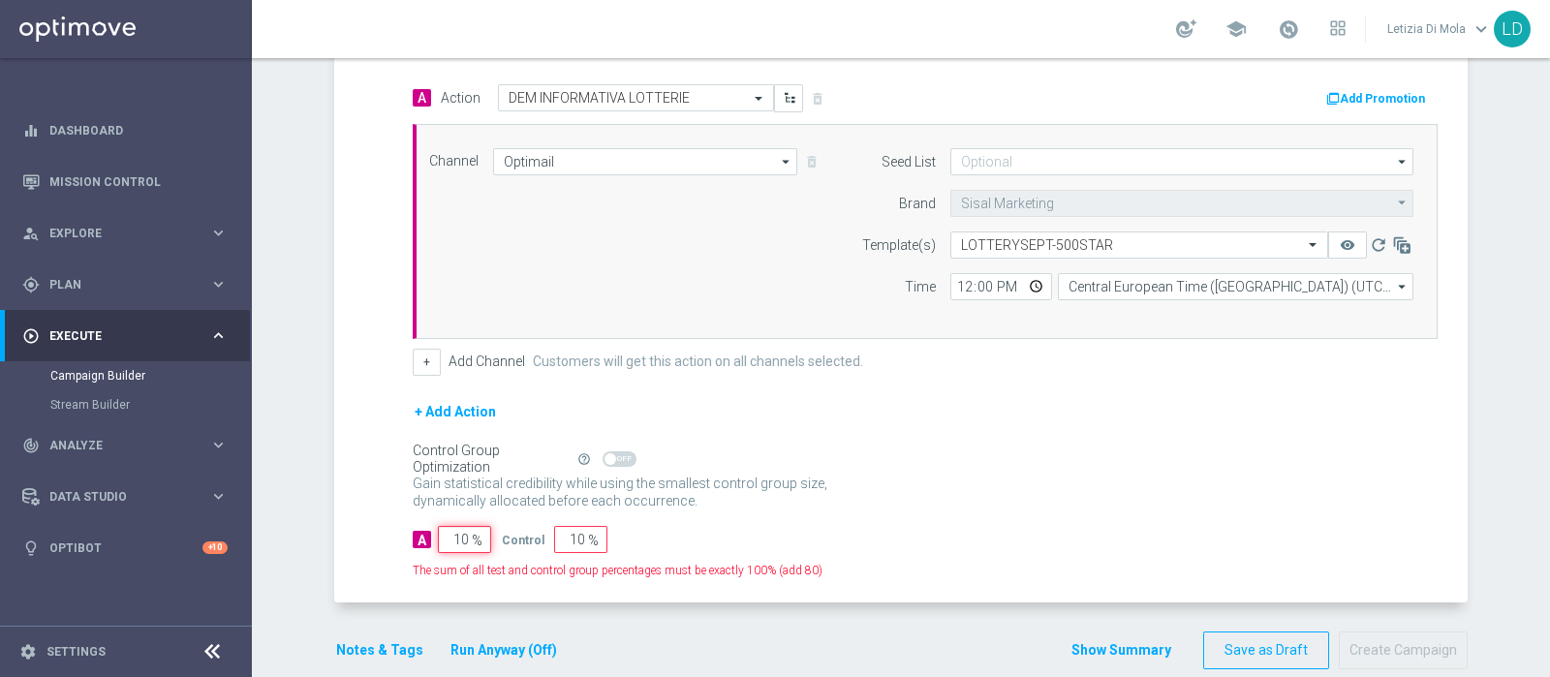
type input "90"
type input "100"
type input "0"
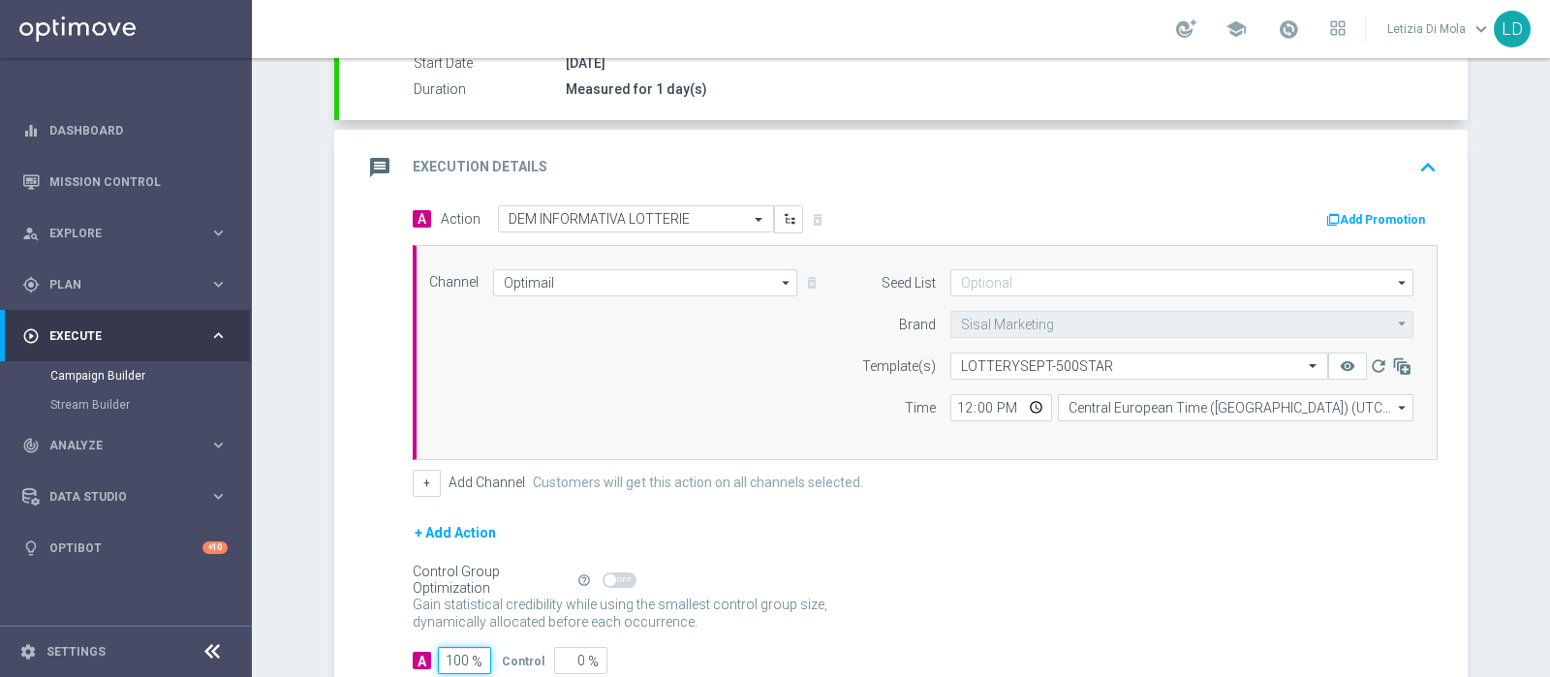
type input "100"
click at [363, 163] on icon "message" at bounding box center [379, 167] width 35 height 35
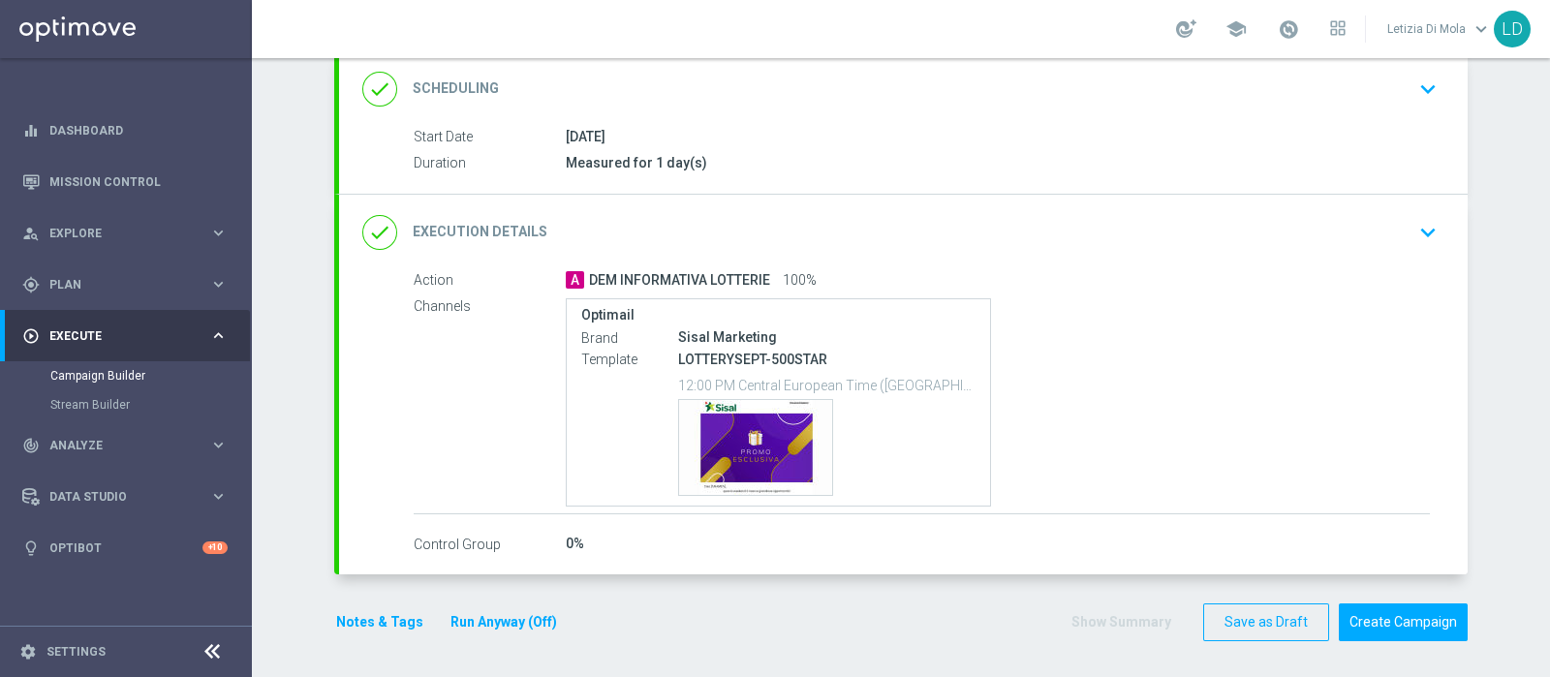
scroll to position [265, 0]
click at [376, 614] on button "Notes & Tags" at bounding box center [379, 623] width 91 height 24
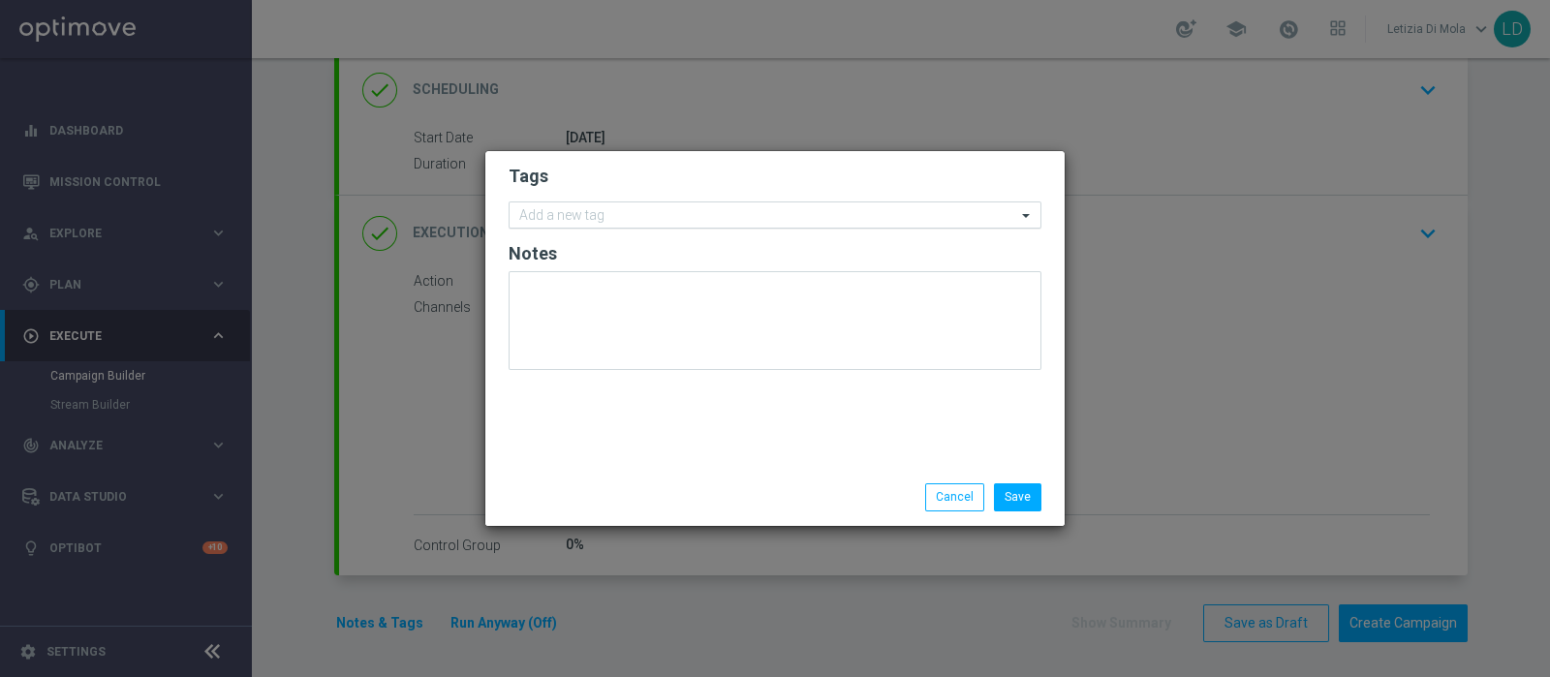
click at [574, 227] on div at bounding box center [766, 217] width 500 height 19
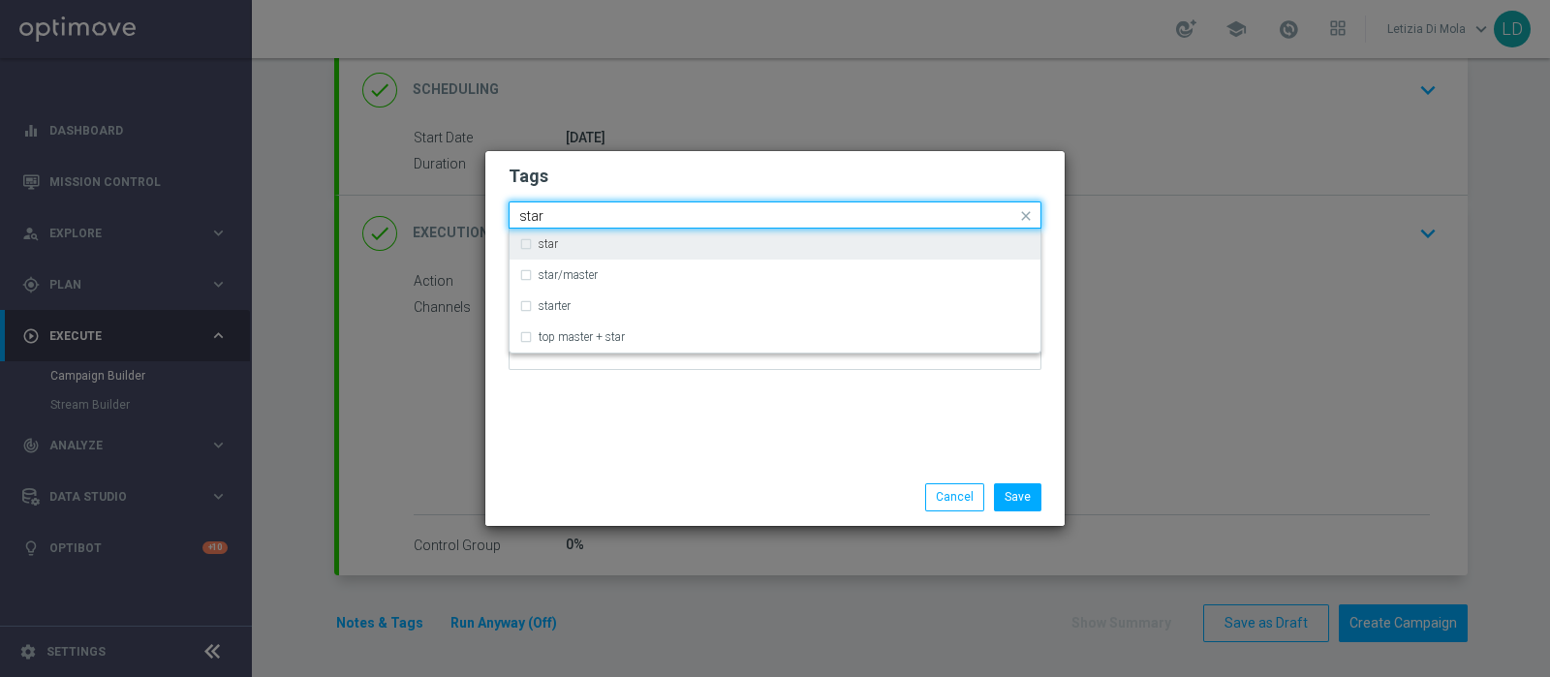
click at [569, 257] on div "star" at bounding box center [775, 244] width 512 height 31
type input "star"
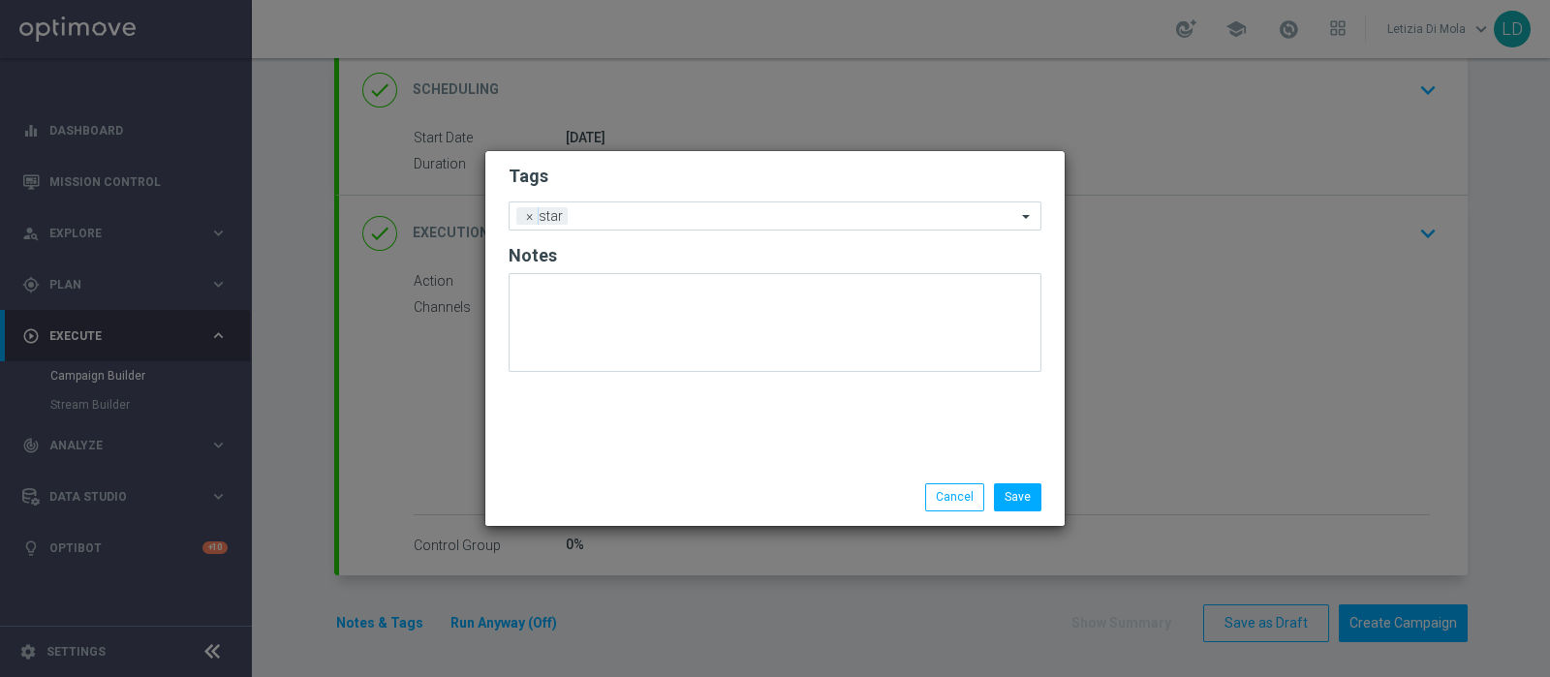
click at [588, 433] on div "Tags Add a new tag × star Notes" at bounding box center [774, 310] width 579 height 318
click at [635, 217] on input "text" at bounding box center [796, 217] width 441 height 16
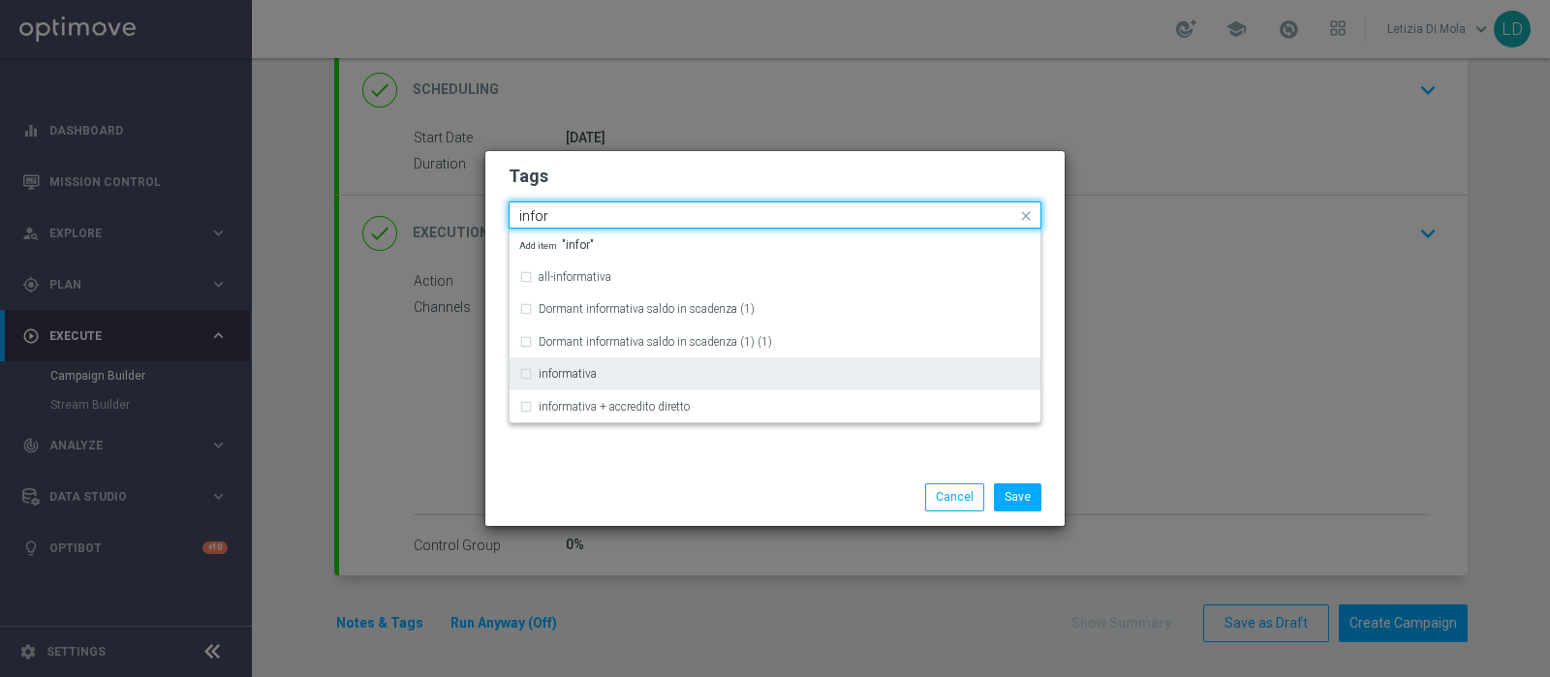
click at [634, 384] on div "informativa" at bounding box center [775, 374] width 512 height 31
type input "infor"
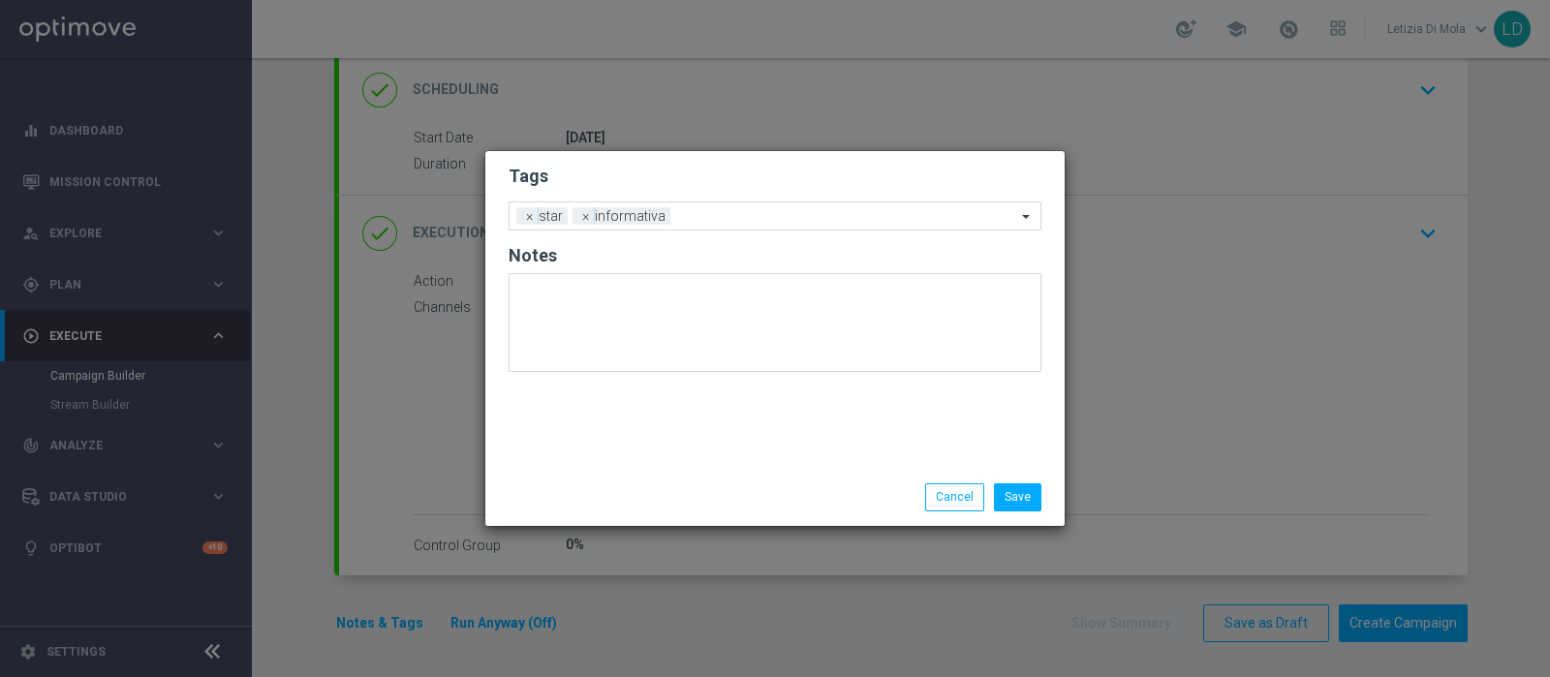
click at [622, 491] on div "Save Cancel" at bounding box center [775, 497] width 562 height 27
click at [1024, 490] on button "Save" at bounding box center [1017, 497] width 47 height 27
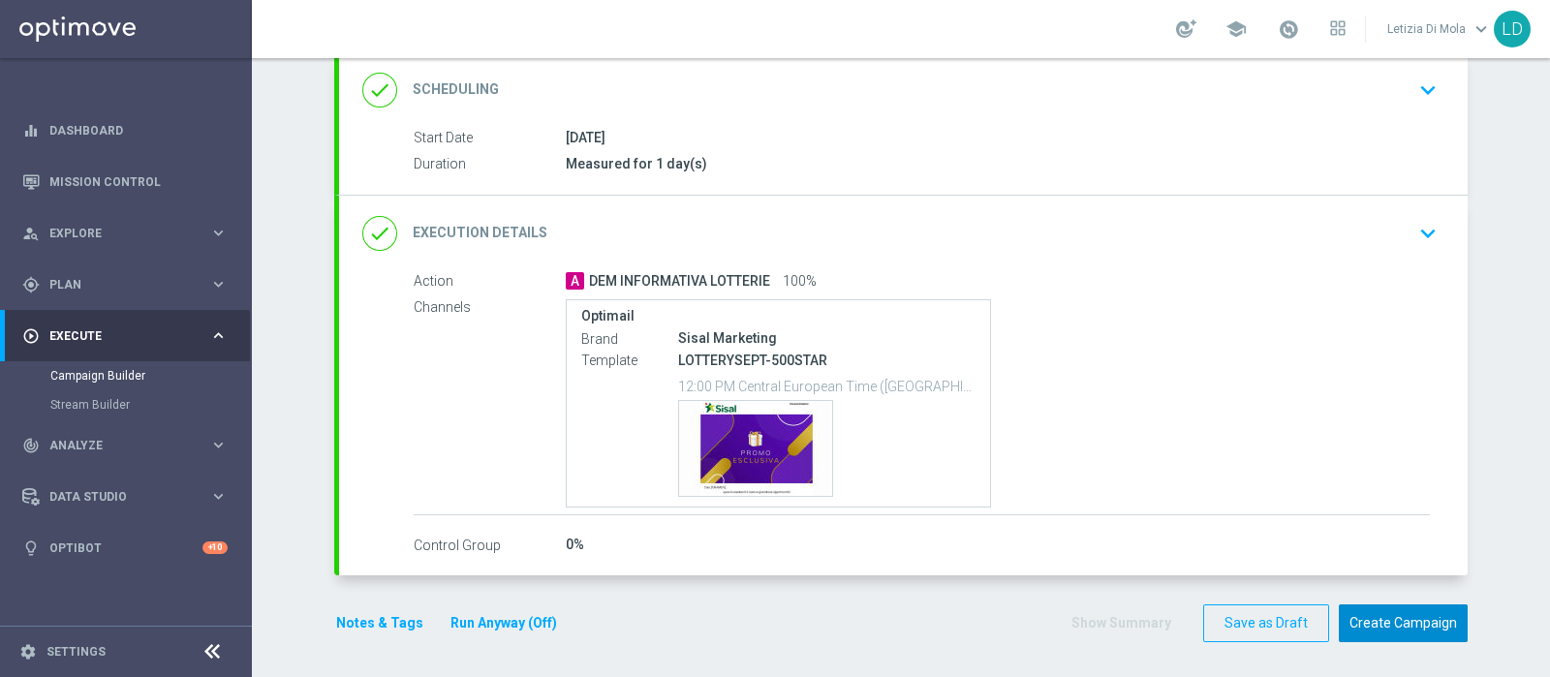
click at [1415, 622] on button "Create Campaign" at bounding box center [1403, 624] width 129 height 38
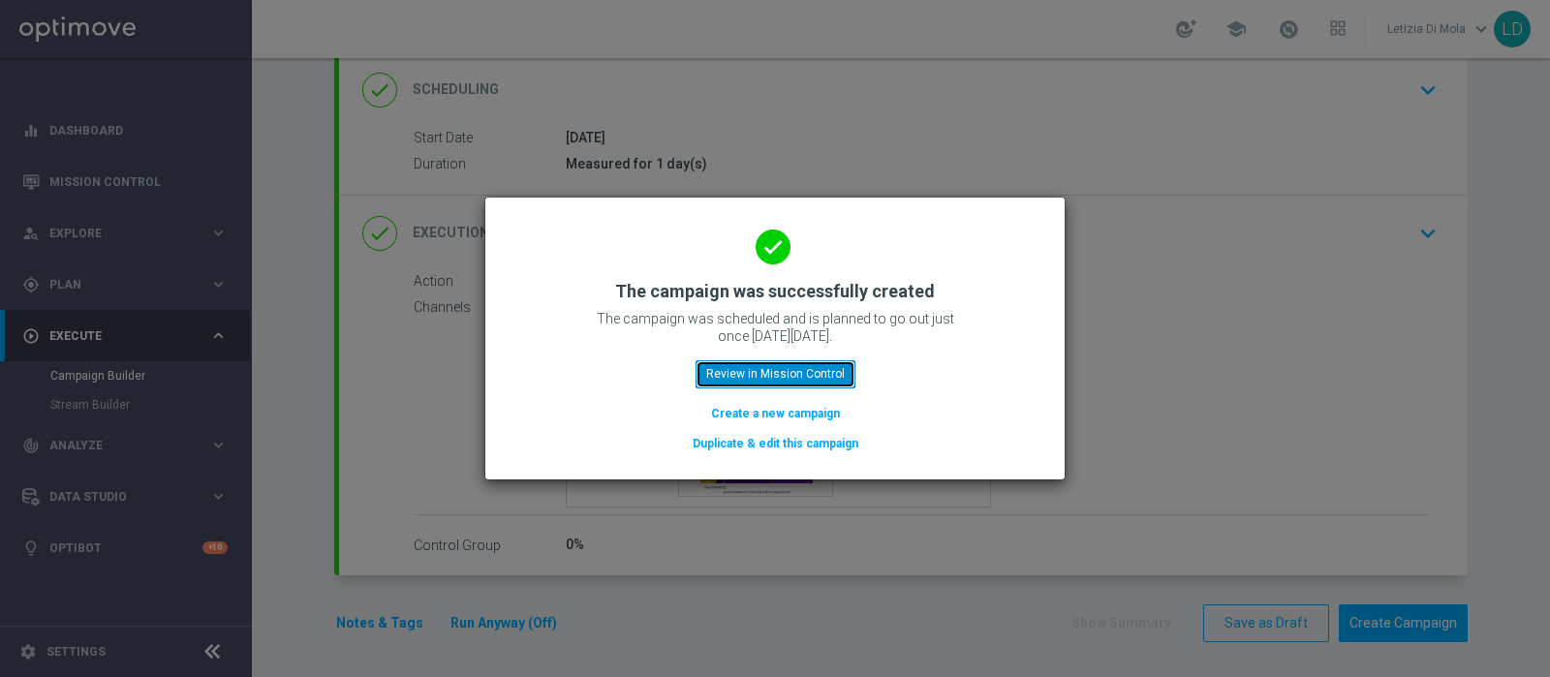
click at [761, 384] on button "Review in Mission Control" at bounding box center [776, 373] width 160 height 27
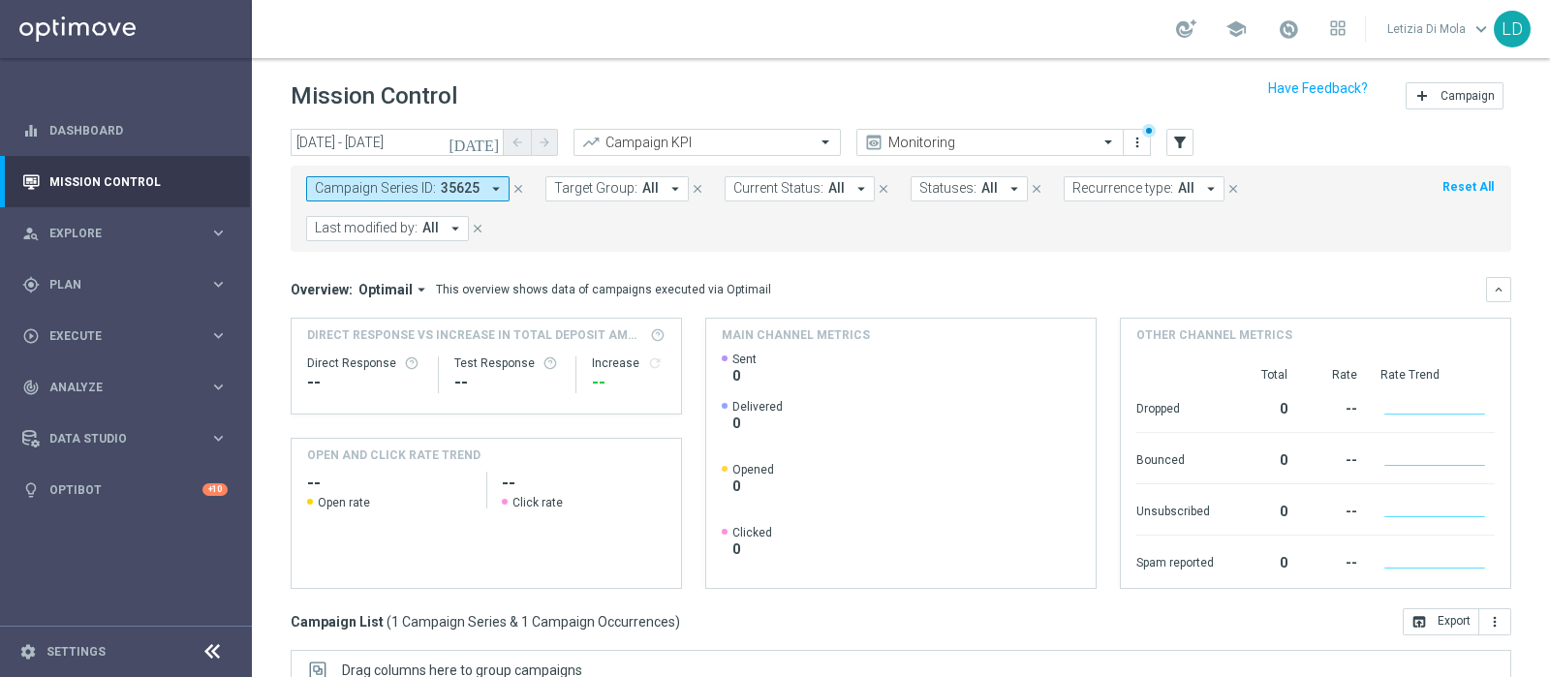
scroll to position [329, 0]
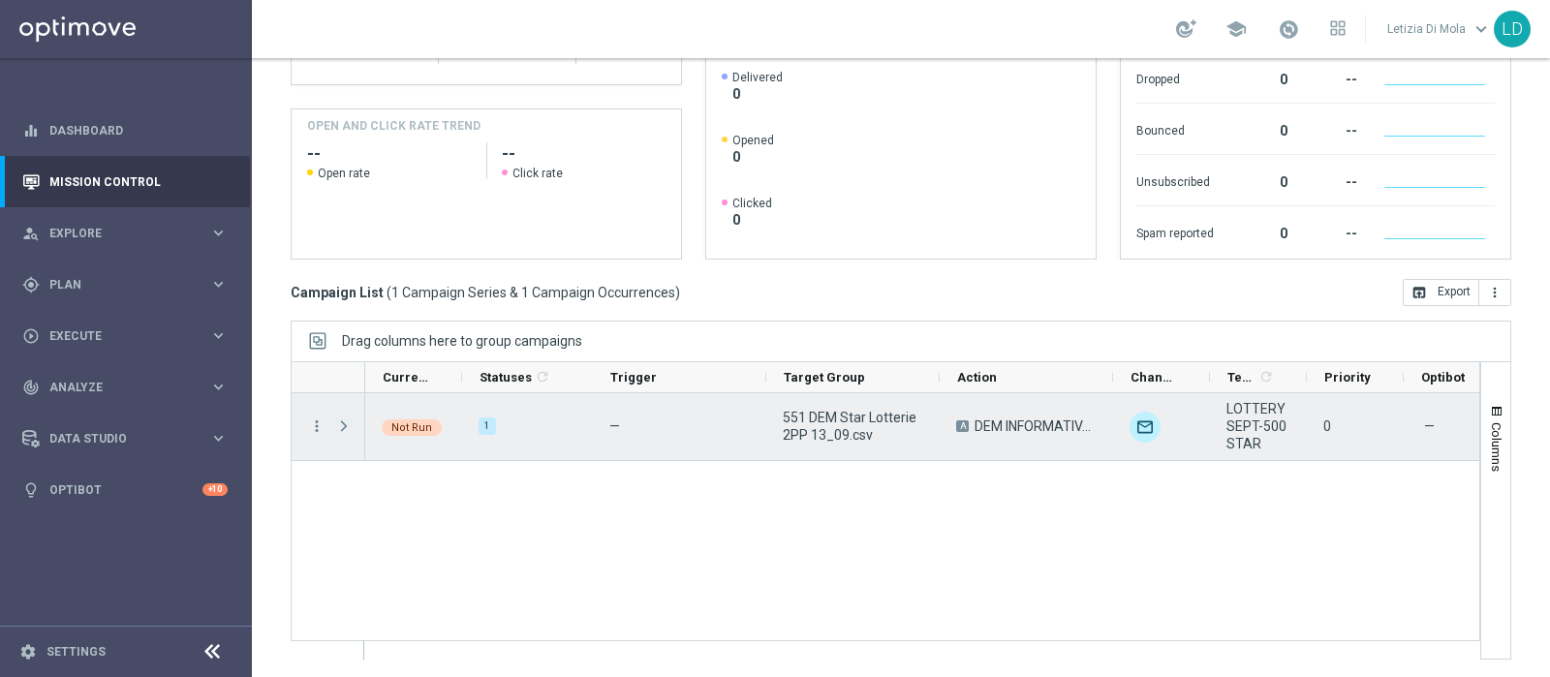
click at [344, 428] on span "Press SPACE to select this row." at bounding box center [343, 427] width 17 height 16
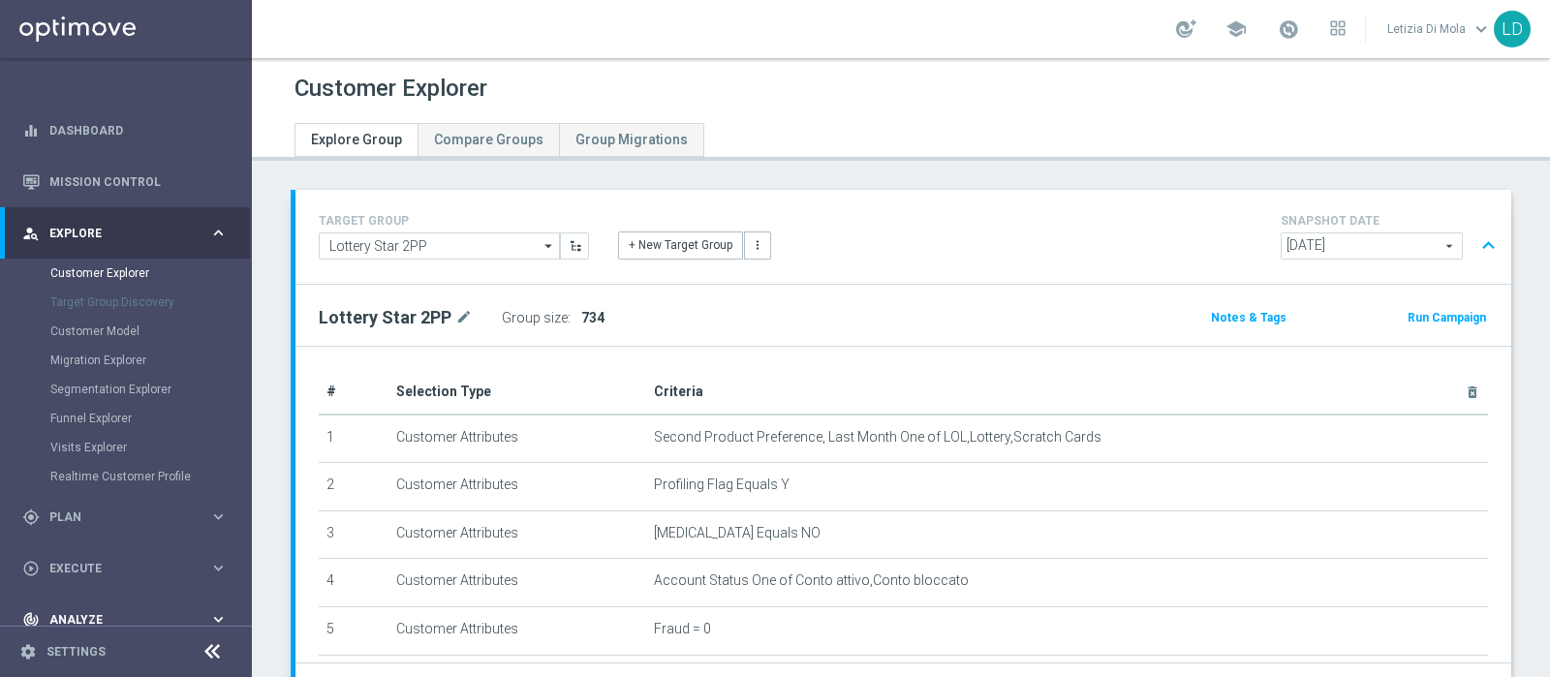
scroll to position [0, 2848]
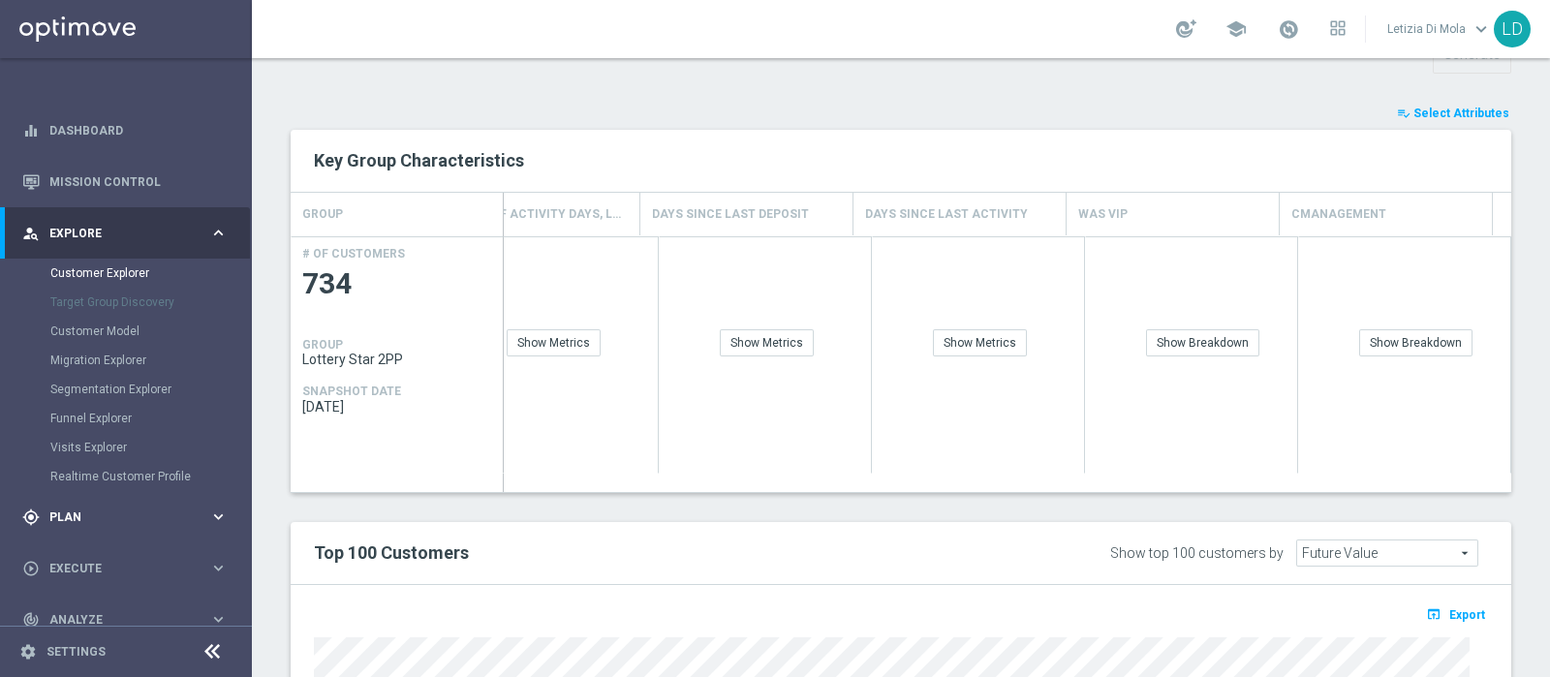
click at [119, 514] on span "Plan" at bounding box center [129, 518] width 160 height 12
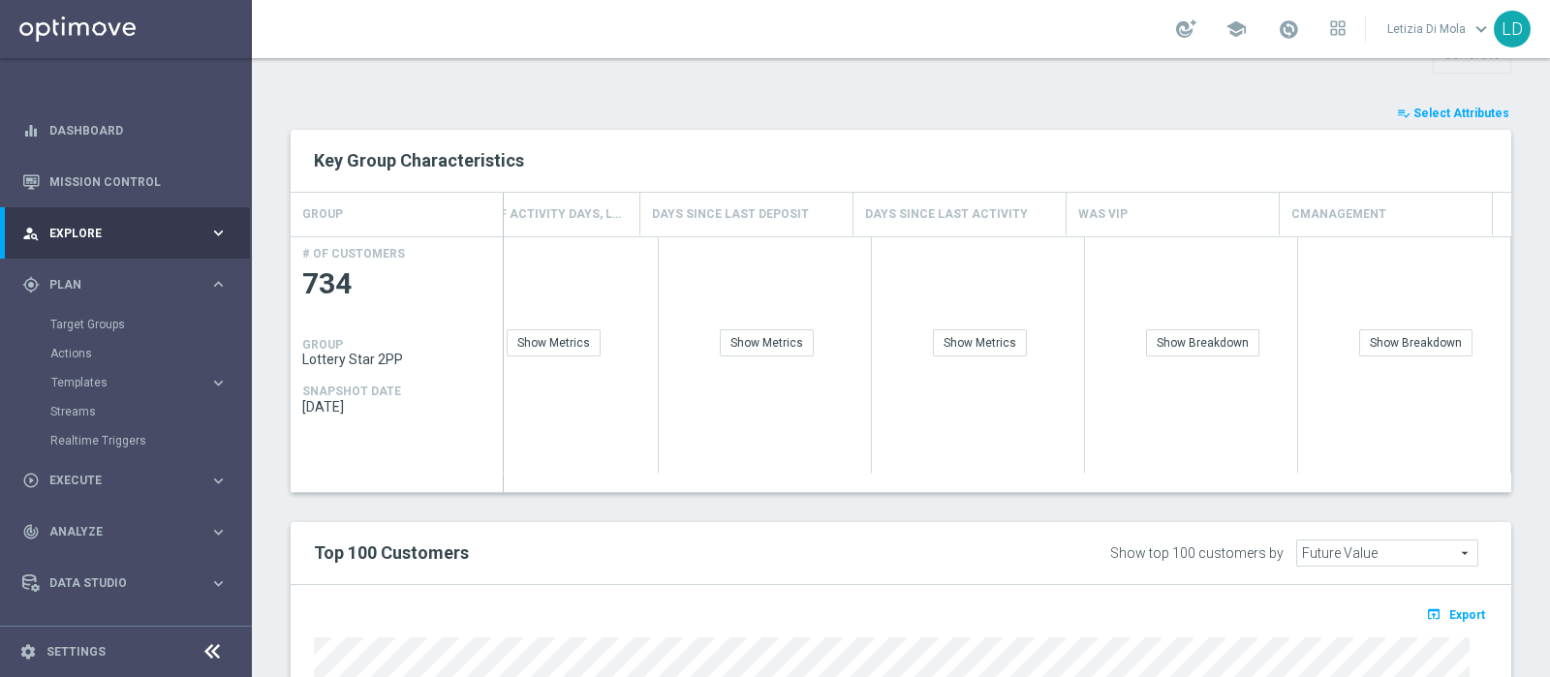
click at [94, 312] on div "Target Groups" at bounding box center [150, 324] width 200 height 29
click at [96, 324] on link "Target Groups" at bounding box center [125, 325] width 151 height 16
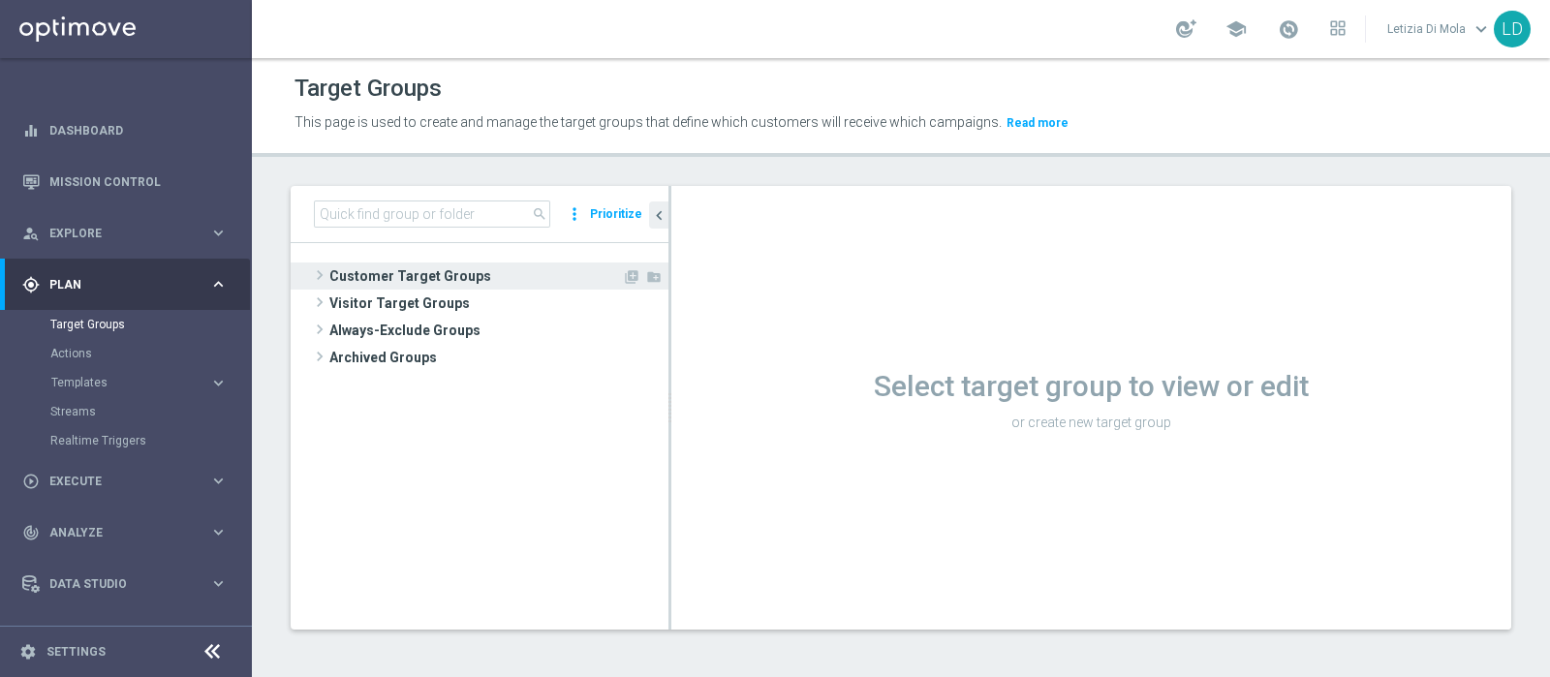
click at [365, 266] on span "Customer Target Groups" at bounding box center [475, 276] width 293 height 27
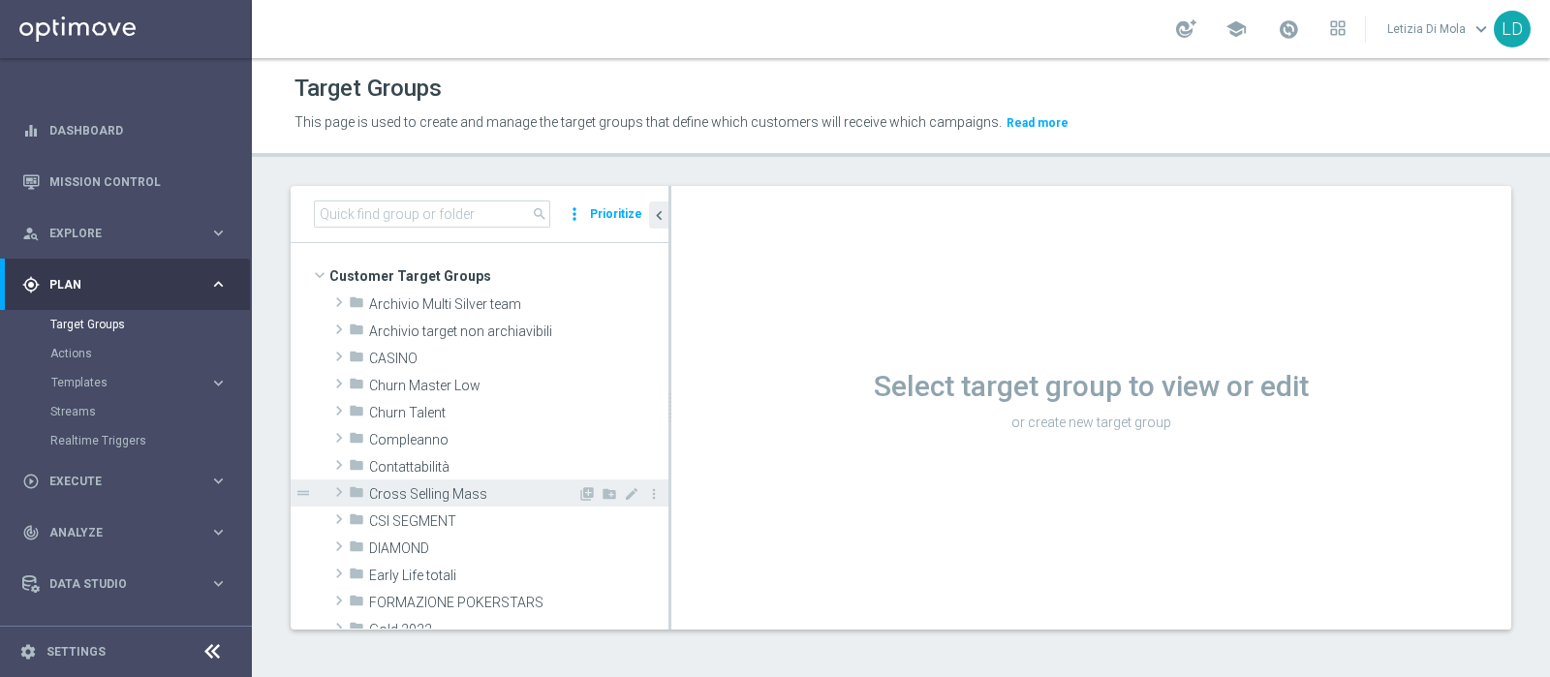
scroll to position [120, 0]
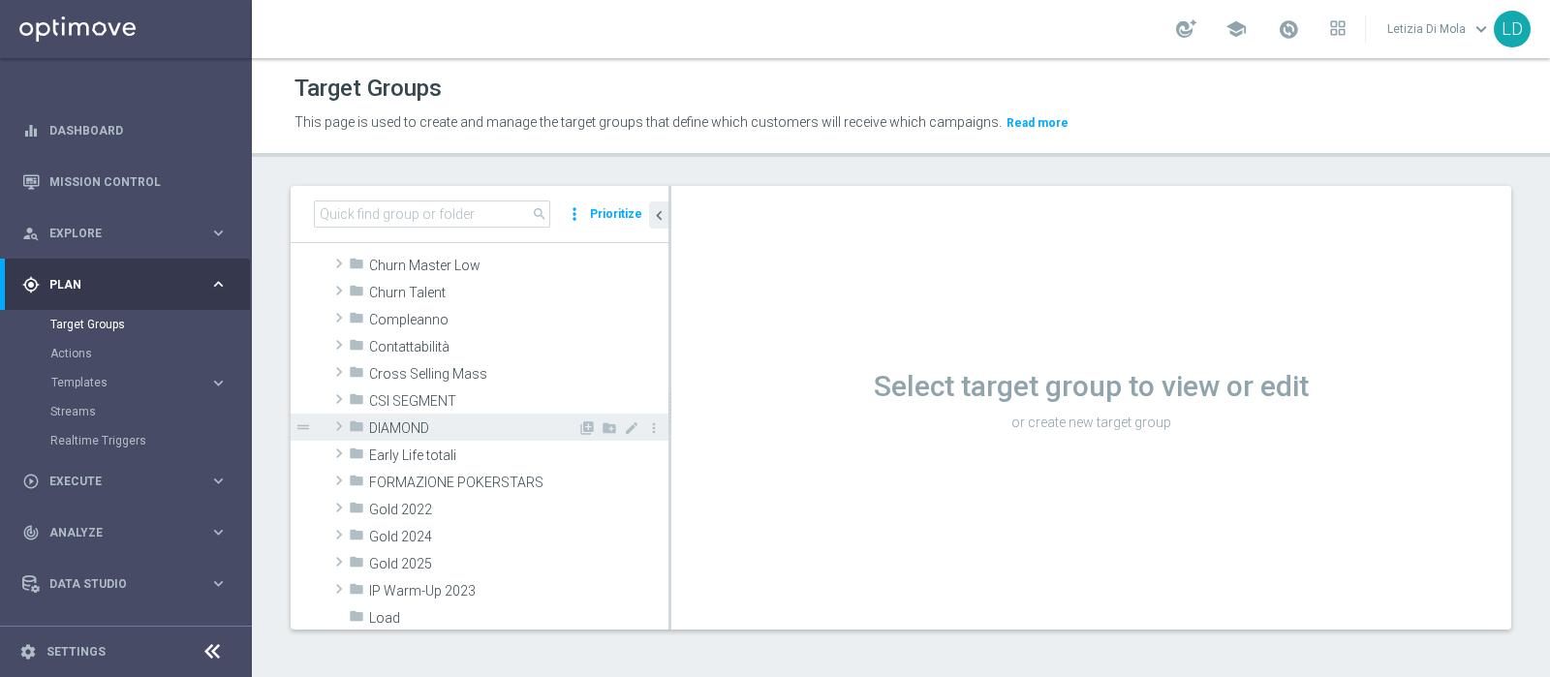
click at [451, 422] on span "DIAMOND" at bounding box center [473, 429] width 208 height 16
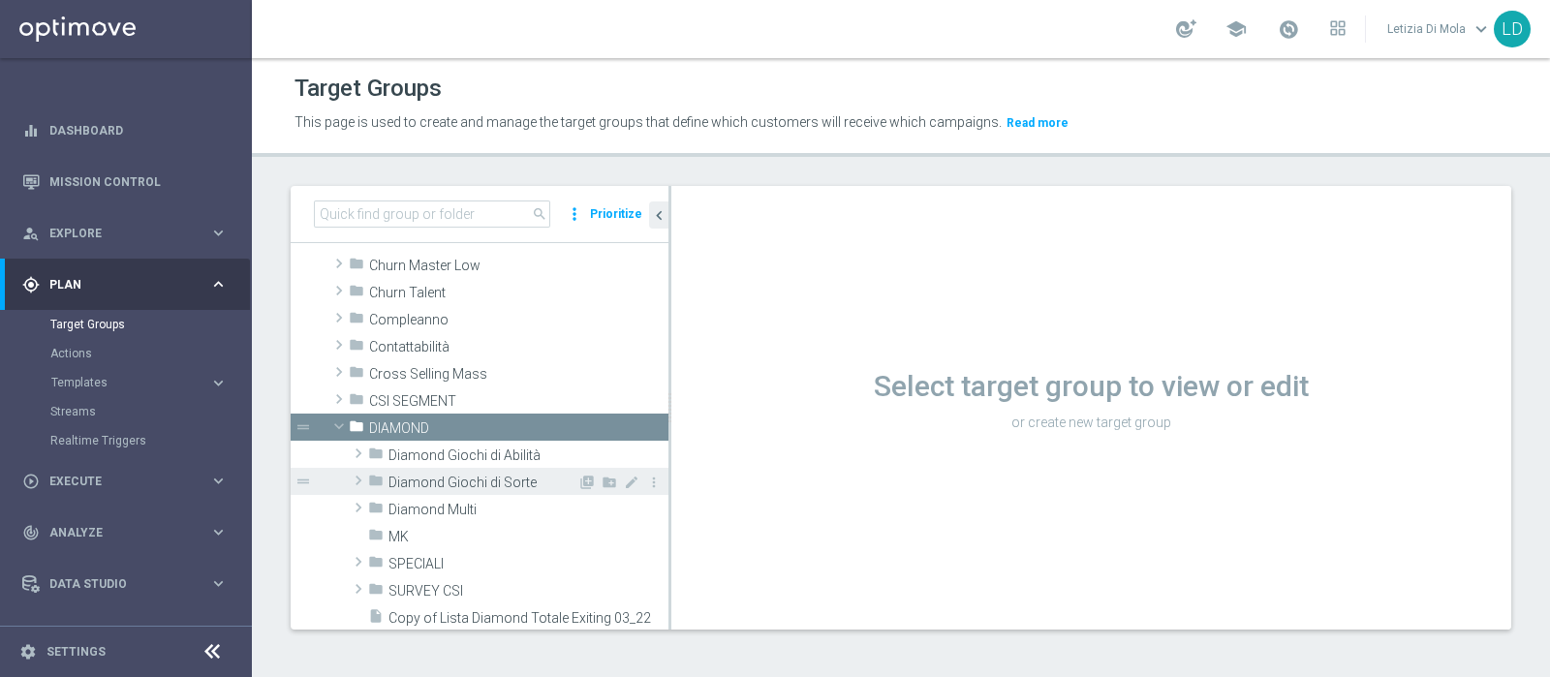
click at [483, 481] on span "Diamond Giochi di Sorte" at bounding box center [483, 483] width 189 height 16
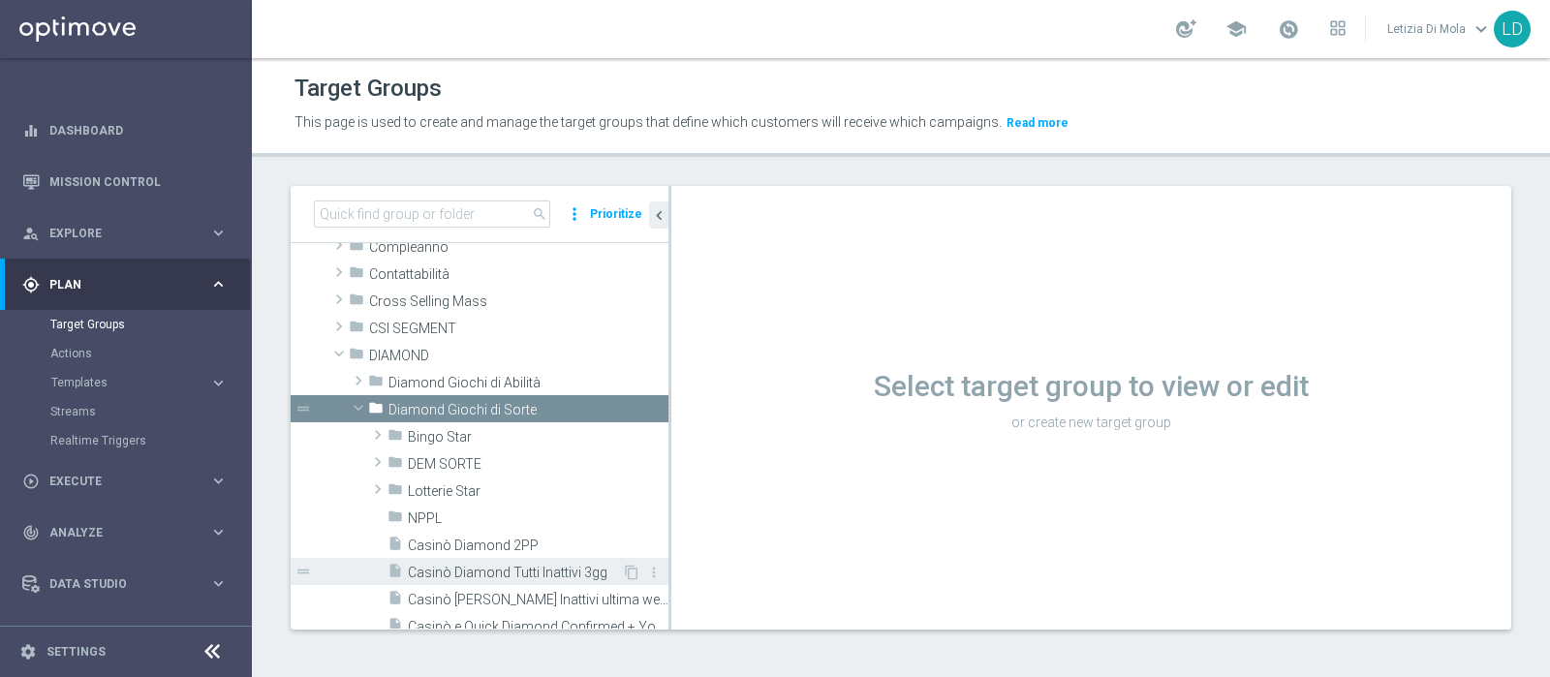
scroll to position [241, 0]
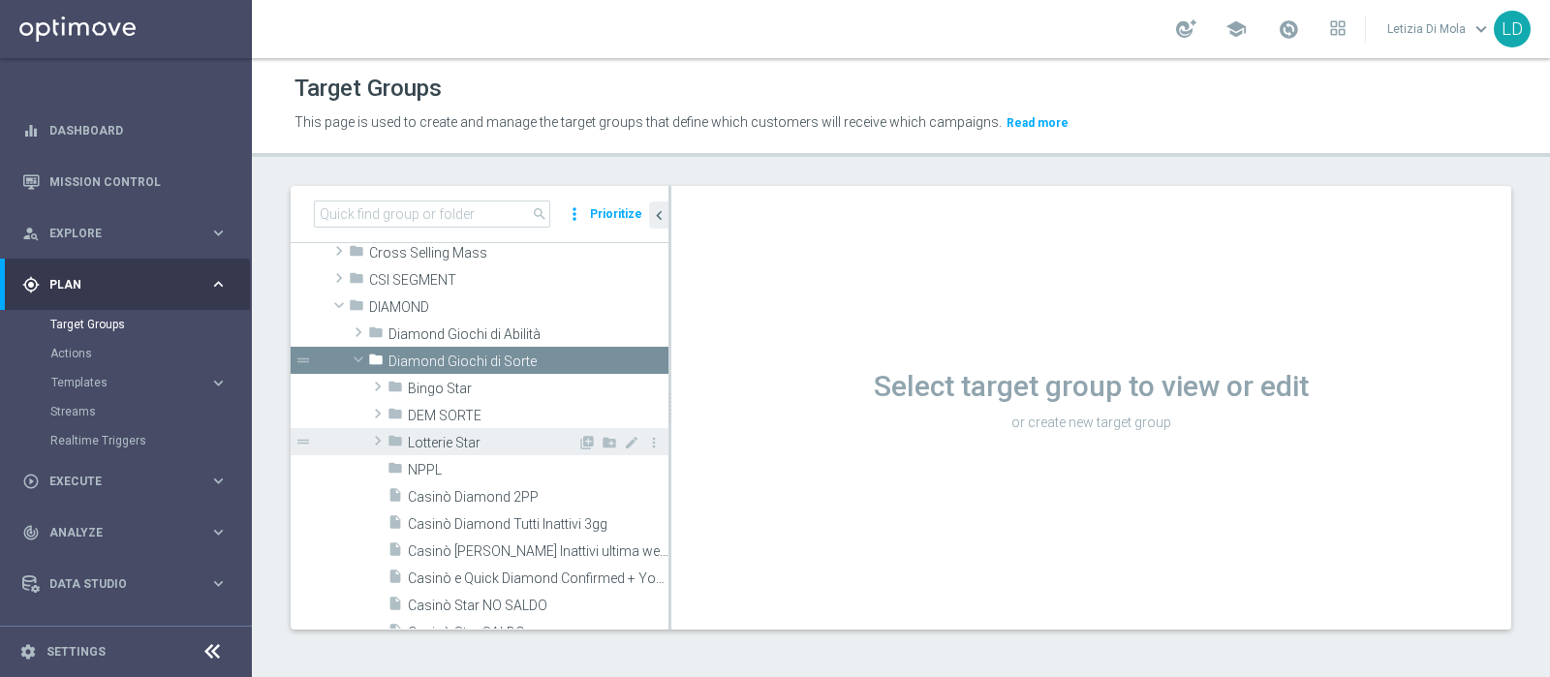
click at [467, 441] on span "Lotterie Star" at bounding box center [493, 443] width 170 height 16
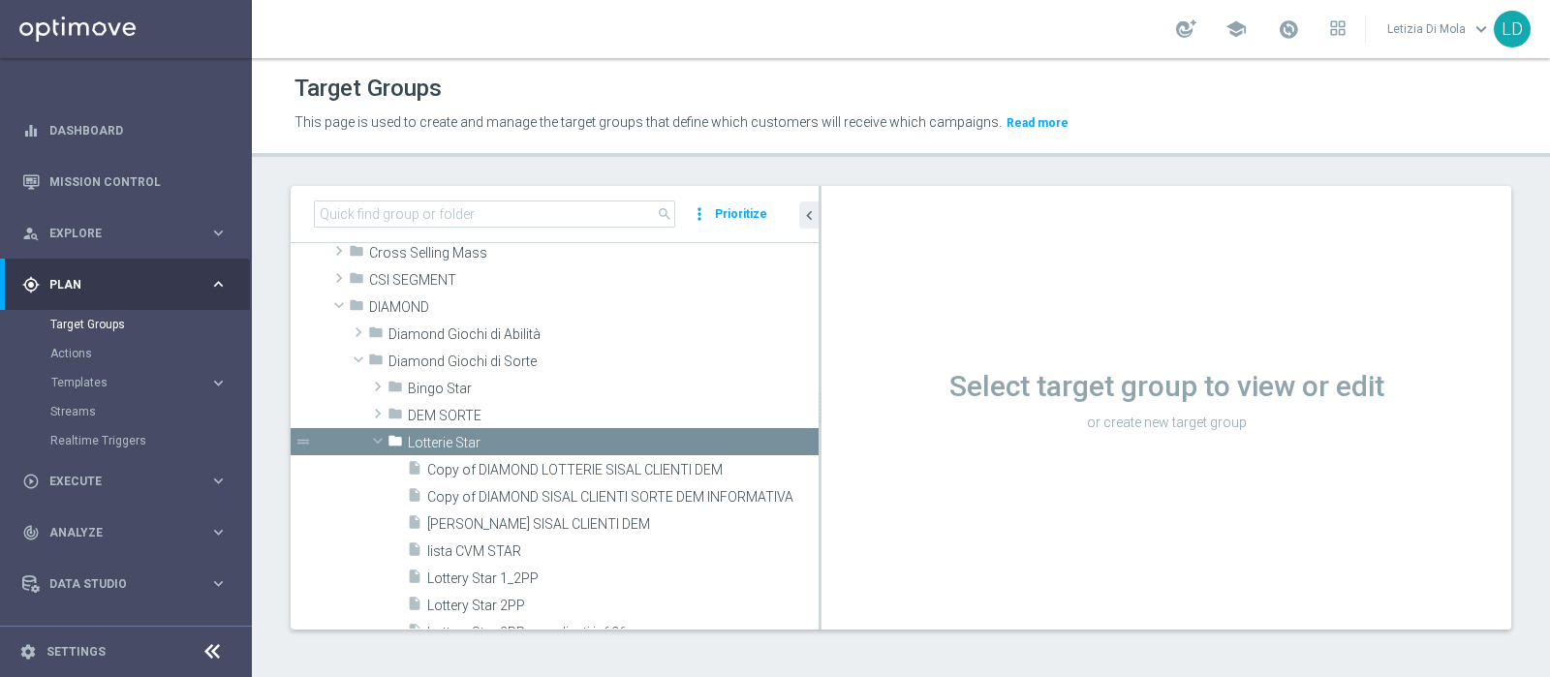
drag, startPoint x: 669, startPoint y: 532, endPoint x: 847, endPoint y: 532, distance: 178.3
click at [847, 532] on as-split "search more_vert Prioritize Customer Target Groups library_add create_new_folder" at bounding box center [901, 408] width 1221 height 444
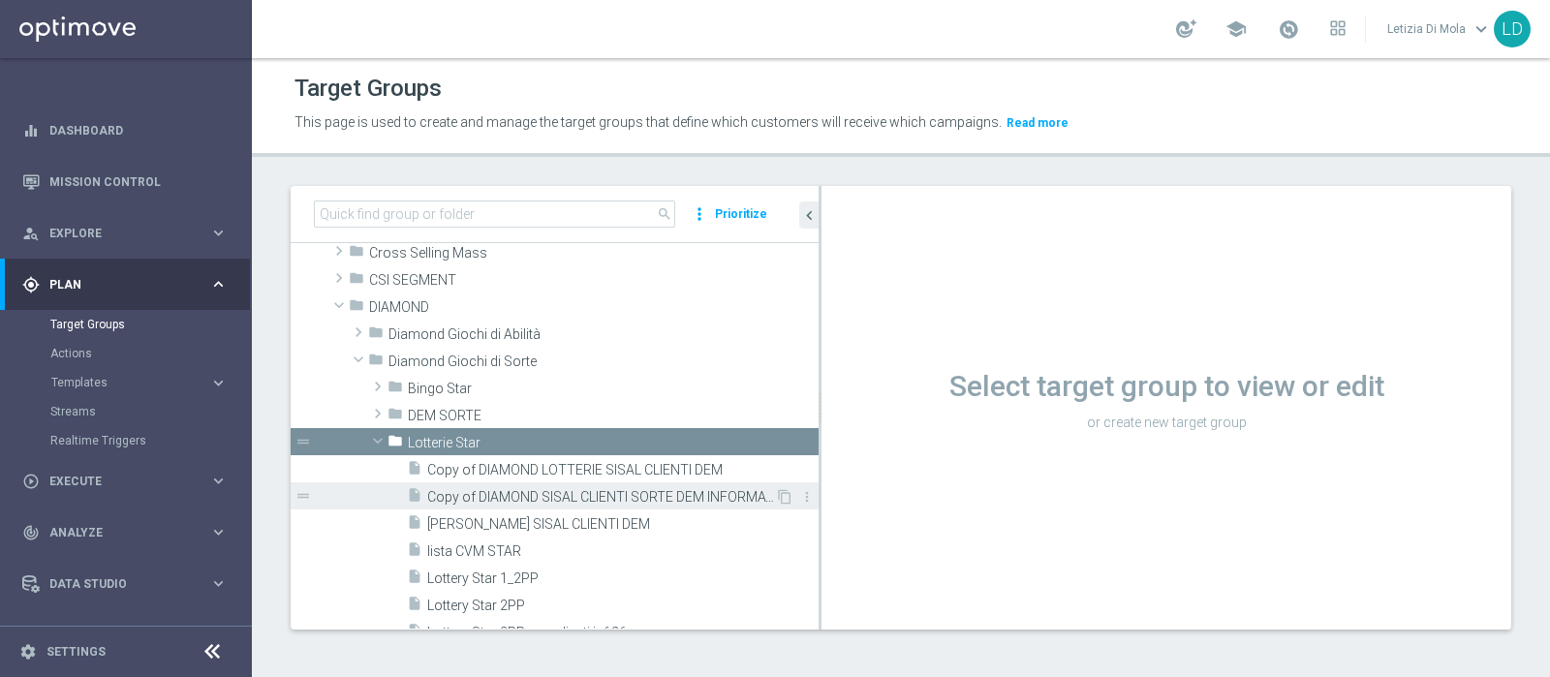
click at [666, 495] on span "Copy of DIAMOND SISAL CLIENTI SORTE DEM INFORMATIVA" at bounding box center [601, 497] width 348 height 16
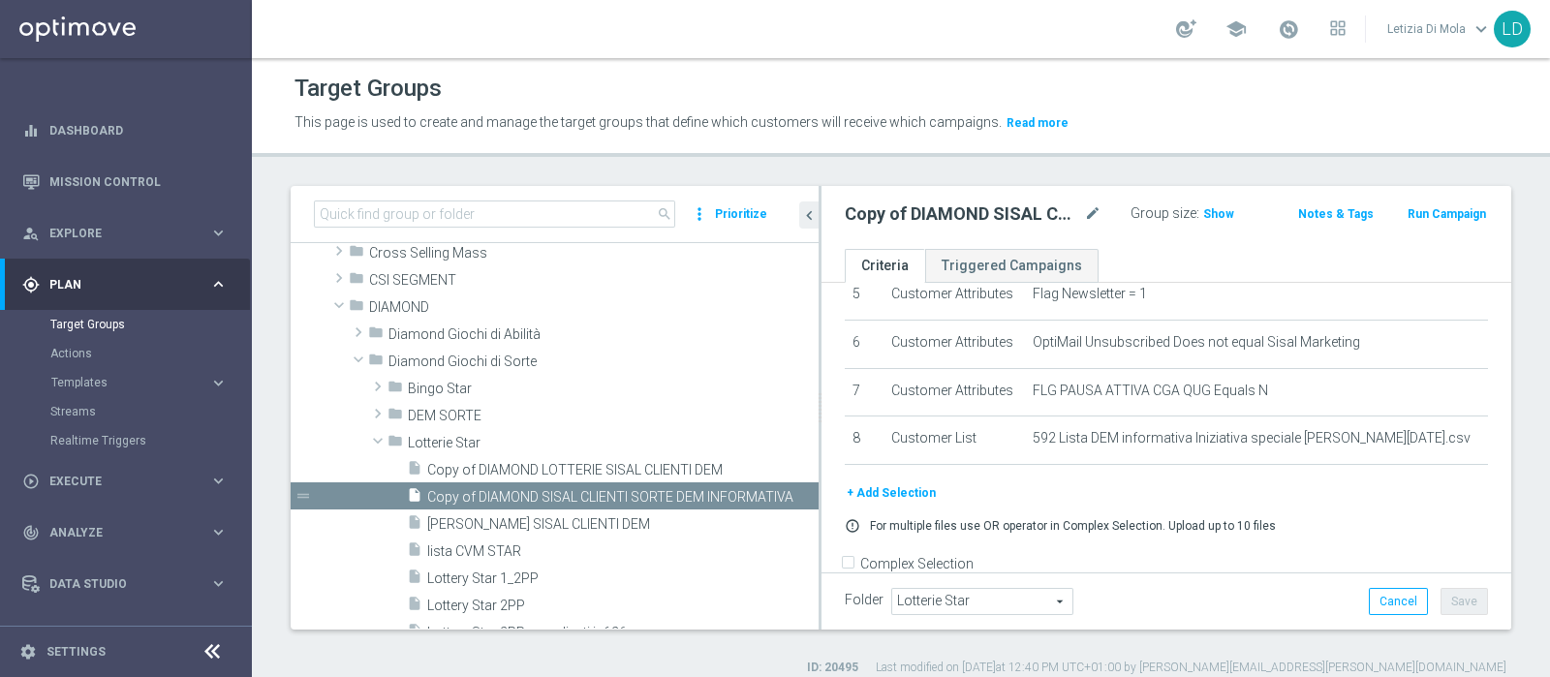
scroll to position [387, 0]
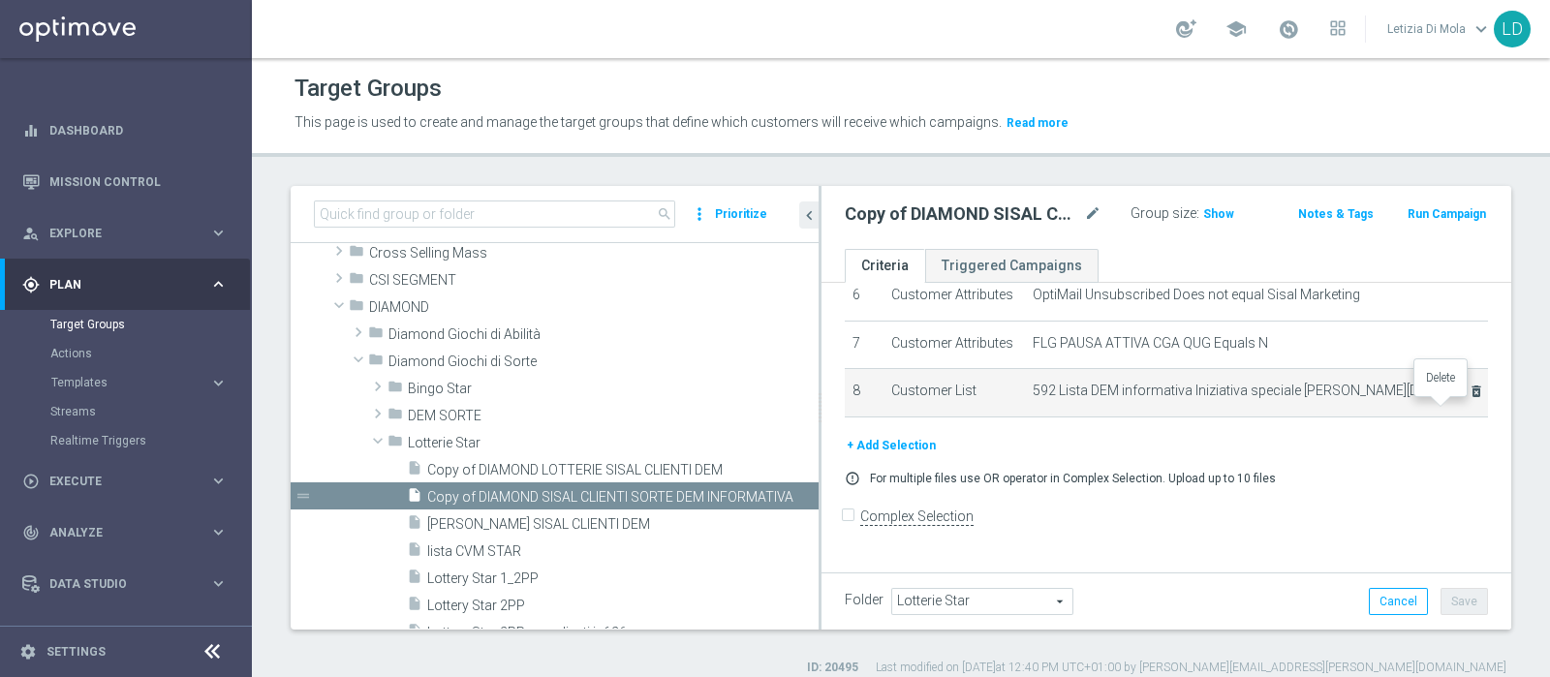
click at [1469, 399] on icon "delete_forever" at bounding box center [1477, 392] width 16 height 16
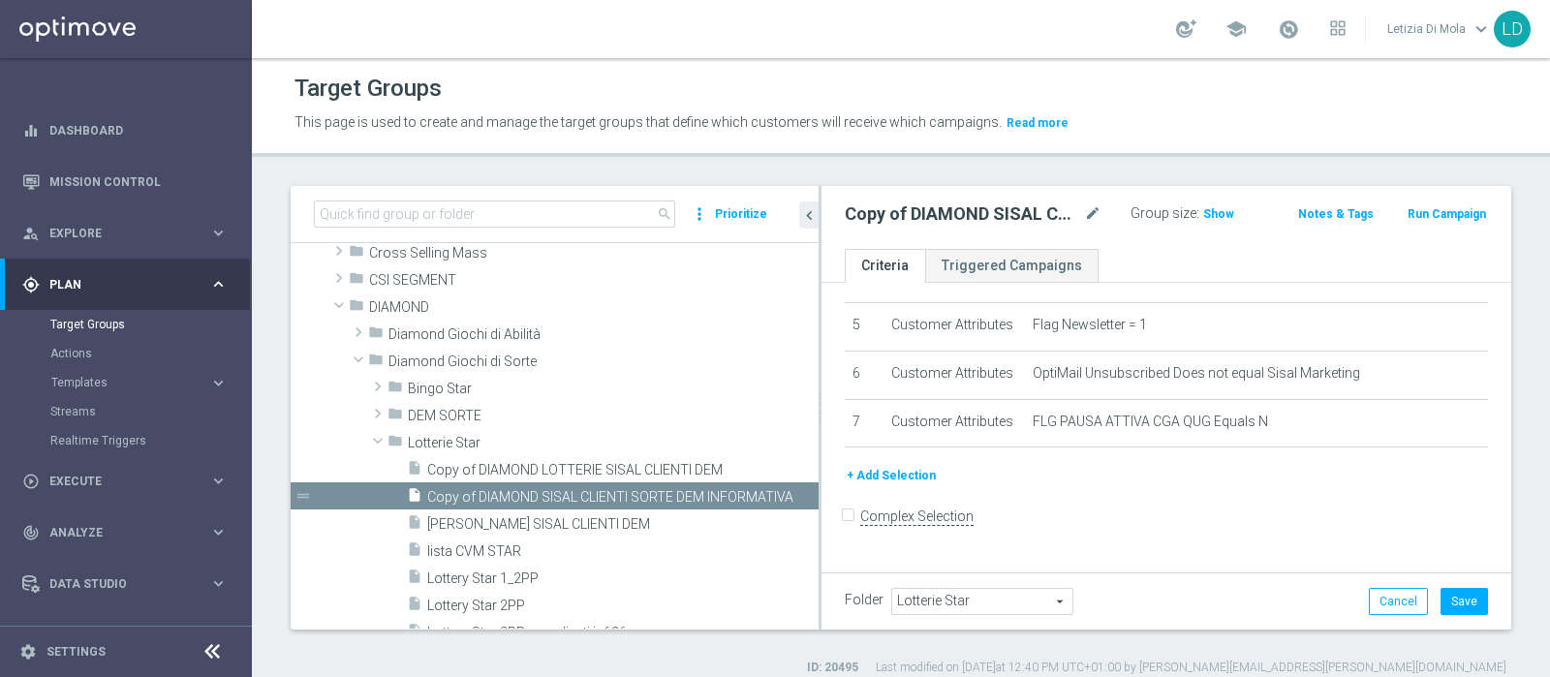
scroll to position [310, 0]
click at [603, 519] on span "[PERSON_NAME] SISAL CLIENTI DEM" at bounding box center [599, 524] width 345 height 16
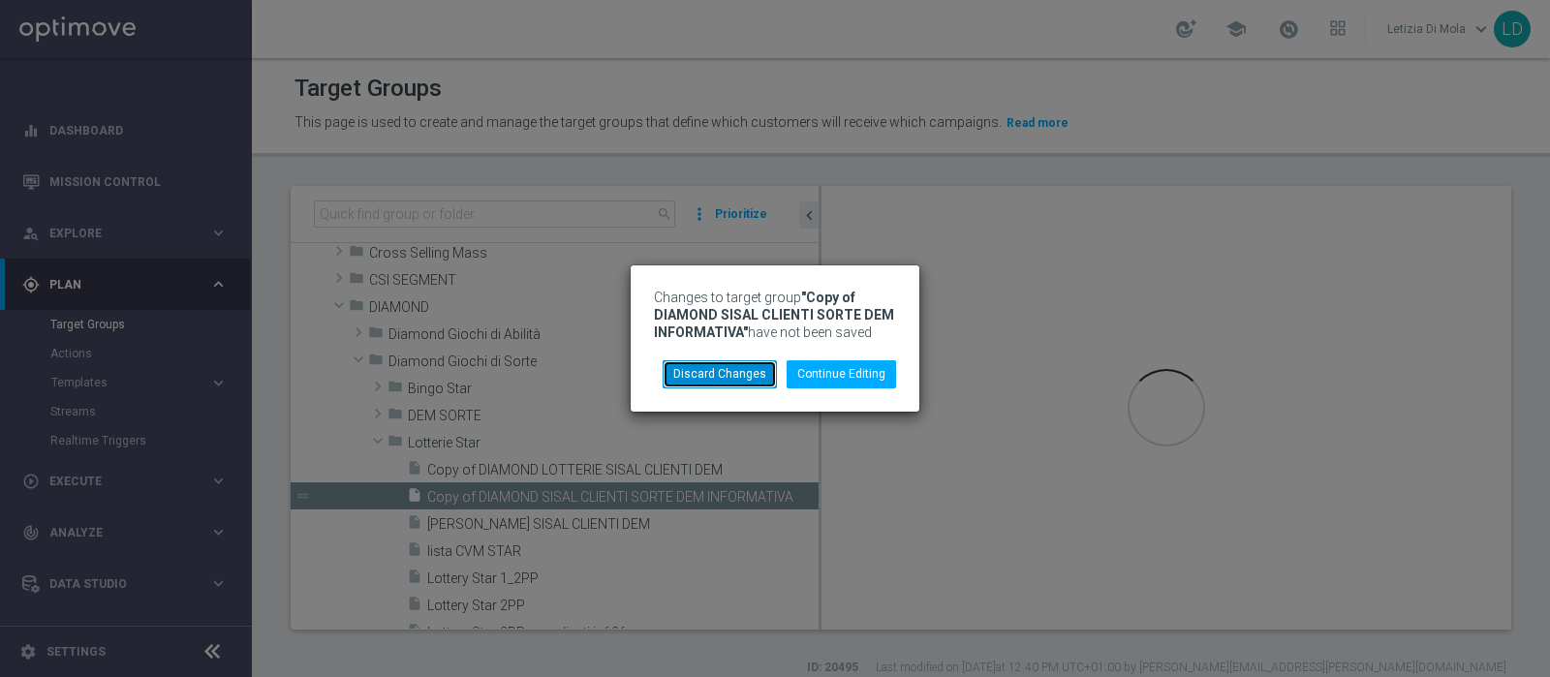
click at [720, 374] on button "Discard Changes" at bounding box center [720, 373] width 114 height 27
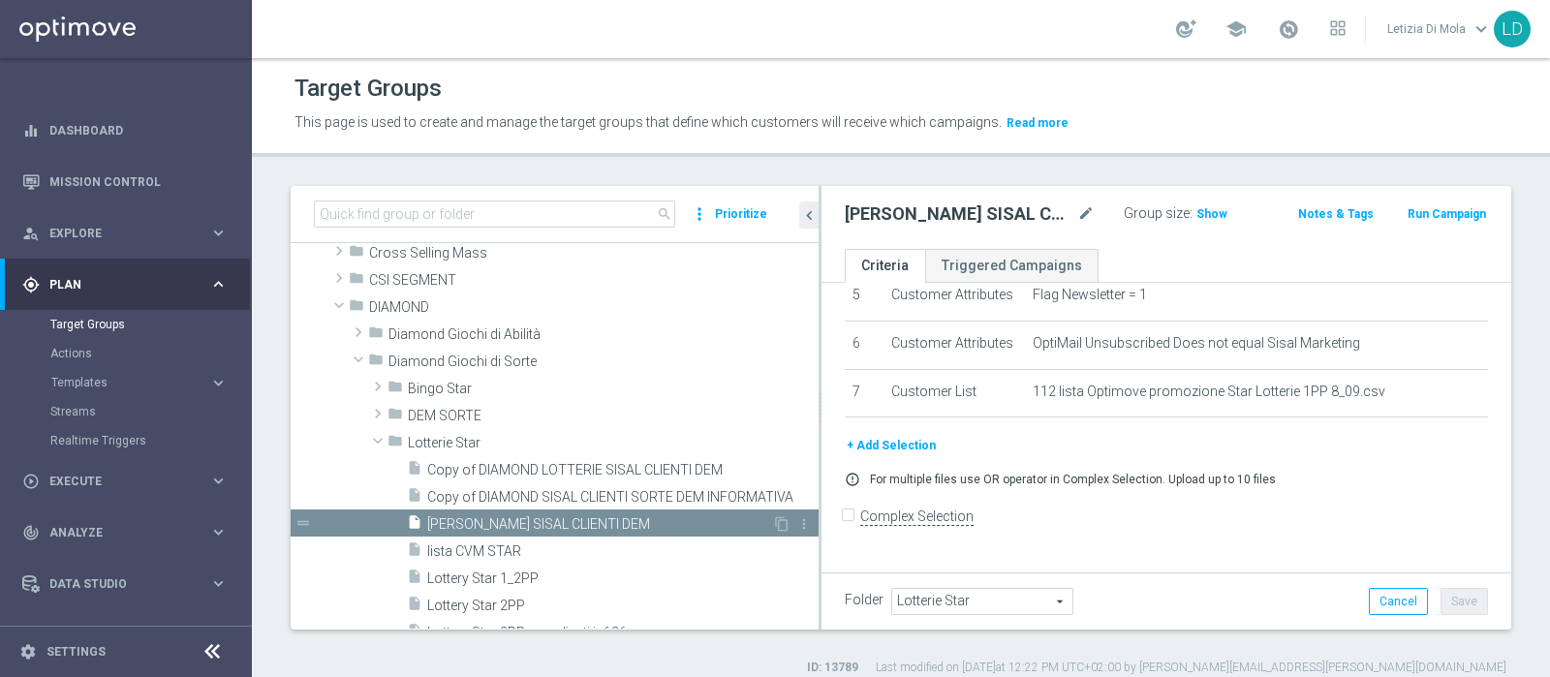
scroll to position [327, 0]
click at [638, 526] on span "[PERSON_NAME] SISAL CLIENTI DEM" at bounding box center [599, 524] width 345 height 16
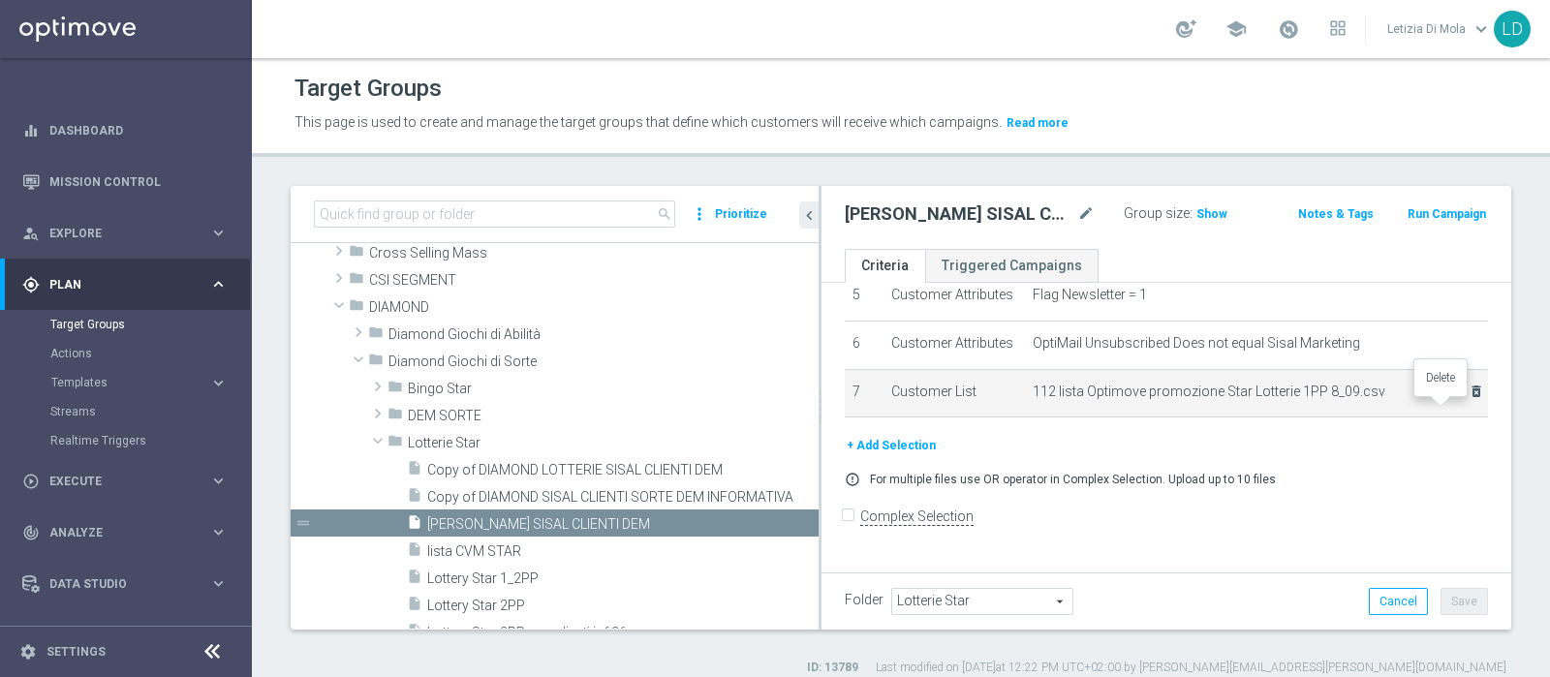
click at [1469, 399] on icon "delete_forever" at bounding box center [1477, 392] width 16 height 16
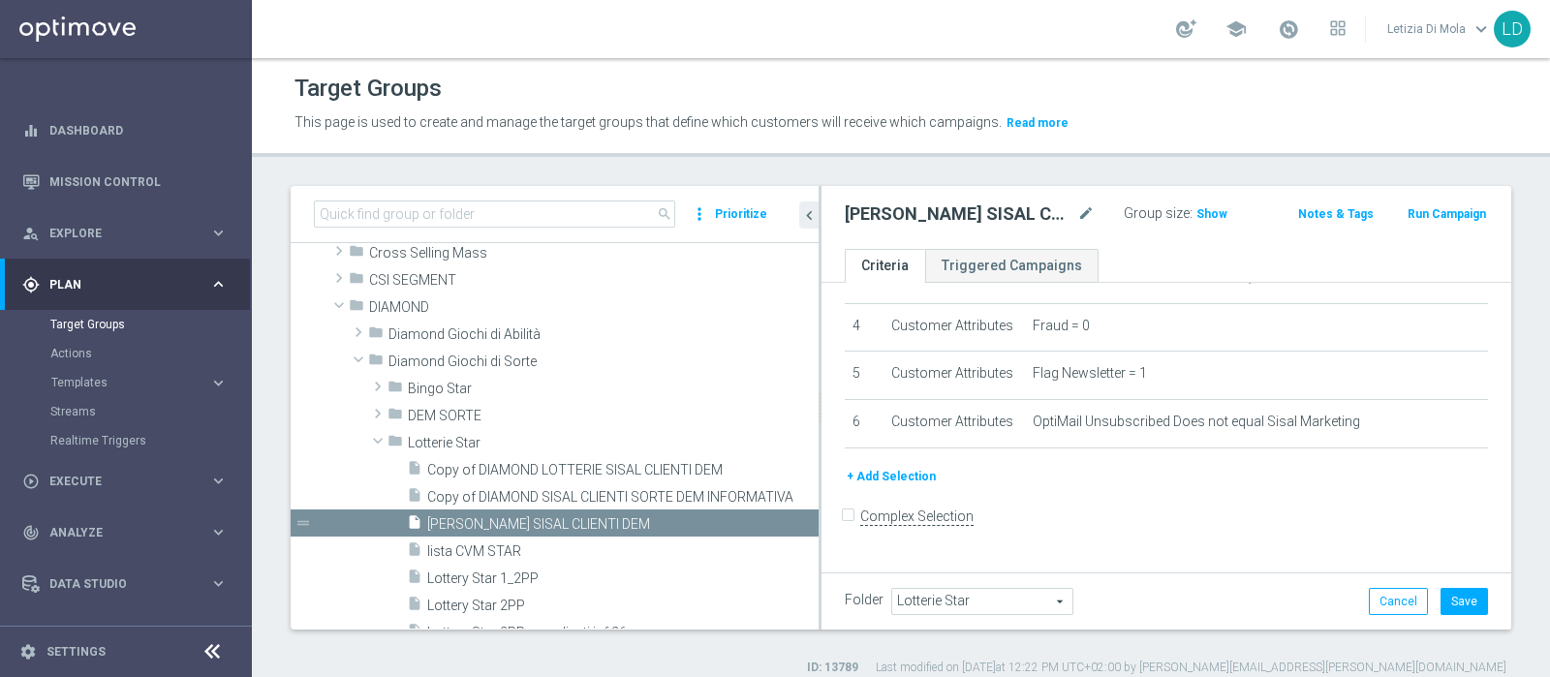
scroll to position [249, 0]
click at [904, 487] on button "+ Add Selection" at bounding box center [891, 476] width 93 height 21
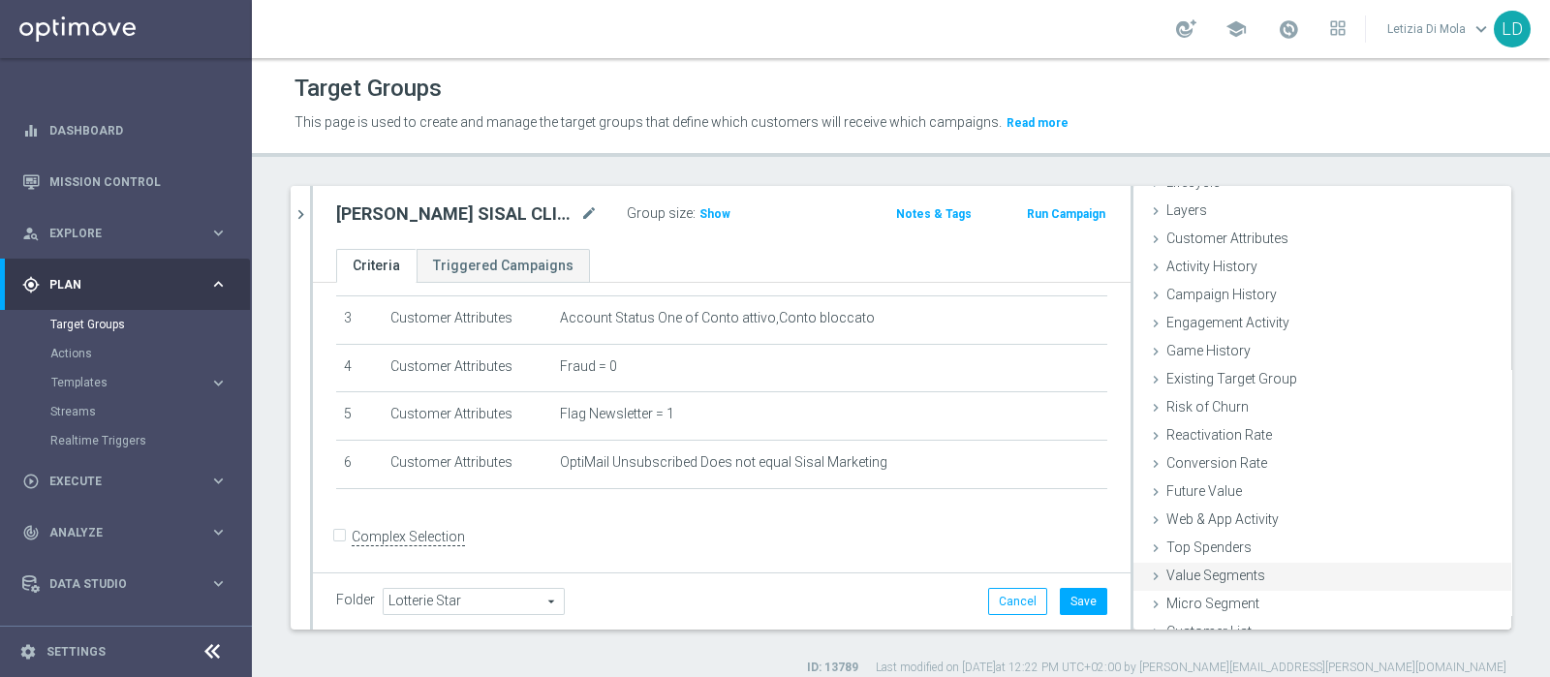
scroll to position [81, 0]
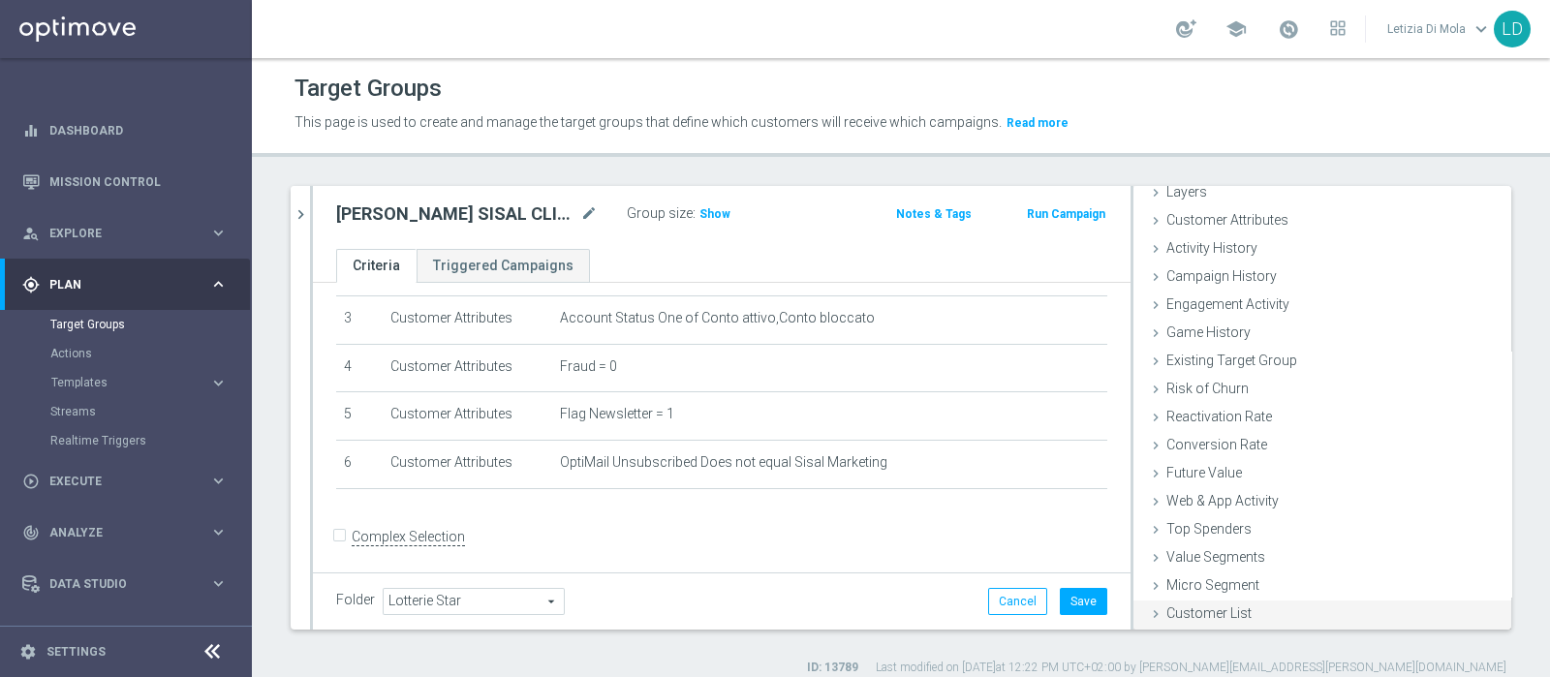
click at [1207, 613] on span "Customer List" at bounding box center [1209, 614] width 85 height 16
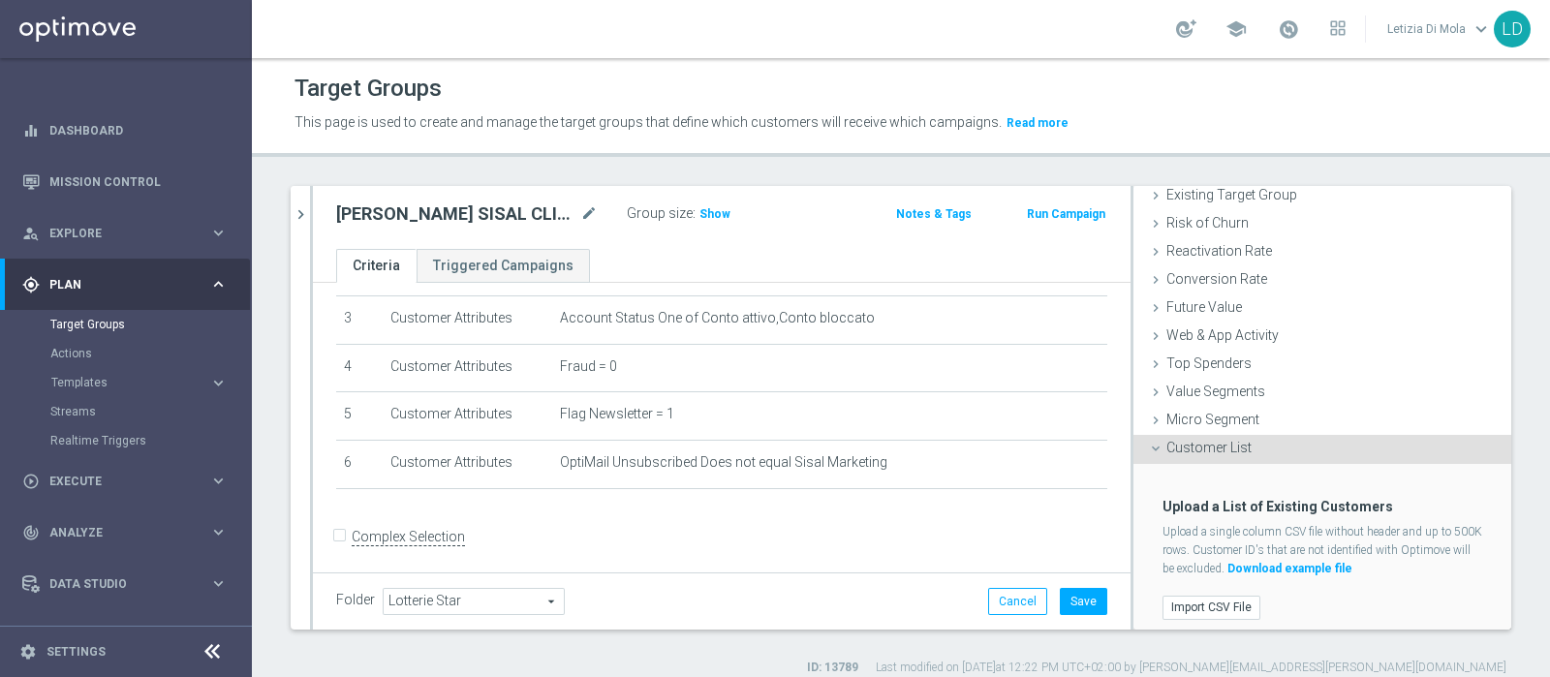
scroll to position [257, 0]
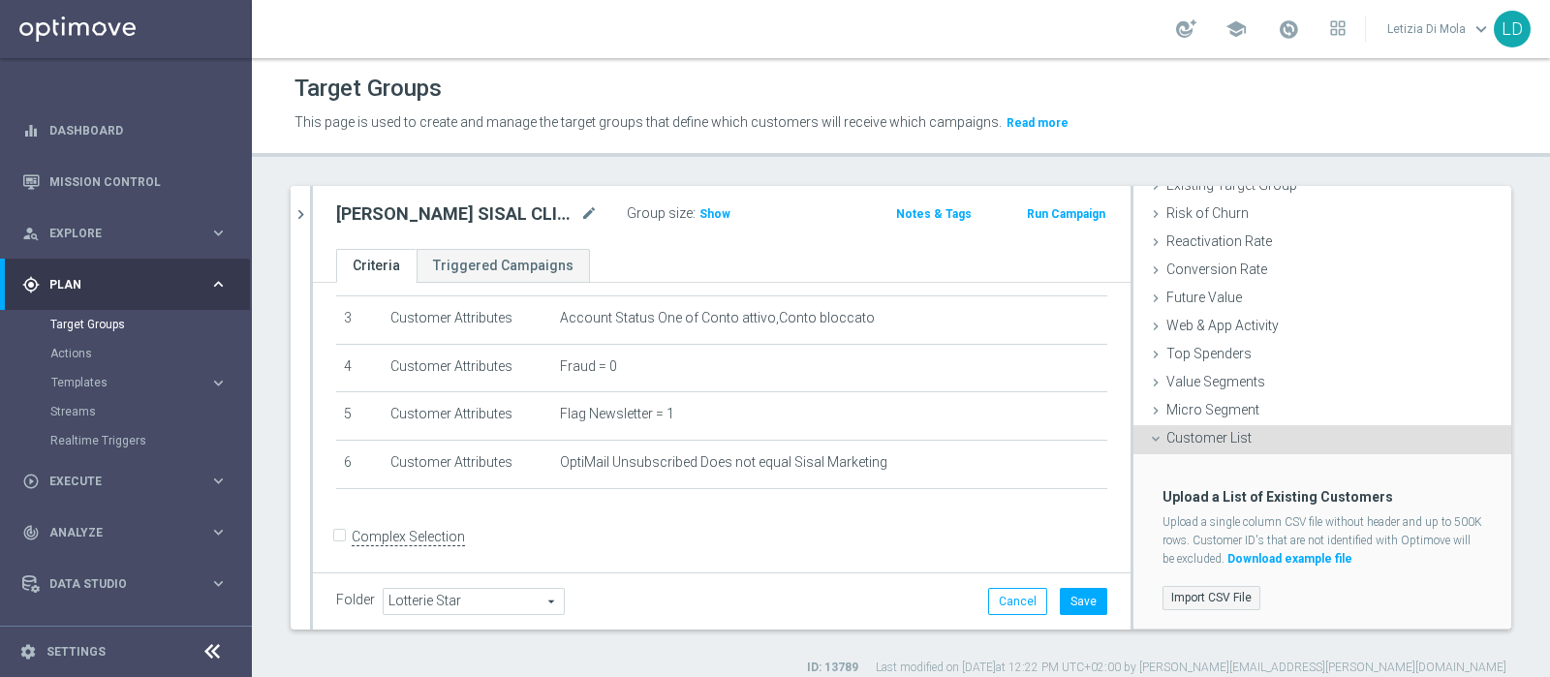
click at [1179, 593] on label "Import CSV File" at bounding box center [1212, 598] width 98 height 24
click at [0, 0] on input "Import CSV File" at bounding box center [0, 0] width 0 height 0
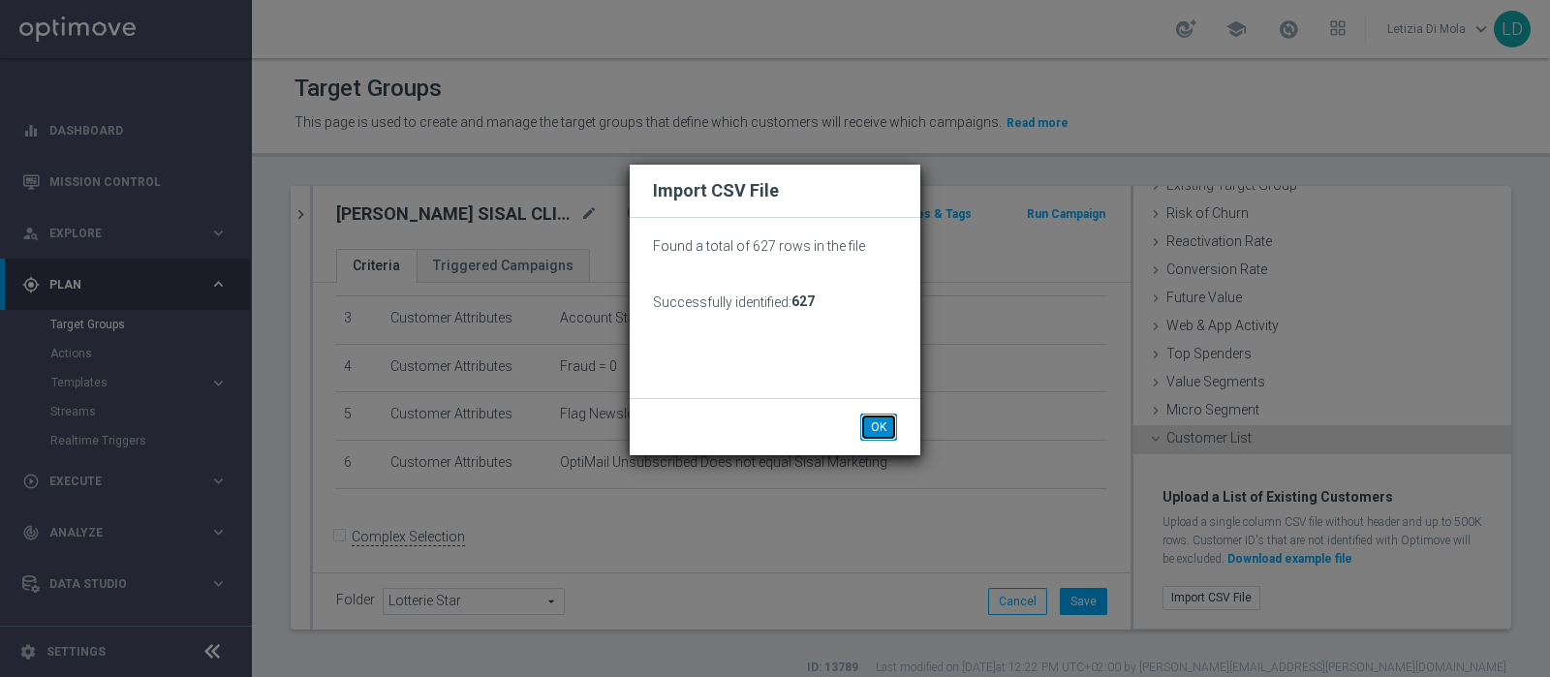
click at [875, 430] on button "OK" at bounding box center [878, 427] width 37 height 27
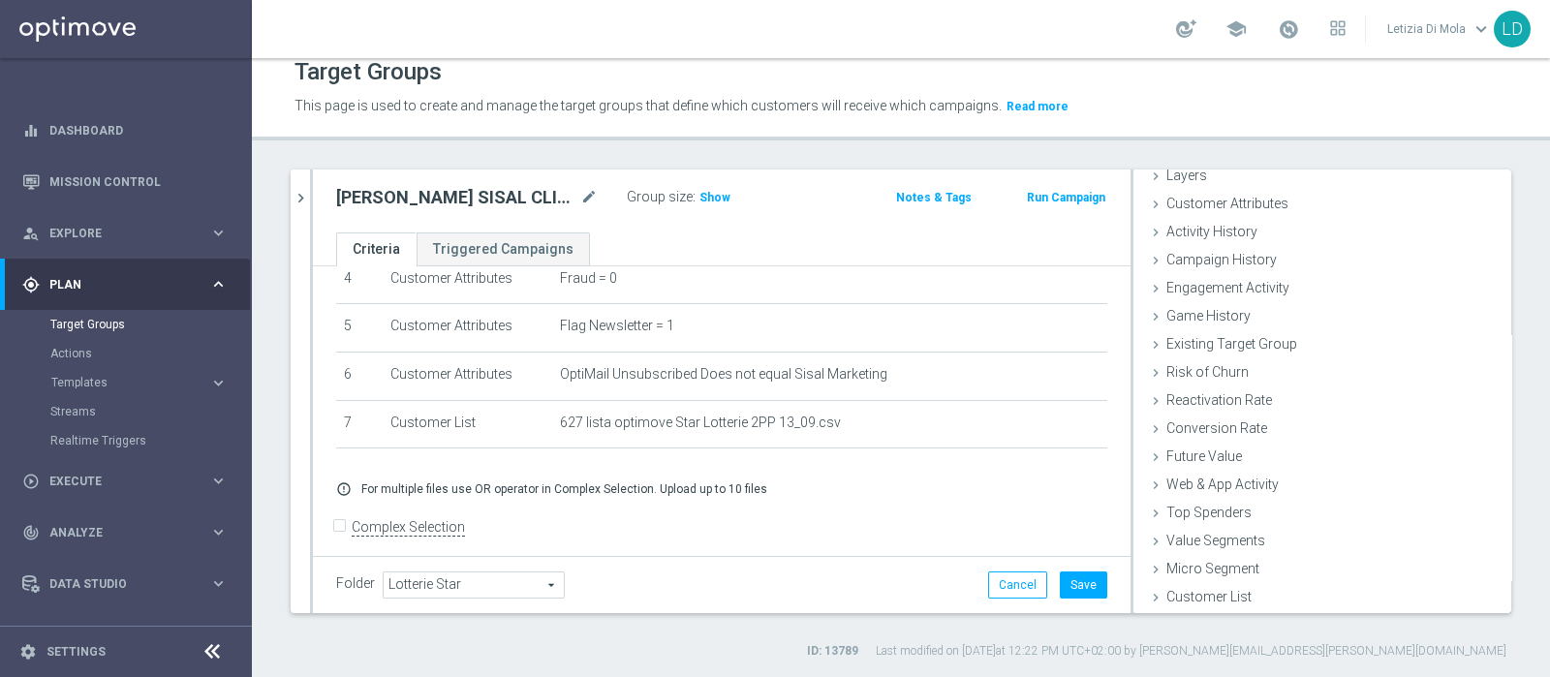
scroll to position [229, 0]
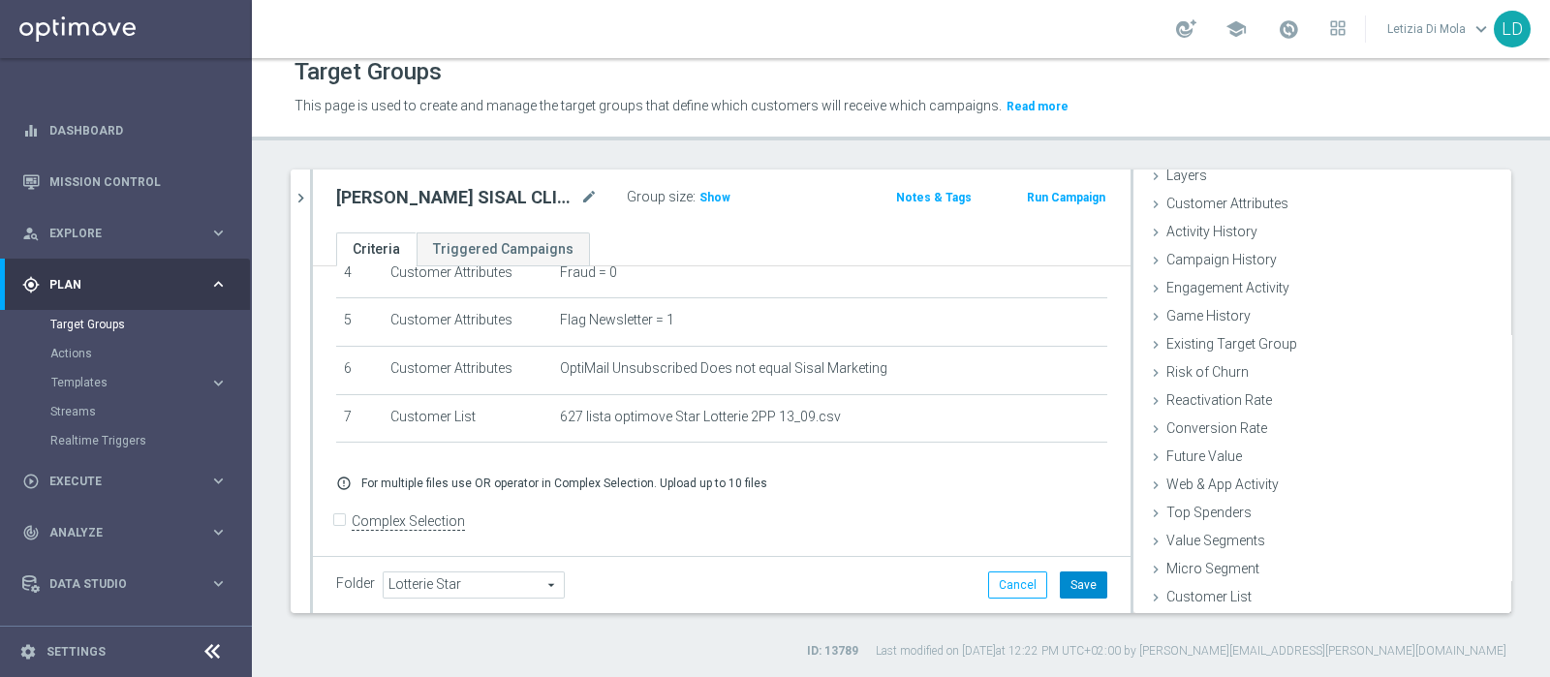
click at [1071, 583] on button "Save" at bounding box center [1083, 585] width 47 height 27
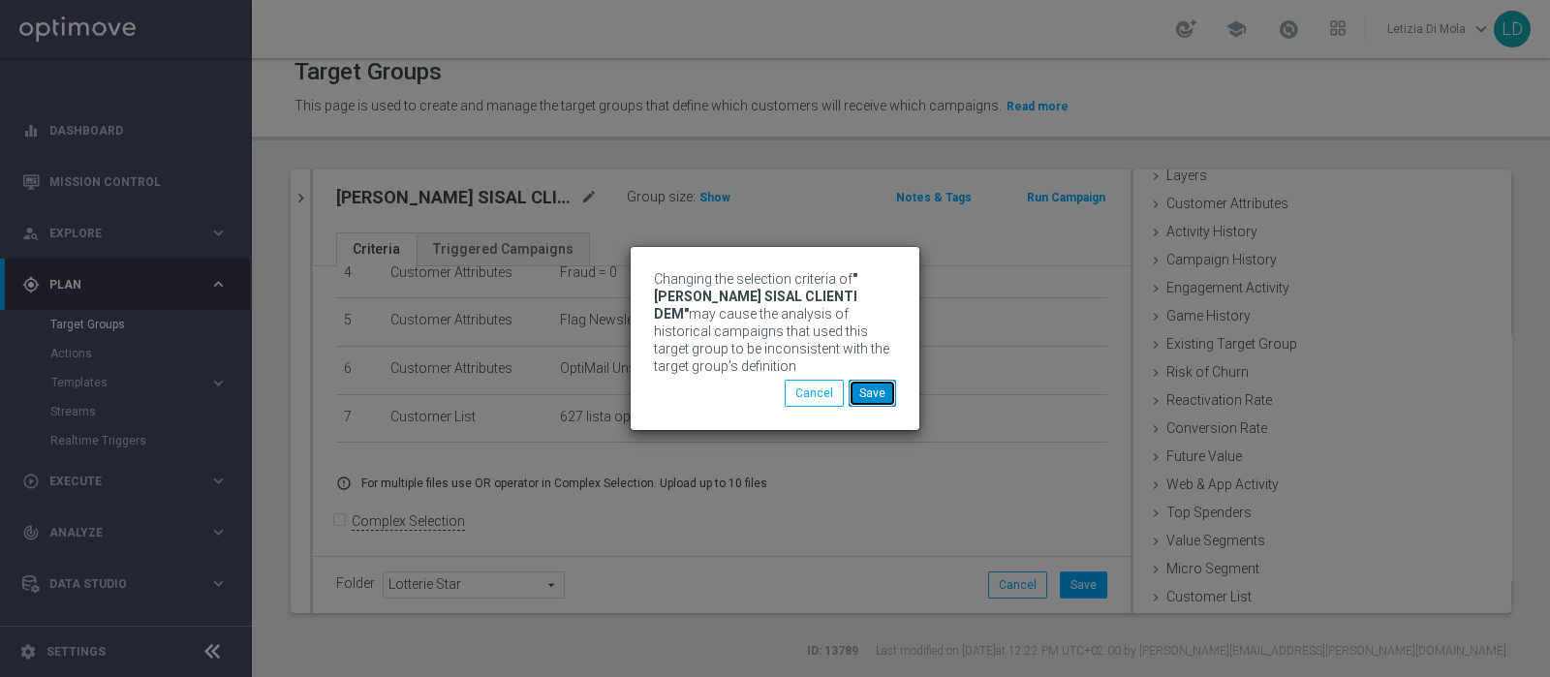
click at [873, 397] on button "Save" at bounding box center [872, 393] width 47 height 27
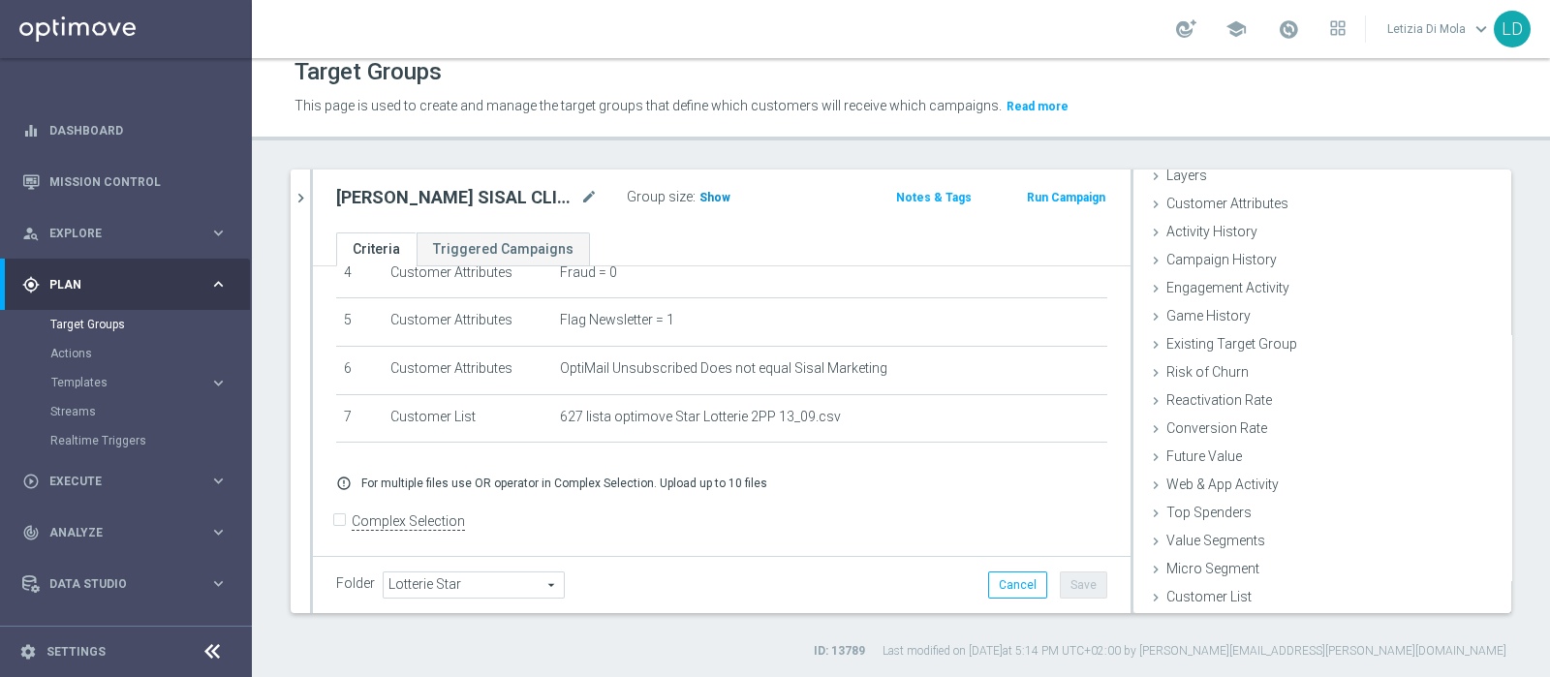
click at [717, 199] on span "Show" at bounding box center [715, 198] width 31 height 14
click at [707, 194] on span "545" at bounding box center [713, 200] width 24 height 18
click at [93, 380] on span "Templates" at bounding box center [120, 383] width 139 height 12
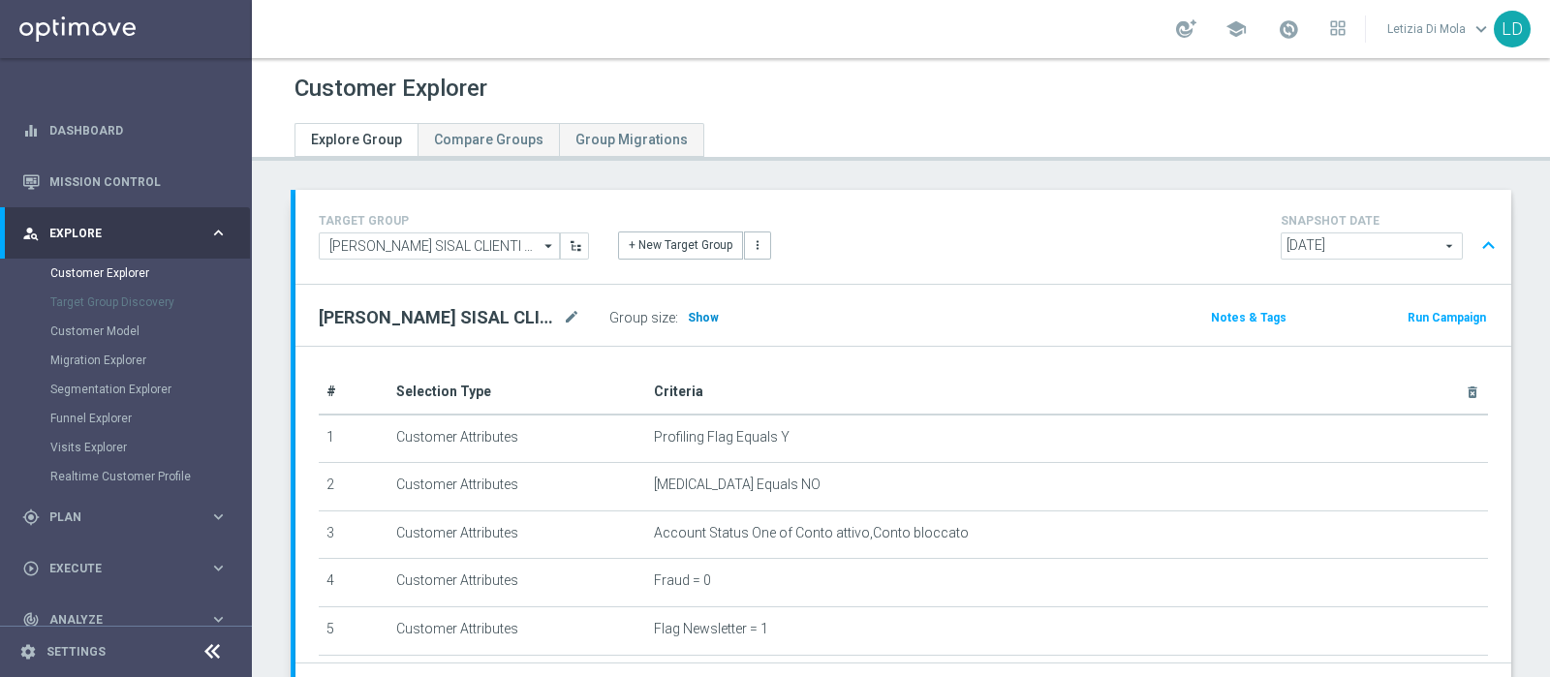
click at [704, 311] on span "Show" at bounding box center [703, 318] width 31 height 14
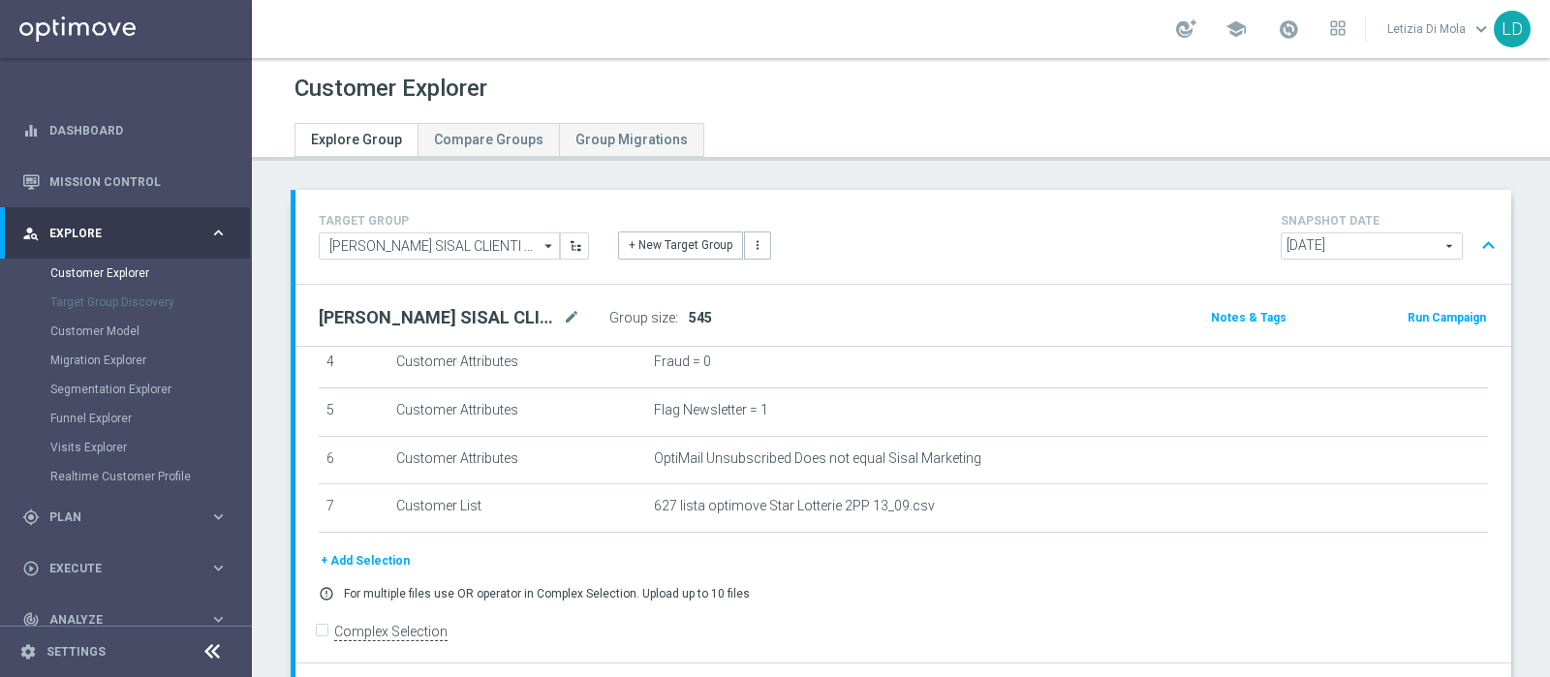
scroll to position [724, 0]
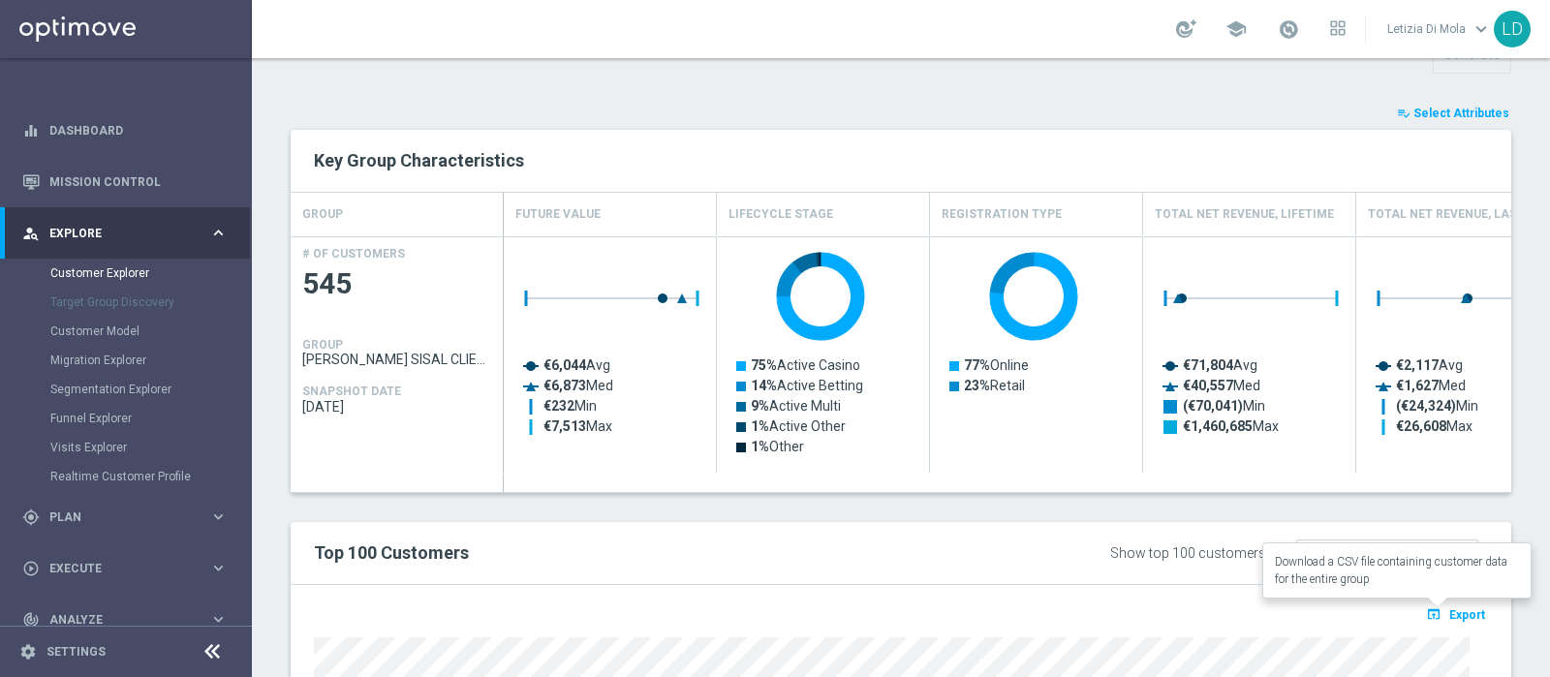
click at [1453, 611] on span "Export" at bounding box center [1468, 615] width 36 height 14
